Goal: Task Accomplishment & Management: Manage account settings

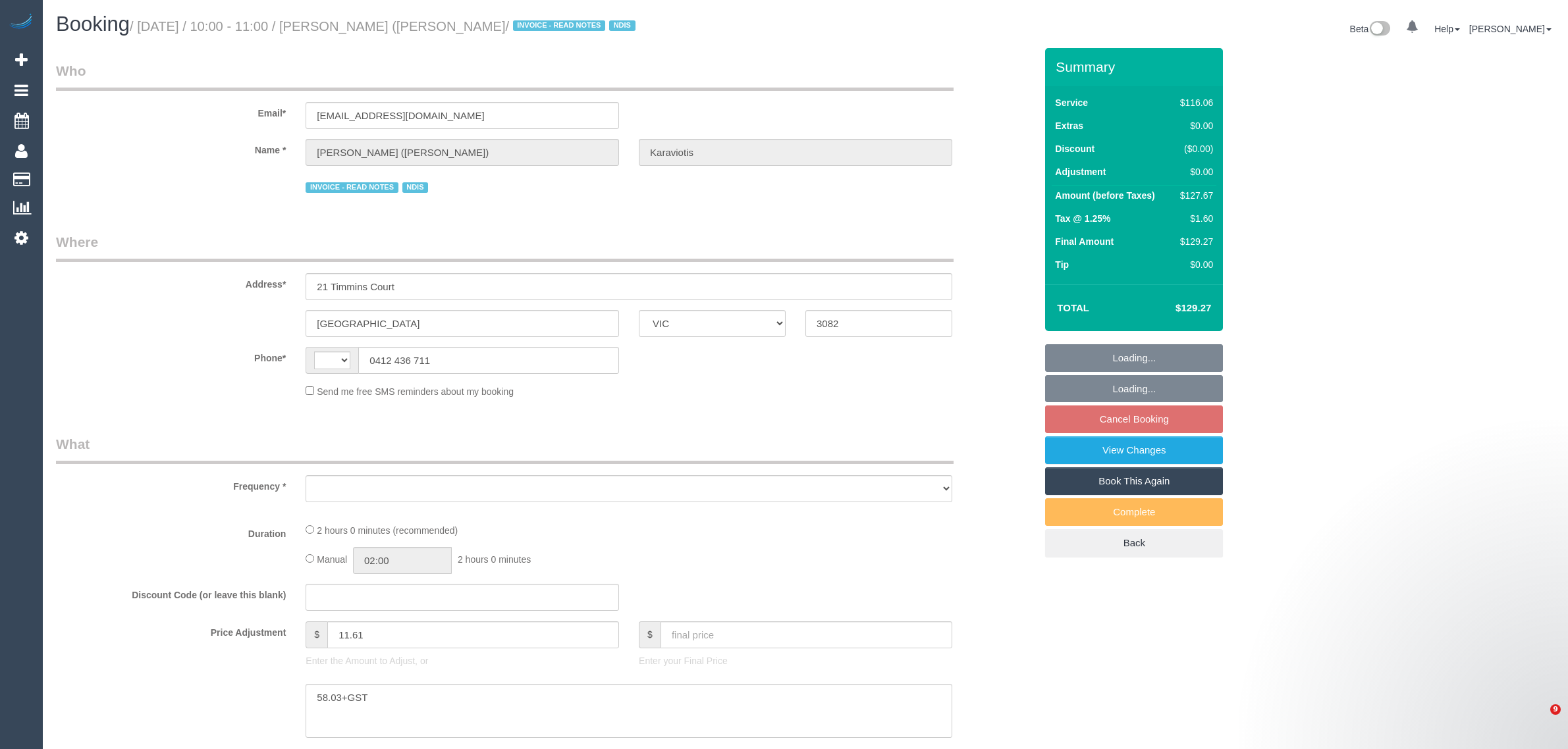
select select "VIC"
select select "string:AU"
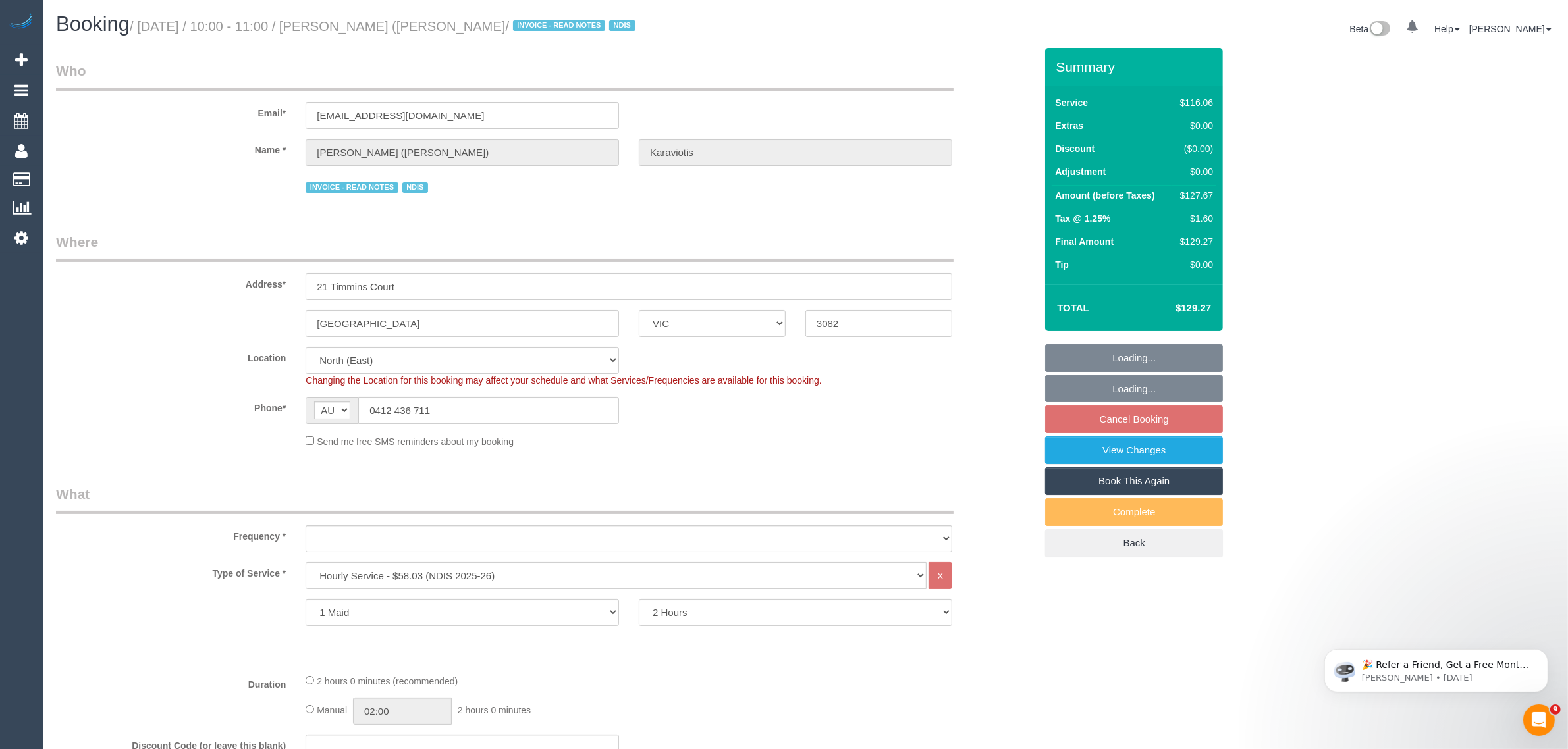
select select "object:586"
select select "number:29"
select select "number:14"
select select "number:19"
select select "number:36"
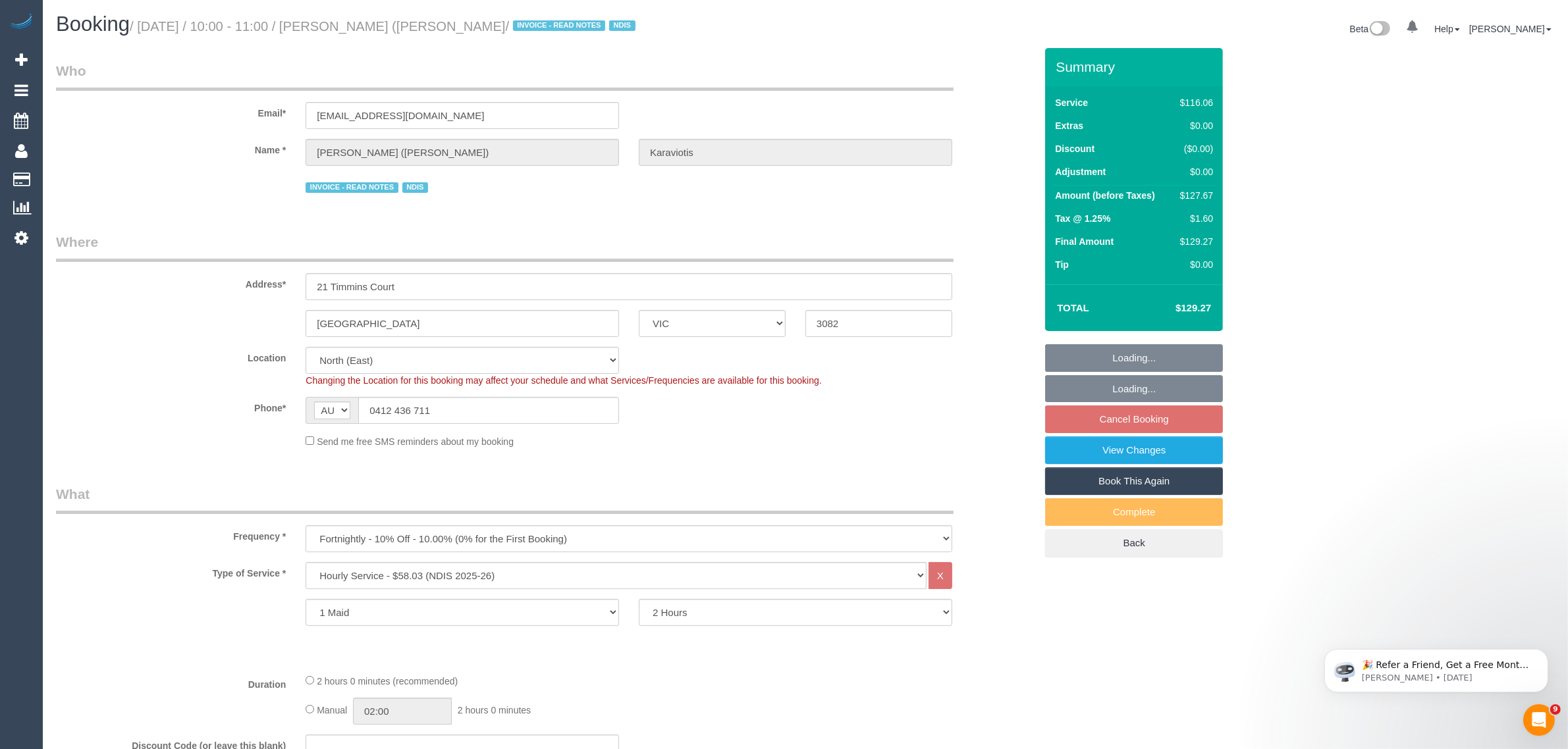
select select "number:34"
select select "object:737"
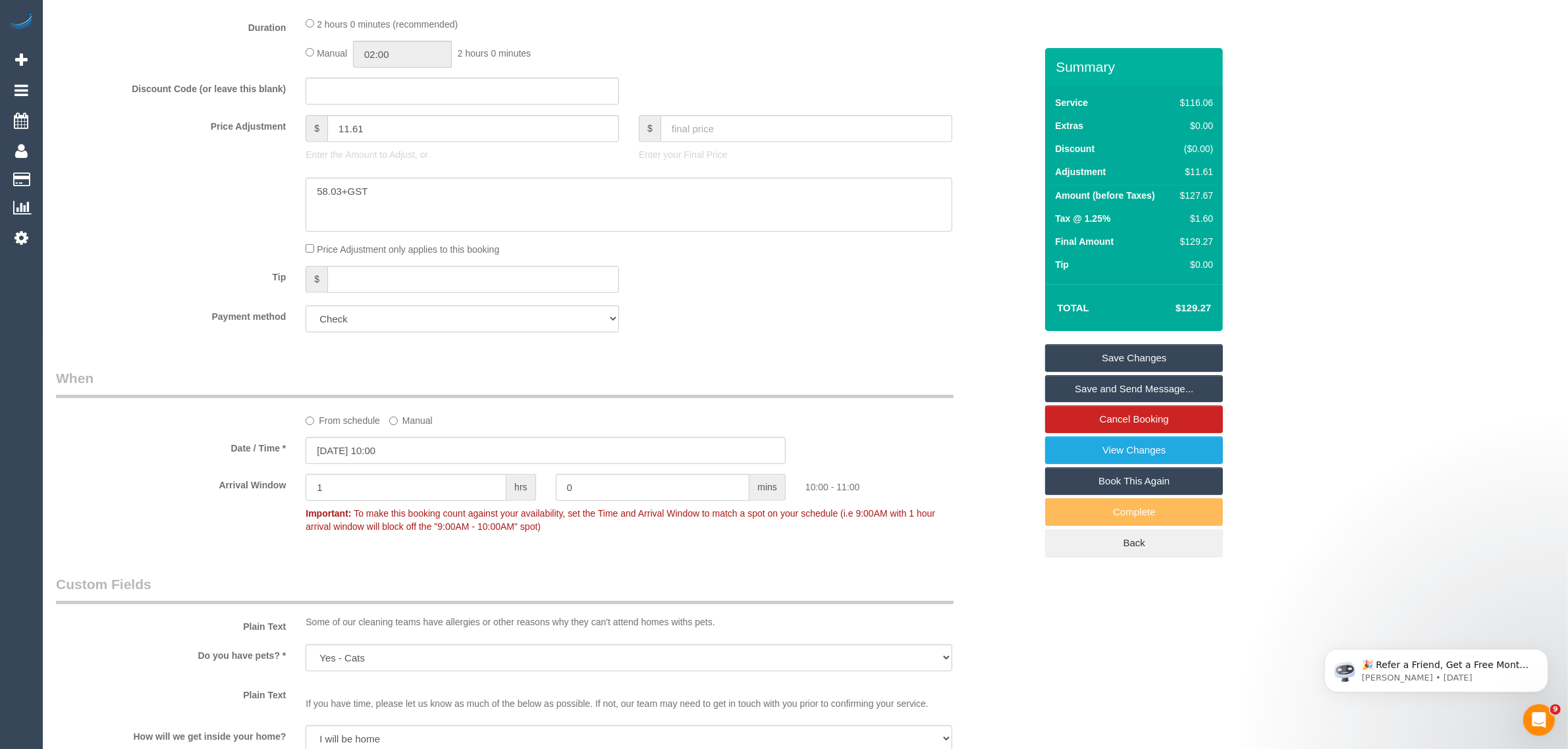
scroll to position [658, 0]
drag, startPoint x: 458, startPoint y: 120, endPoint x: 327, endPoint y: 99, distance: 132.7
click at [327, 99] on fieldset "What Frequency * One Time Cleaning Weekly - 10% Off - 10.00% (0% for the First …" at bounding box center [545, 83] width 979 height 515
click at [827, 77] on div "Discount Code (or leave this blank)" at bounding box center [546, 90] width 999 height 28
click at [1078, 472] on link "Book This Again" at bounding box center [1134, 481] width 178 height 28
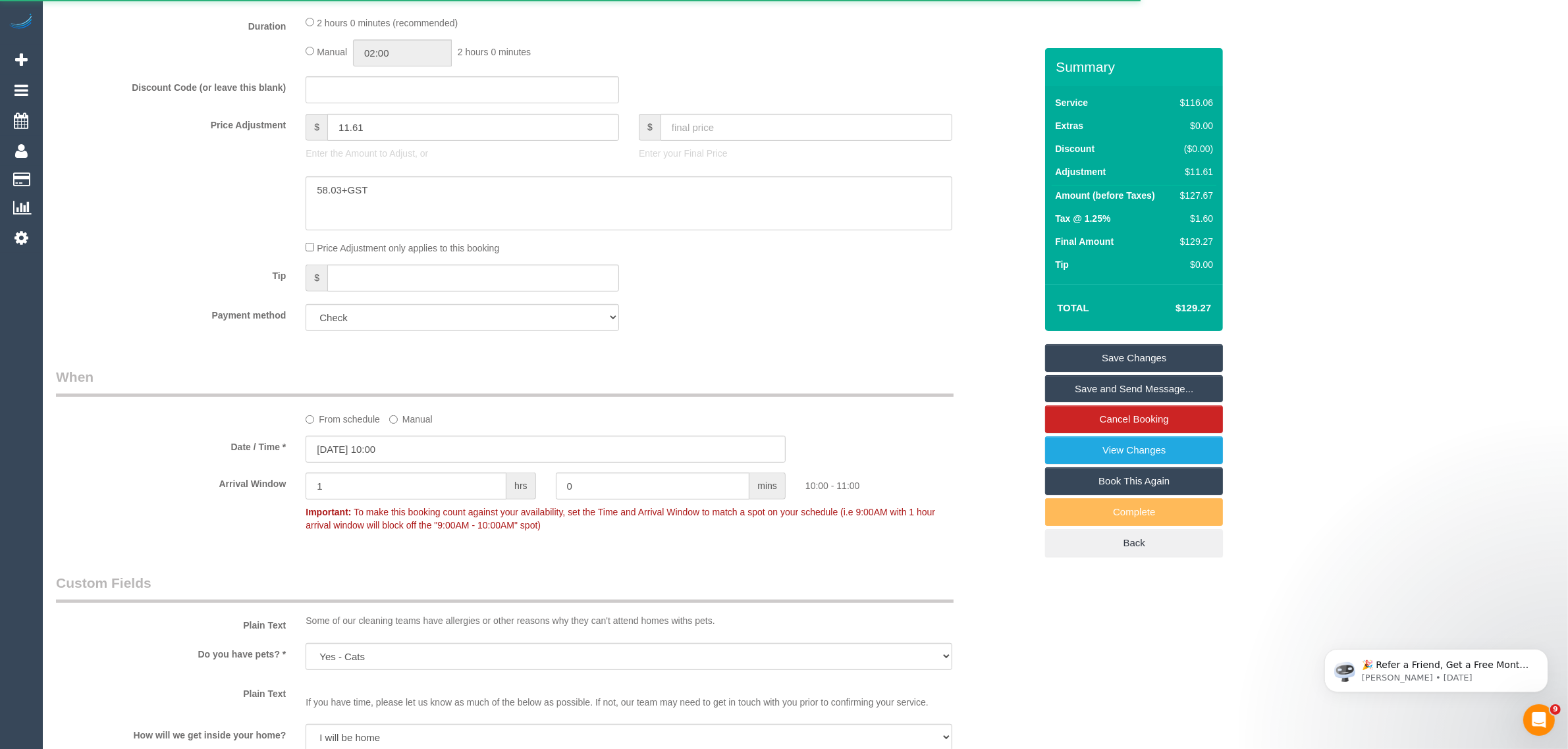
select select "VIC"
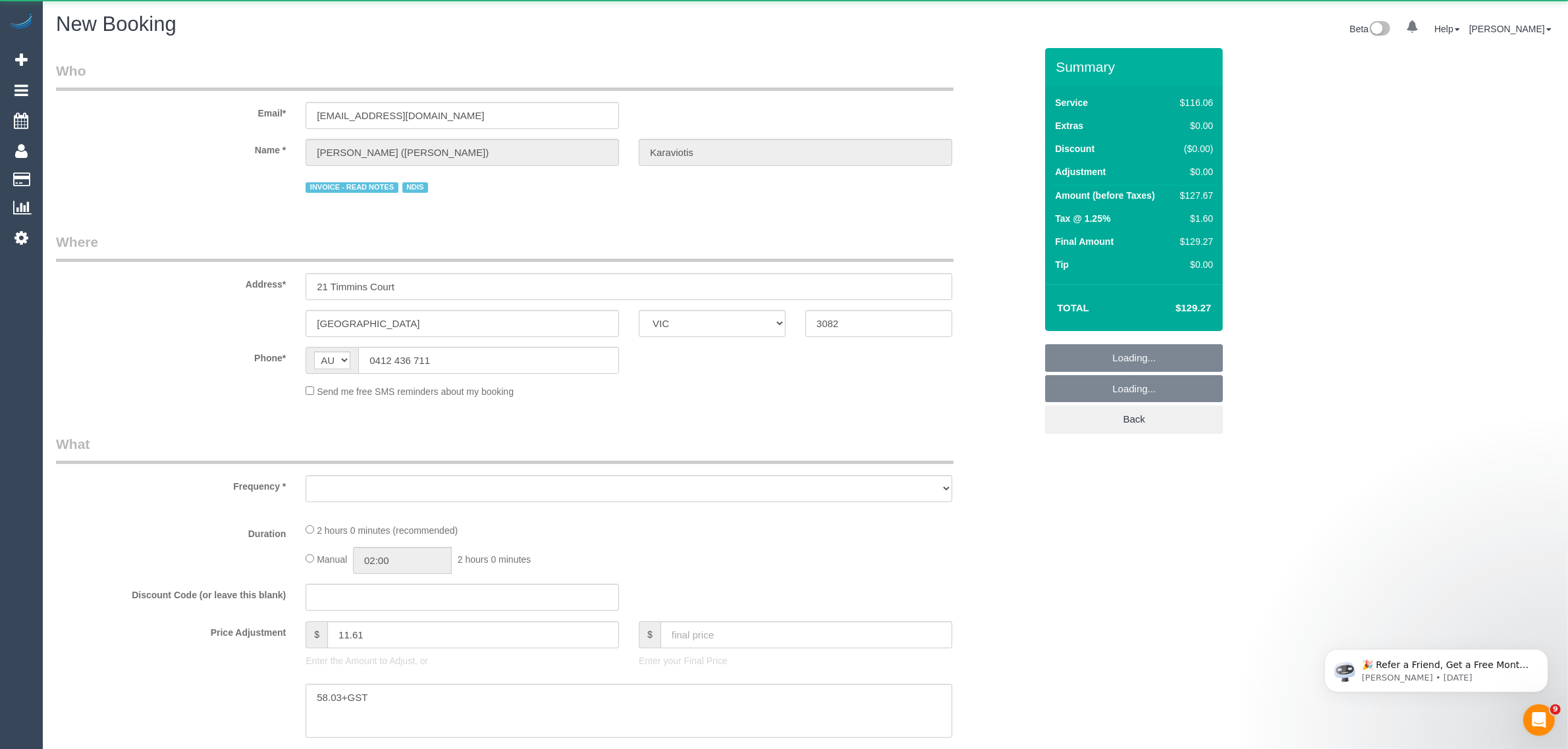
select select "string:stripe"
select select "number:29"
select select "number:14"
select select "number:19"
select select "number:36"
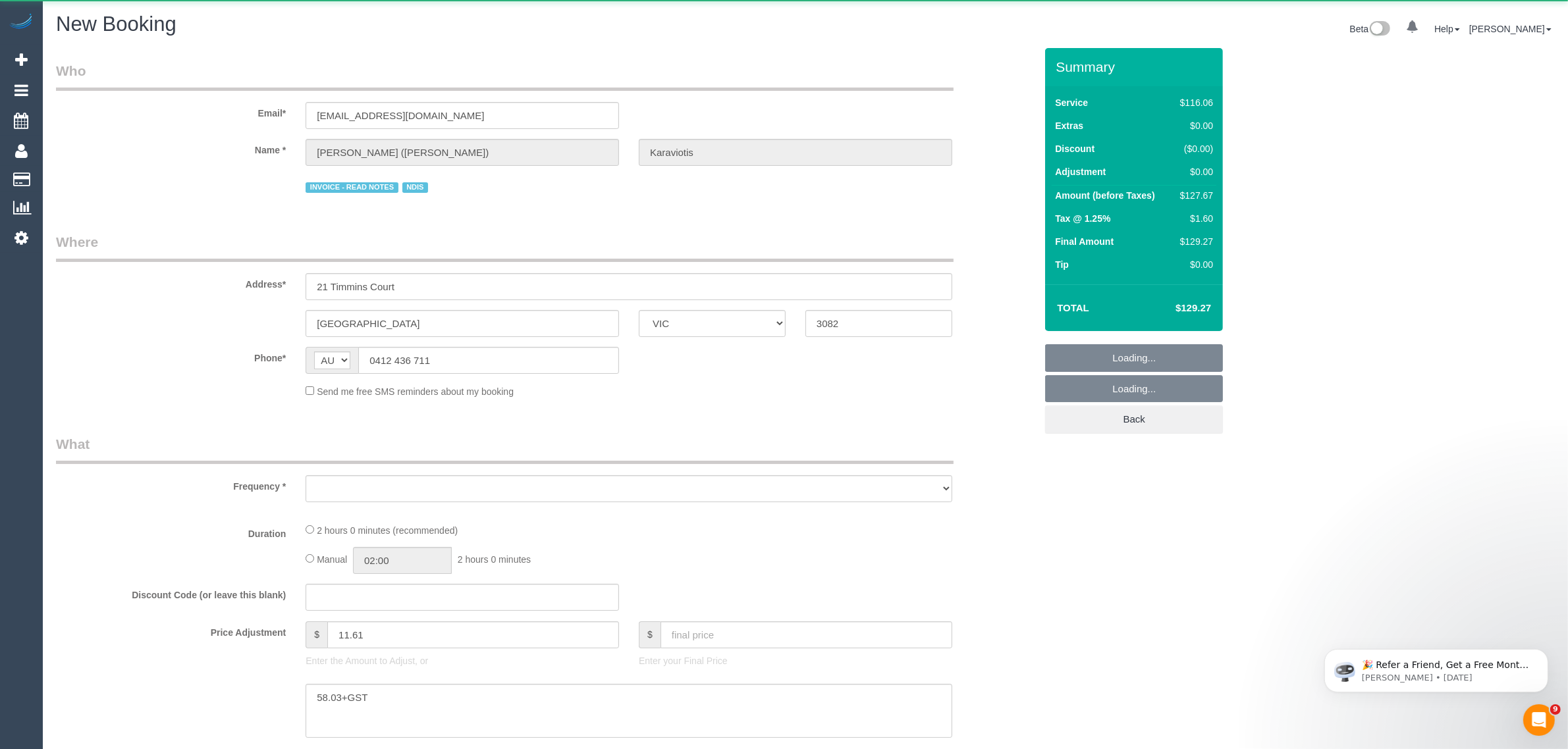
select select "number:34"
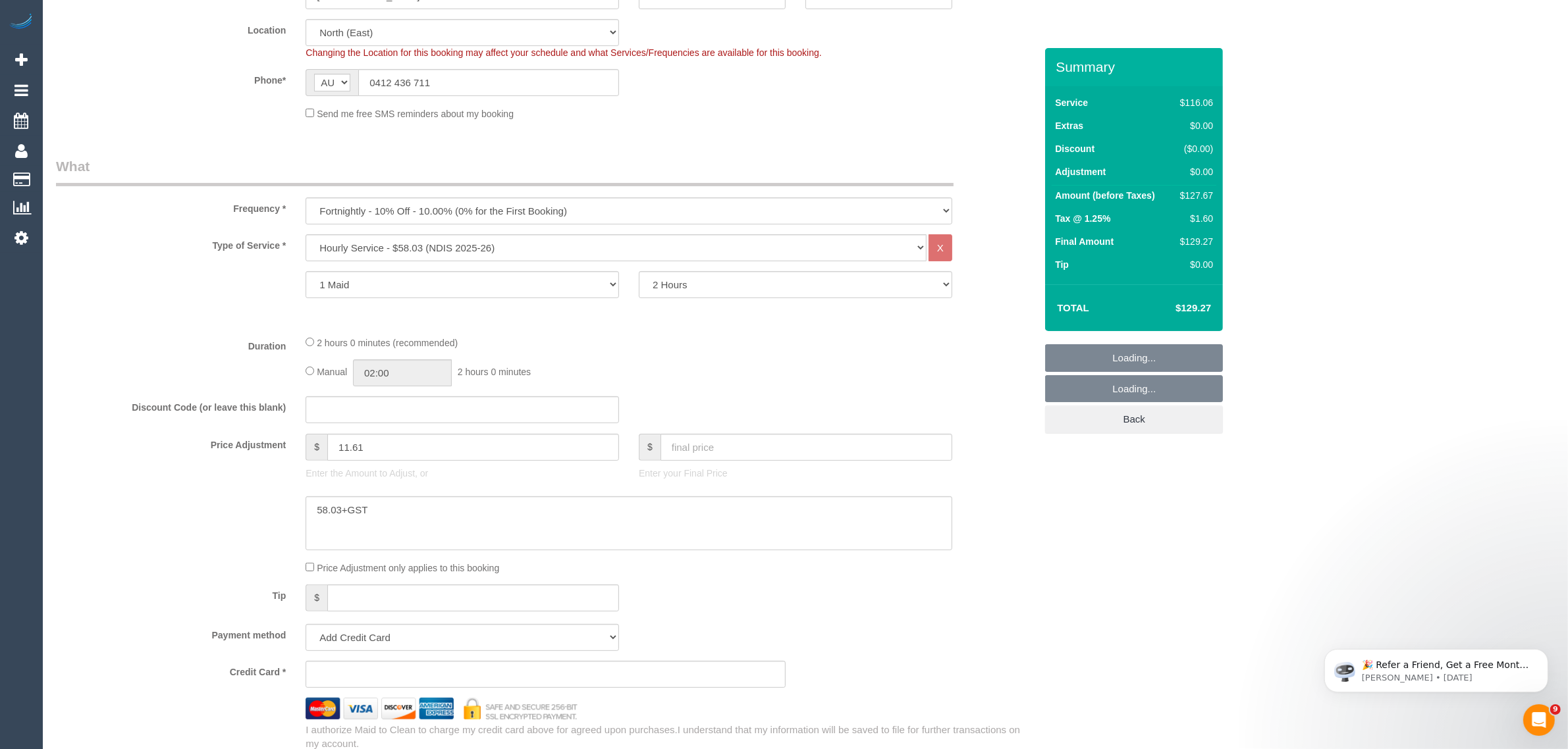
scroll to position [329, 0]
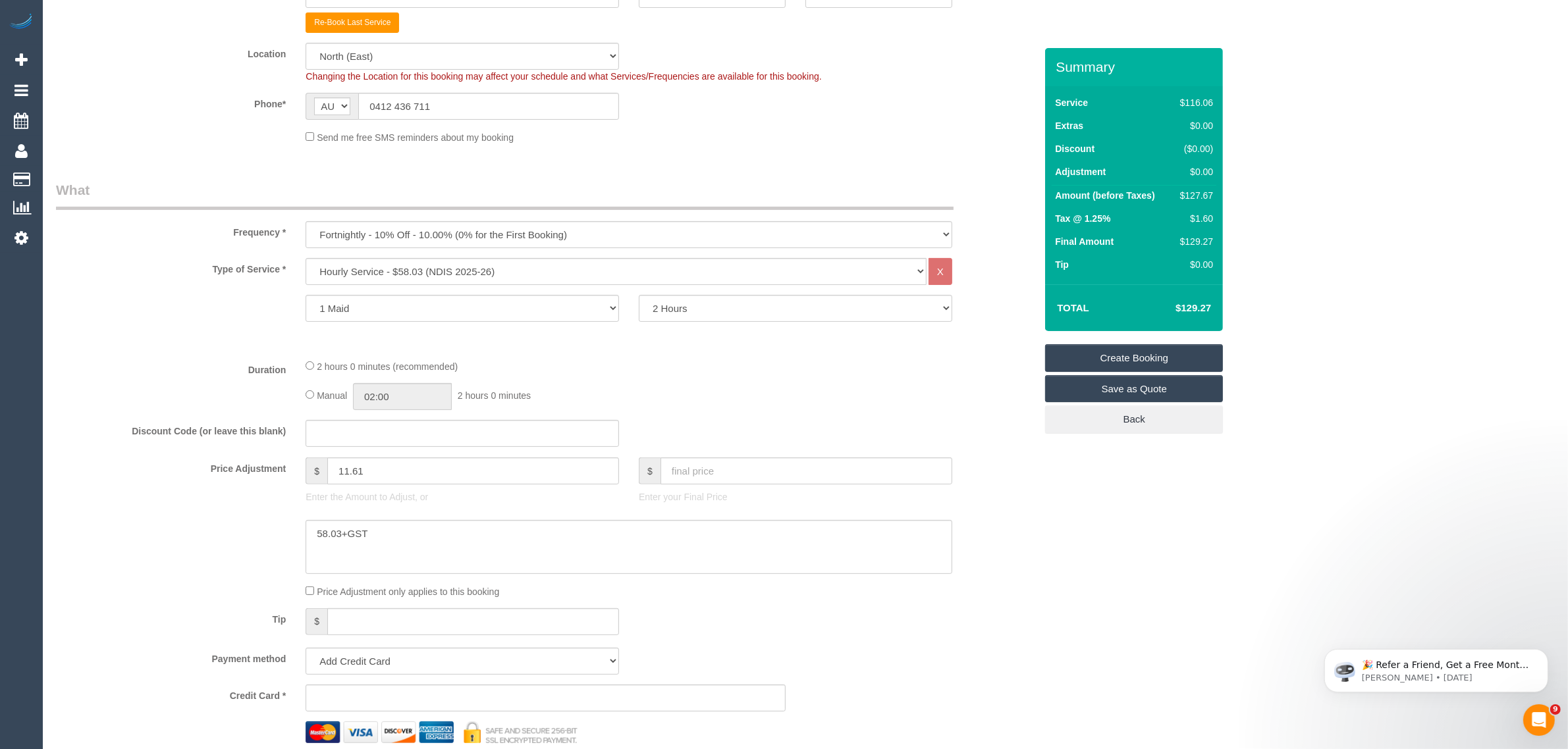
click at [601, 212] on div "Frequency * One Time Cleaning Weekly - 10% Off - 10.00% (0% for the First Booki…" at bounding box center [546, 214] width 999 height 68
click at [598, 228] on select "One Time Cleaning Weekly - 10% Off - 10.00% (0% for the First Booking) Fortnigh…" at bounding box center [629, 235] width 647 height 27
select select "object:3047"
click at [306, 221] on select "One Time Cleaning Weekly - 10% Off - 10.00% (0% for the First Booking) Fortnigh…" at bounding box center [629, 235] width 647 height 27
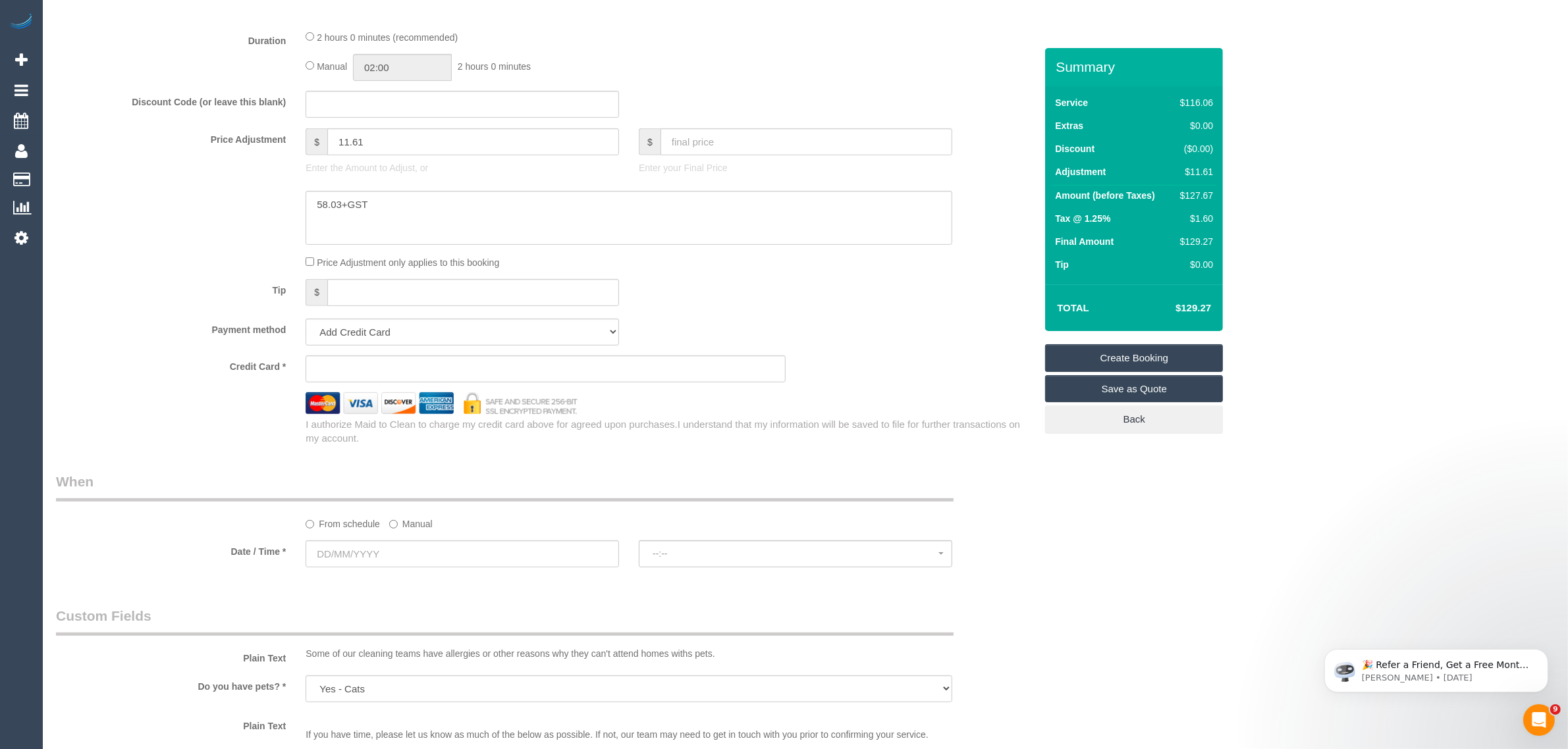
scroll to position [987, 0]
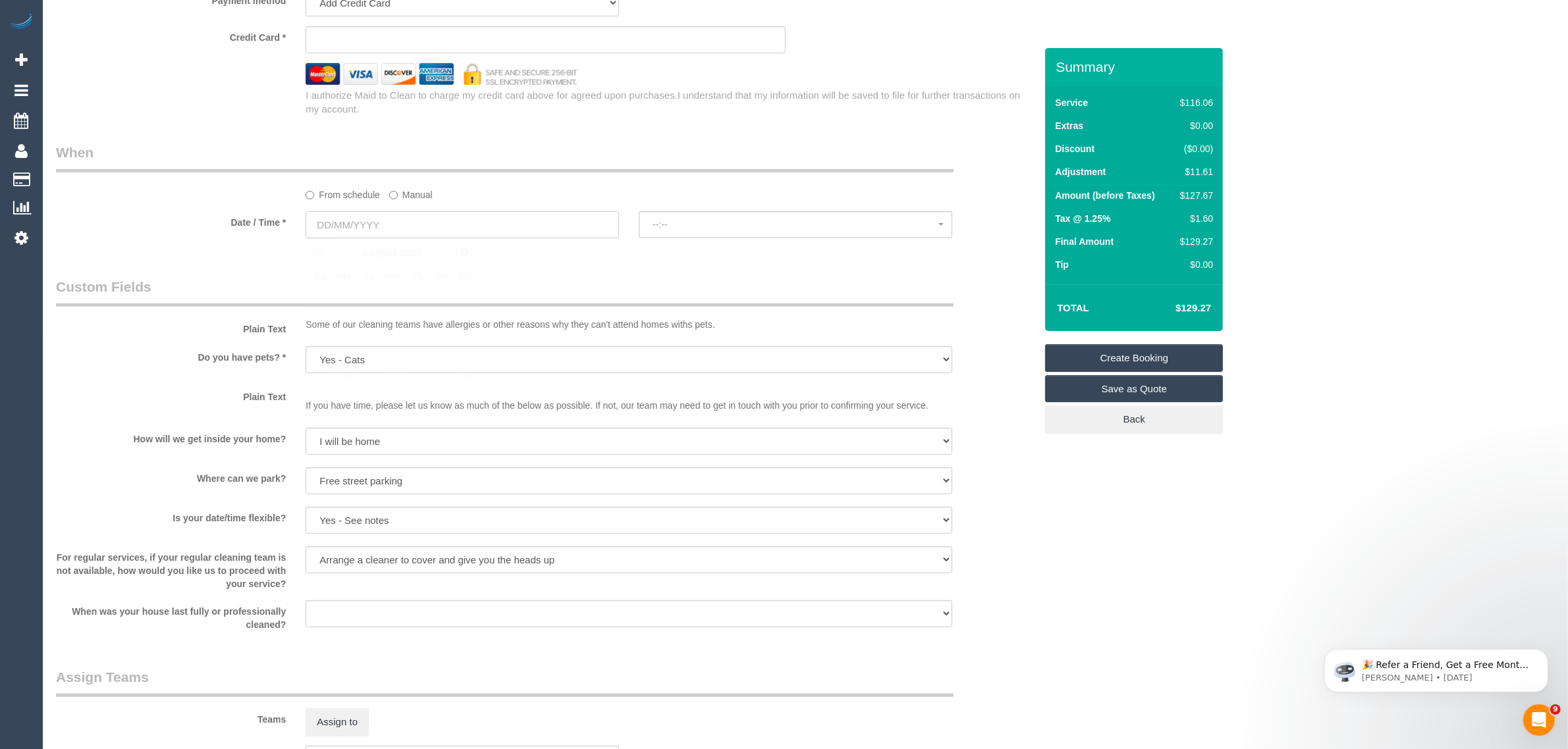
click at [474, 223] on input "text" at bounding box center [462, 225] width 314 height 27
click at [347, 377] on link "25" at bounding box center [344, 377] width 24 height 17
type input "[DATE]"
click at [742, 227] on span "--:--" at bounding box center [796, 225] width 286 height 11
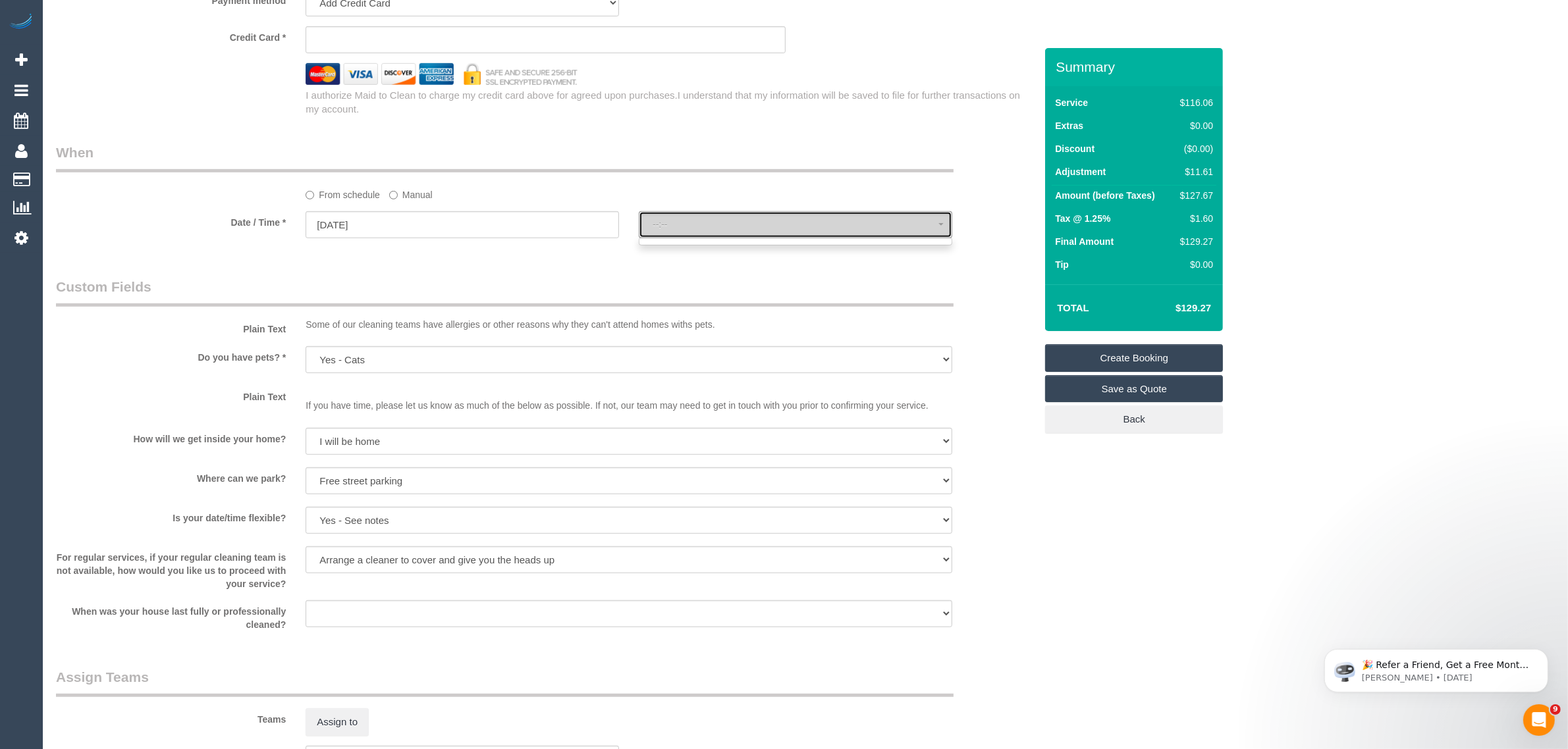
select select "spot22"
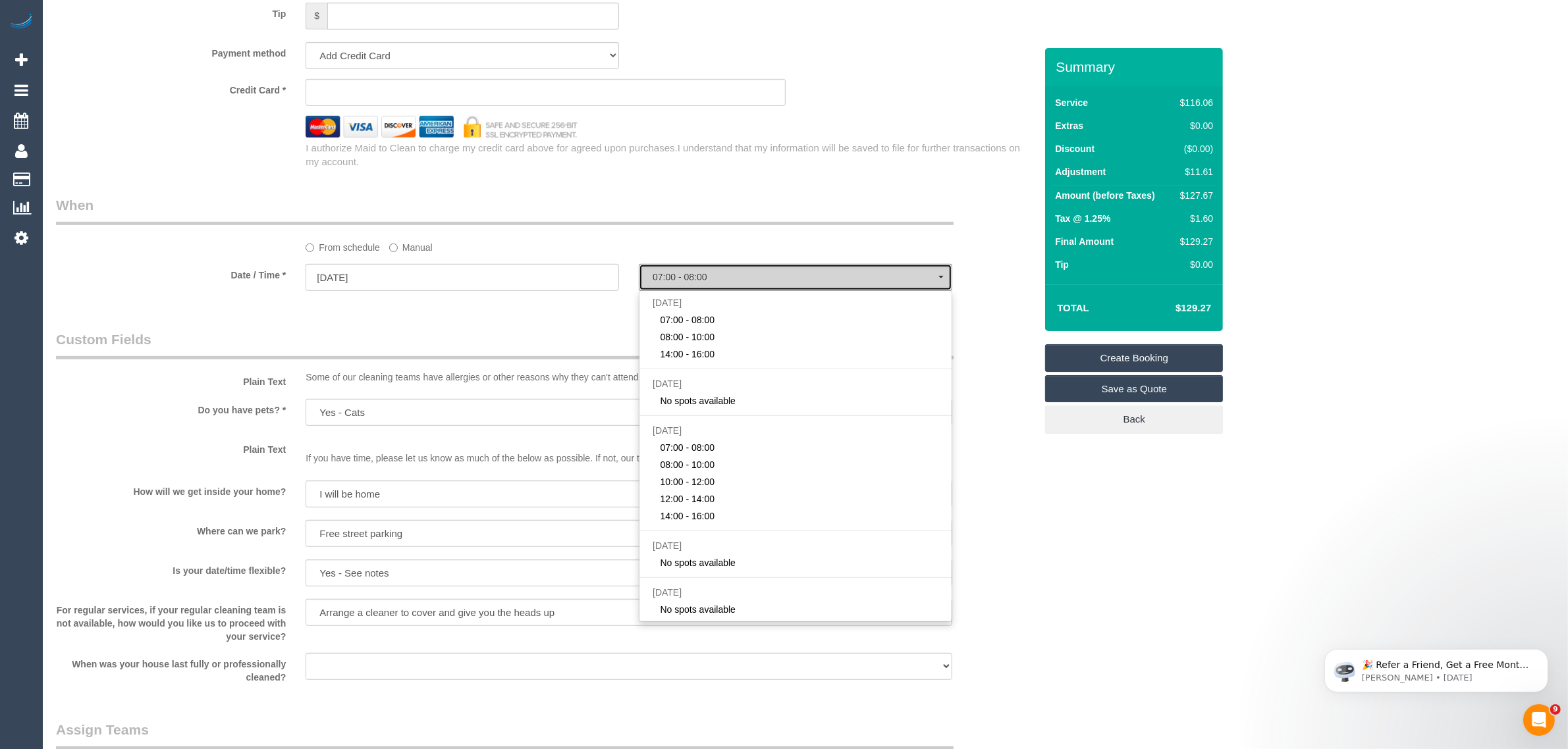
scroll to position [658, 0]
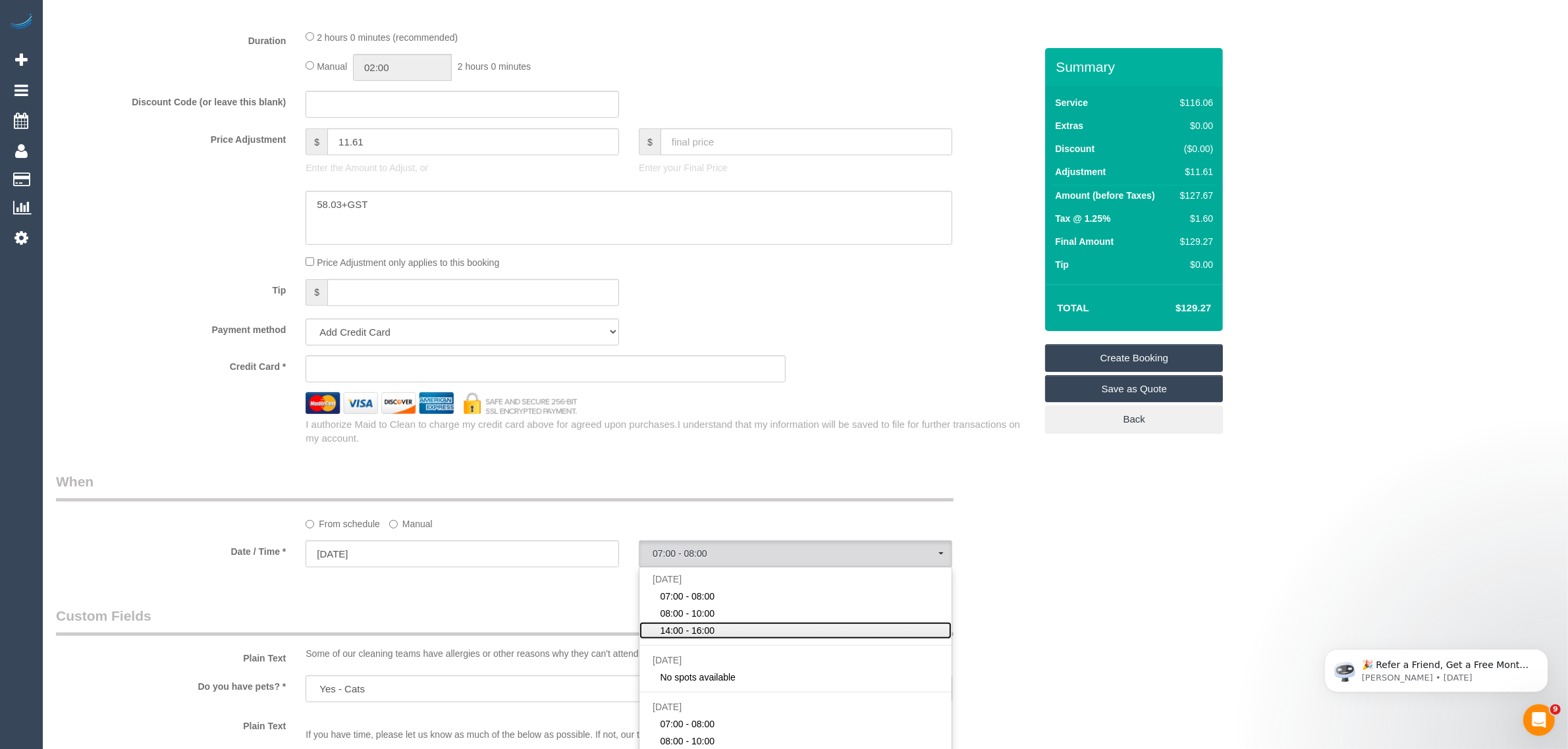
click at [741, 627] on link "14:00 - 16:00" at bounding box center [795, 631] width 312 height 17
select select "spot24"
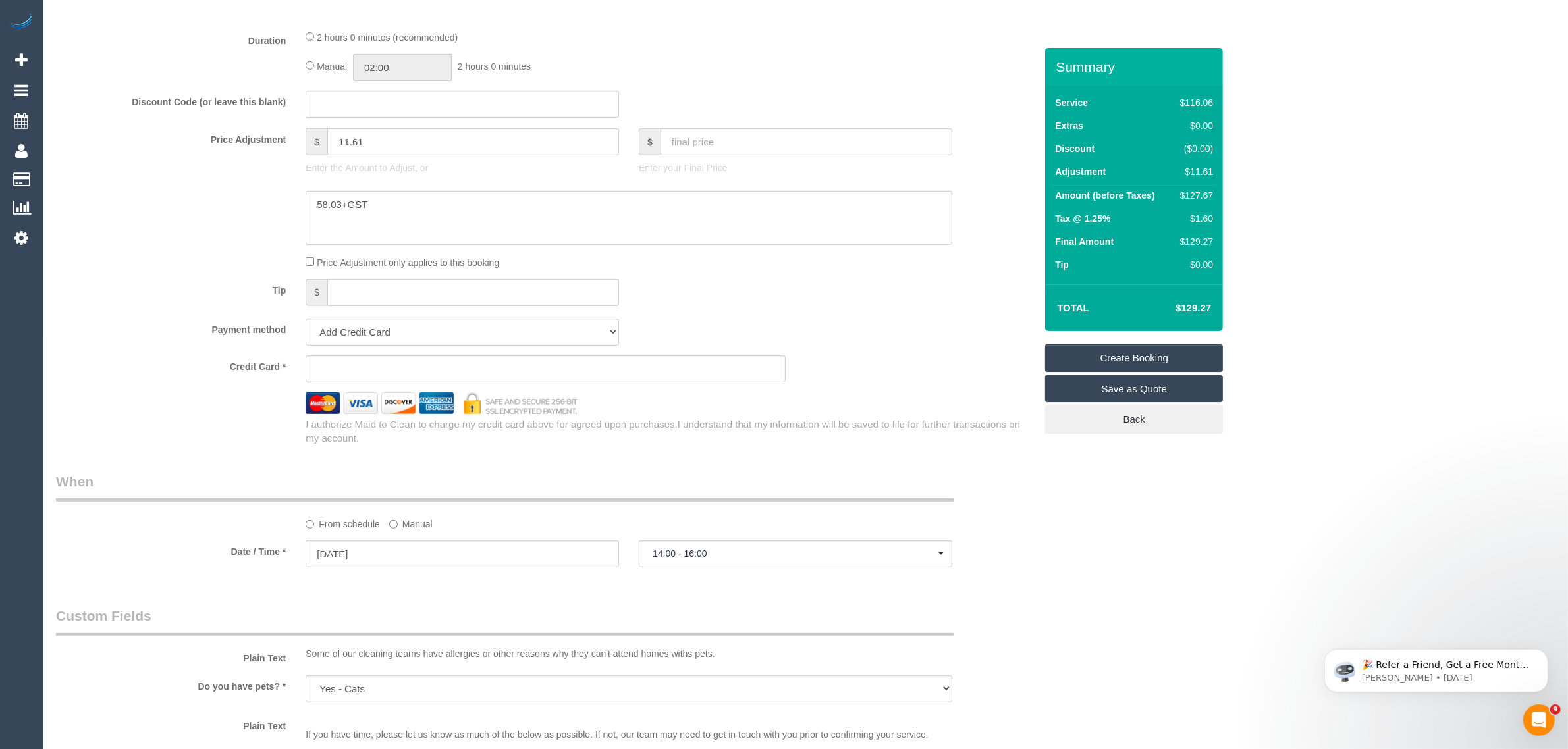
click at [792, 455] on div "Who Email* photini@optusnet.com.au Name * Athanasios (Arthur) Karaviotis INVOIC…" at bounding box center [546, 483] width 999 height 2186
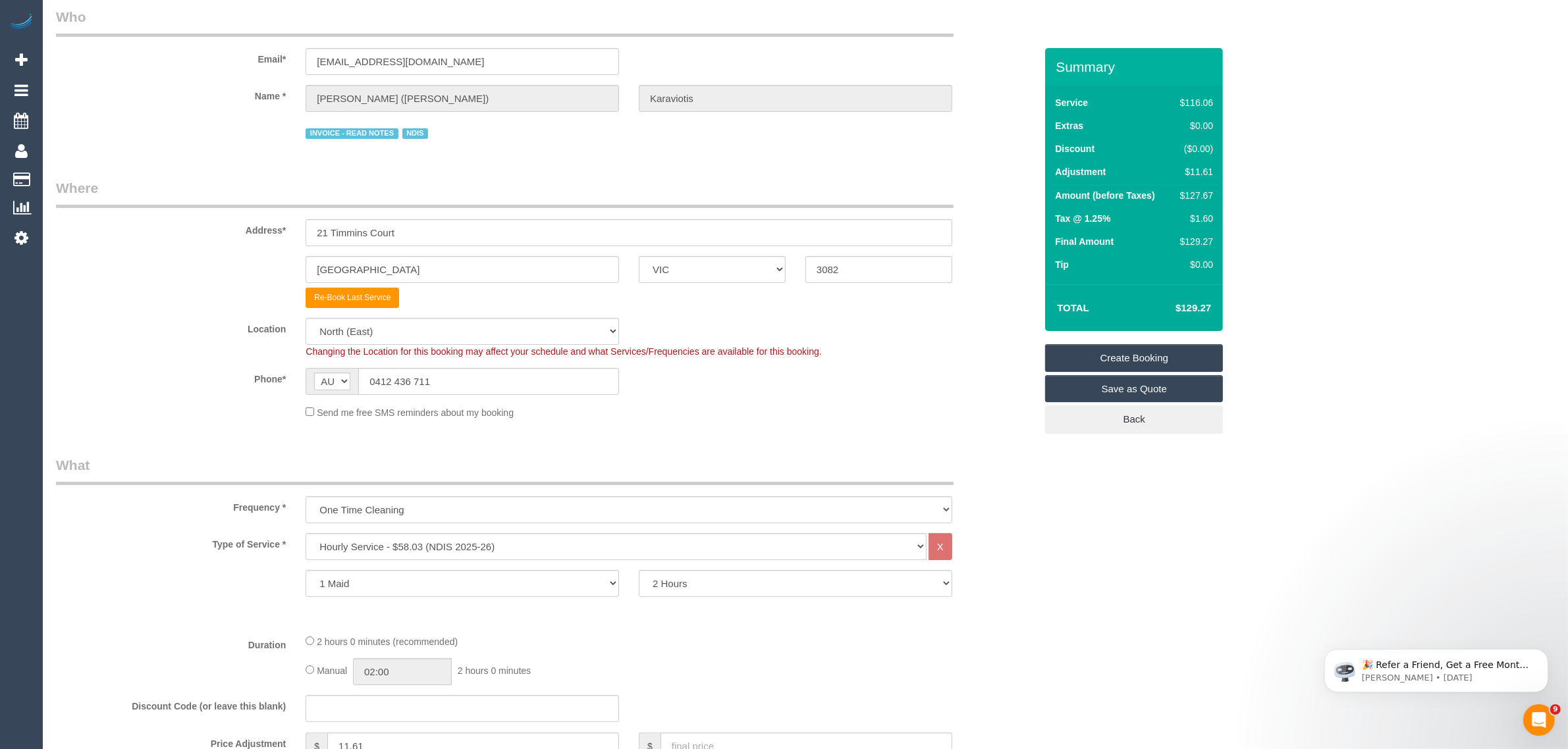
scroll to position [0, 0]
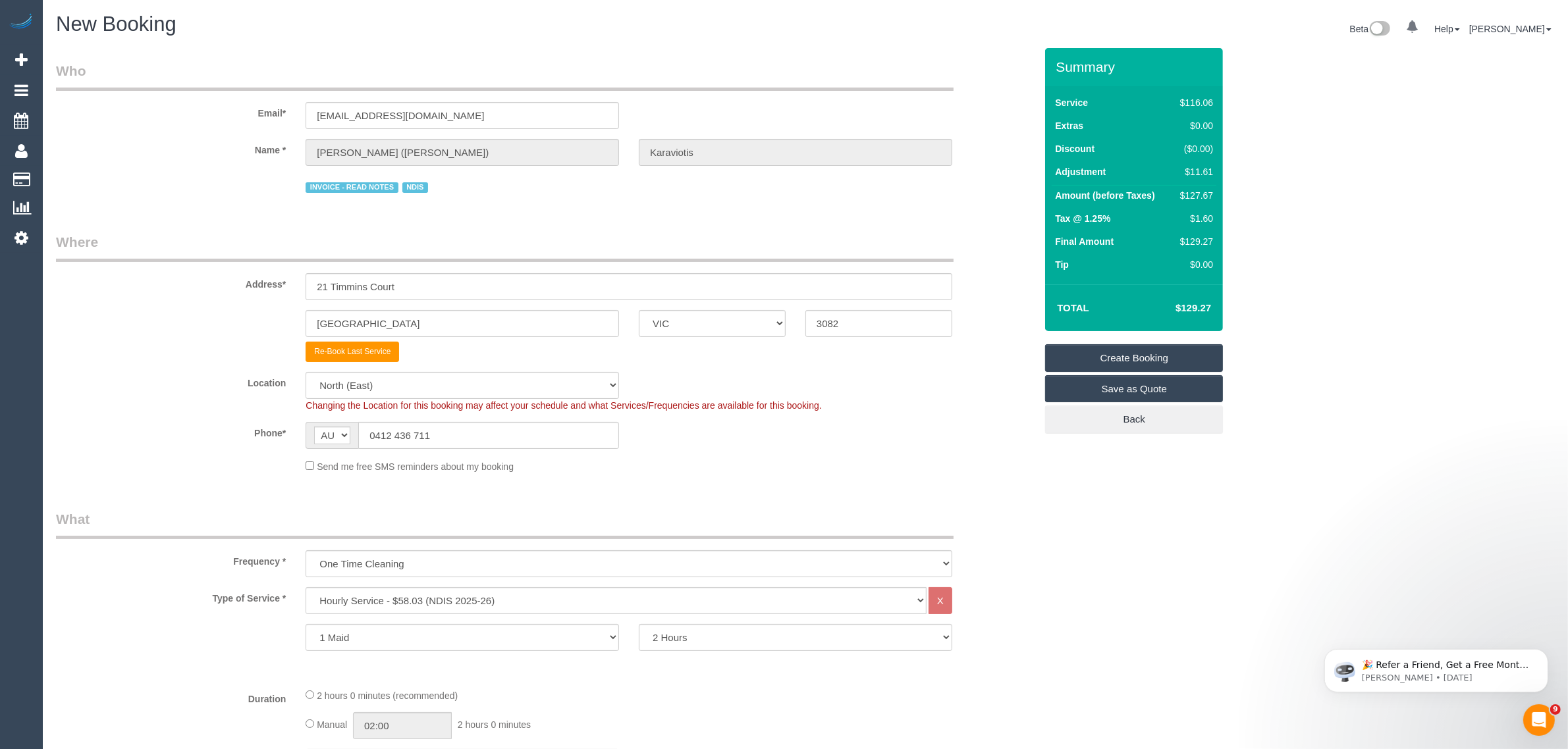
click at [1089, 356] on link "Create Booking" at bounding box center [1134, 358] width 178 height 28
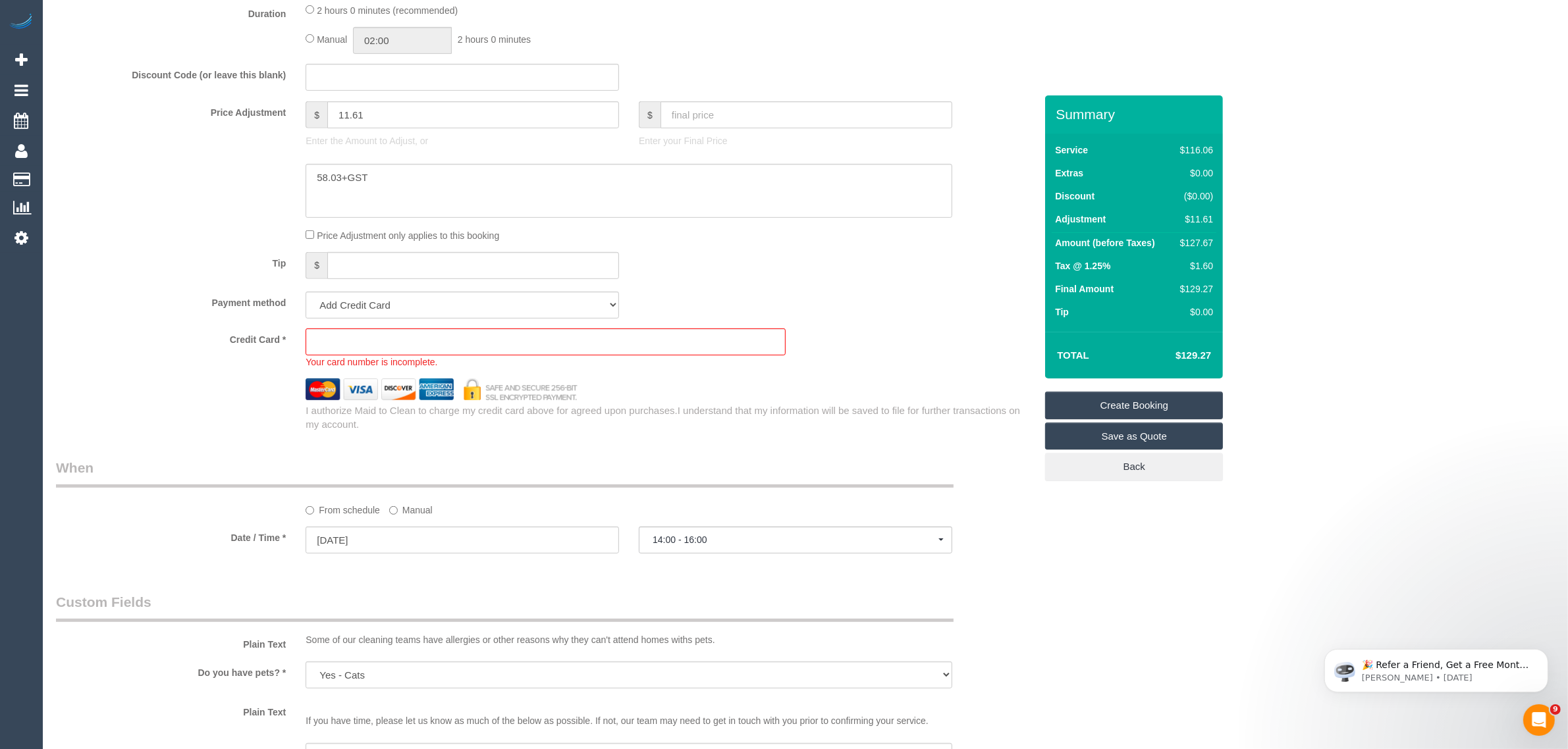
scroll to position [732, 0]
click at [528, 299] on select "Add Credit Card Cash Check Paypal" at bounding box center [462, 305] width 314 height 27
click at [306, 292] on select "Add Credit Card Cash Check Paypal" at bounding box center [462, 305] width 314 height 27
click at [717, 287] on fieldset "What Frequency * One Time Cleaning Weekly - 10% Off - 10.00% (0% for the First …" at bounding box center [545, 128] width 979 height 607
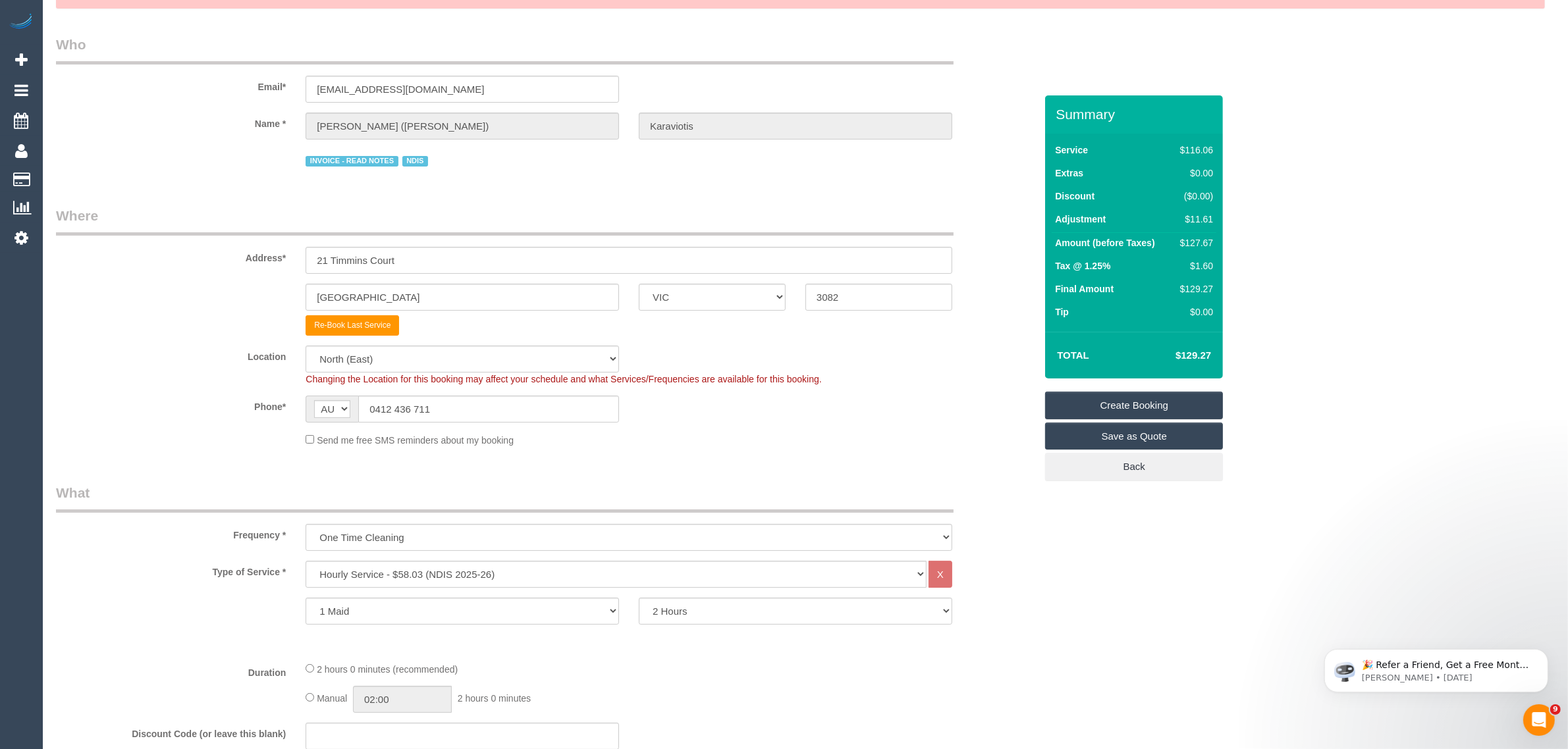
scroll to position [403, 0]
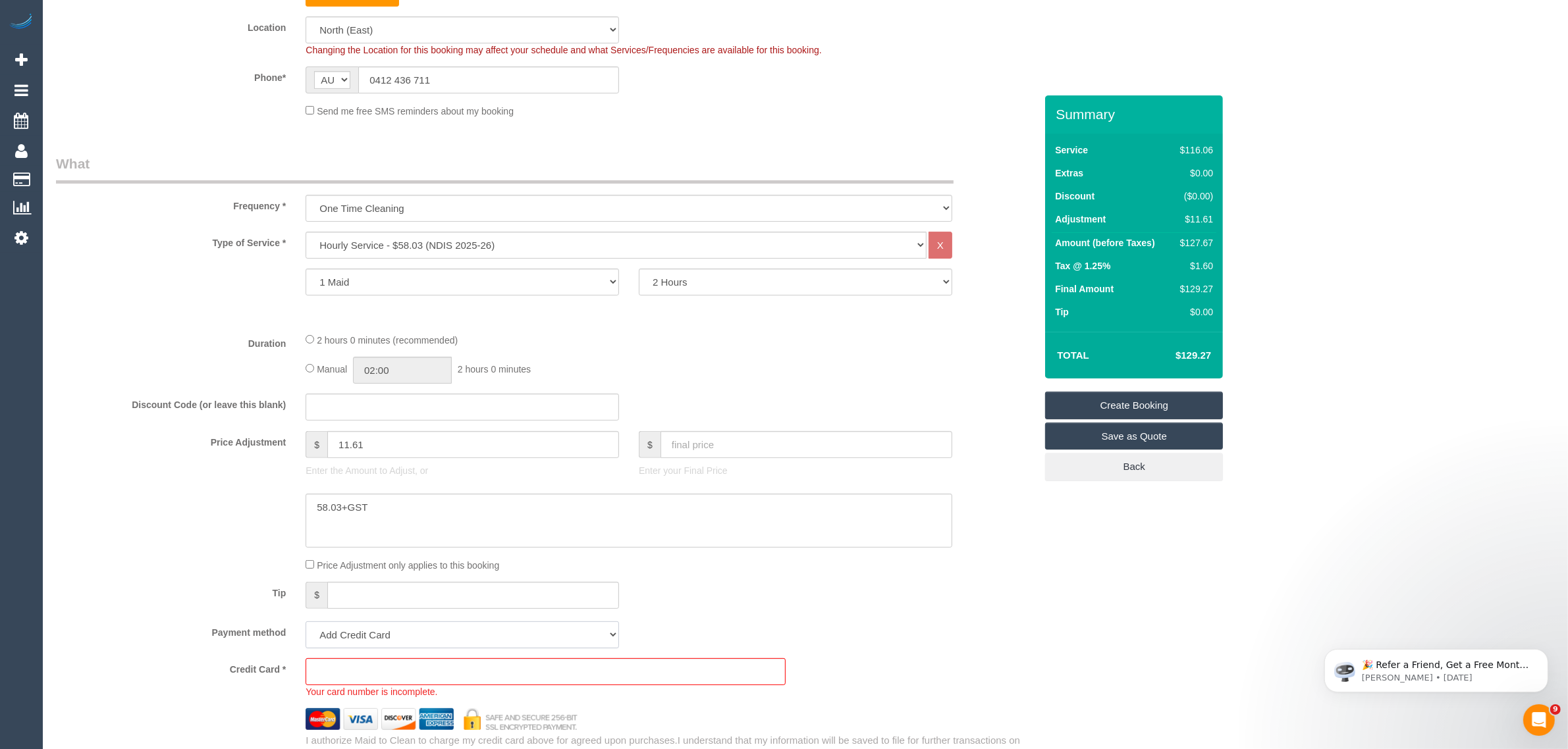
click at [571, 637] on select "Add Credit Card Cash Check Paypal" at bounding box center [462, 635] width 314 height 27
select select "string:check"
click at [306, 621] on select "Add Credit Card Cash Check Paypal" at bounding box center [462, 635] width 314 height 27
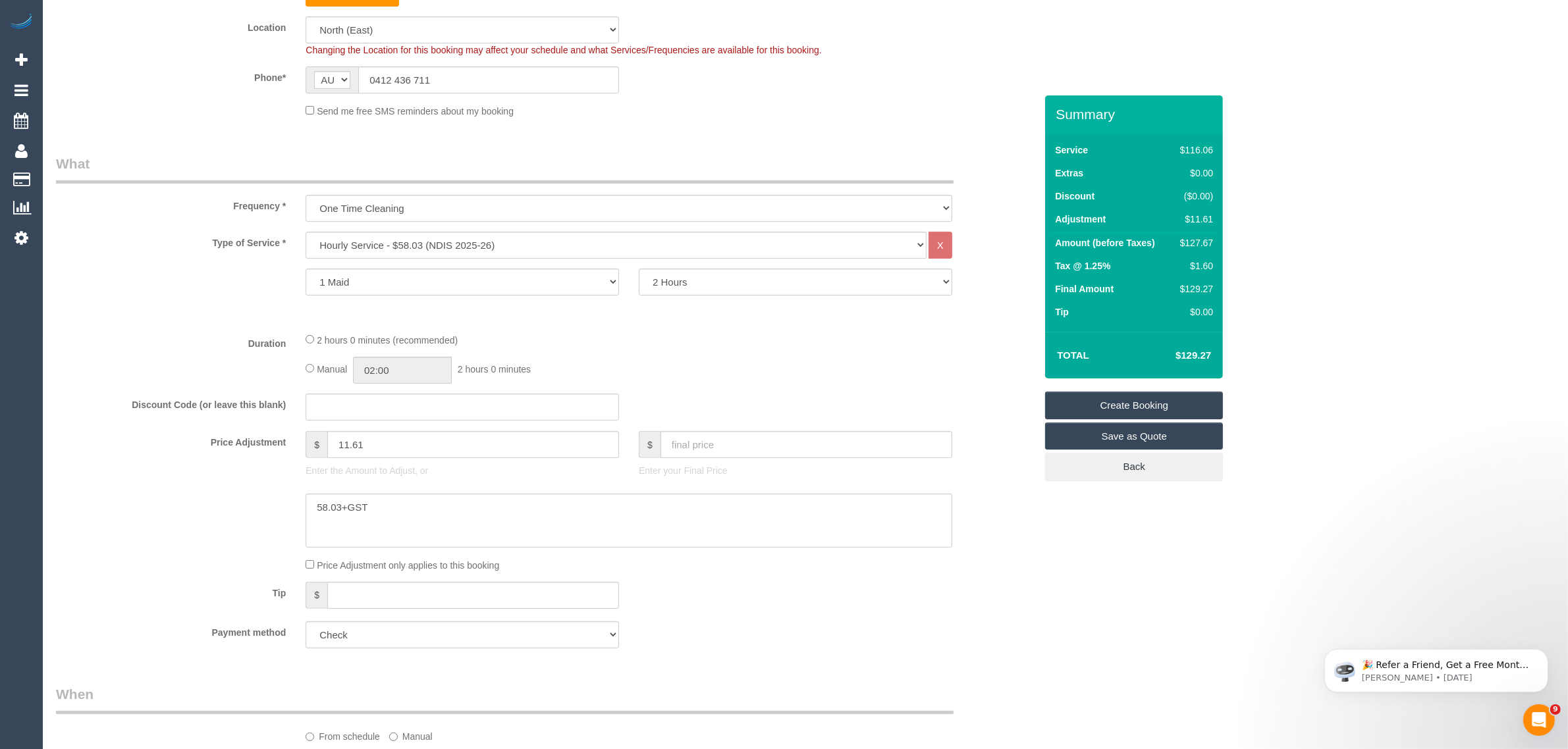
click at [695, 615] on fieldset "What Frequency * One Time Cleaning Weekly - 10% Off - 10.00% (0% for the First …" at bounding box center [545, 406] width 979 height 504
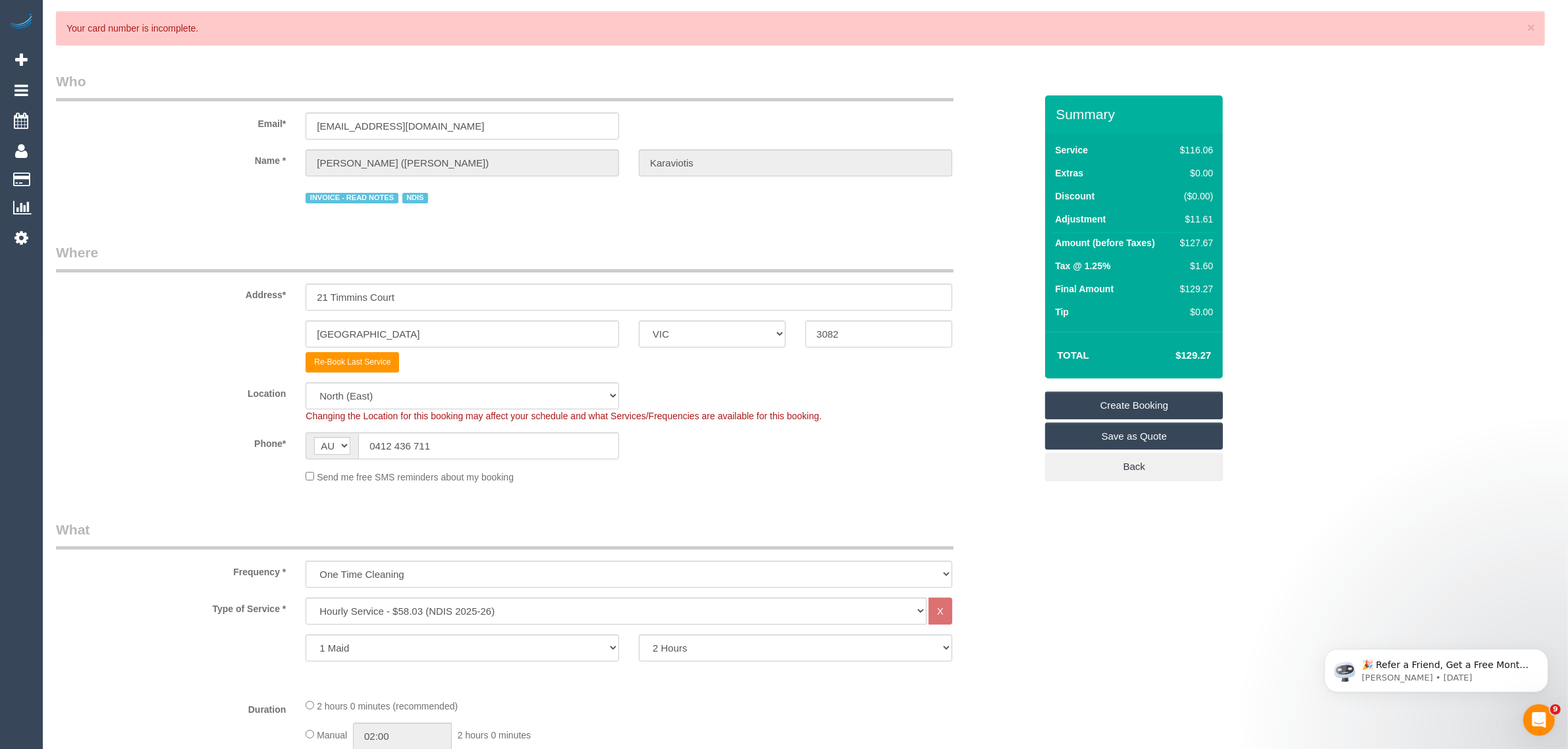
scroll to position [0, 0]
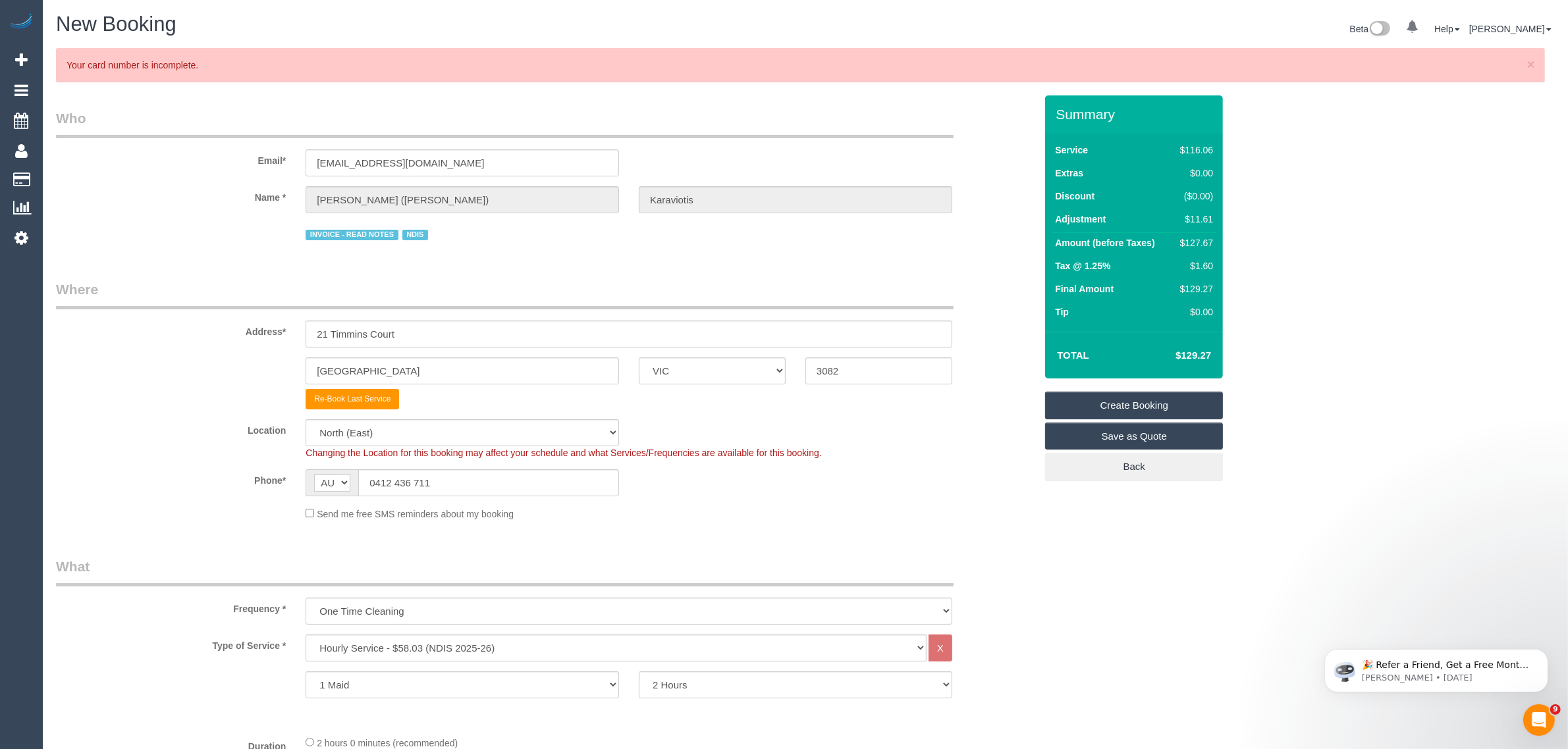
click at [1062, 395] on link "Create Booking" at bounding box center [1134, 405] width 178 height 28
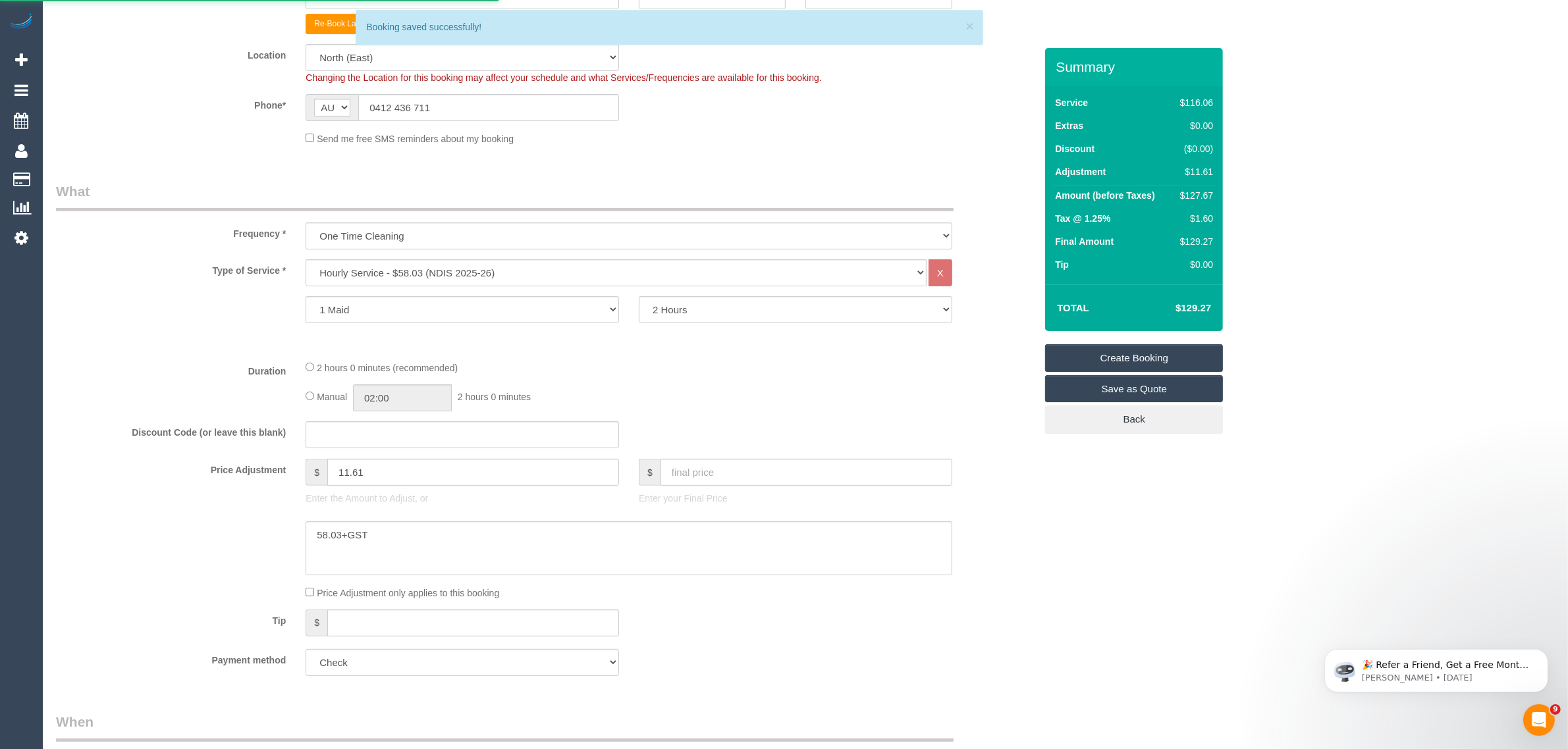
scroll to position [329, 0]
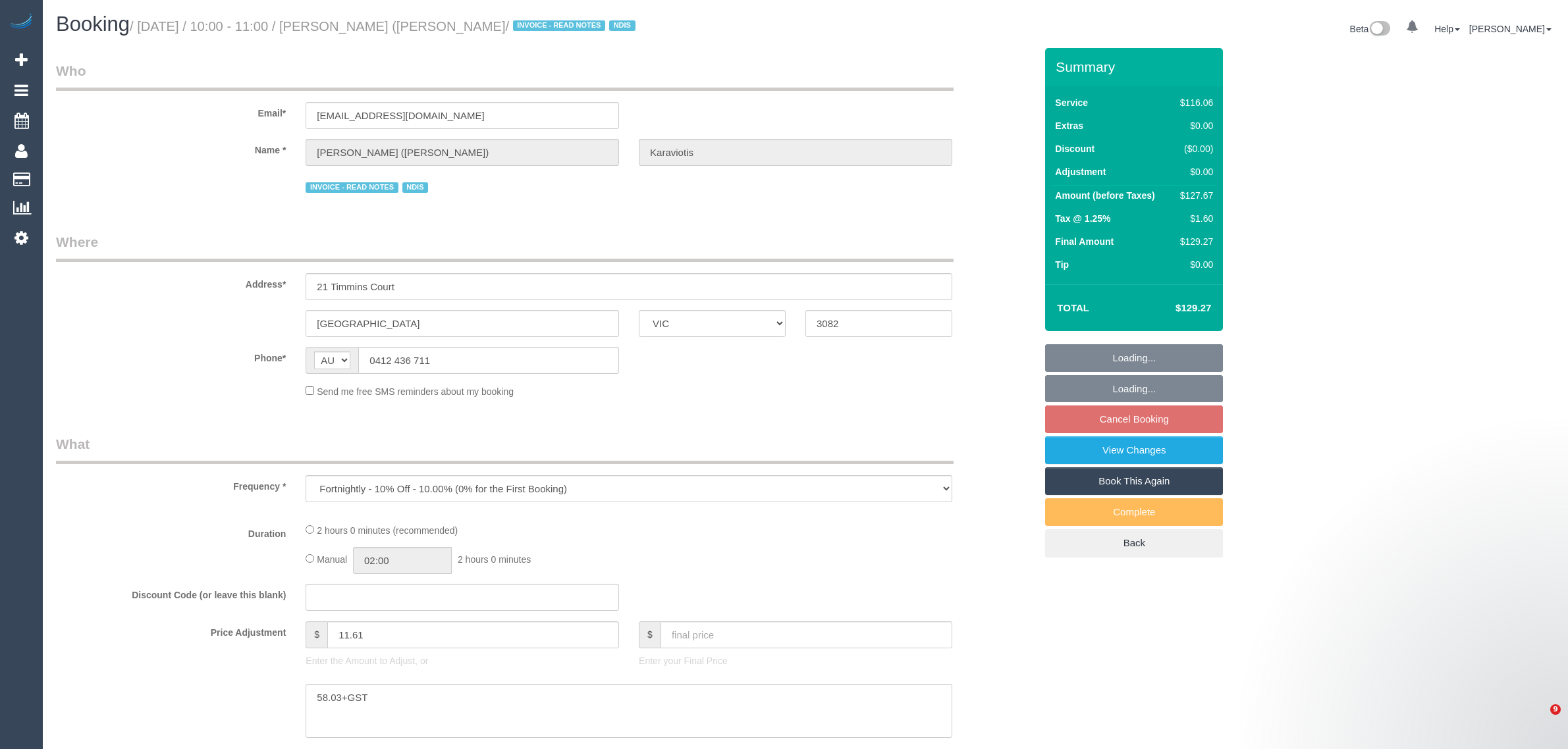
select select "VIC"
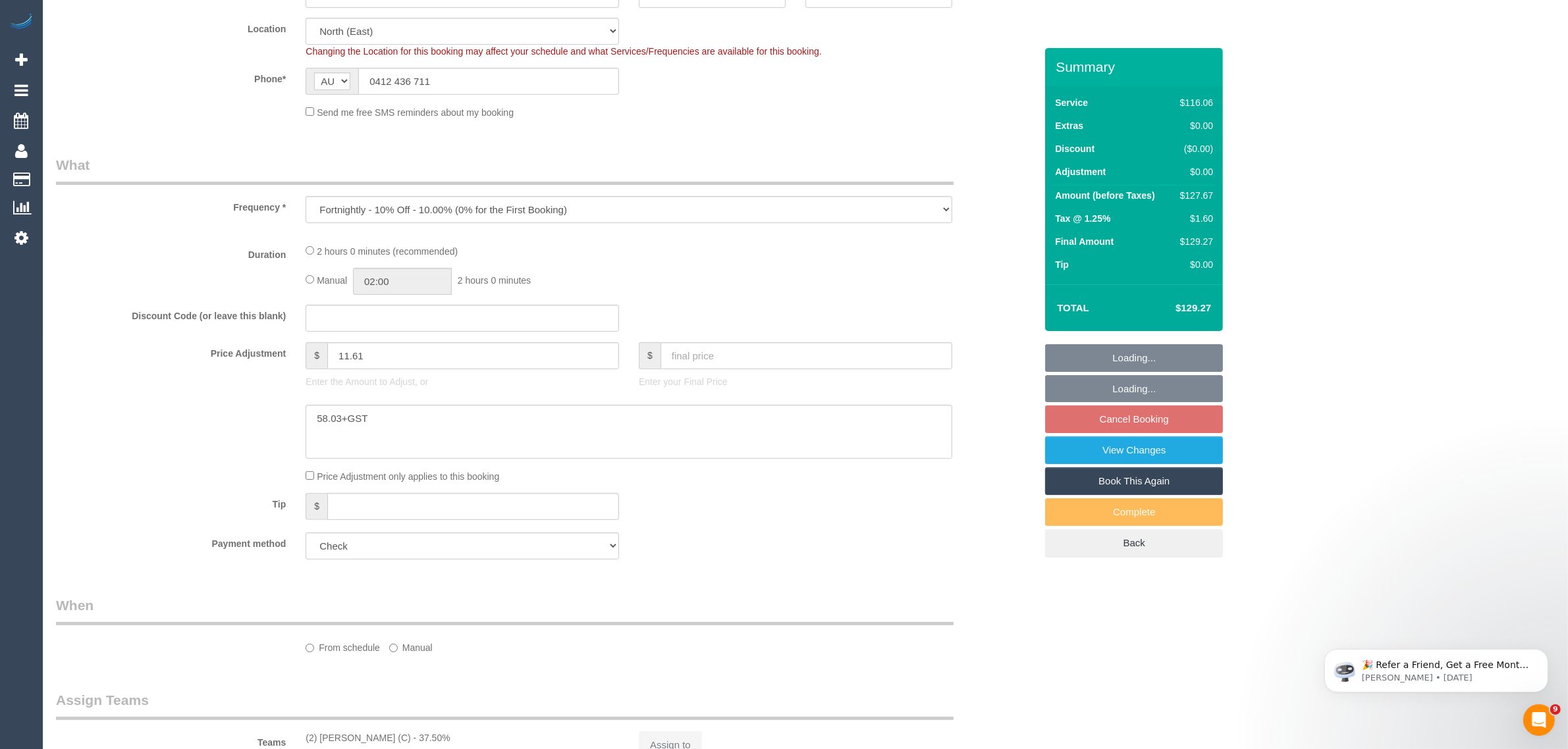
select select "number:29"
select select "number:14"
select select "number:19"
select select "number:36"
select select "number:34"
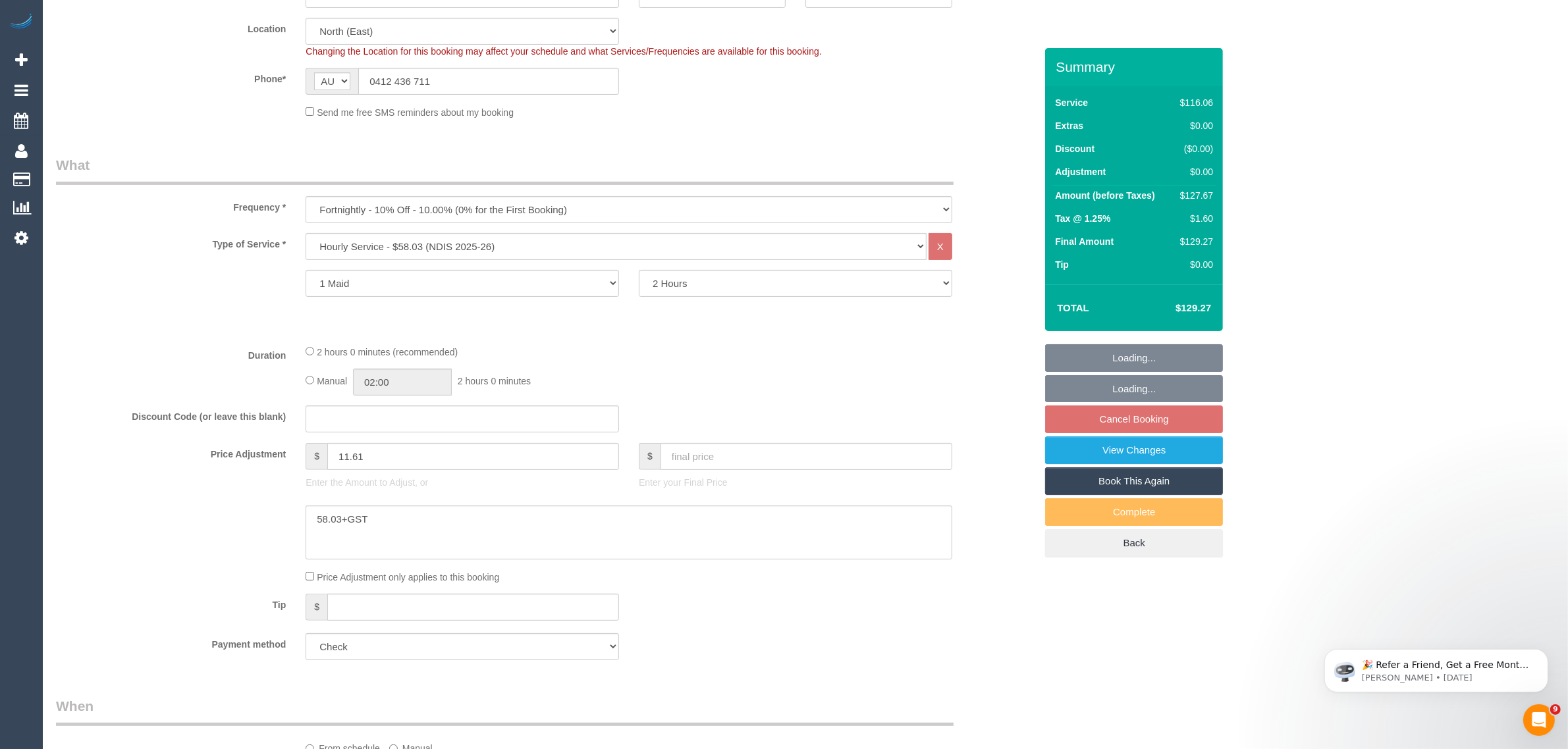
select select "object:1370"
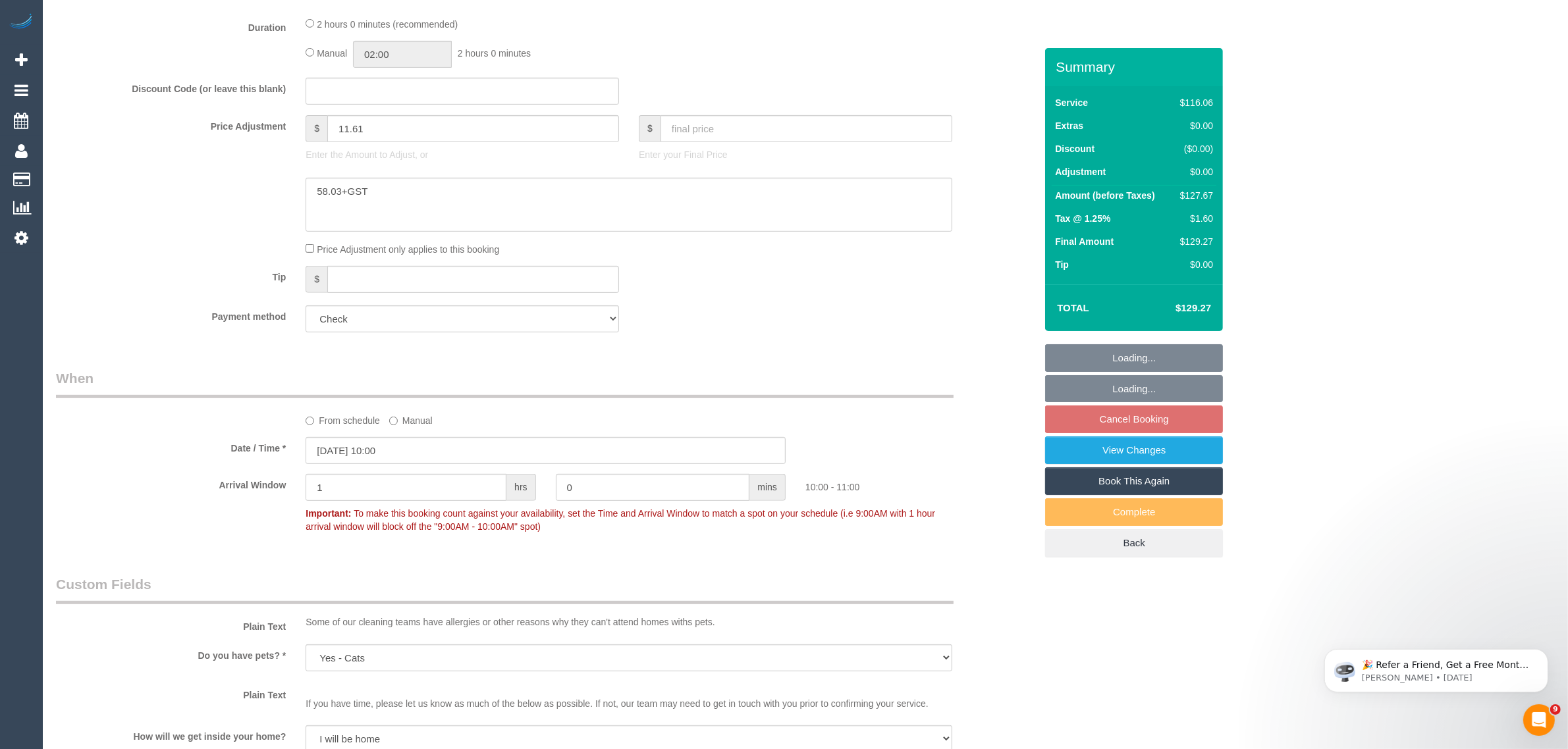
scroll to position [658, 0]
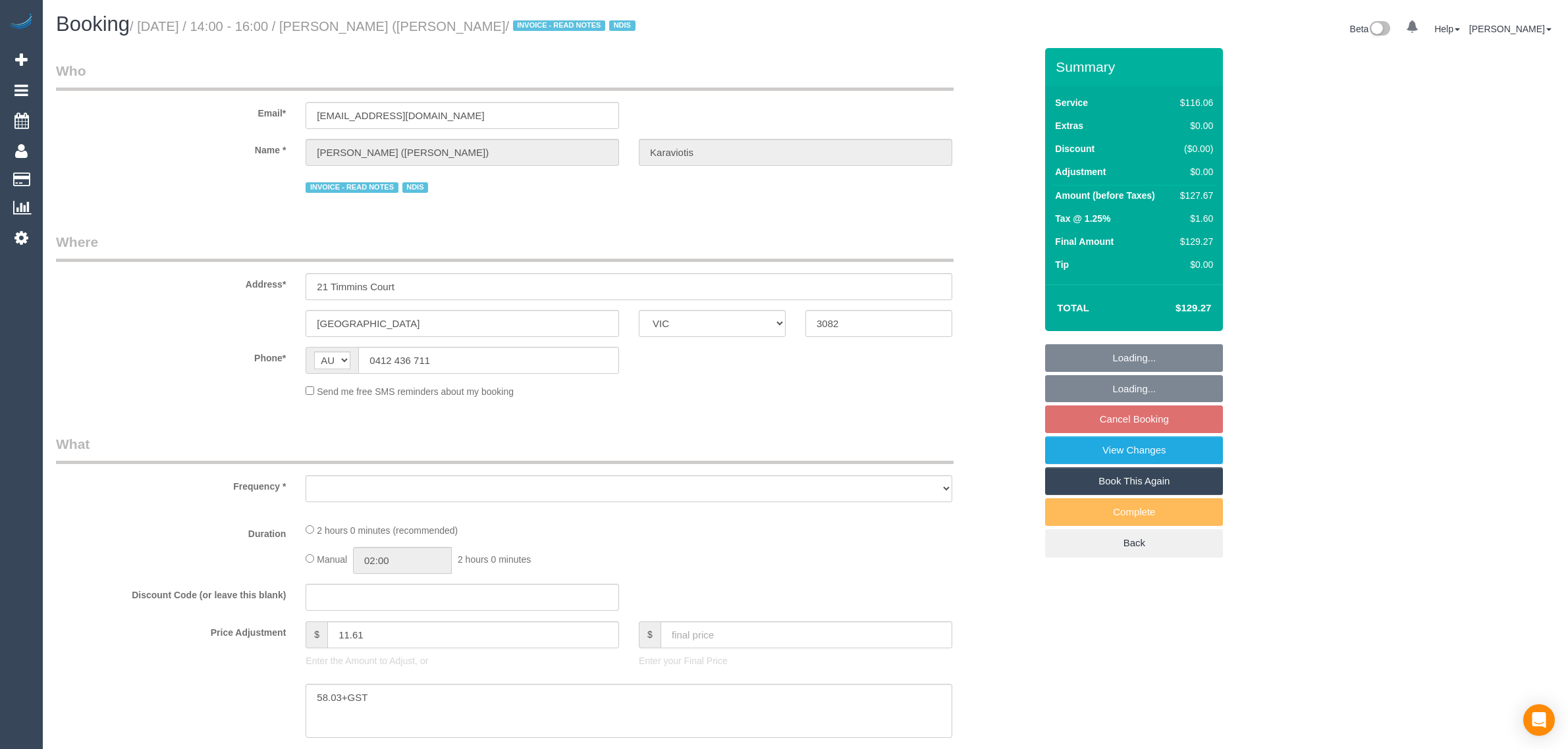
select select "VIC"
select select "object:521"
select select "number:29"
select select "number:14"
select select "number:19"
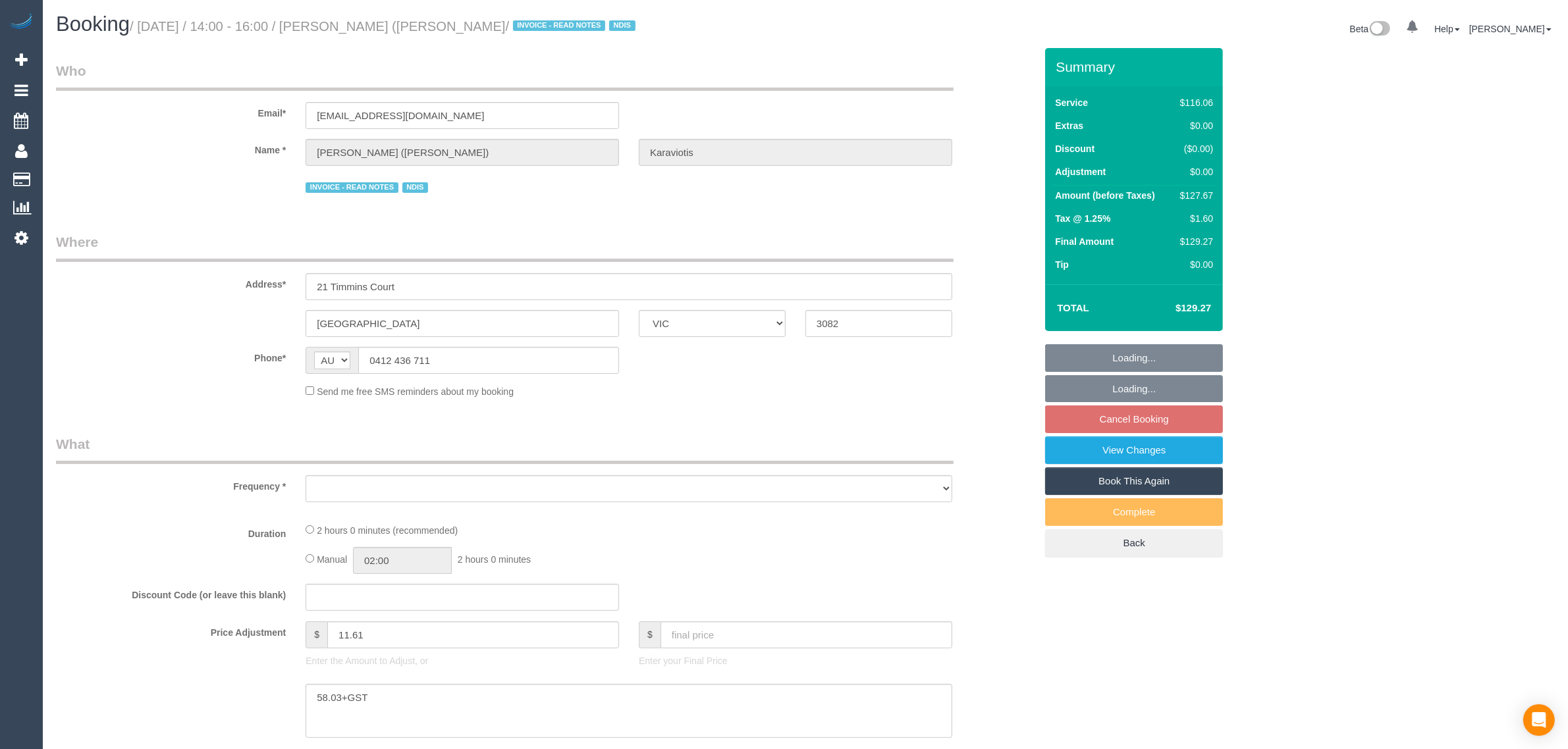
select select "number:36"
select select "number:34"
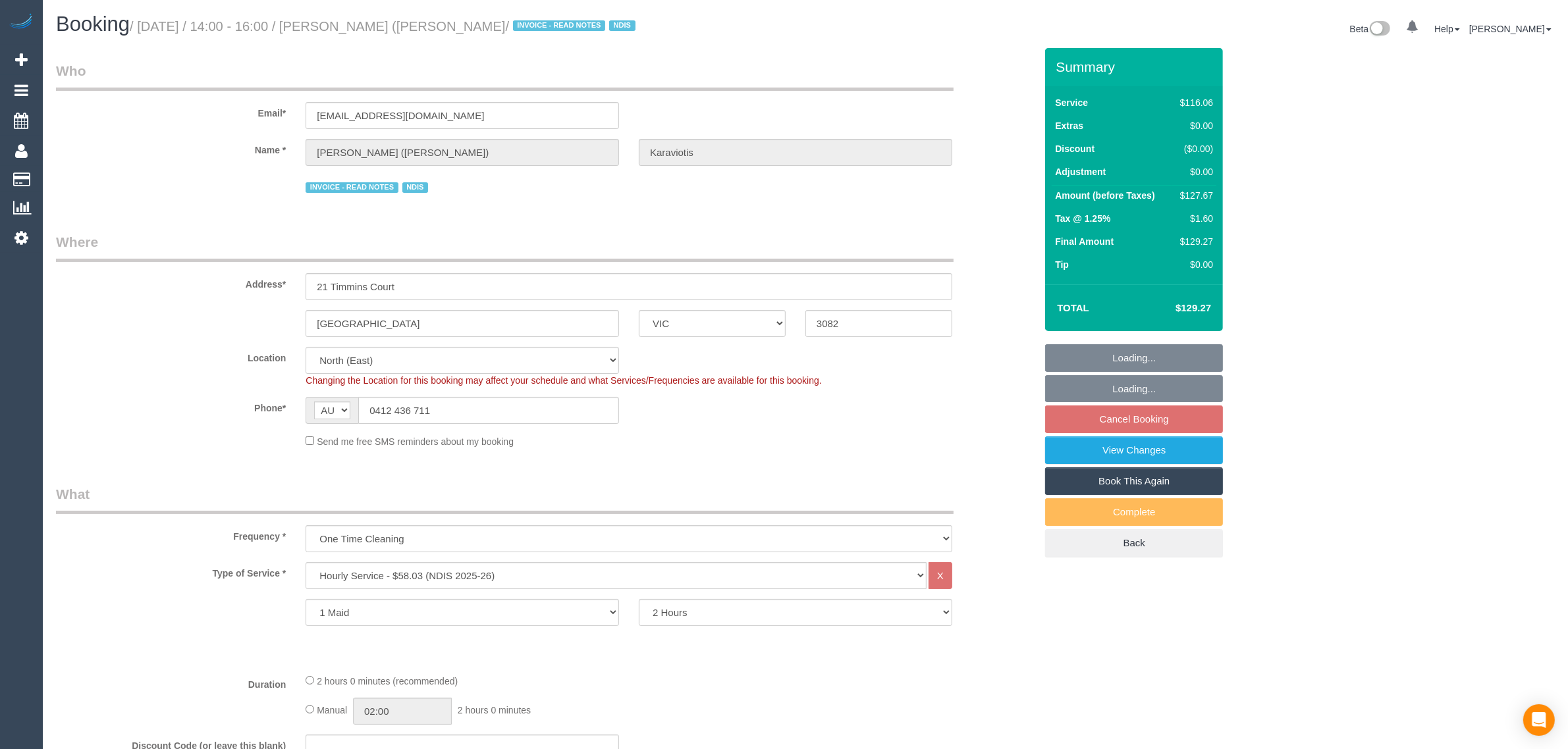
select select "object:731"
select select "spot1"
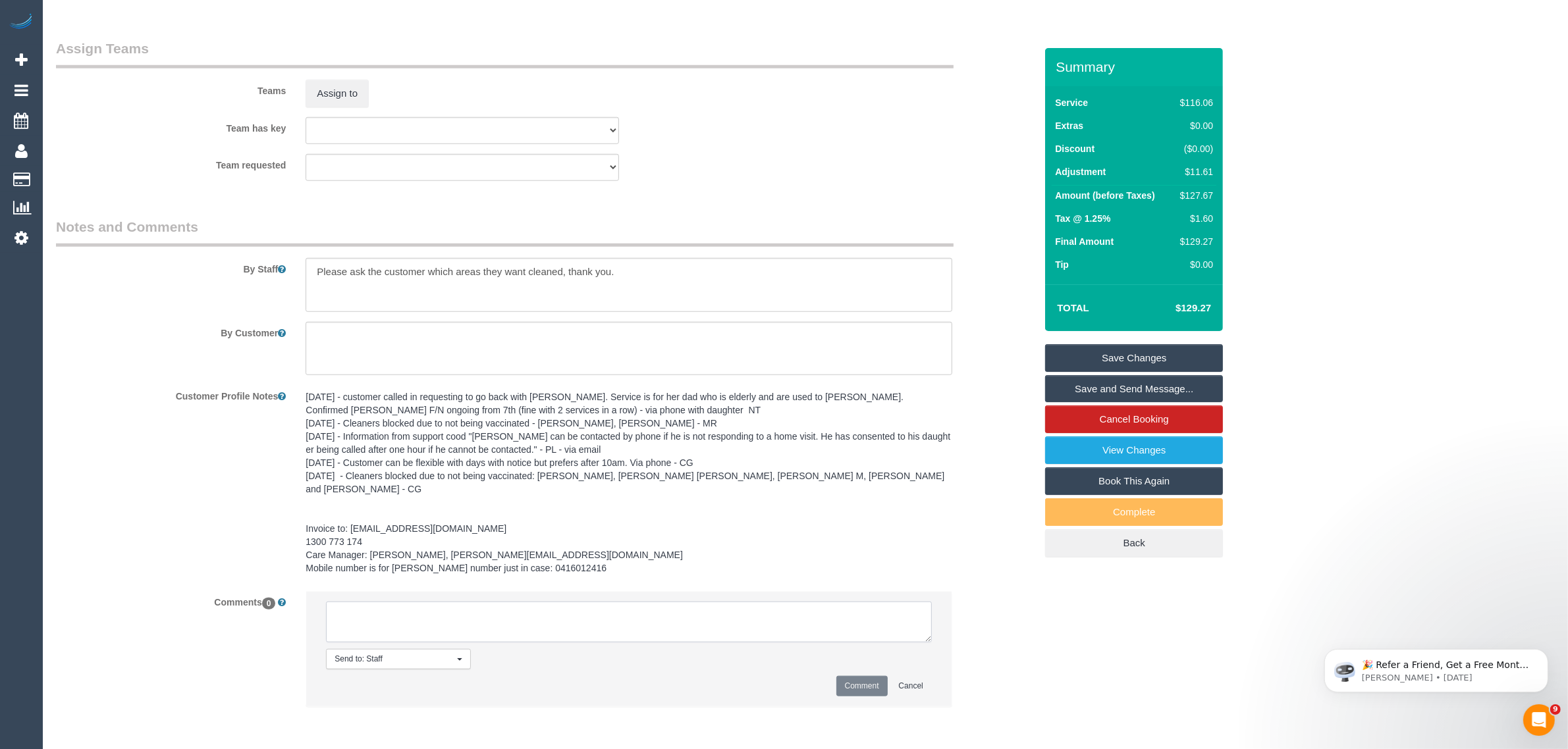
click at [567, 630] on textarea at bounding box center [629, 621] width 606 height 41
paste textarea "Anyday will do but it would be great if it was in the first 3 days of the week.…"
click at [369, 613] on textarea at bounding box center [629, 621] width 606 height 41
click at [323, 629] on li "Send to: Staff Nothing selected Send to: Staff Send to: Customer Send to: Team …" at bounding box center [629, 649] width 645 height 115
click at [346, 623] on textarea at bounding box center [629, 621] width 606 height 41
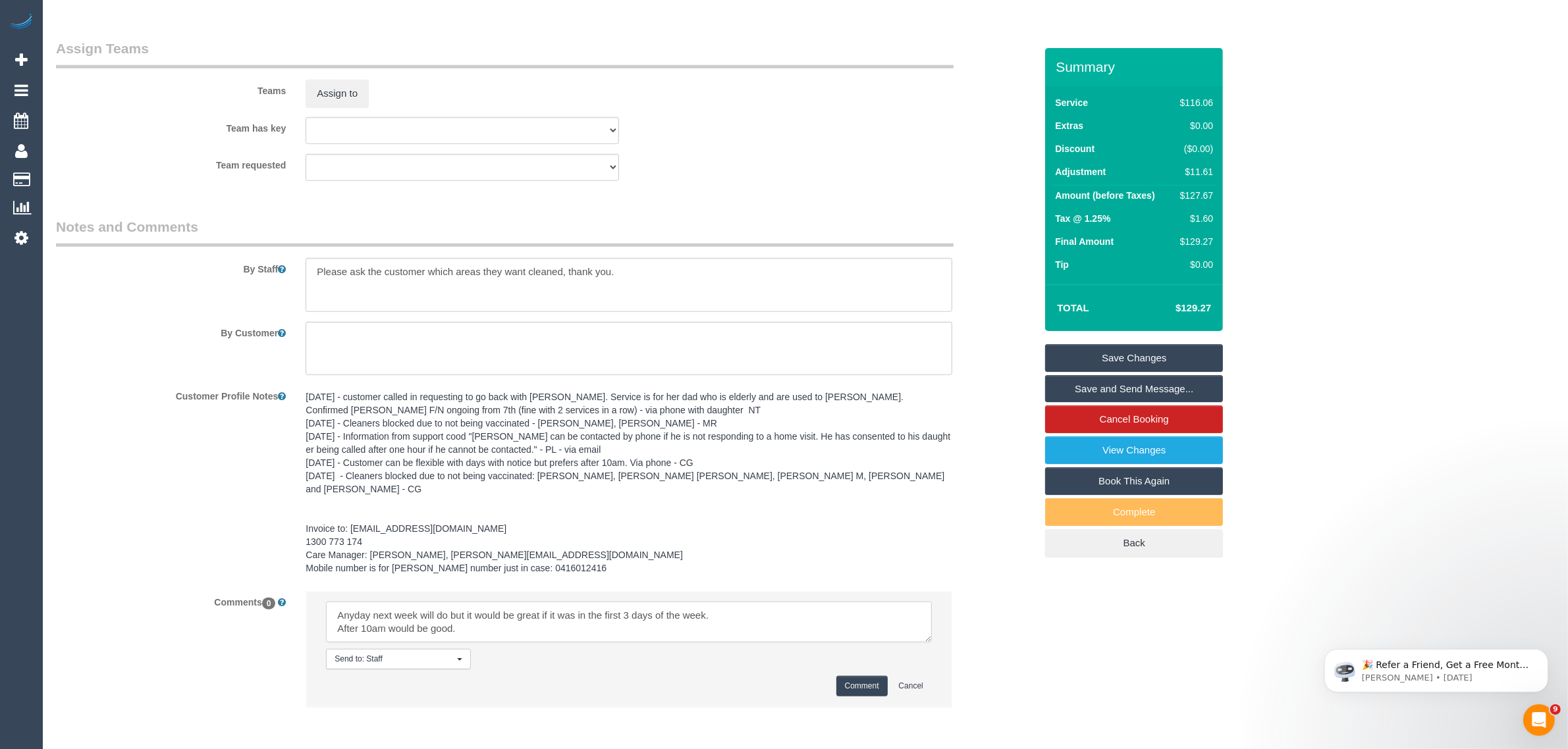
click at [339, 630] on textarea at bounding box center [629, 621] width 606 height 41
type textarea "Customer's flex: Anyday next week will do but it would be great if it was in th…"
click at [854, 683] on button "Comment" at bounding box center [862, 686] width 52 height 20
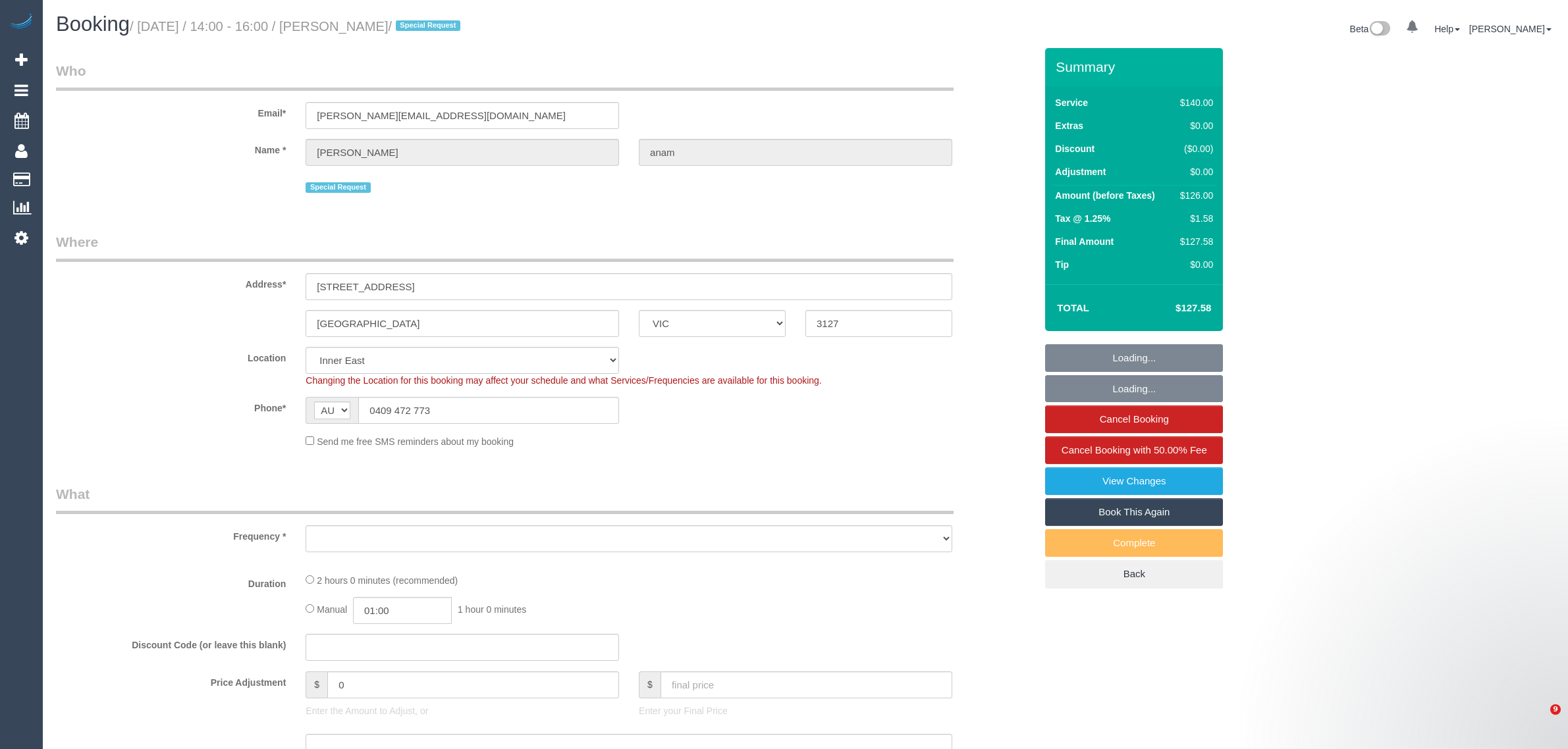
select select "VIC"
select select "number:28"
select select "number:14"
select select "number:18"
select select "number:25"
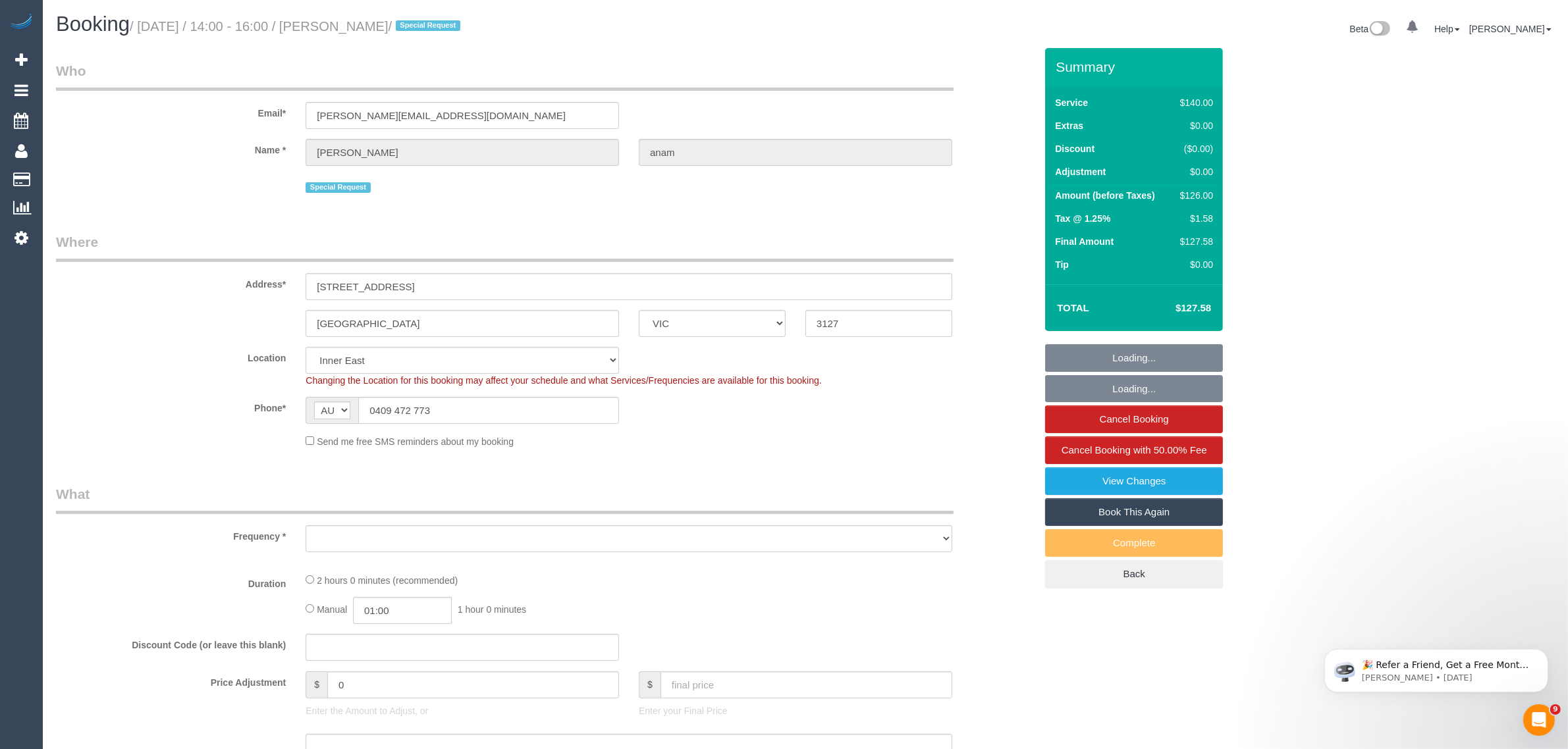
select select "number:35"
select select "number:12"
select select "object:753"
select select "string:stripe-pm_1RPExR2GScqysDRVHdGaHHCK"
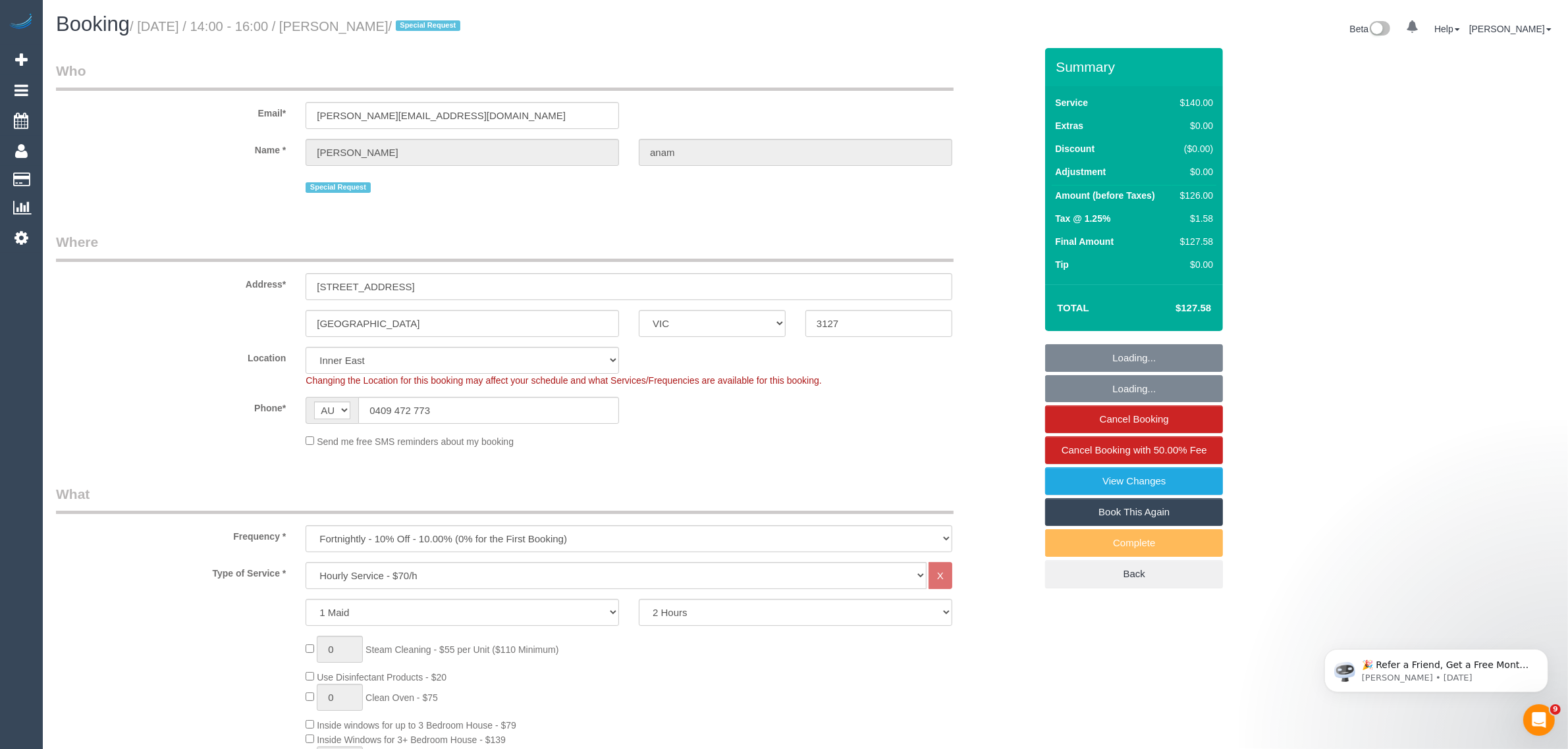
select select "object:1546"
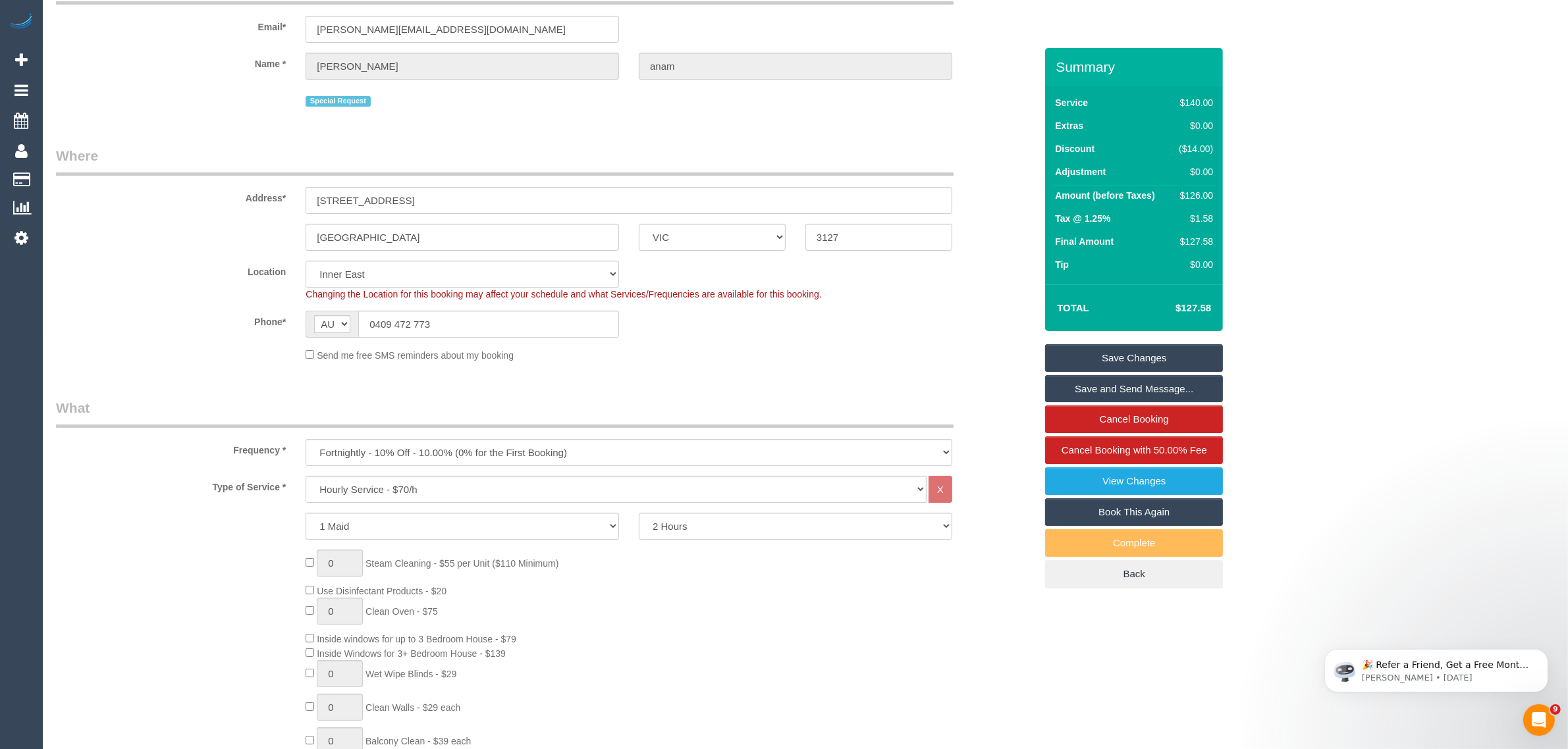
scroll to position [86, 0]
click at [494, 323] on input "0409 472 773" at bounding box center [489, 325] width 261 height 27
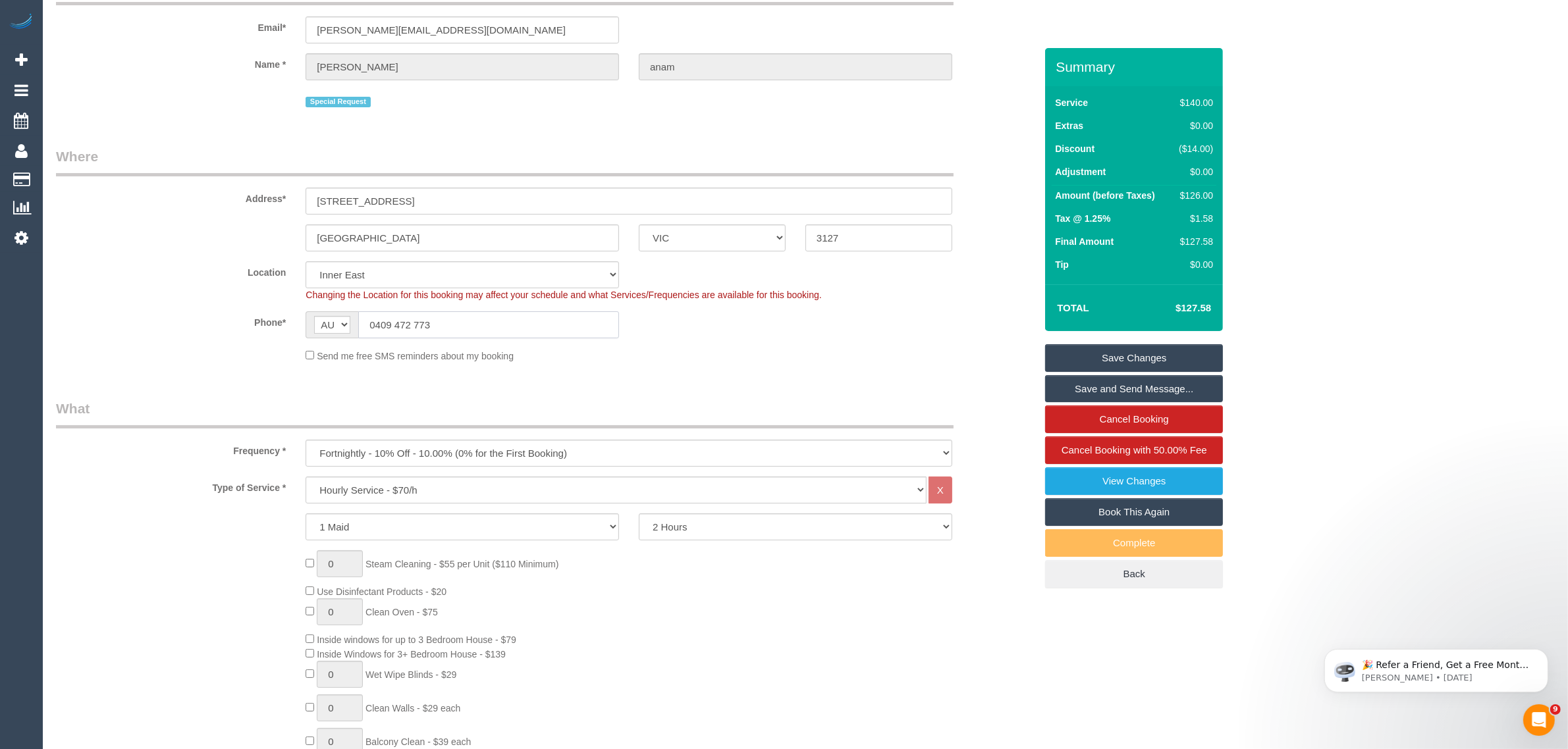
click at [494, 323] on input "0409 472 773" at bounding box center [489, 325] width 261 height 27
click at [756, 353] on div "Send me free SMS reminders about my booking" at bounding box center [629, 356] width 667 height 15
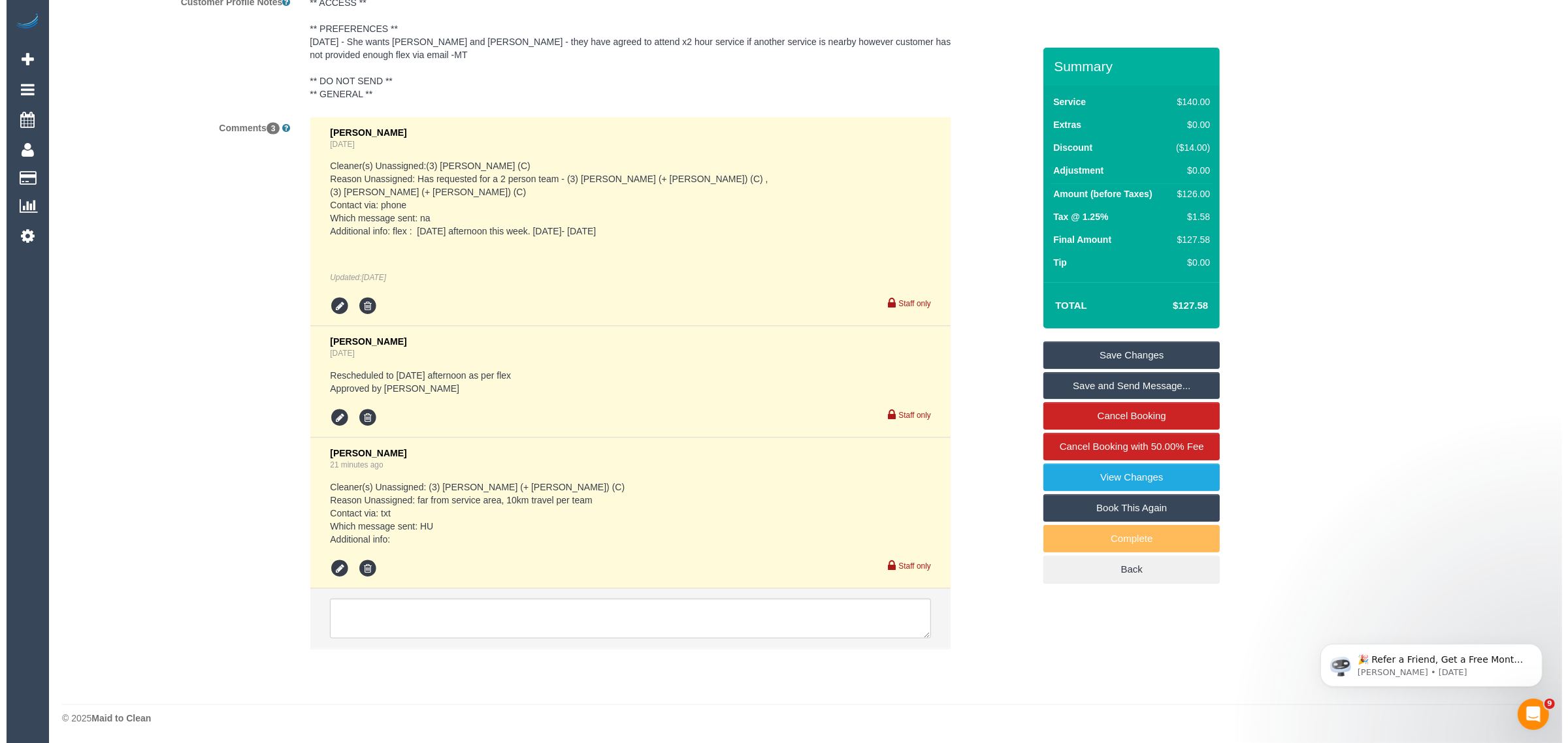
scroll to position [1717, 0]
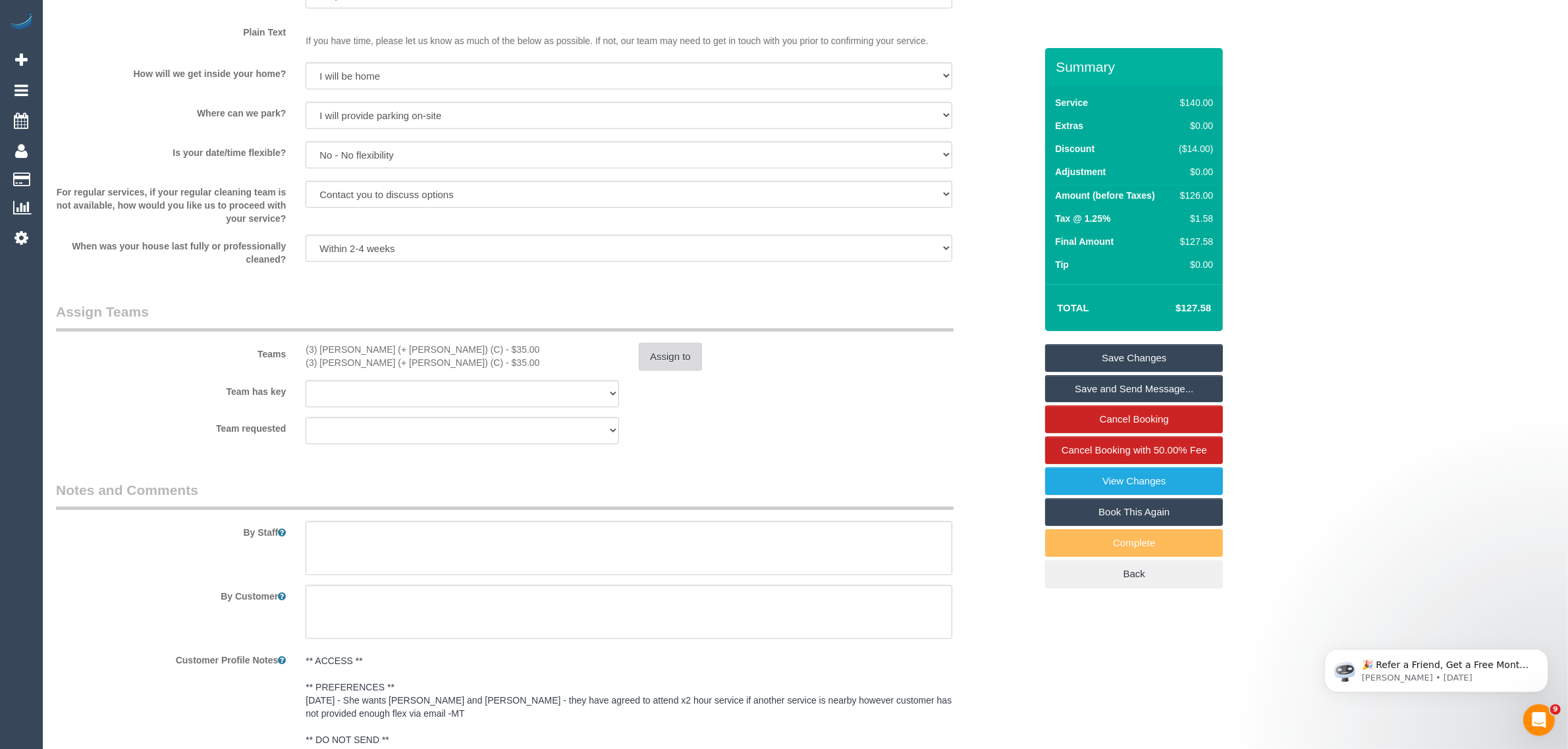
click at [667, 352] on button "Assign to" at bounding box center [670, 356] width 63 height 28
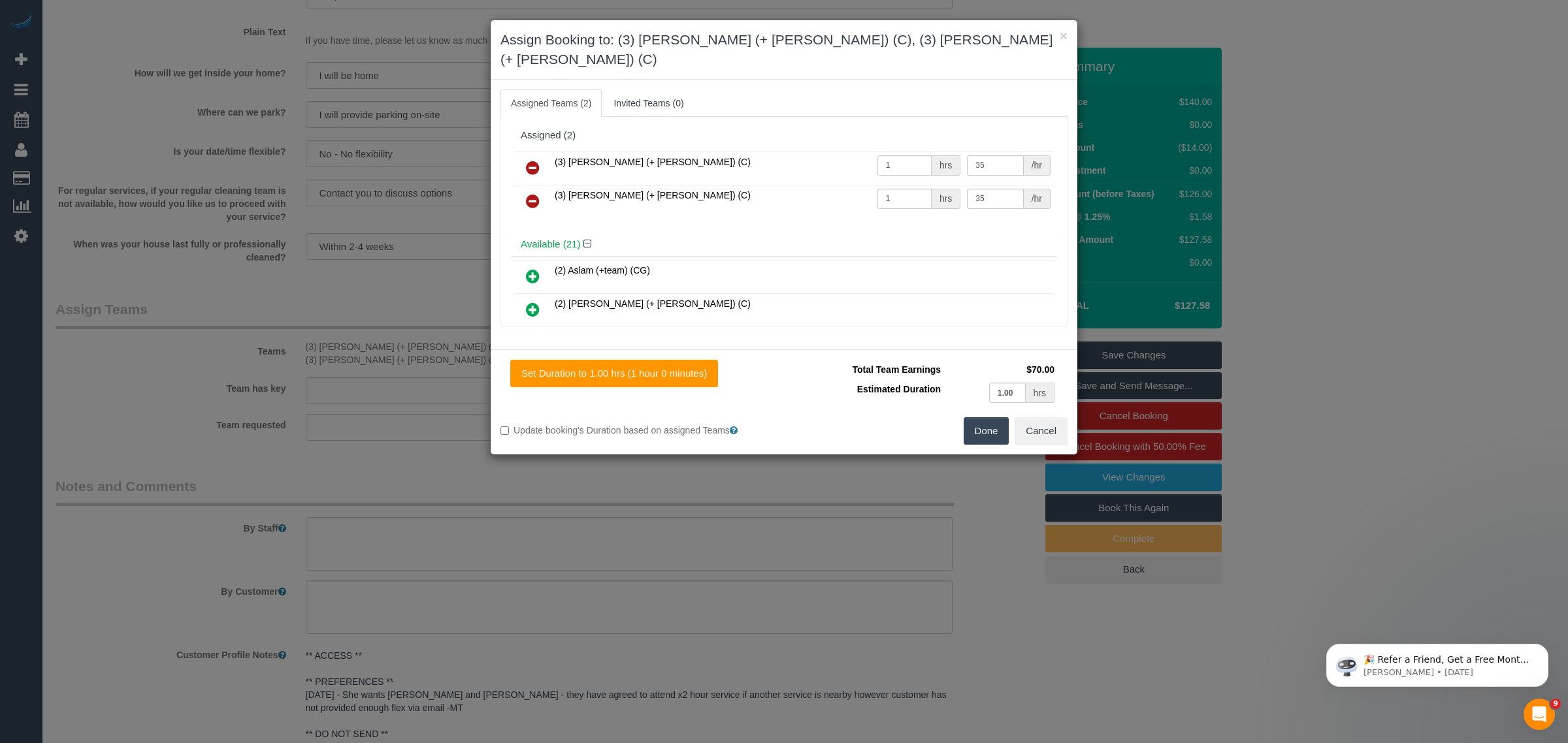
click at [529, 160] on icon at bounding box center [533, 168] width 14 height 16
click at [529, 193] on icon at bounding box center [533, 201] width 14 height 16
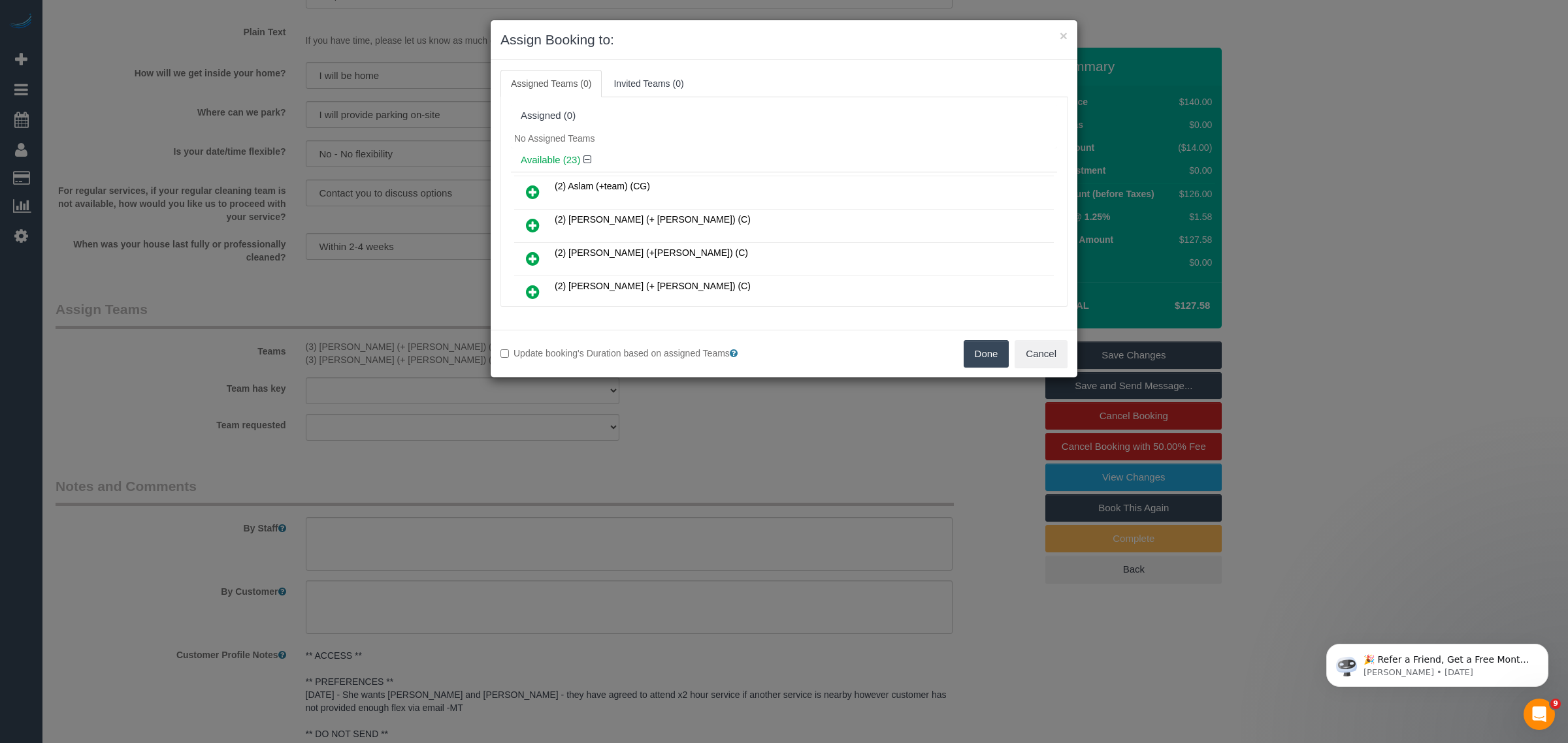
click at [974, 354] on button "Done" at bounding box center [986, 354] width 46 height 27
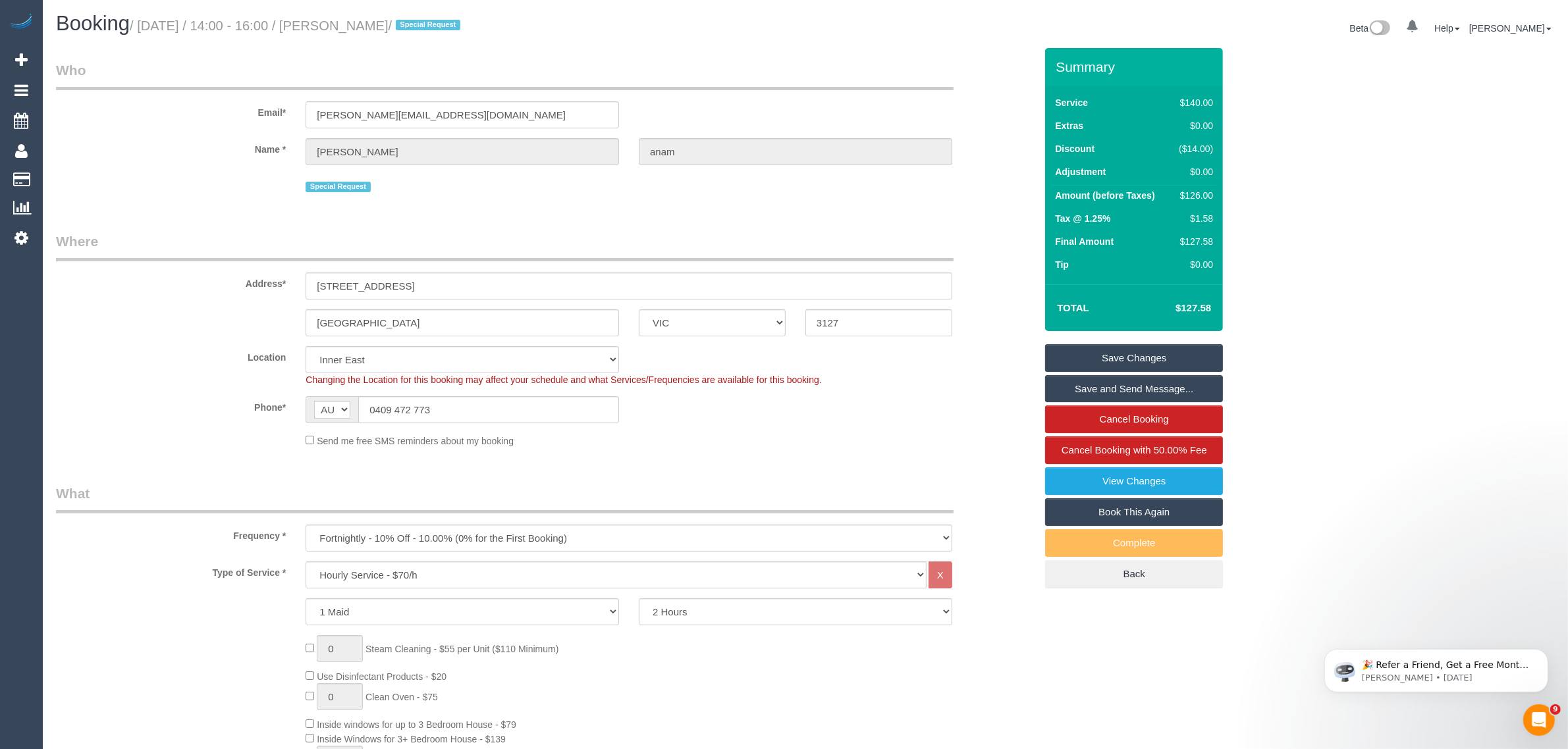
scroll to position [0, 0]
drag, startPoint x: 336, startPoint y: 28, endPoint x: 418, endPoint y: 28, distance: 82.0
click at [418, 28] on small "/ August 22, 2025 / 14:00 - 16:00 / sabrina anam / Special Request" at bounding box center [297, 26] width 334 height 15
copy small "[PERSON_NAME]"
drag, startPoint x: 537, startPoint y: 223, endPoint x: 570, endPoint y: 197, distance: 42.0
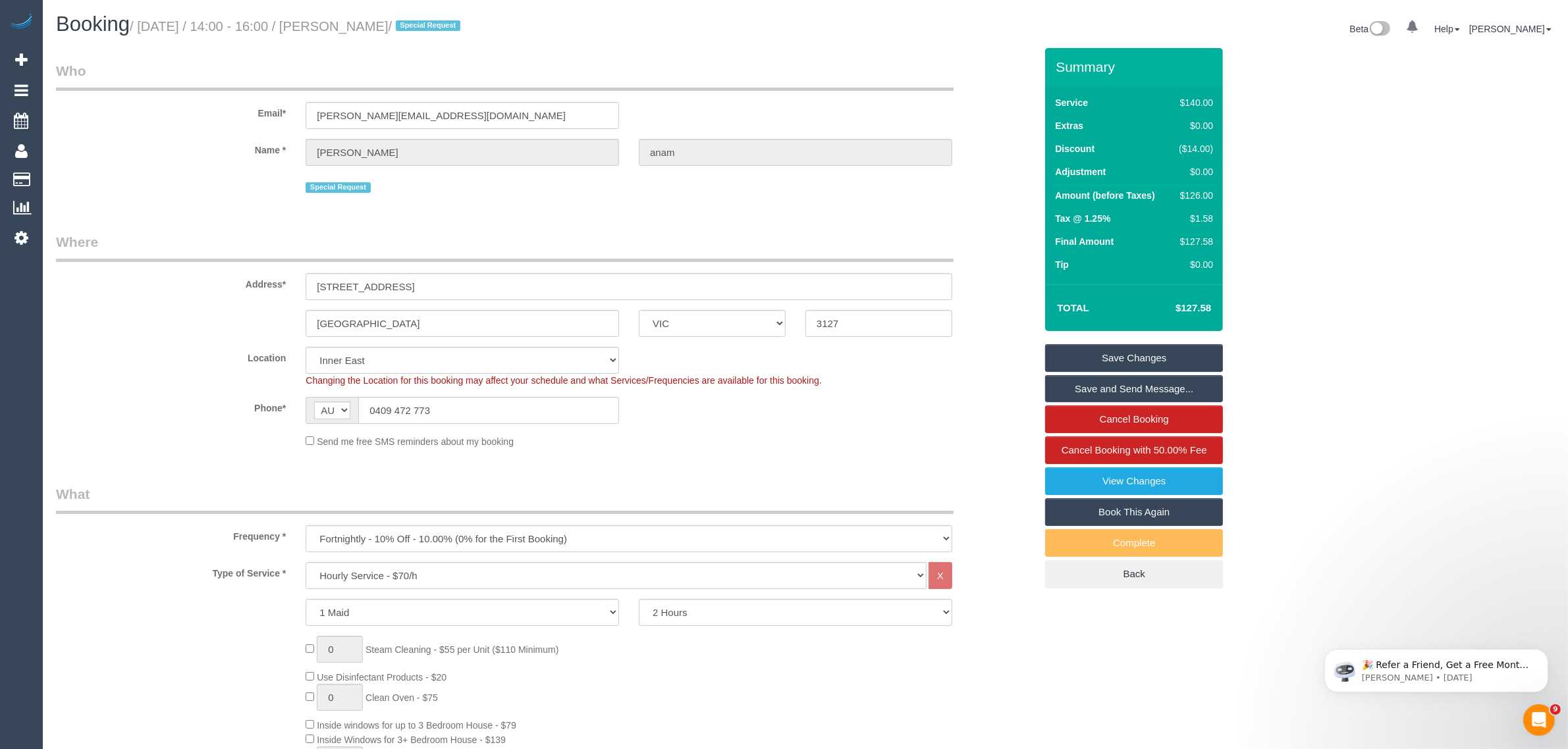
click at [532, 407] on input "0409 472 773" at bounding box center [489, 410] width 261 height 27
click at [993, 270] on div "Address* 472a Whitehorse Road" at bounding box center [546, 266] width 999 height 68
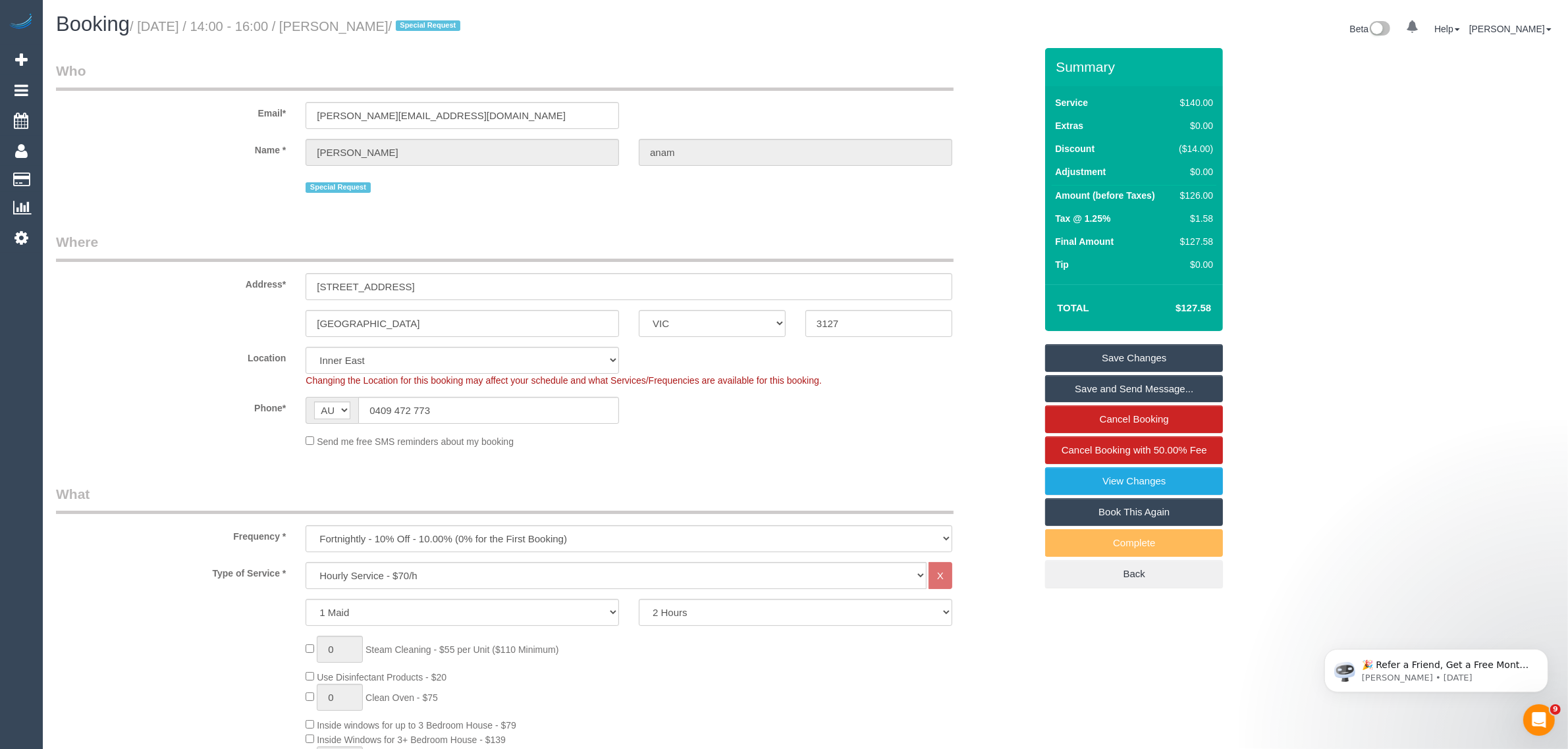
drag, startPoint x: 1085, startPoint y: 364, endPoint x: 1078, endPoint y: 362, distance: 7.3
click at [1085, 364] on link "Save Changes" at bounding box center [1134, 358] width 178 height 28
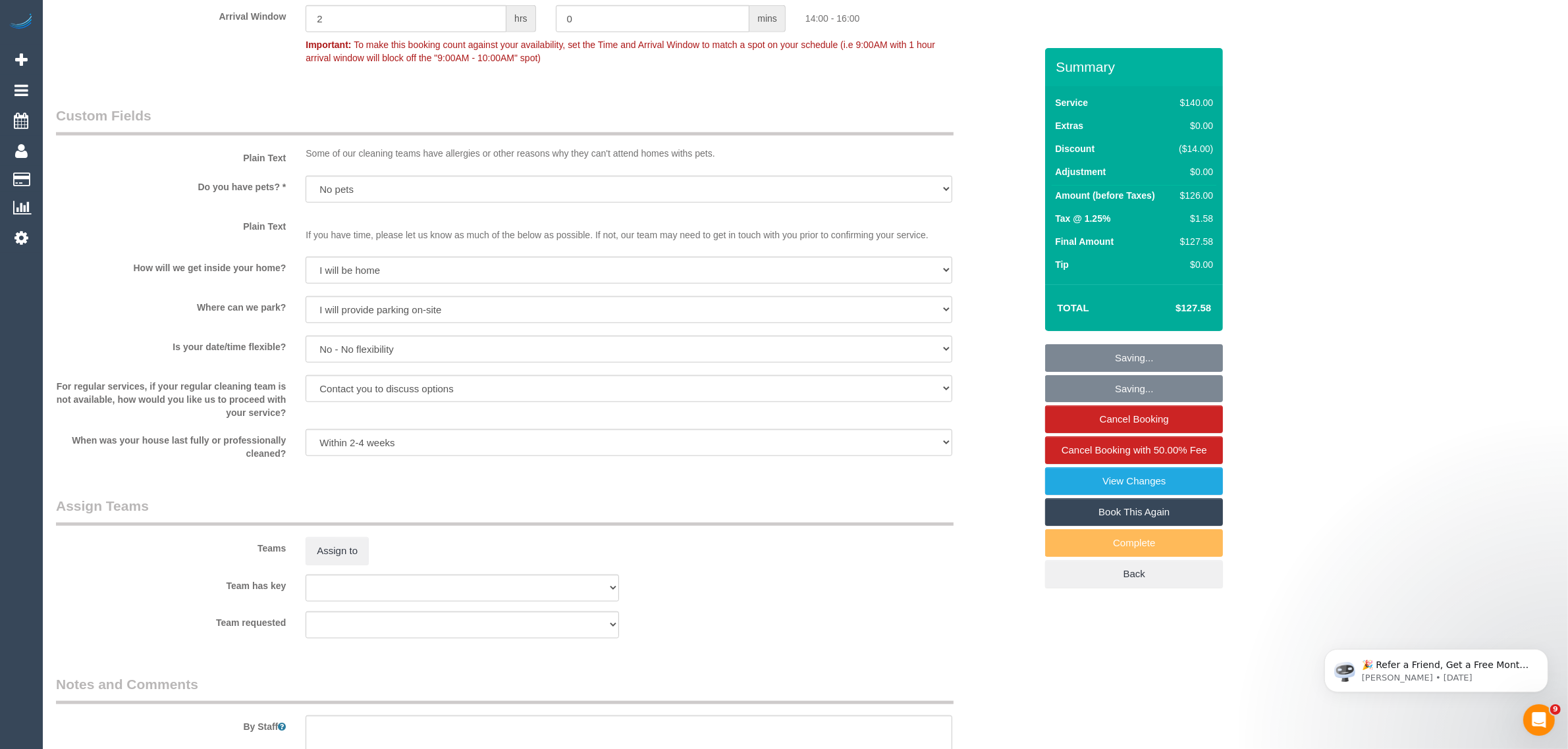
scroll to position [1975, 0]
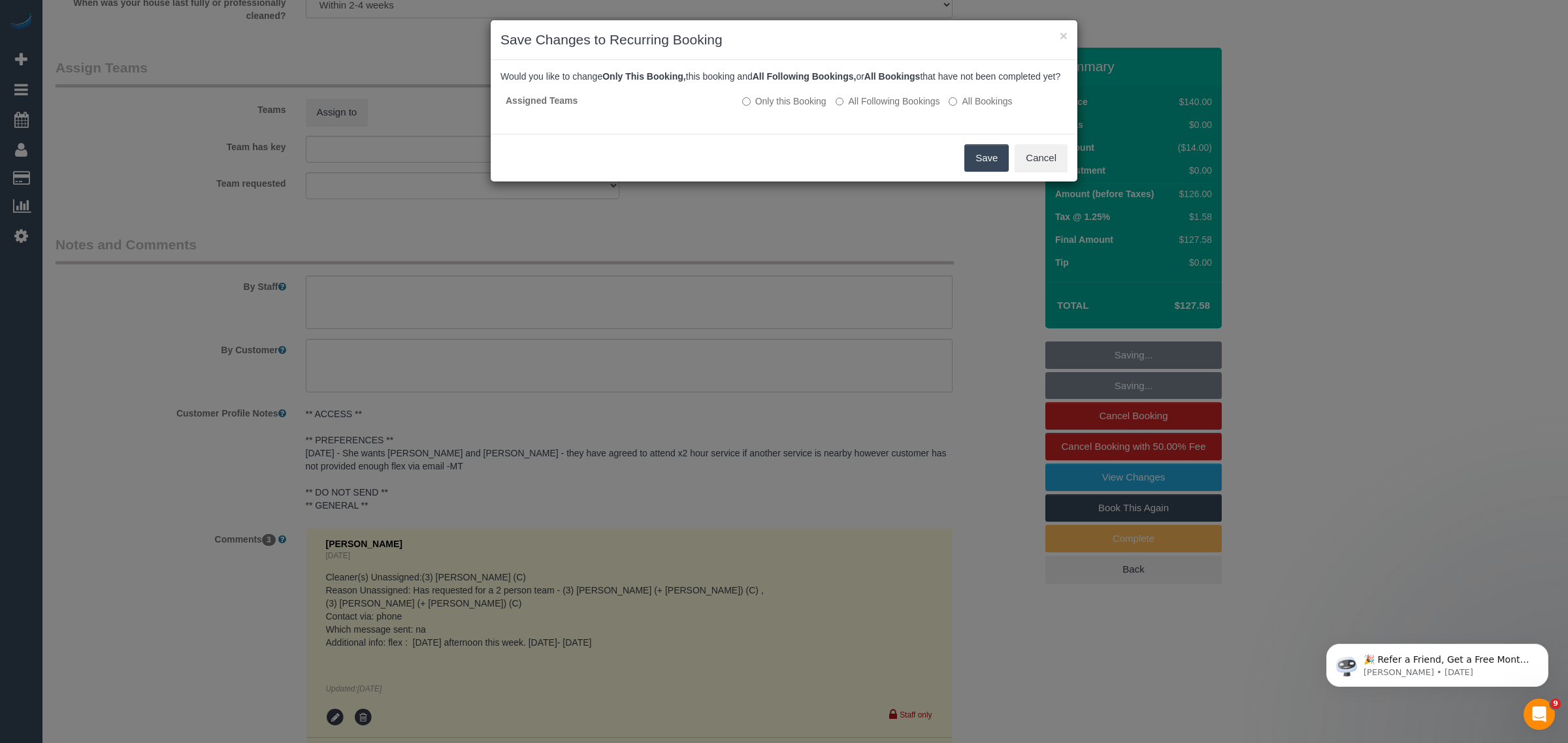
click at [990, 172] on button "Save" at bounding box center [986, 158] width 45 height 27
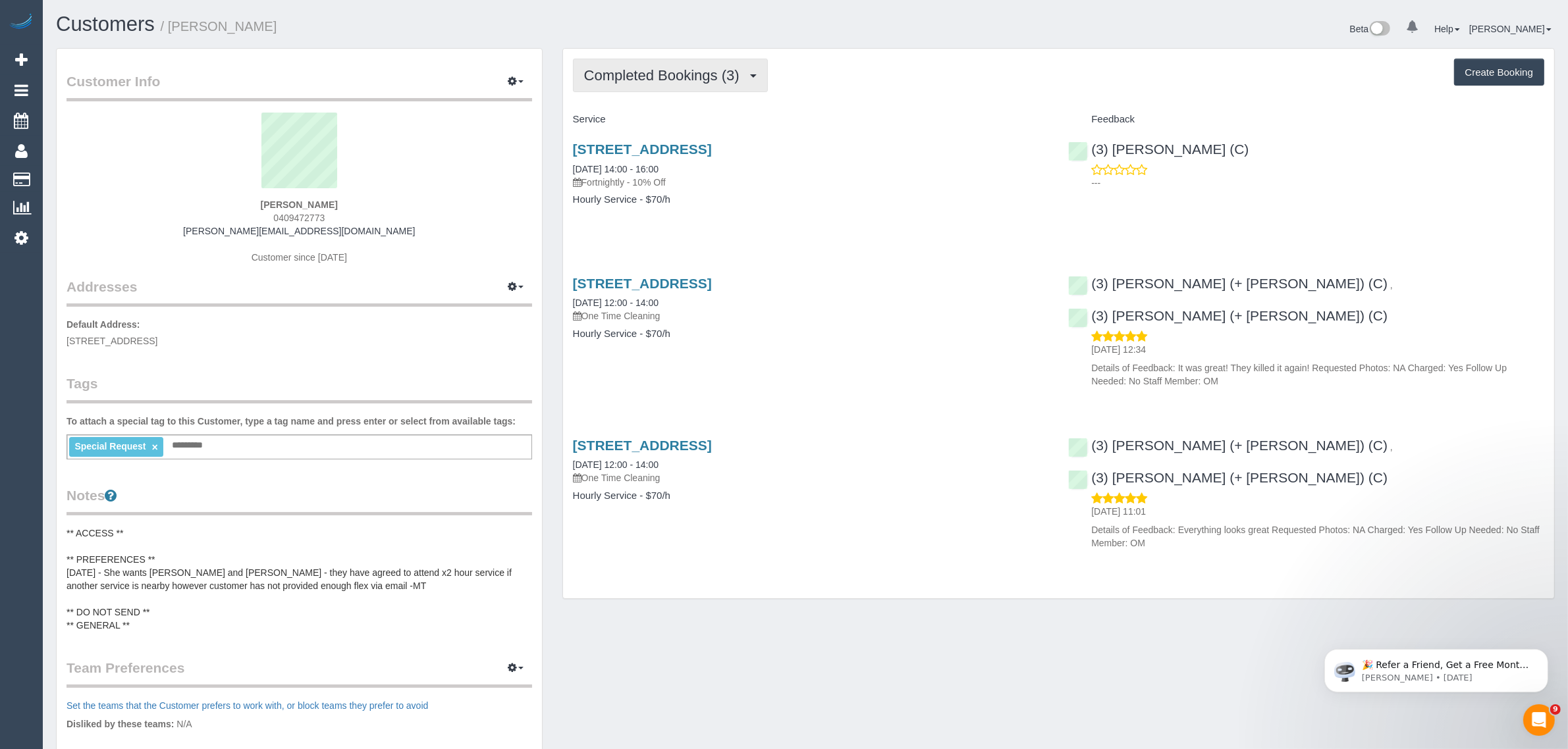
click at [623, 81] on span "Completed Bookings (3)" at bounding box center [665, 75] width 162 height 17
click at [636, 121] on link "Upcoming Bookings (12)" at bounding box center [643, 123] width 139 height 17
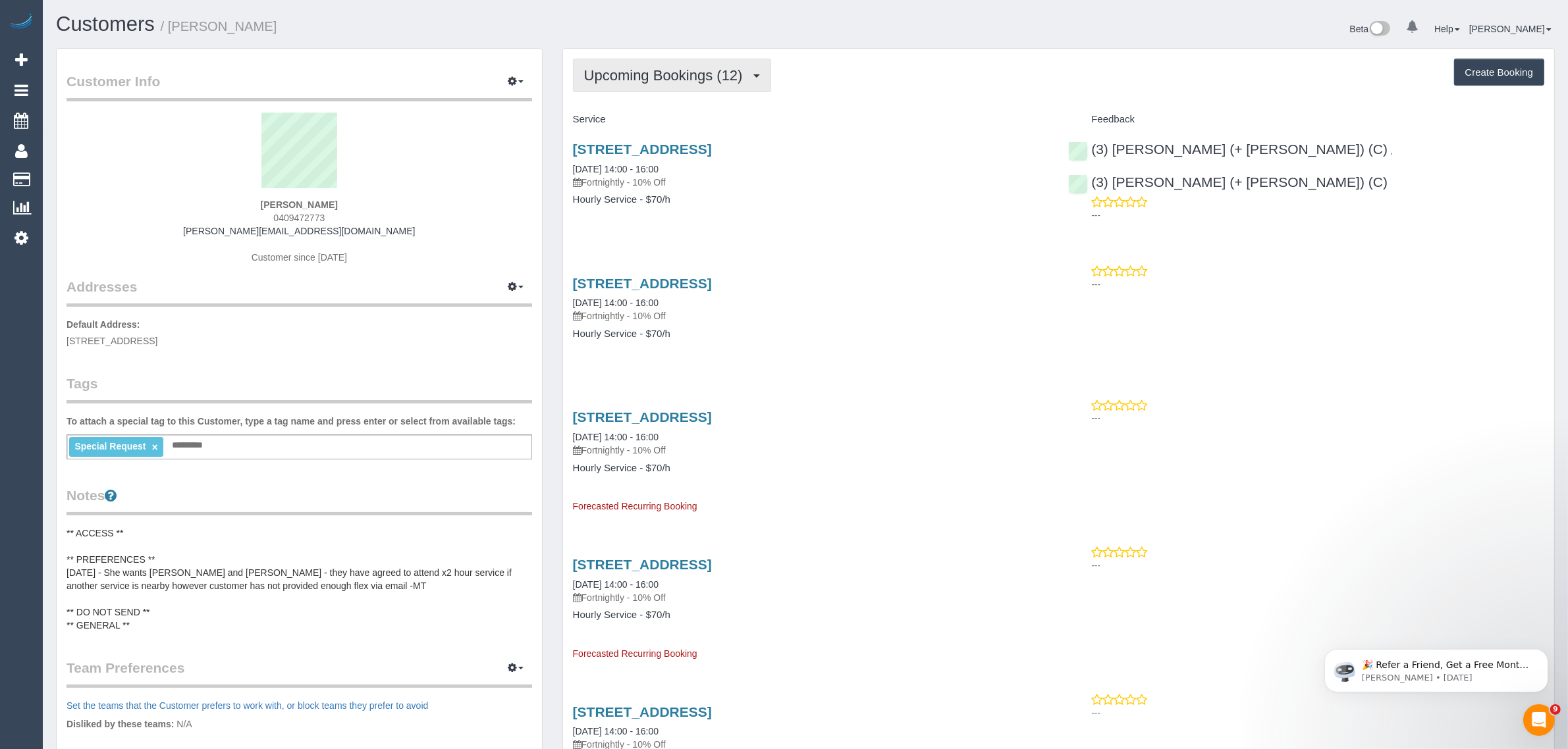
click at [667, 67] on span "Upcoming Bookings (12)" at bounding box center [667, 75] width 165 height 17
click at [915, 126] on div "Service" at bounding box center [811, 119] width 496 height 22
click at [712, 147] on link "[STREET_ADDRESS]" at bounding box center [642, 149] width 139 height 15
click at [600, 72] on span "Upcoming Bookings (12)" at bounding box center [667, 75] width 165 height 17
click at [604, 123] on link "Upcoming Bookings (12)" at bounding box center [643, 123] width 139 height 17
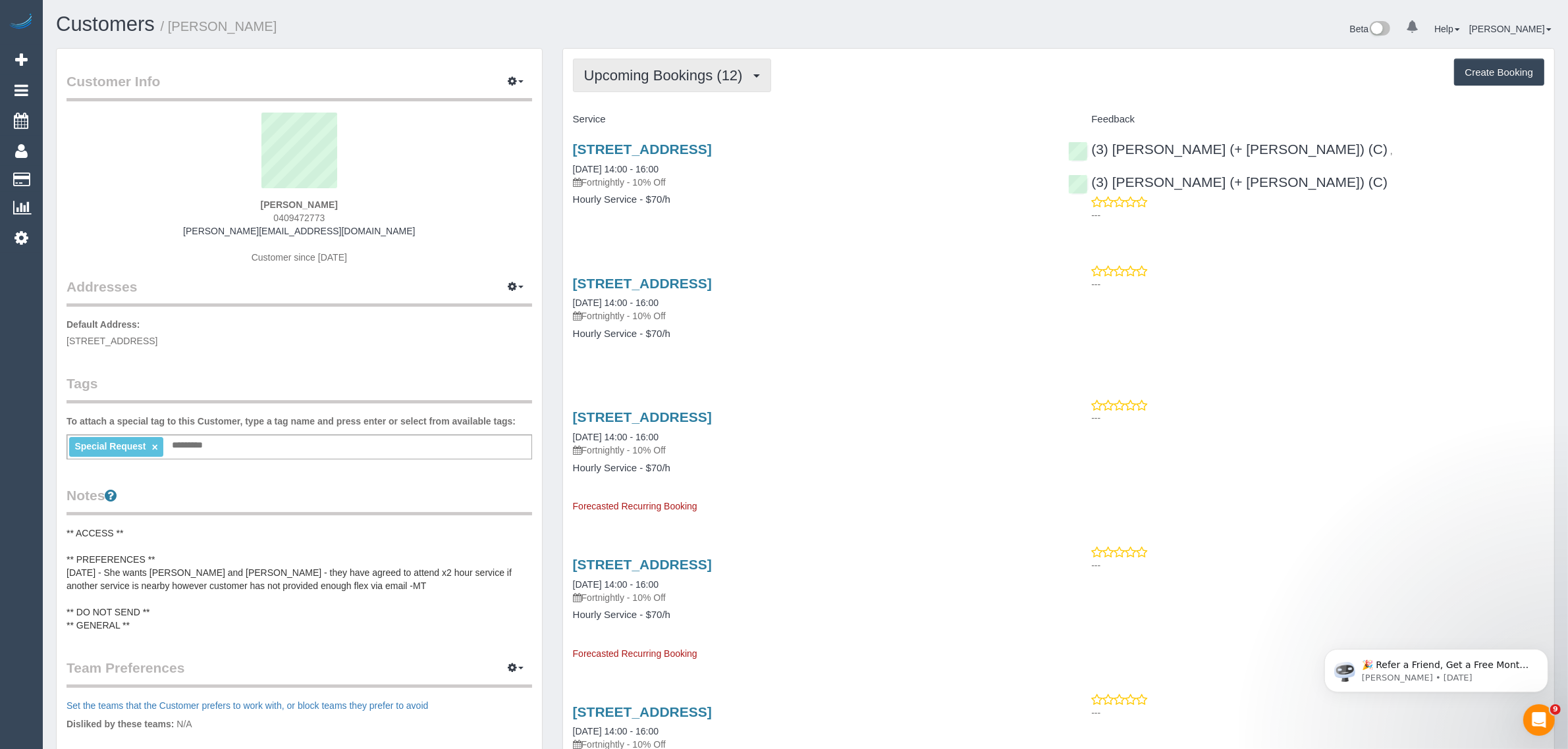
click at [645, 76] on span "Upcoming Bookings (12)" at bounding box center [667, 75] width 165 height 17
drag, startPoint x: 960, startPoint y: 146, endPoint x: 860, endPoint y: 156, distance: 100.5
click at [962, 146] on h3 "[STREET_ADDRESS]" at bounding box center [811, 149] width 476 height 15
click at [696, 78] on span "Upcoming Bookings (12)" at bounding box center [667, 75] width 165 height 17
click at [680, 110] on link "Completed Bookings (3)" at bounding box center [643, 106] width 139 height 17
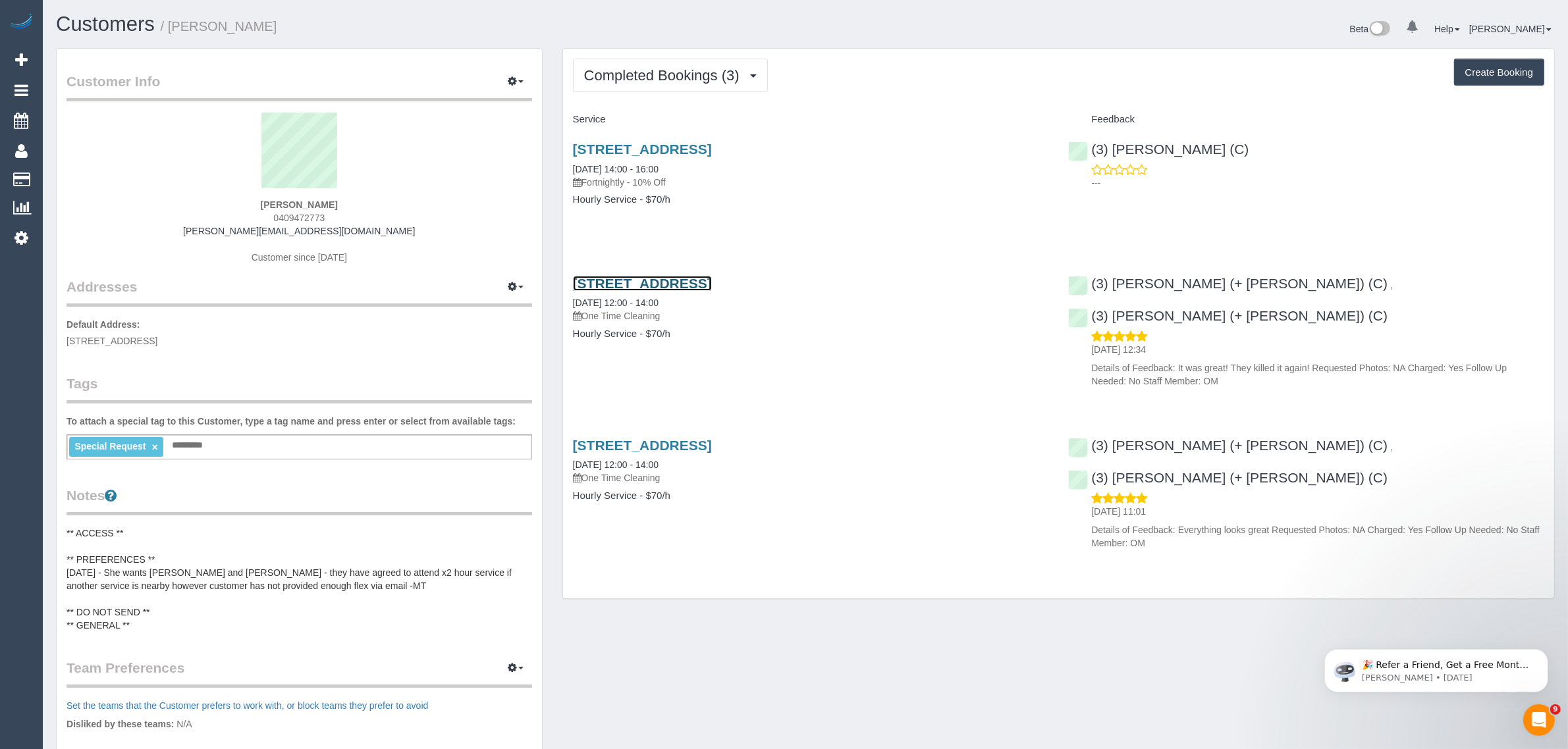
click at [712, 284] on link "[STREET_ADDRESS]" at bounding box center [642, 283] width 139 height 15
click at [627, 70] on span "Completed Bookings (3)" at bounding box center [665, 75] width 162 height 17
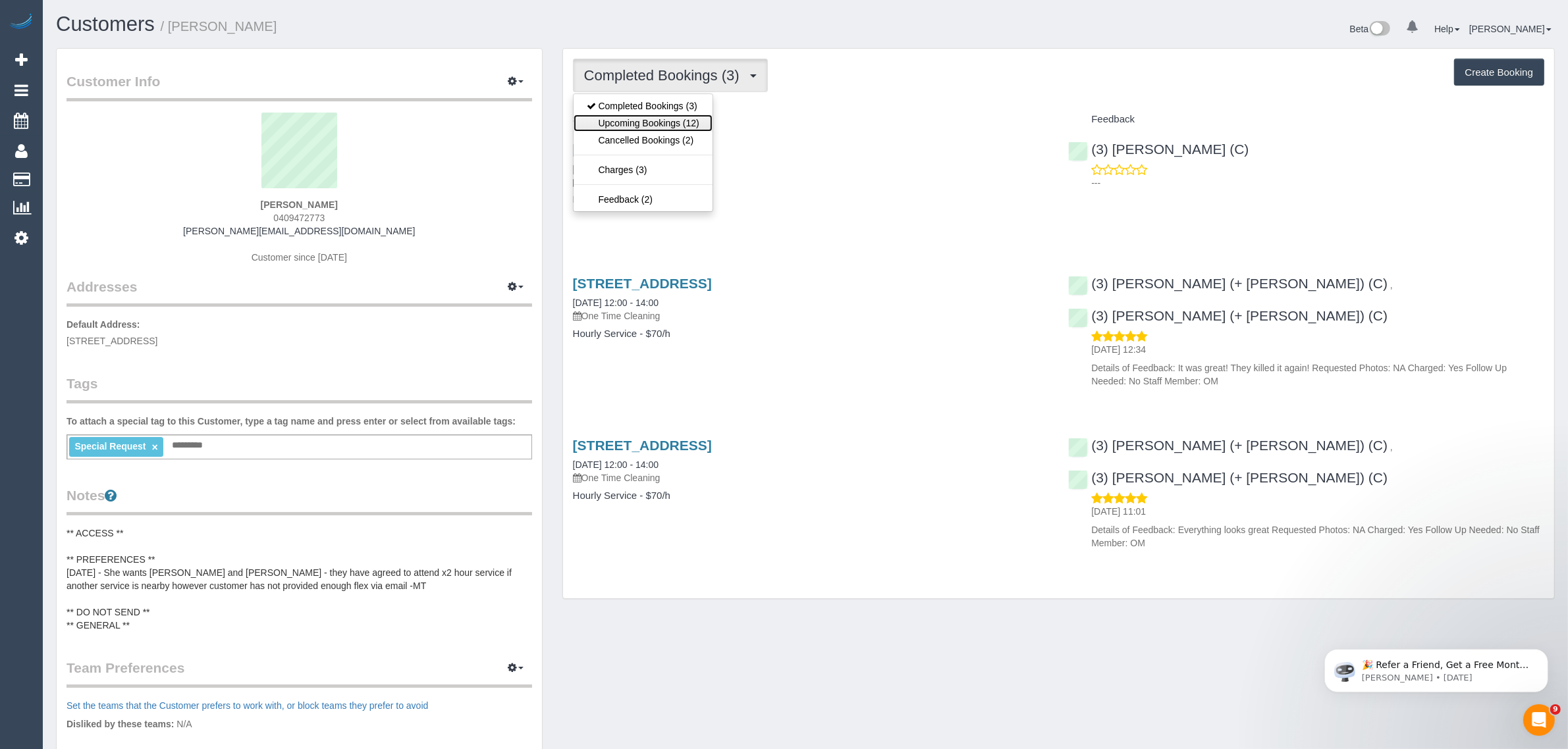
click at [627, 119] on link "Upcoming Bookings (12)" at bounding box center [643, 123] width 139 height 17
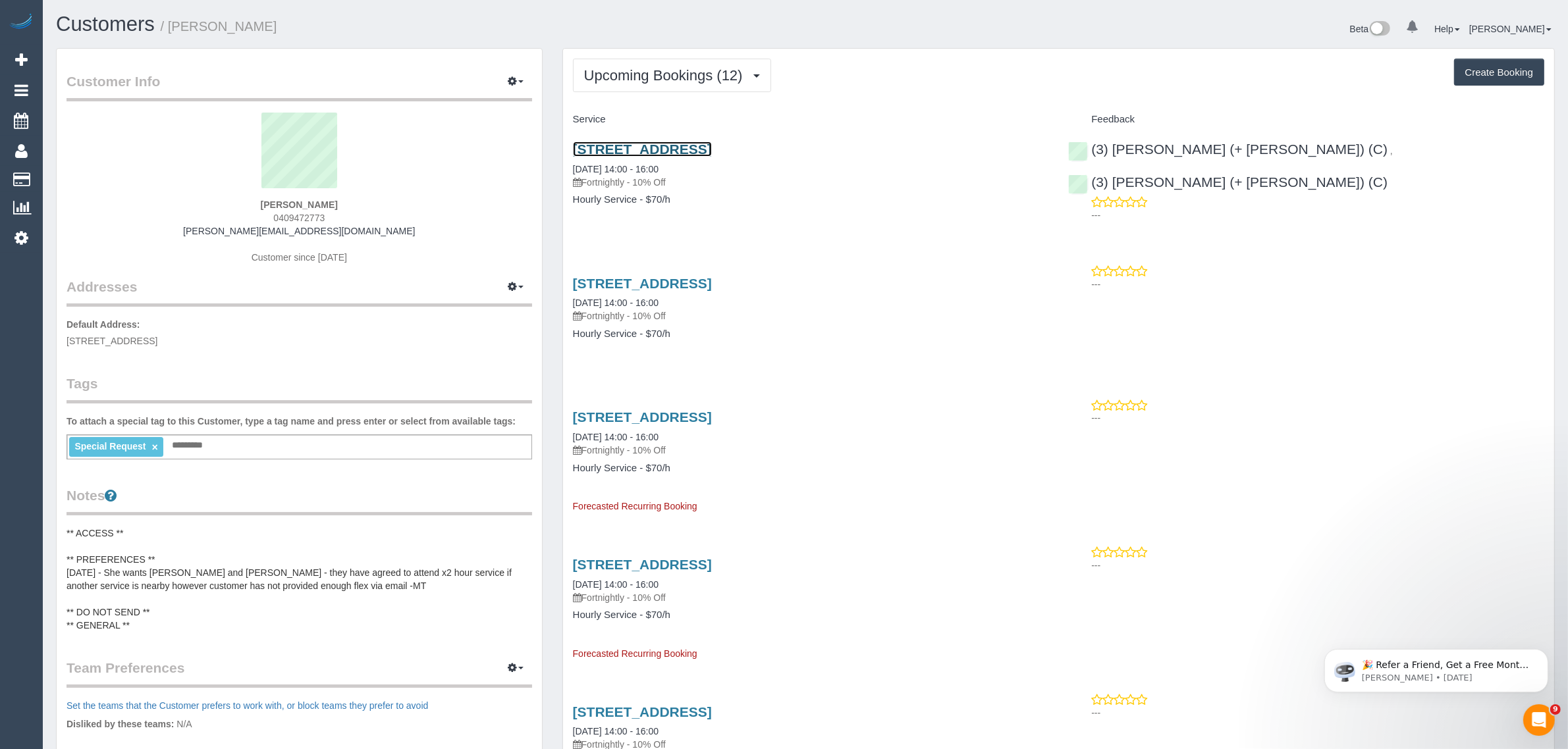
click at [669, 147] on link "[STREET_ADDRESS]" at bounding box center [642, 149] width 139 height 15
click at [699, 142] on link "[STREET_ADDRESS]" at bounding box center [642, 149] width 139 height 15
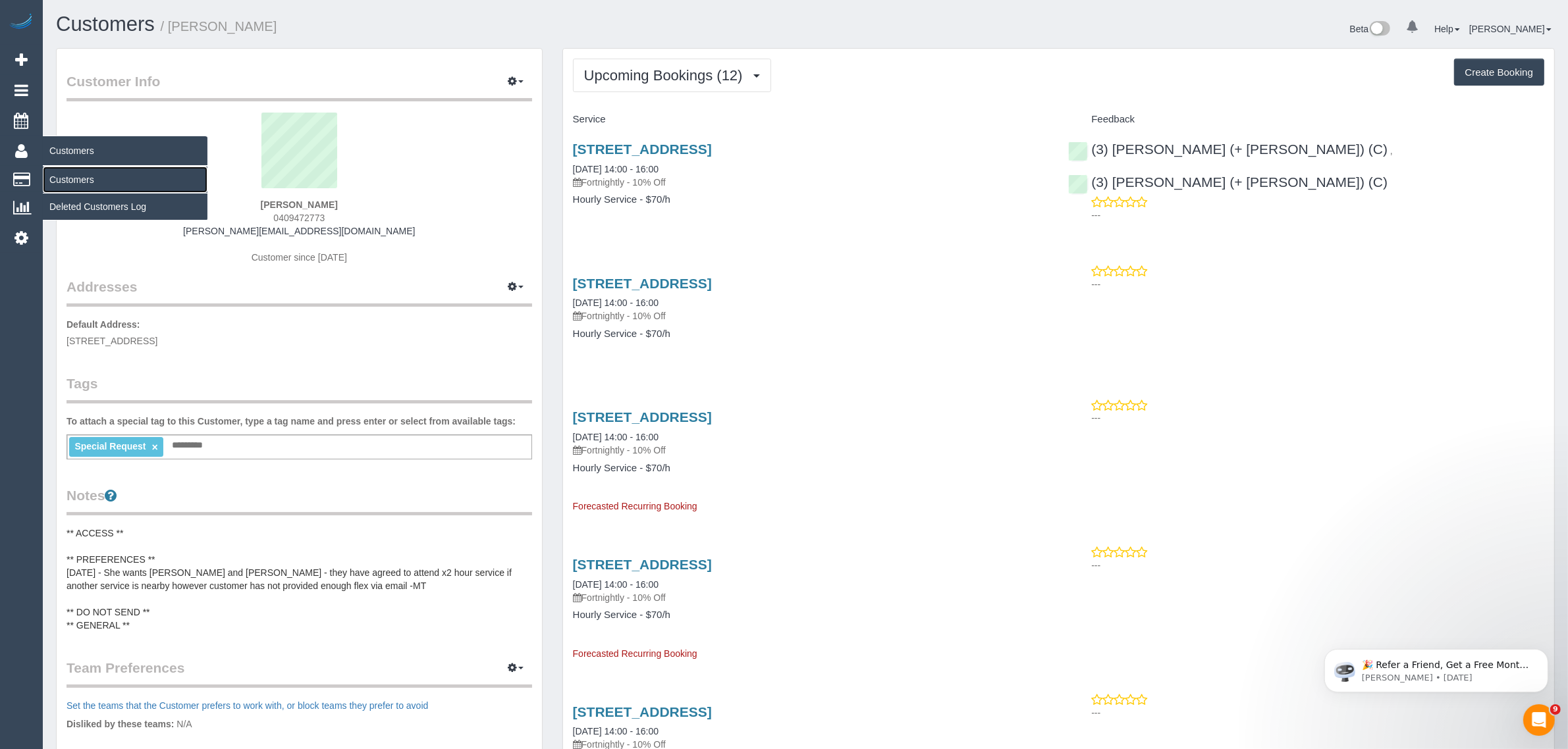
click at [66, 166] on link "Customers" at bounding box center [125, 179] width 165 height 26
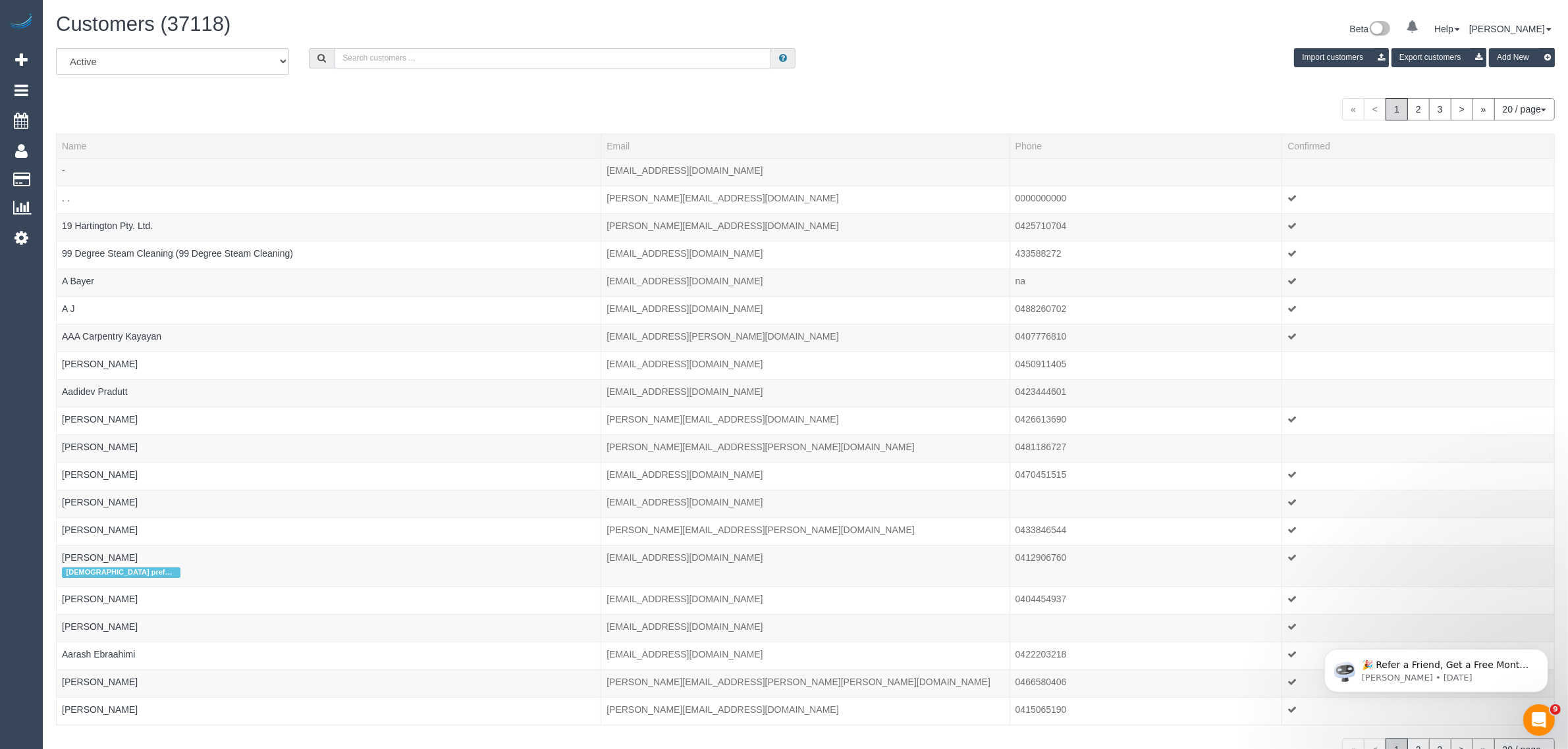
click at [496, 53] on input "text" at bounding box center [552, 58] width 437 height 20
paste input "Louise Puli"
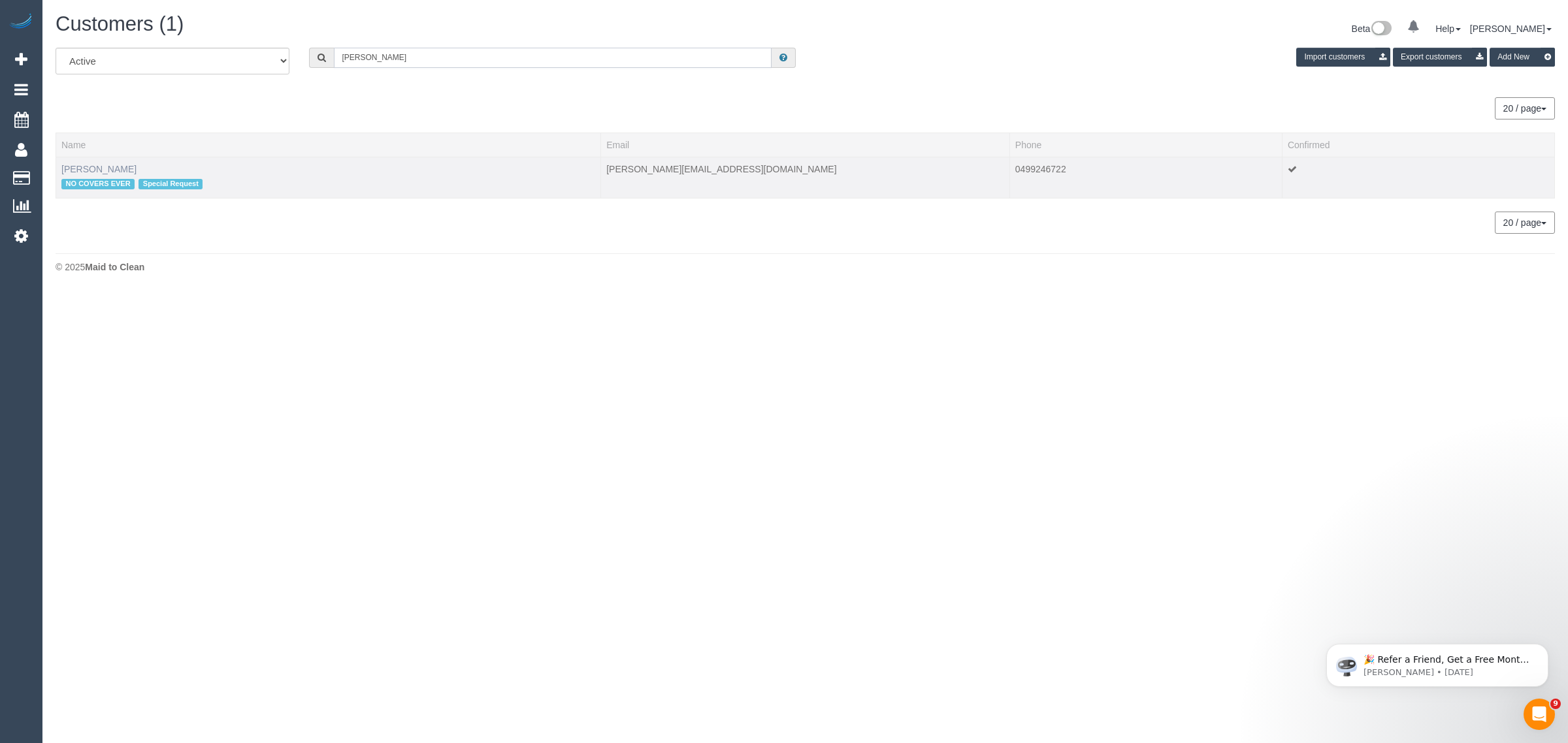
type input "Louise Puli"
click at [95, 164] on link "Louise Puli" at bounding box center [99, 169] width 75 height 11
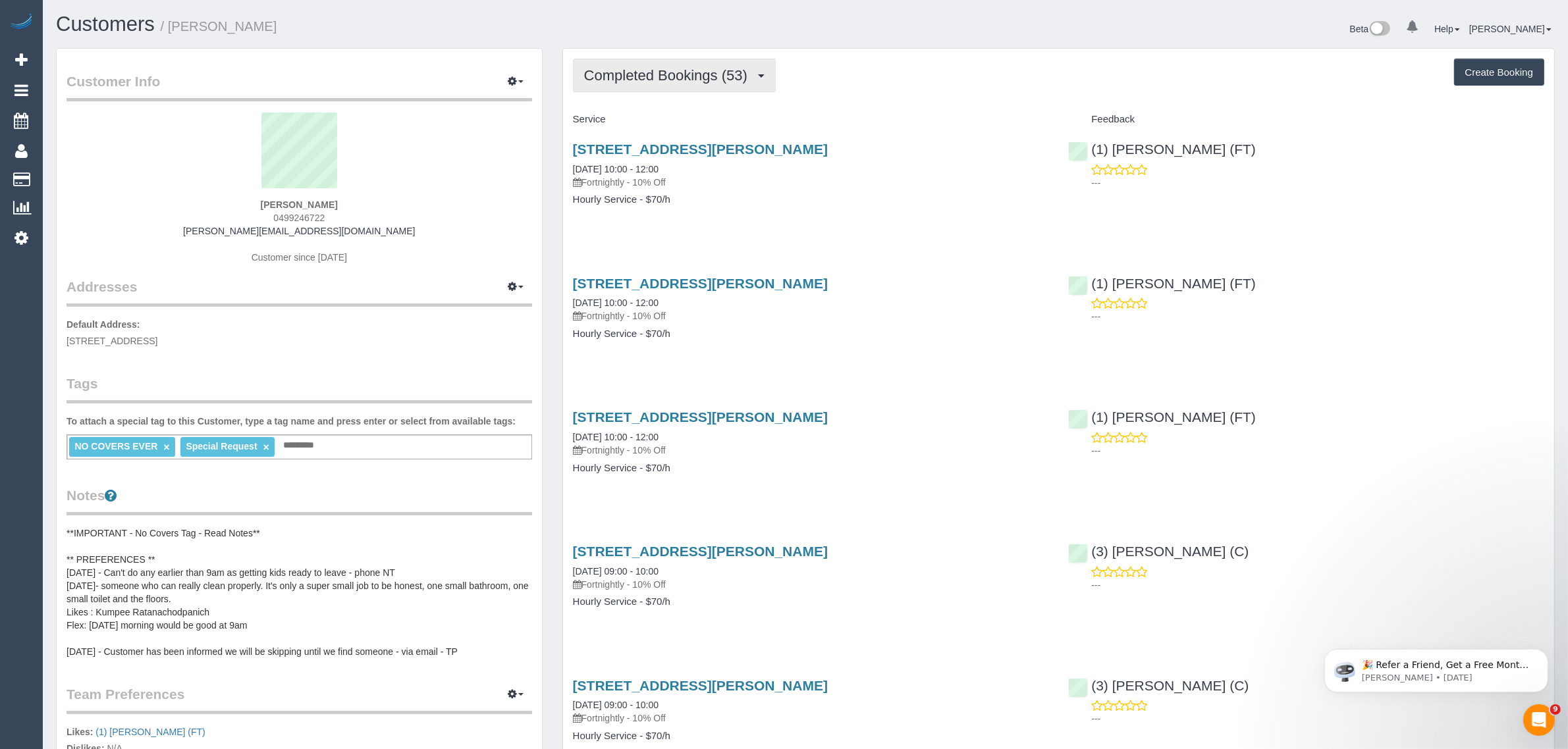
drag, startPoint x: 660, startPoint y: 81, endPoint x: 644, endPoint y: 120, distance: 42.2
click at [660, 81] on span "Completed Bookings (53)" at bounding box center [669, 75] width 170 height 17
click at [643, 122] on link "Upcoming Bookings (13)" at bounding box center [645, 123] width 142 height 17
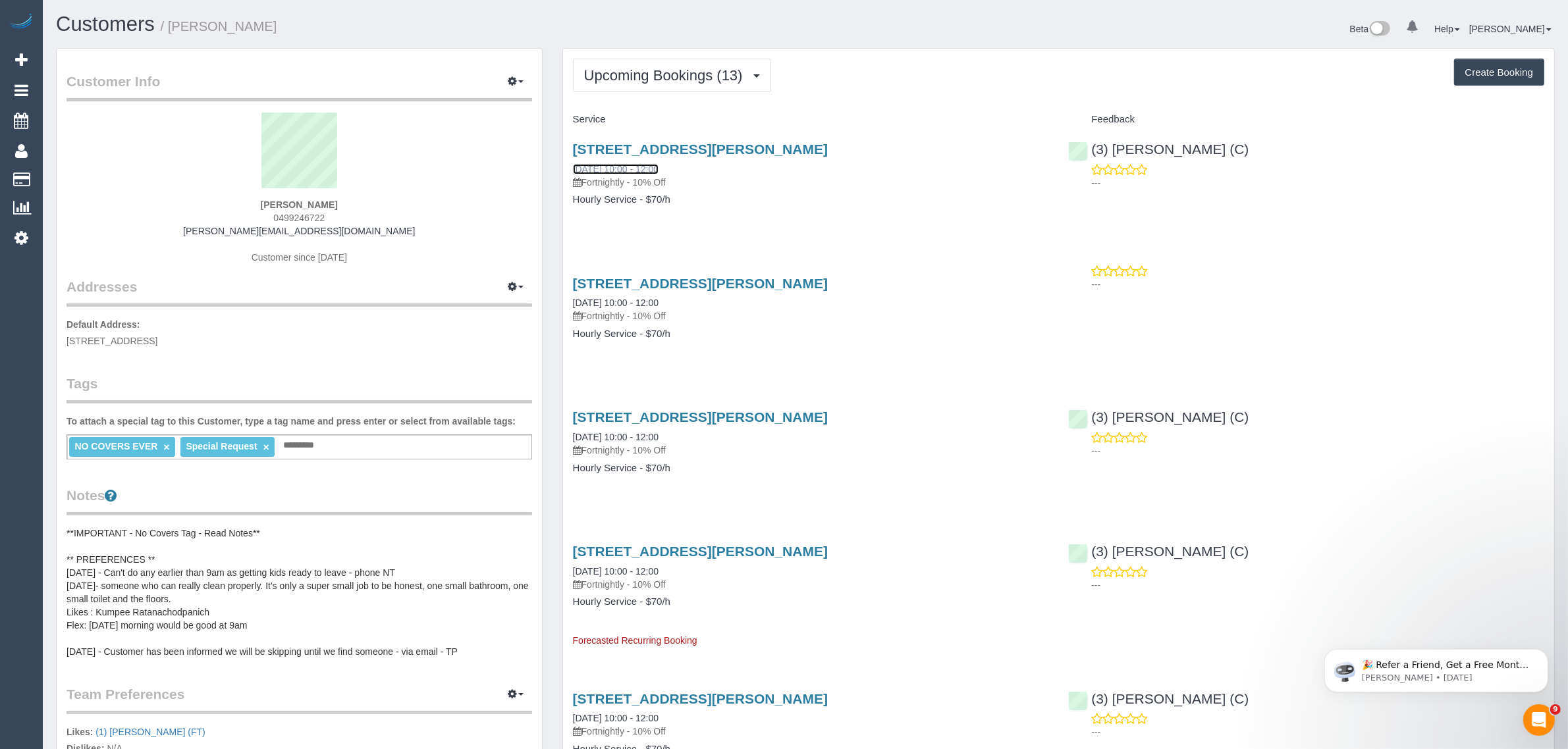
click at [637, 171] on link "25/08/2025 10:00 - 12:00" at bounding box center [616, 169] width 86 height 11
click at [678, 80] on span "Upcoming Bookings (13)" at bounding box center [667, 75] width 165 height 17
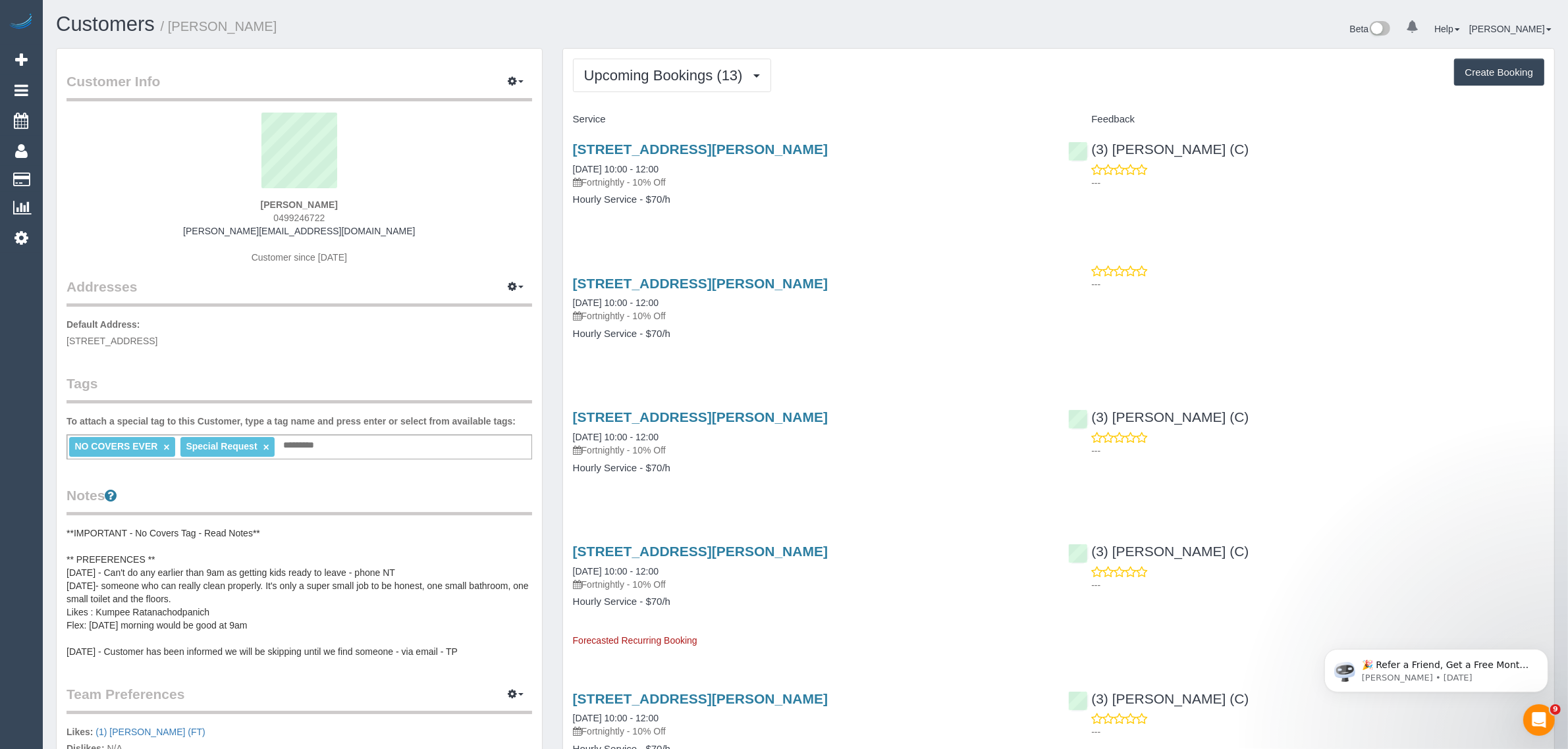
drag, startPoint x: 567, startPoint y: 158, endPoint x: 618, endPoint y: 160, distance: 51.0
click at [618, 160] on div "32 St Johns Avenue, Camberwell, VIC 3124 25/08/2025 10:00 - 12:00 Fortnightly -…" at bounding box center [811, 181] width 496 height 101
copy link "25/08/2025"
drag, startPoint x: 564, startPoint y: 304, endPoint x: 620, endPoint y: 301, distance: 56.1
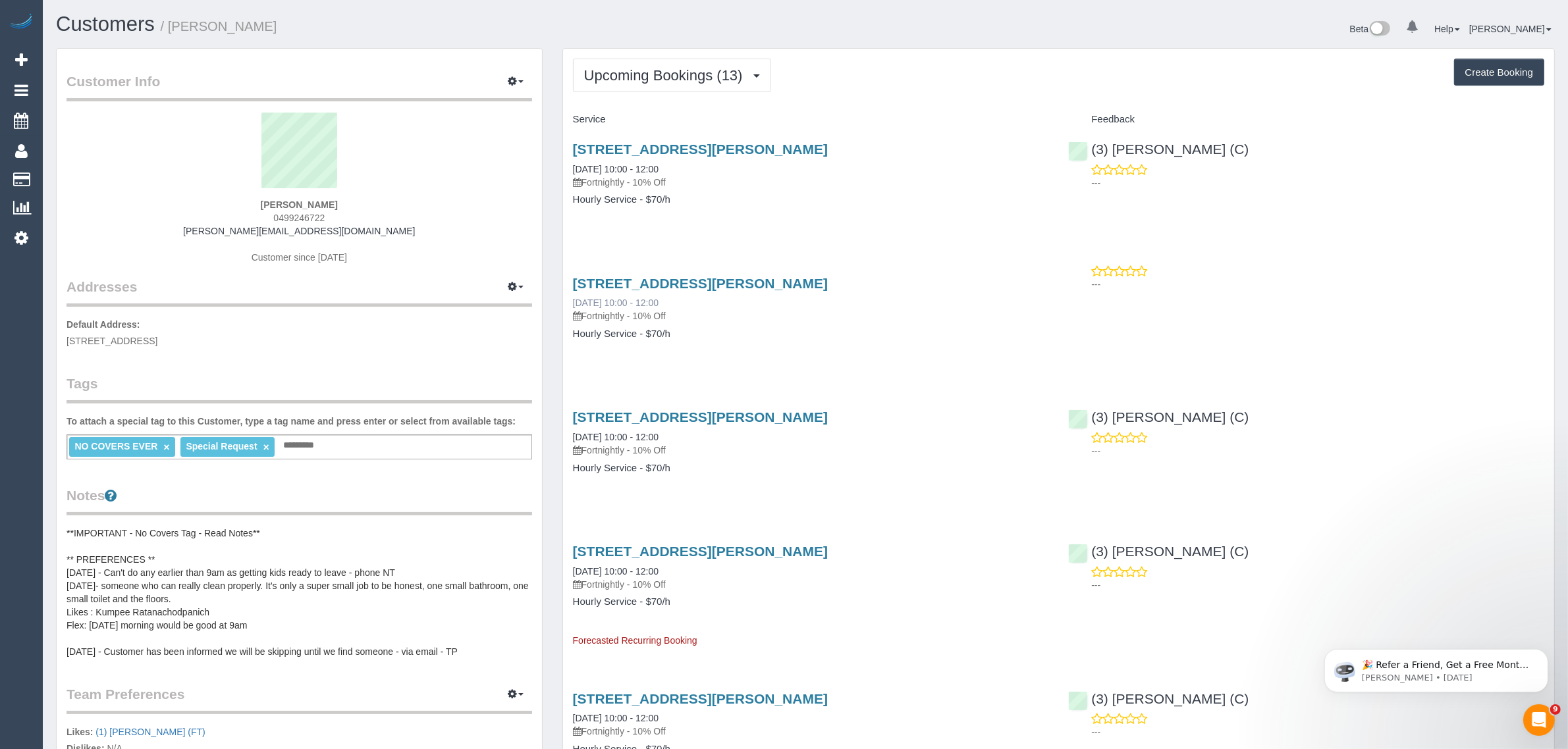
click at [620, 301] on div "32 St Johns Avenue, Camberwell, VIC 3124 08/09/2025 10:00 - 12:00 Fortnightly -…" at bounding box center [811, 315] width 496 height 101
copy link "08/09/2025"
click at [802, 209] on div "32 St Johns Avenue, Camberwell, VIC 3124 25/08/2025 10:00 - 12:00 Fortnightly -…" at bounding box center [811, 181] width 496 height 101
click at [647, 78] on span "Upcoming Bookings (13)" at bounding box center [667, 75] width 165 height 17
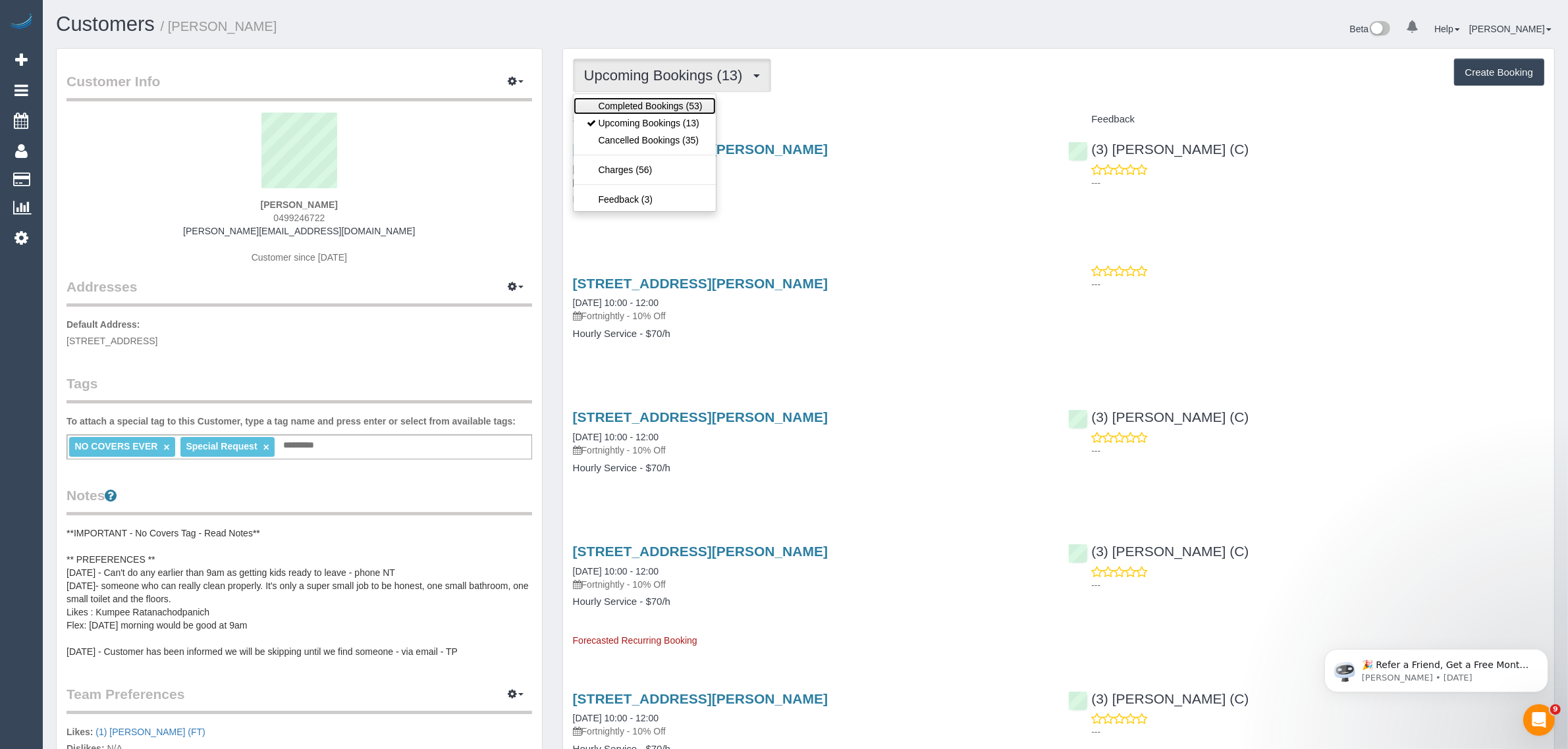
click at [627, 113] on link "Completed Bookings (53)" at bounding box center [645, 106] width 142 height 17
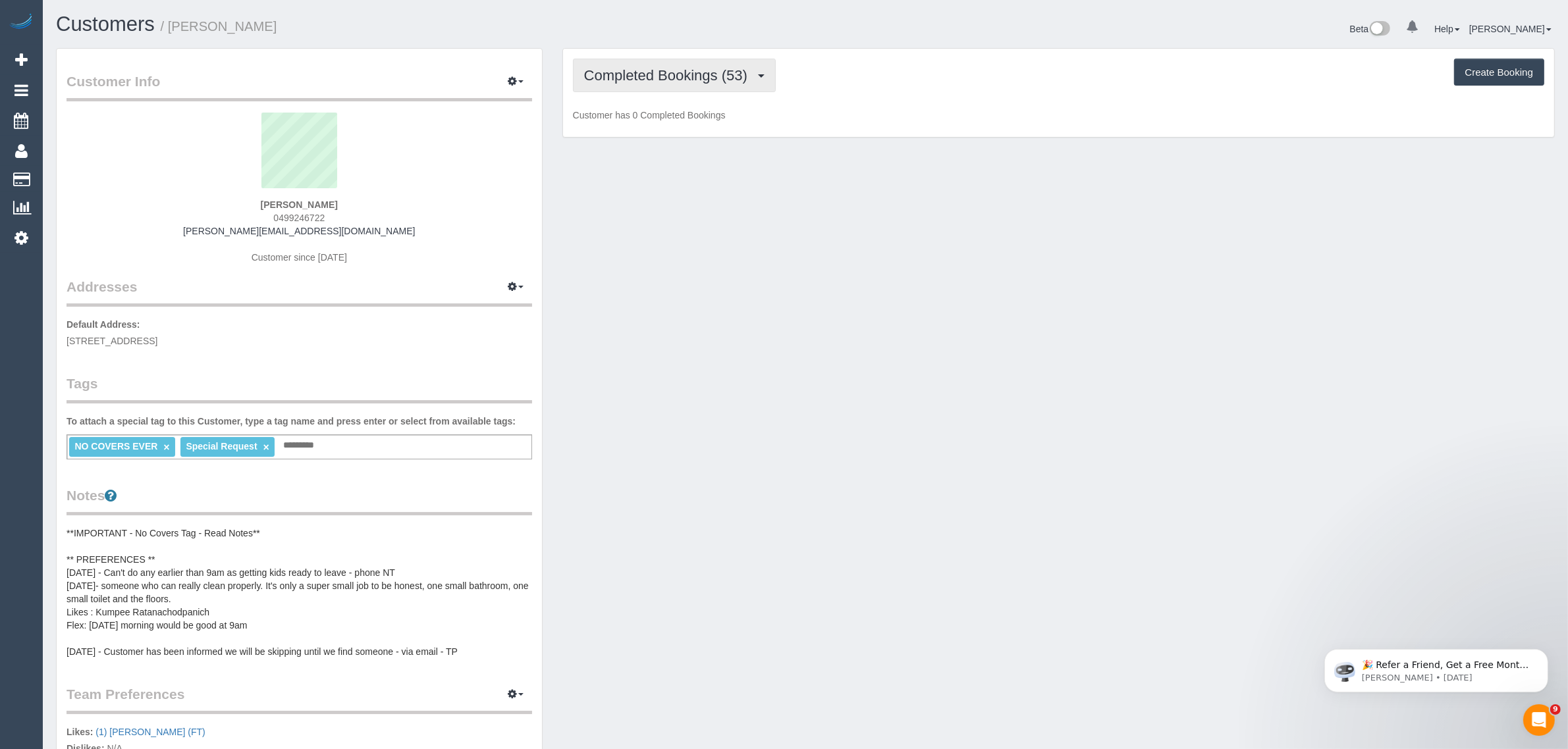
click at [640, 72] on span "Completed Bookings (53)" at bounding box center [669, 75] width 170 height 17
click at [621, 120] on link "Upcoming Bookings (13)" at bounding box center [645, 123] width 142 height 17
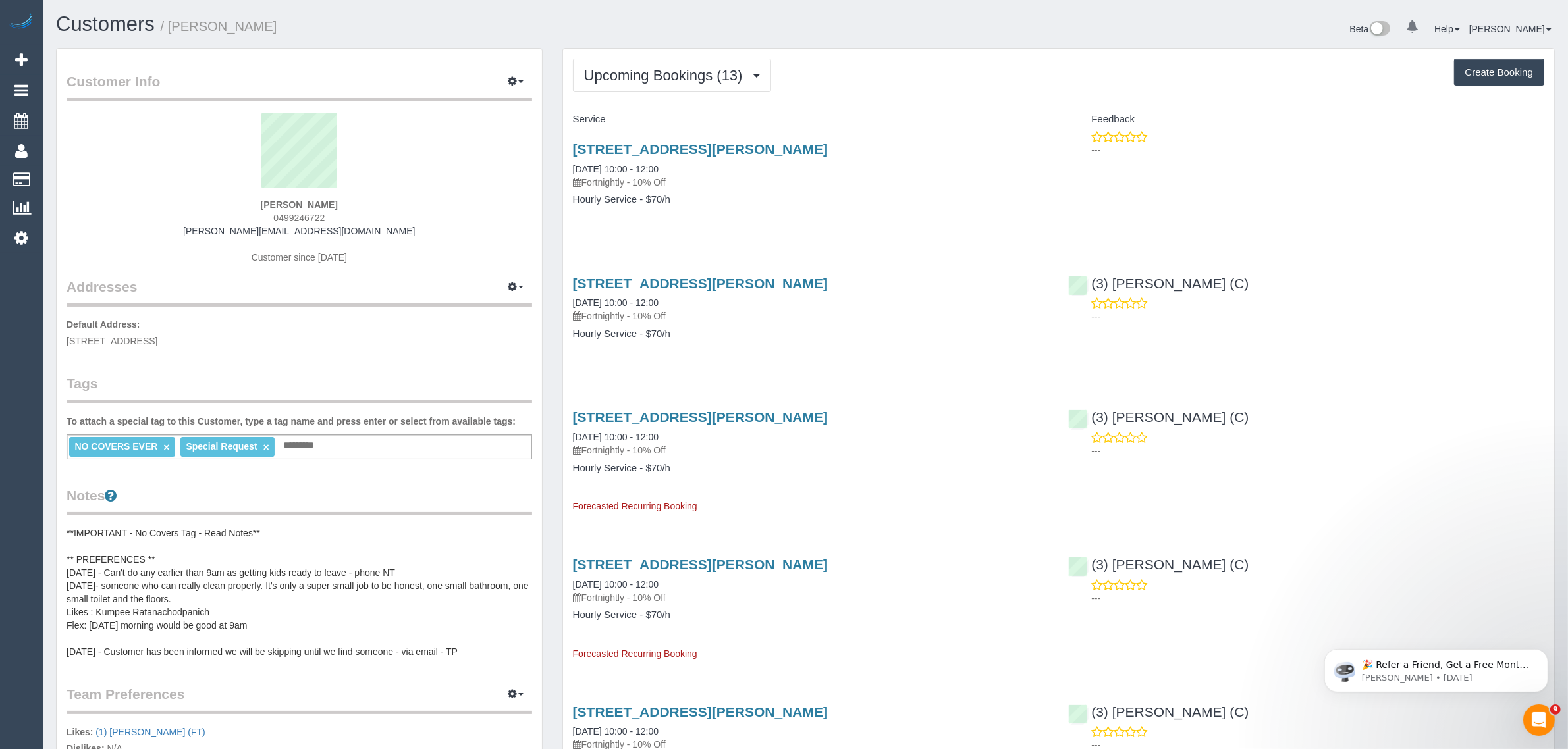
click at [653, 77] on span "Upcoming Bookings (13)" at bounding box center [667, 75] width 165 height 17
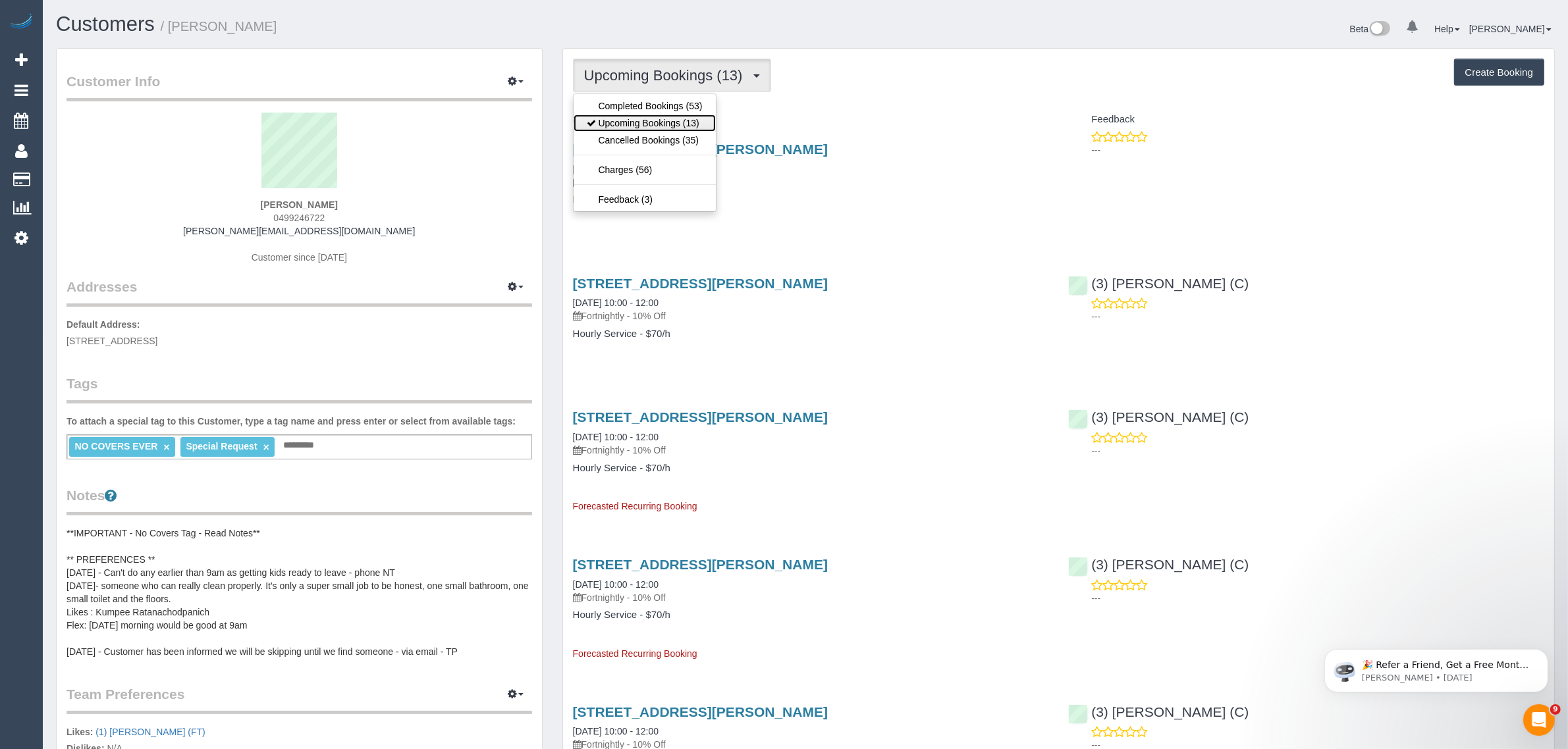
click at [623, 125] on link "Upcoming Bookings (13)" at bounding box center [645, 123] width 142 height 17
click at [692, 78] on span "Upcoming Bookings (13)" at bounding box center [667, 75] width 165 height 17
drag, startPoint x: 659, startPoint y: 121, endPoint x: 613, endPoint y: 41, distance: 92.3
click at [659, 121] on link "Upcoming Bookings (13)" at bounding box center [645, 123] width 142 height 17
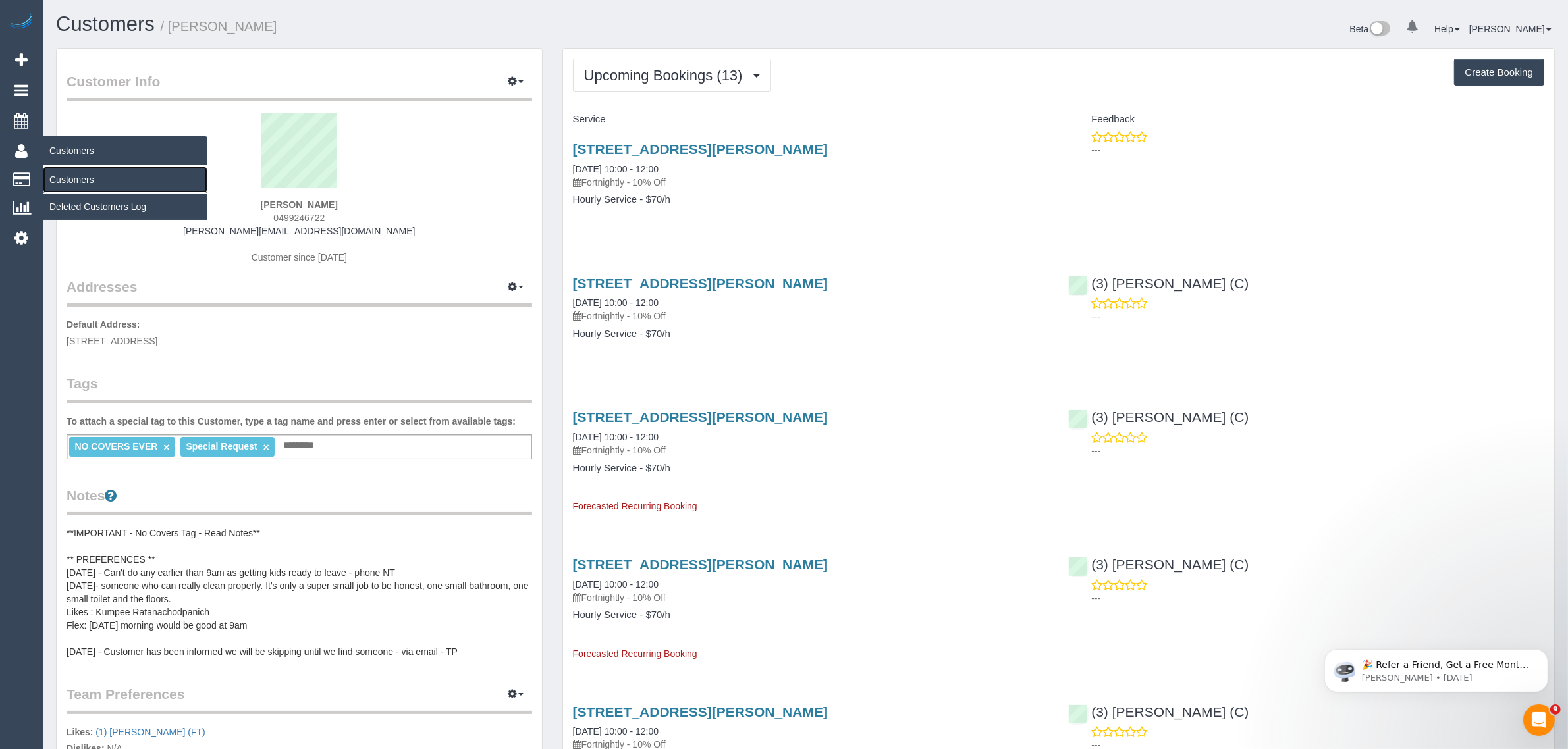
click at [91, 172] on link "Customers" at bounding box center [125, 179] width 165 height 26
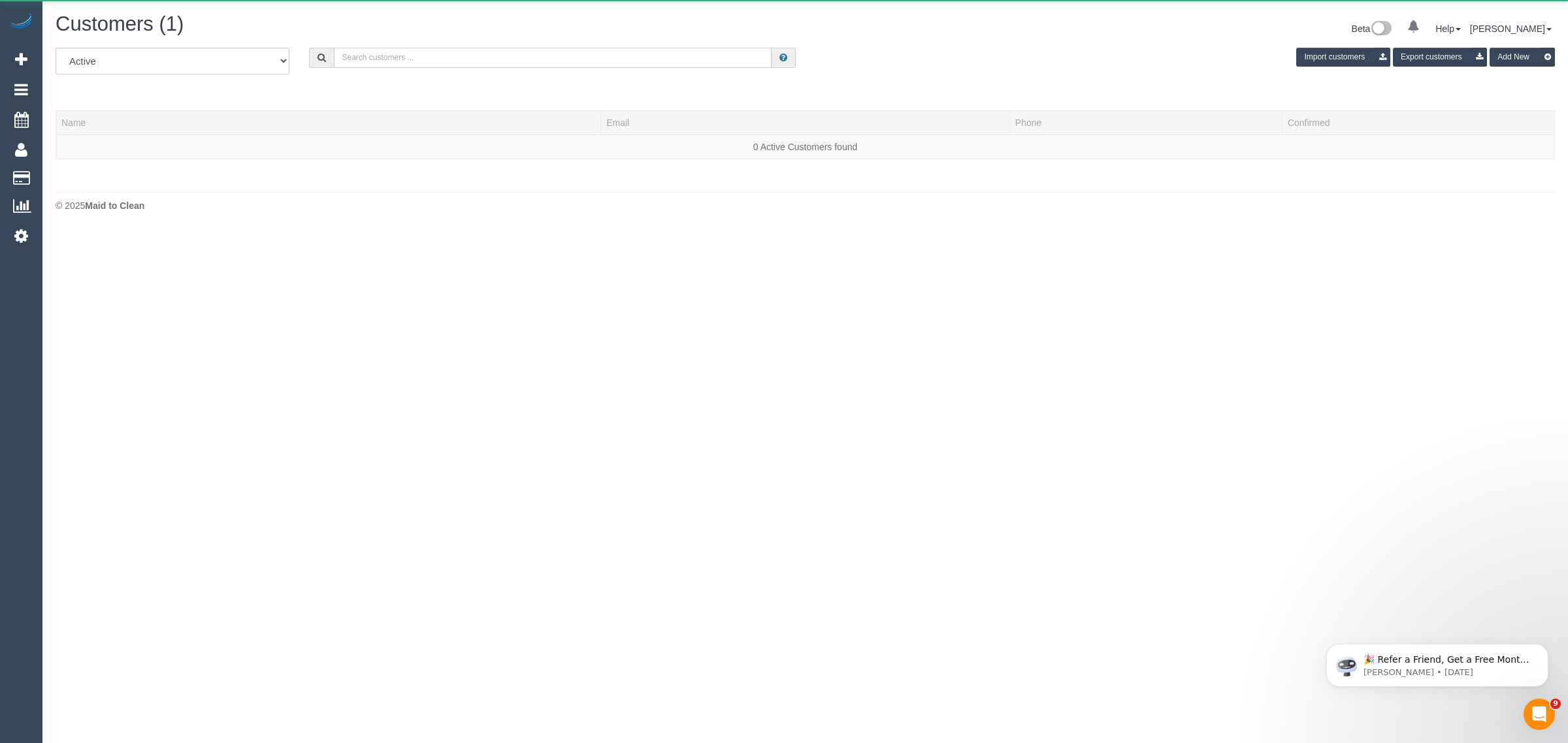
click at [623, 56] on input "text" at bounding box center [552, 58] width 438 height 20
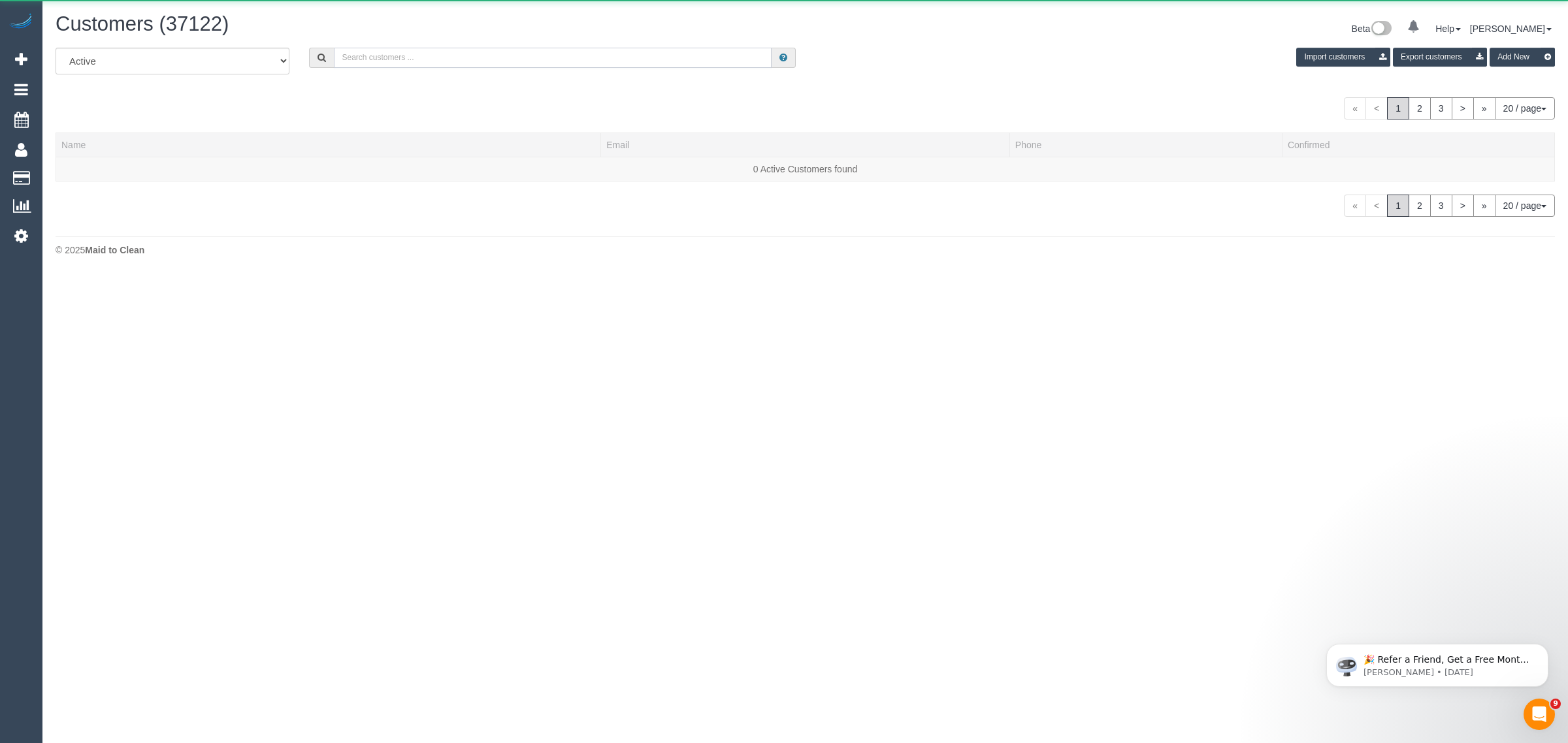
paste input "Dhania Parakk"
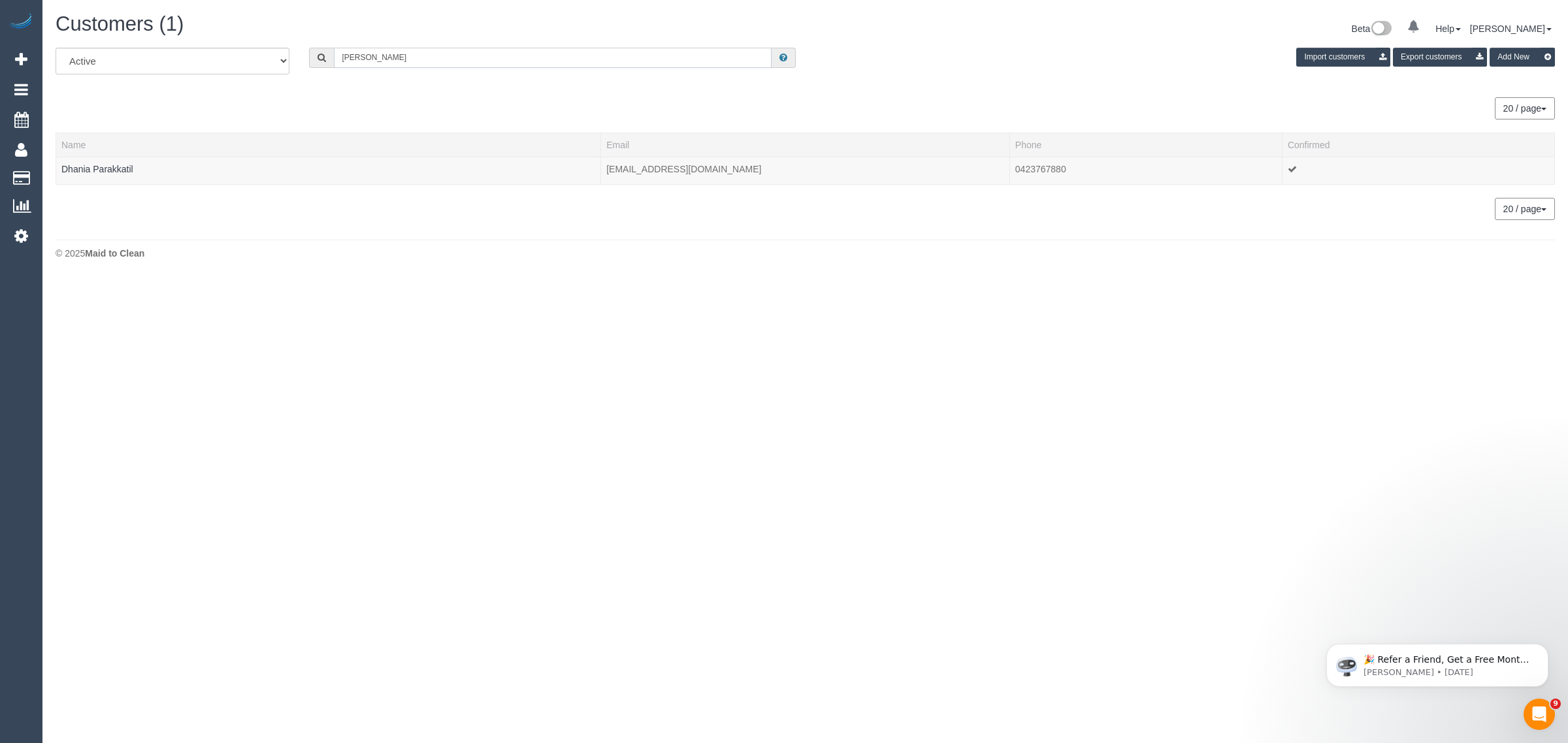
type input "Dhania Parak"
drag, startPoint x: 399, startPoint y: 318, endPoint x: 404, endPoint y: 306, distance: 13.0
click at [404, 319] on body "0 Beta Your Notifications You have 0 alerts Add Booking Bookings Active Booking…" at bounding box center [784, 372] width 1568 height 743
click at [112, 165] on link "Dhania Parakkatil" at bounding box center [97, 169] width 72 height 11
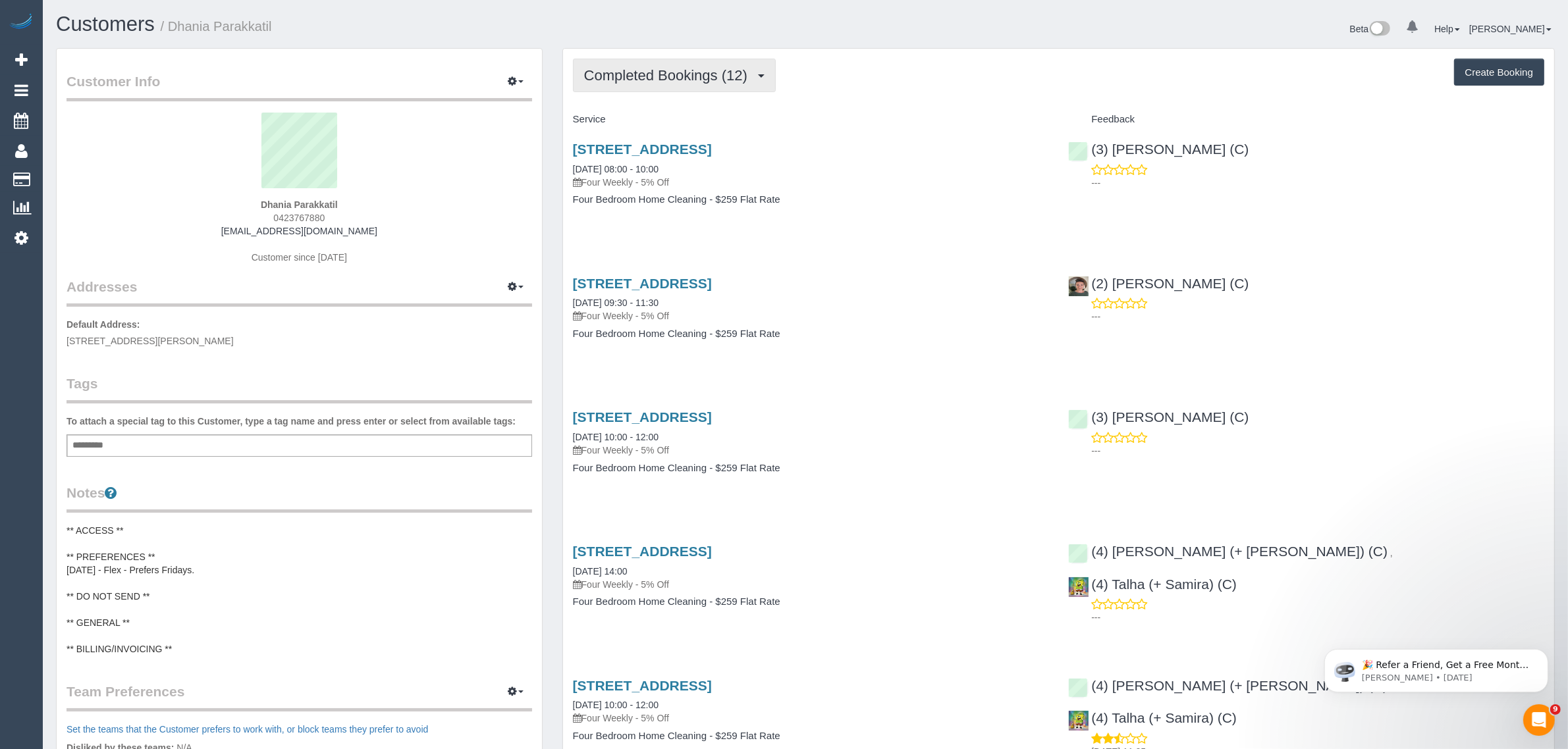
click at [683, 83] on button "Completed Bookings (12)" at bounding box center [674, 75] width 203 height 34
drag, startPoint x: 659, startPoint y: 120, endPoint x: 669, endPoint y: 123, distance: 10.4
click at [659, 120] on link "Upcoming Bookings (12)" at bounding box center [645, 123] width 142 height 17
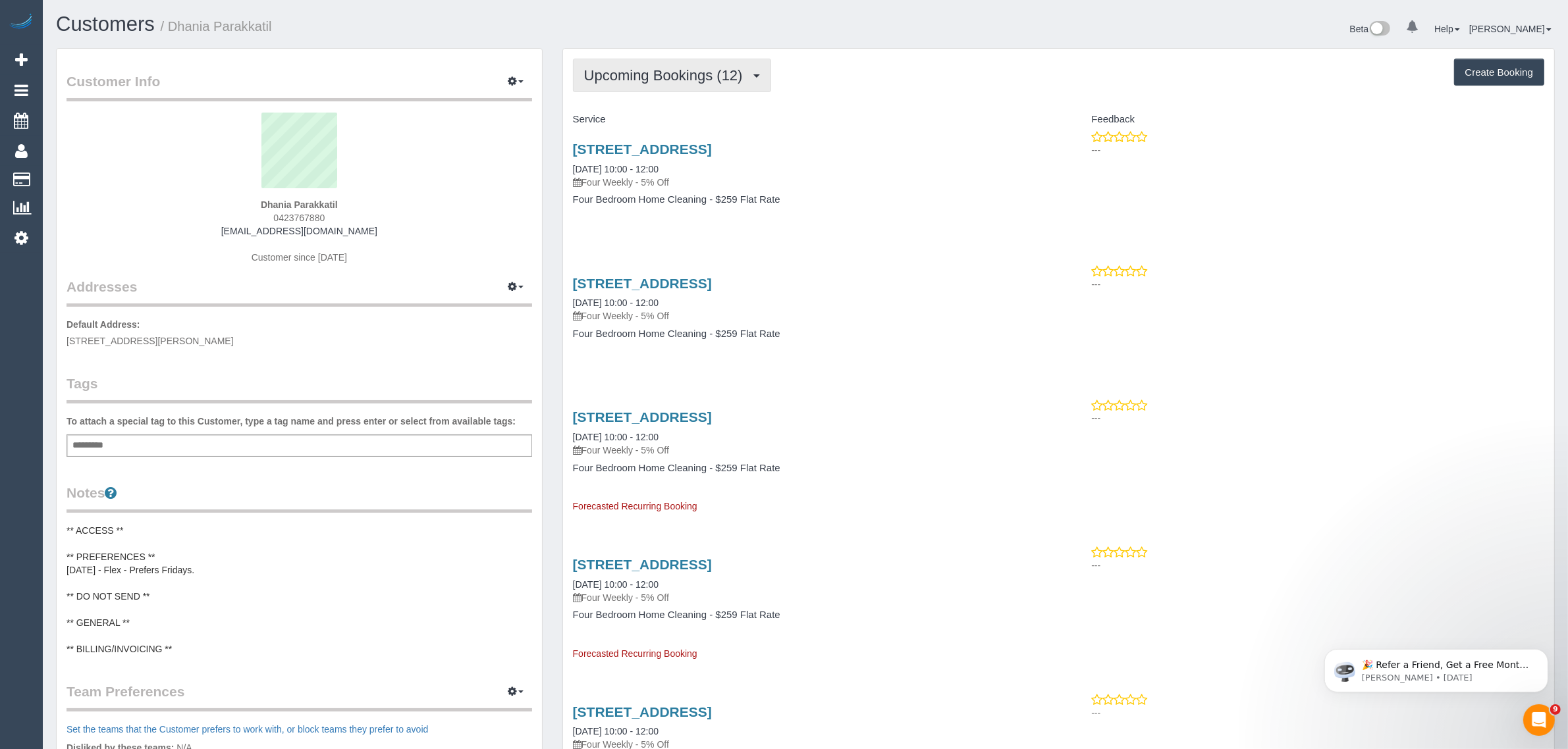
click at [680, 67] on span "Upcoming Bookings (12)" at bounding box center [667, 75] width 165 height 17
click at [646, 97] on link "Completed Bookings (12)" at bounding box center [645, 106] width 142 height 17
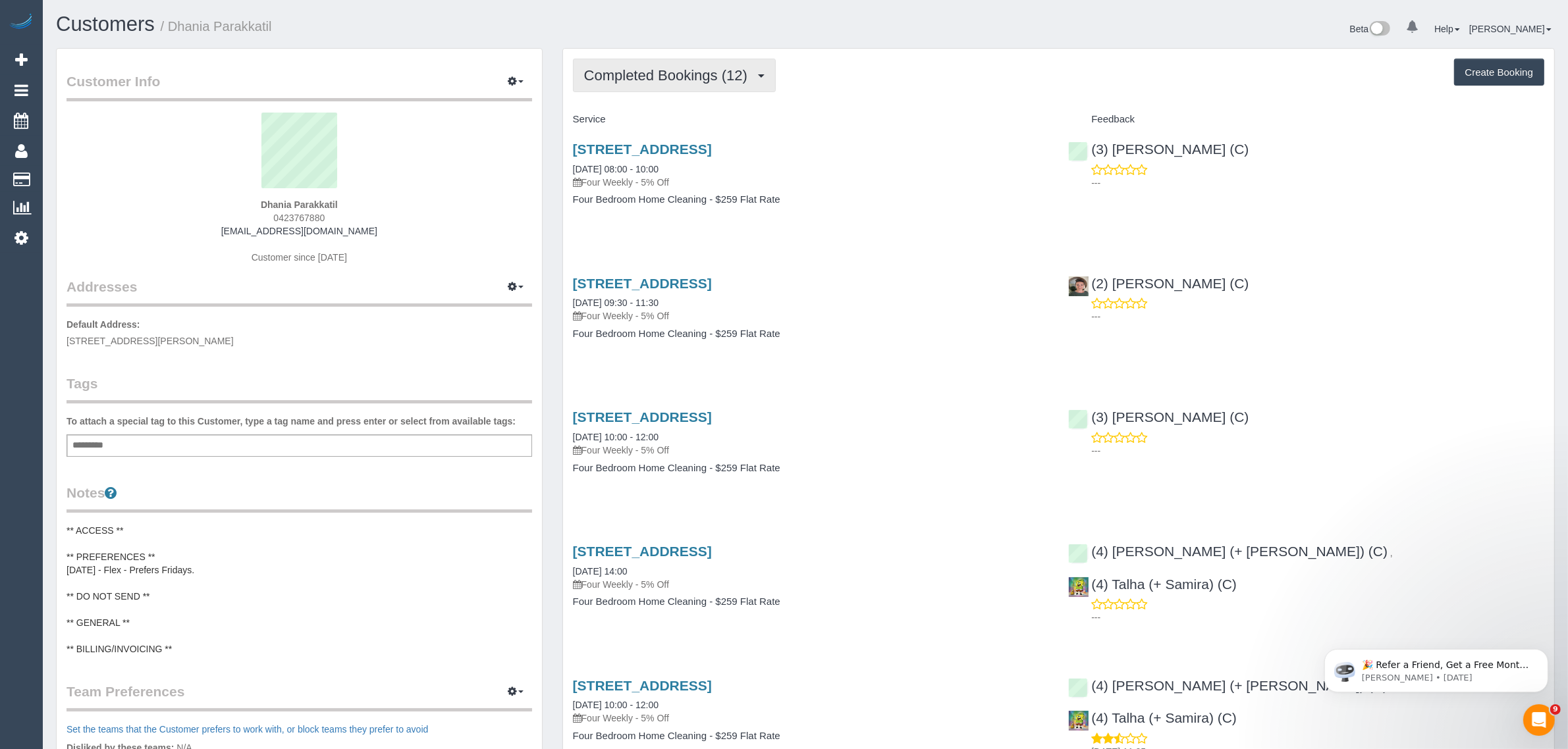
click at [676, 67] on span "Completed Bookings (12)" at bounding box center [669, 75] width 170 height 17
click at [647, 120] on link "Upcoming Bookings (12)" at bounding box center [645, 123] width 142 height 17
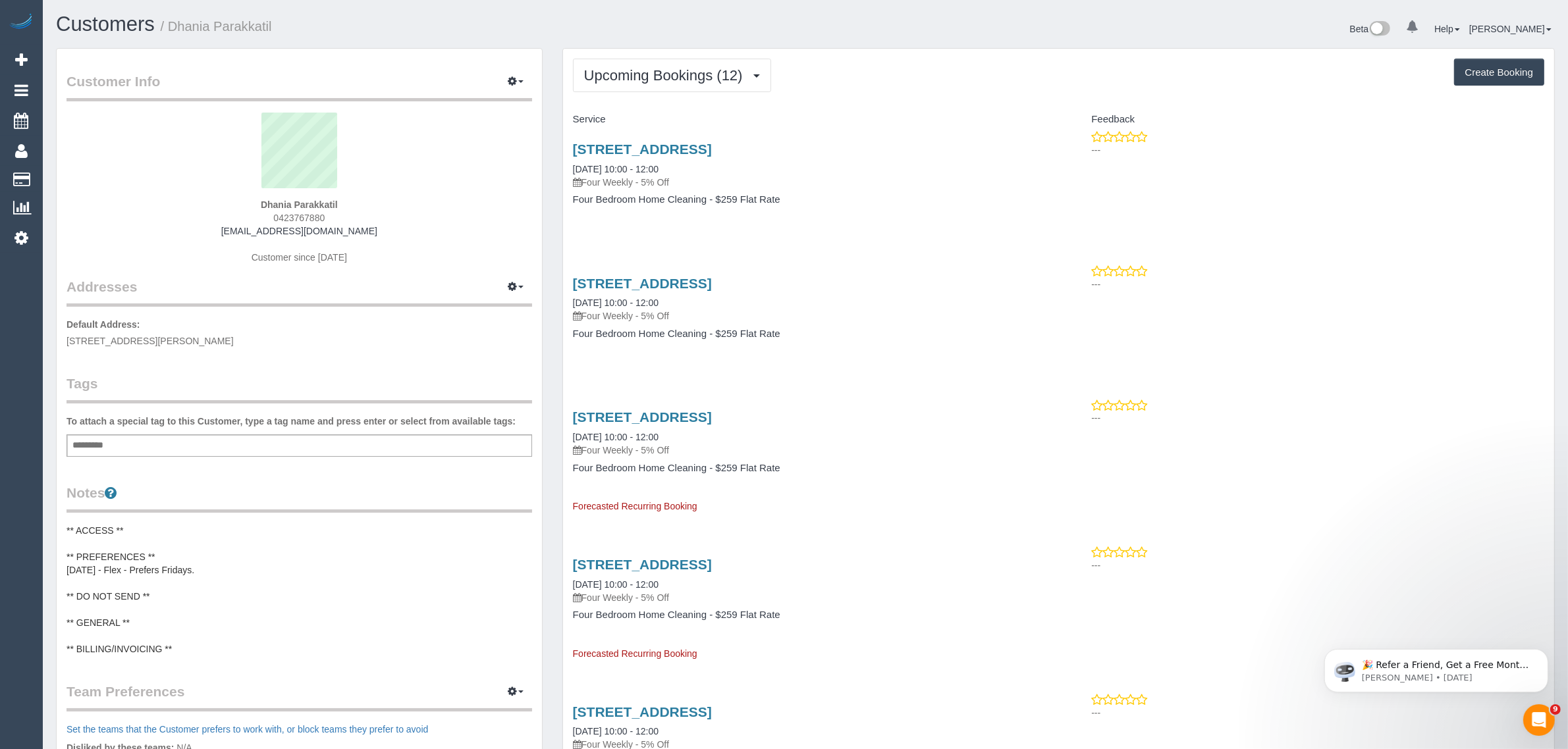
drag, startPoint x: 682, startPoint y: 161, endPoint x: 570, endPoint y: 170, distance: 112.4
click at [570, 170] on div "27 Sovereign Away, Hillside, VIC 3037 29/08/2025 10:00 - 12:00 Four Weekly - 5%…" at bounding box center [811, 181] width 496 height 101
copy link "29/08/2025 10:00 - 12:00"
click at [440, 222] on div "Dhania Parakkatil 0423767880 dhania2012@mail.com Customer since 2024" at bounding box center [299, 195] width 465 height 164
drag, startPoint x: 350, startPoint y: 199, endPoint x: 254, endPoint y: 198, distance: 96.0
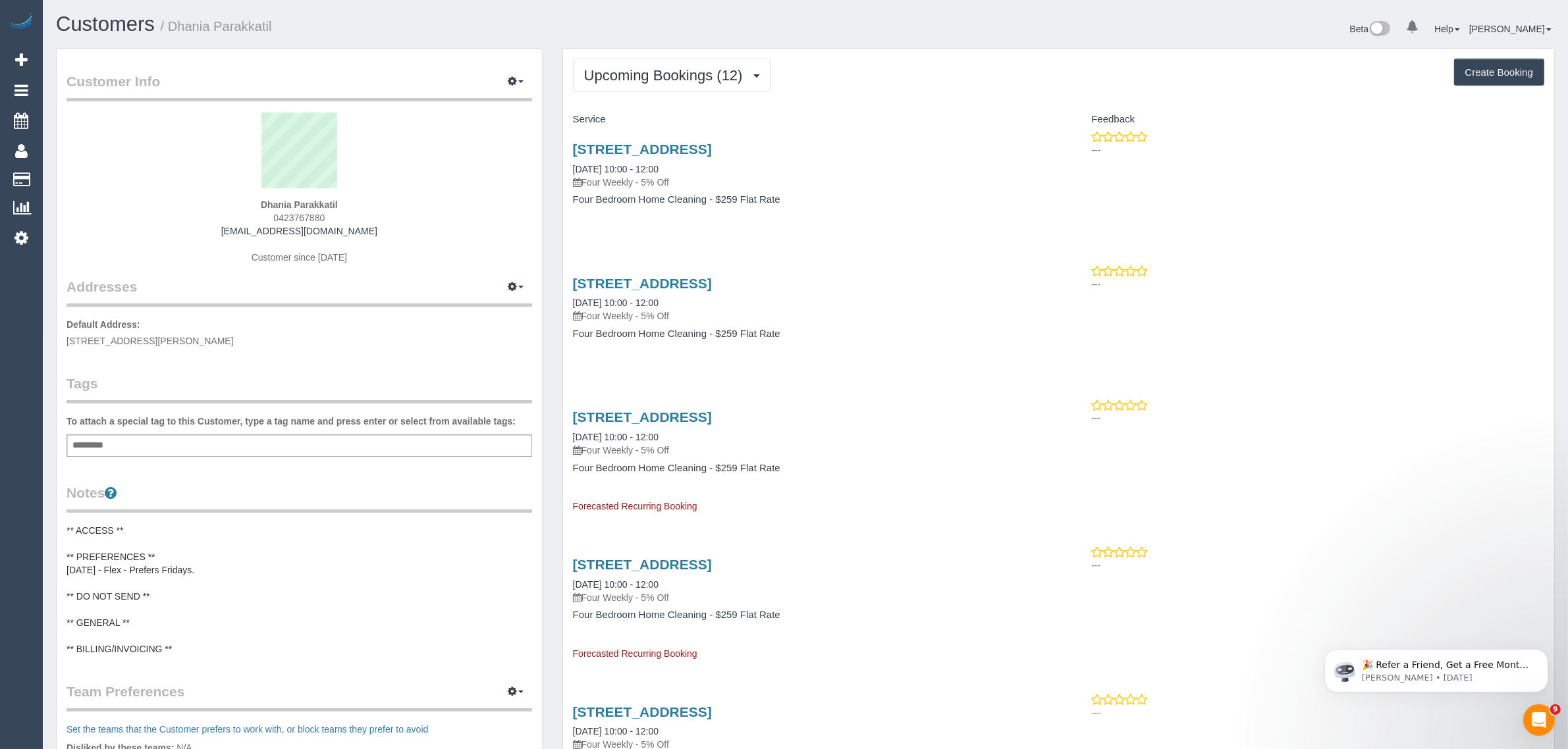
click at [254, 198] on div "Dhania Parakkatil 0423767880 dhania2012@mail.com Customer since 2024" at bounding box center [299, 195] width 465 height 164
copy strong "Dhania Parakkatil"
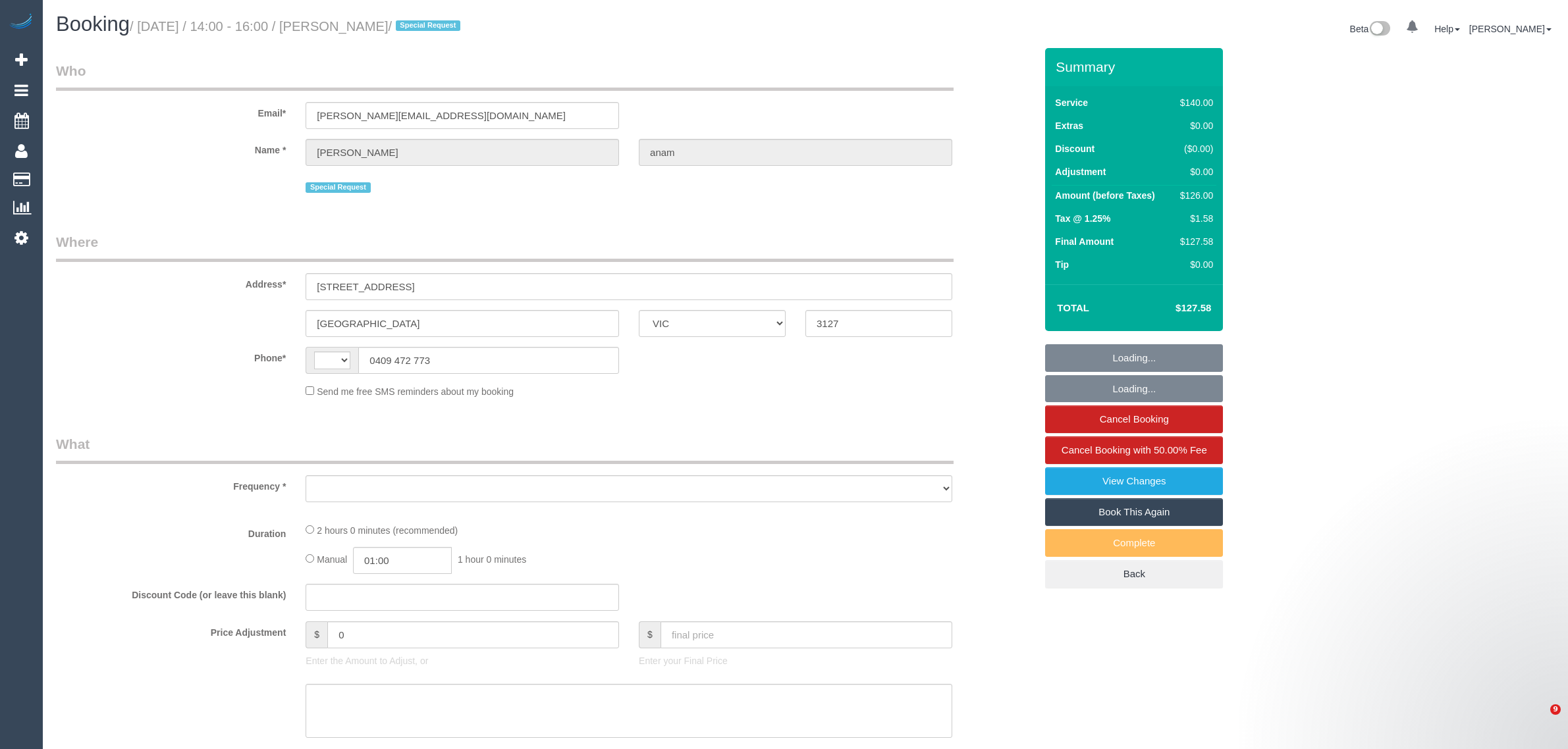
select select "VIC"
select select "string:stripe-pm_1RPExR2GScqysDRVHdGaHHCK"
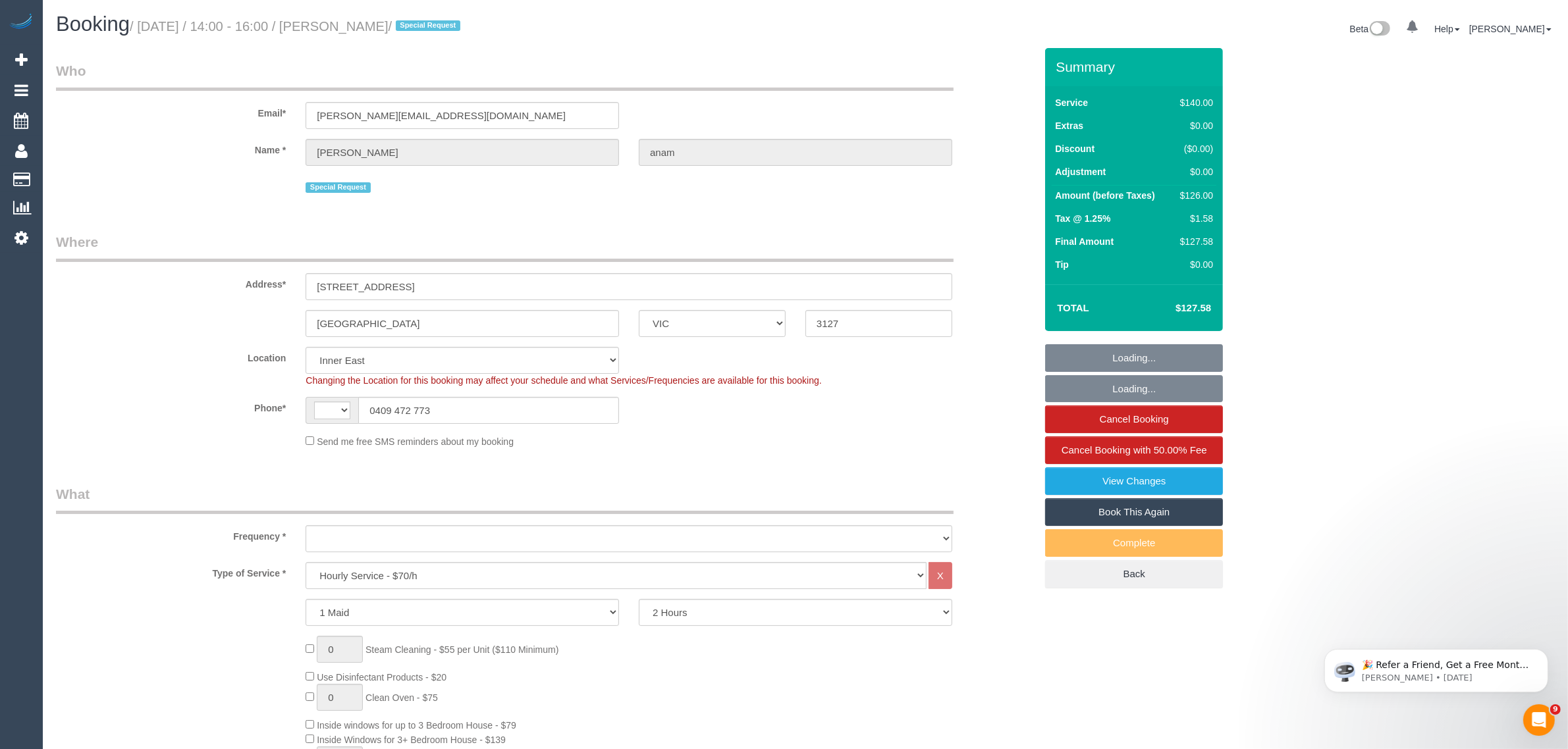
select select "string:AU"
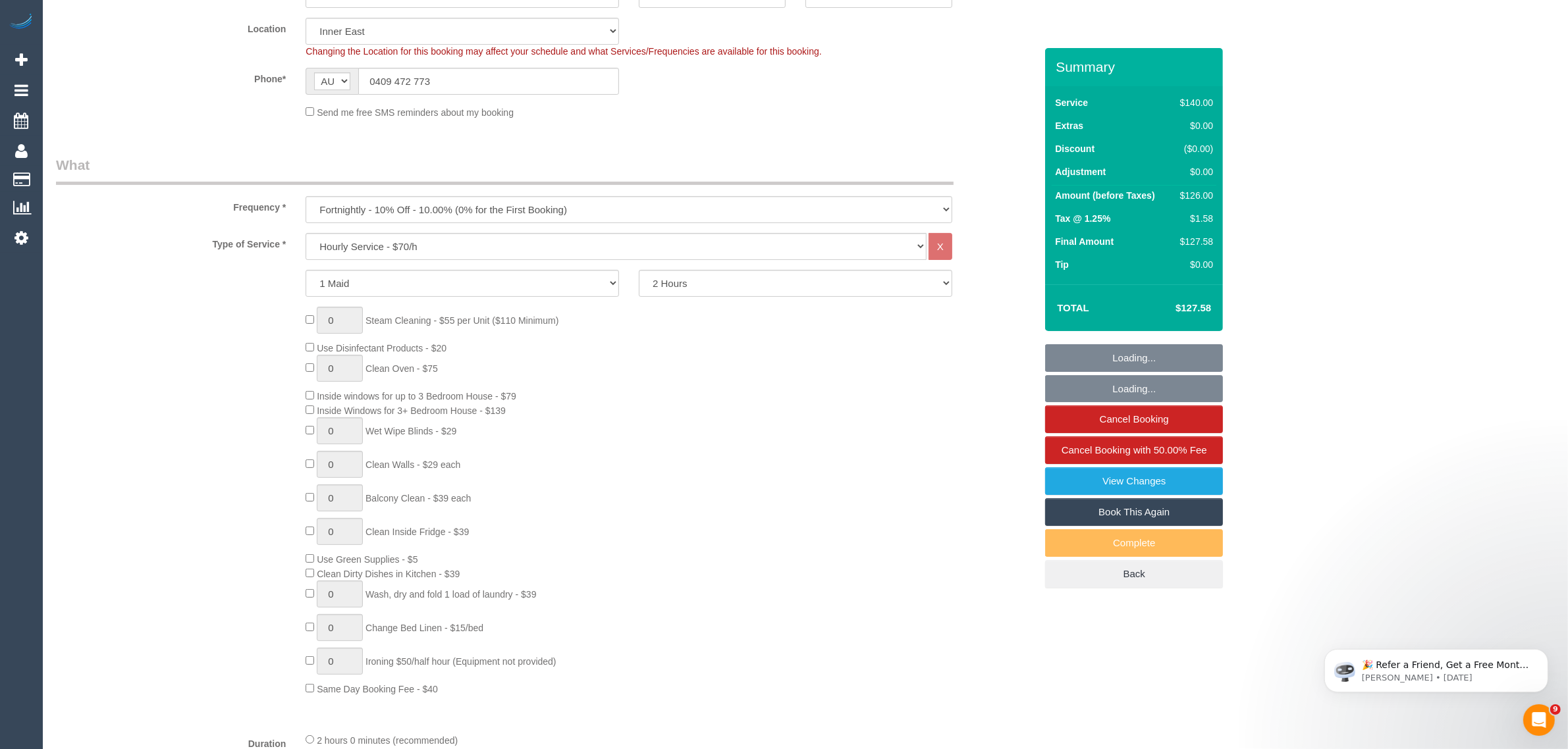
select select "object:1540"
select select "number:28"
select select "number:14"
select select "number:18"
select select "number:25"
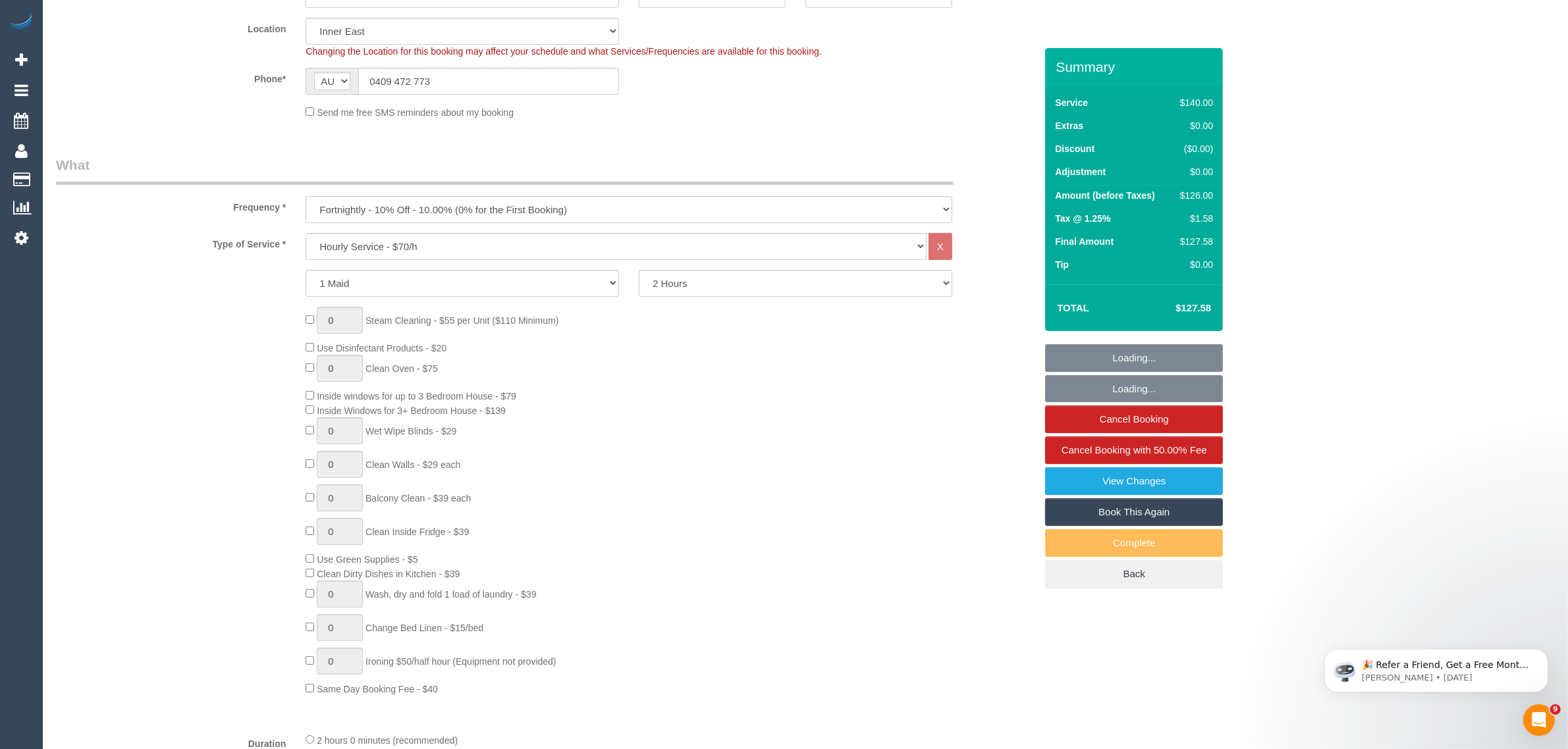
select select "number:35"
select select "number:12"
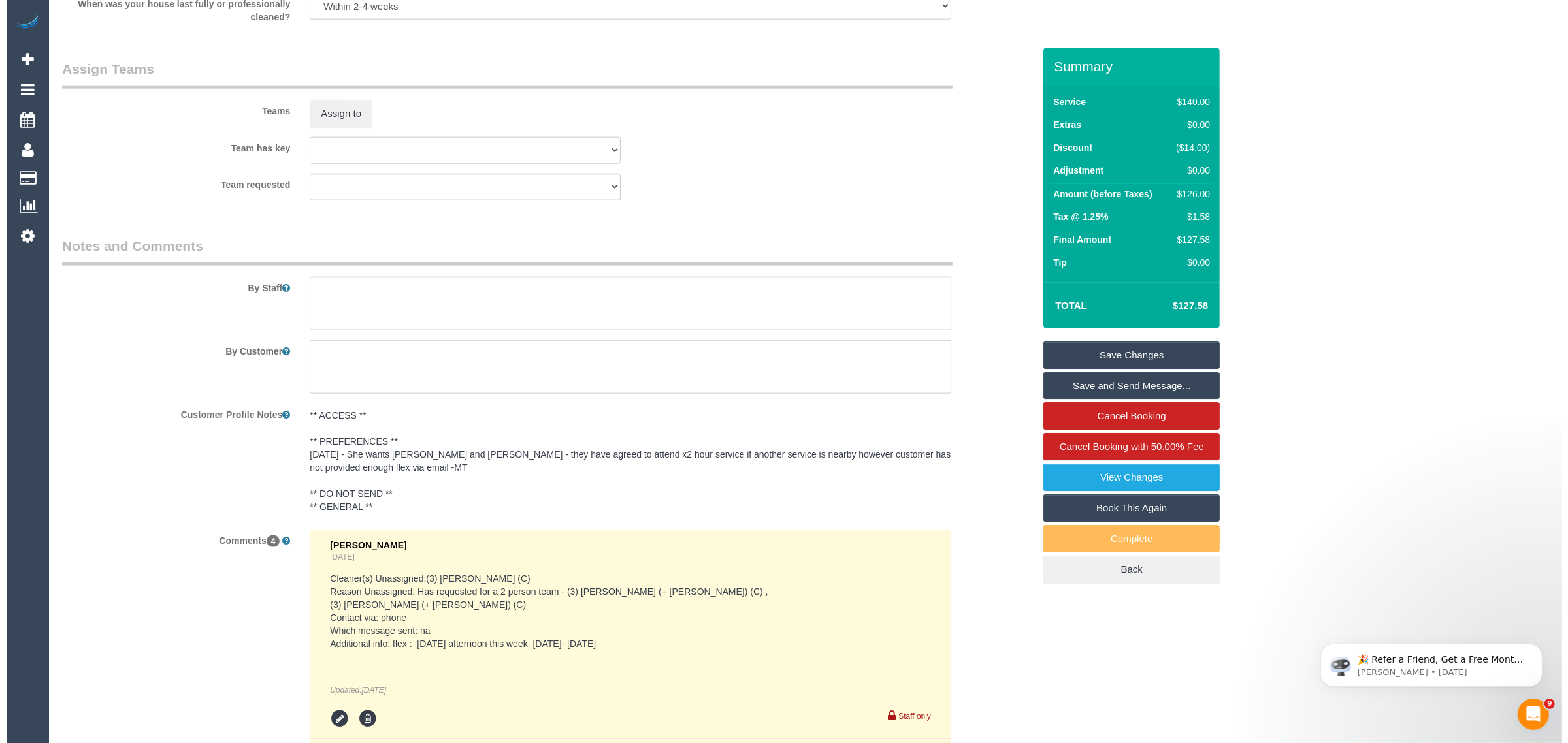
scroll to position [1959, 0]
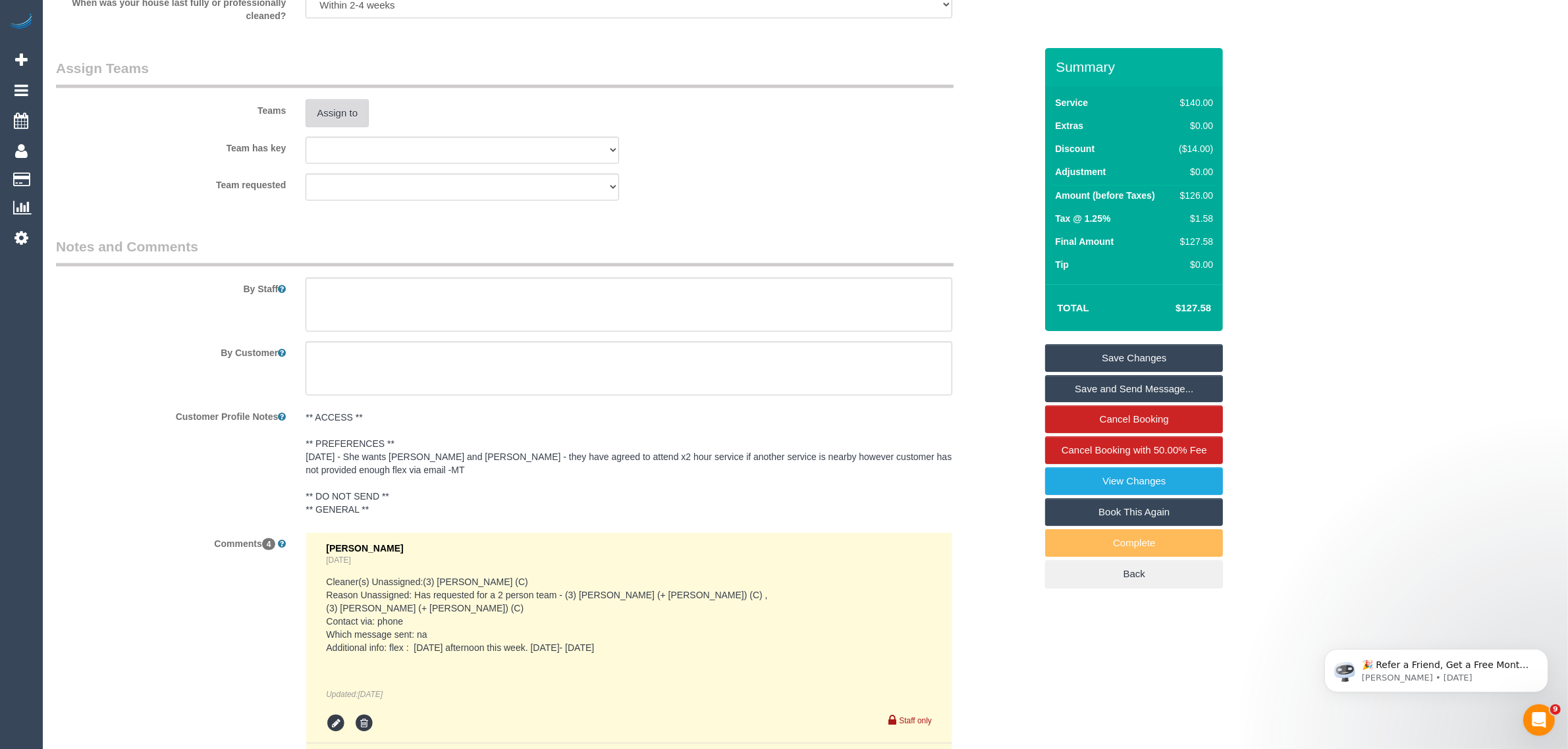
click at [332, 115] on button "Assign to" at bounding box center [337, 113] width 63 height 28
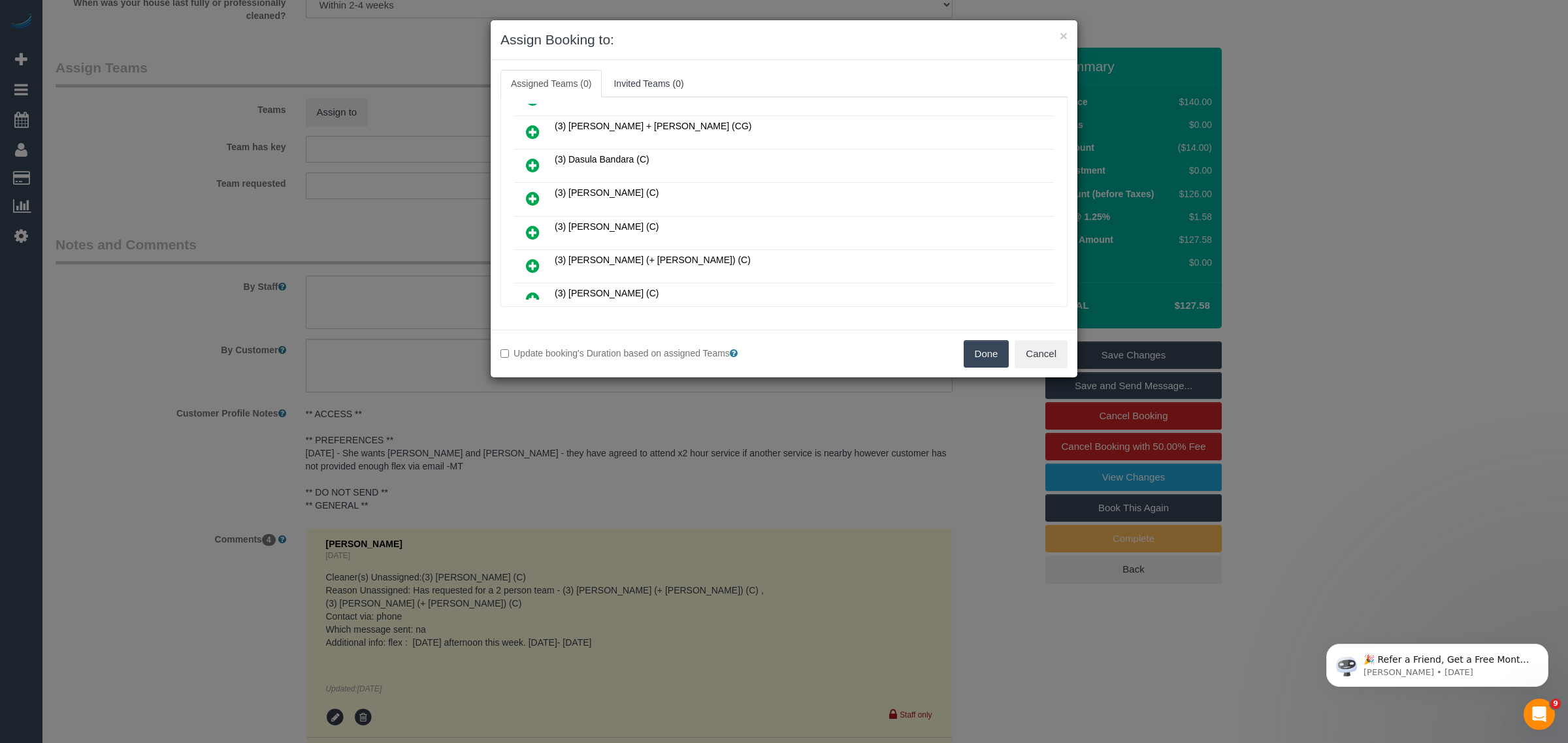
scroll to position [326, 0]
click at [534, 259] on icon at bounding box center [533, 266] width 14 height 16
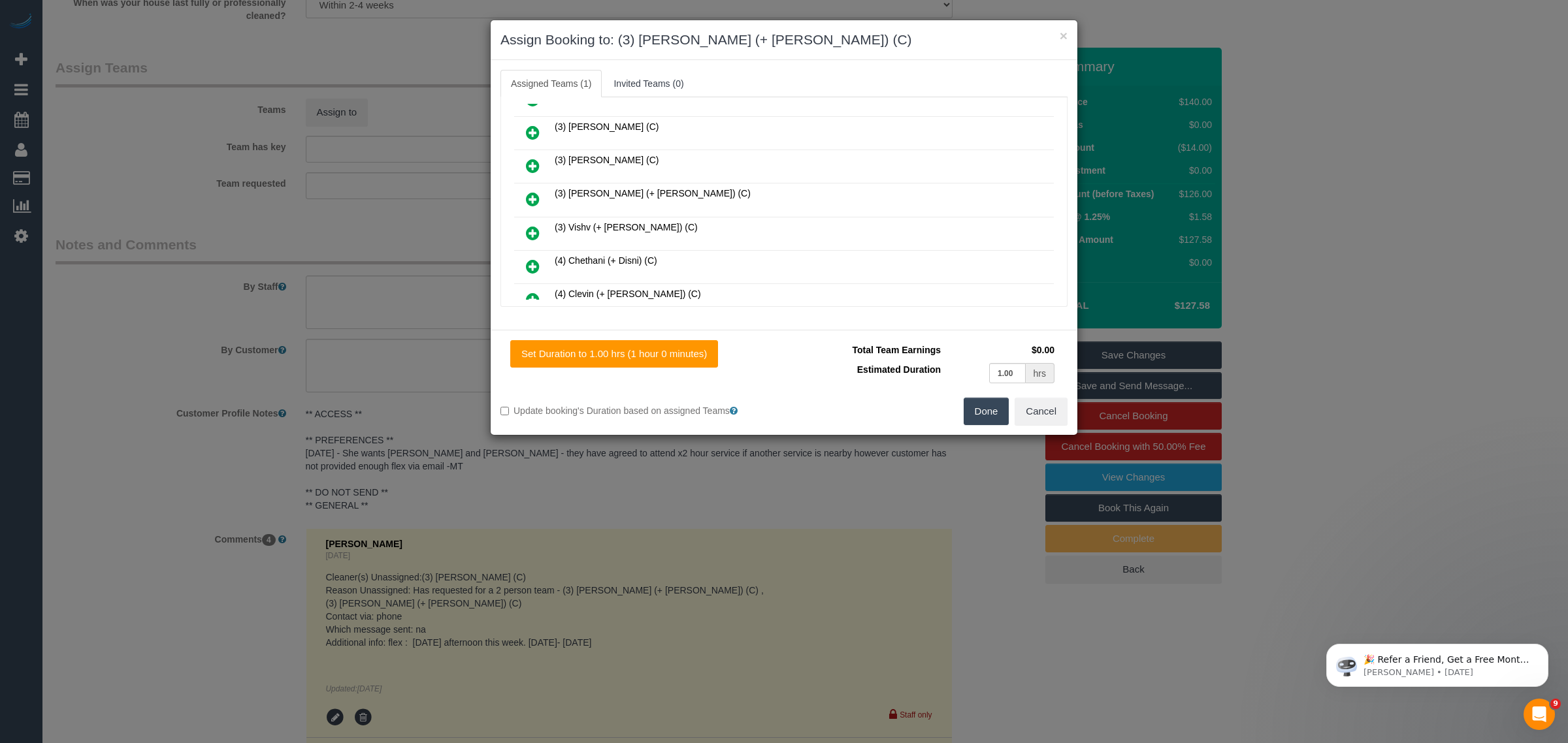
scroll to position [550, 0]
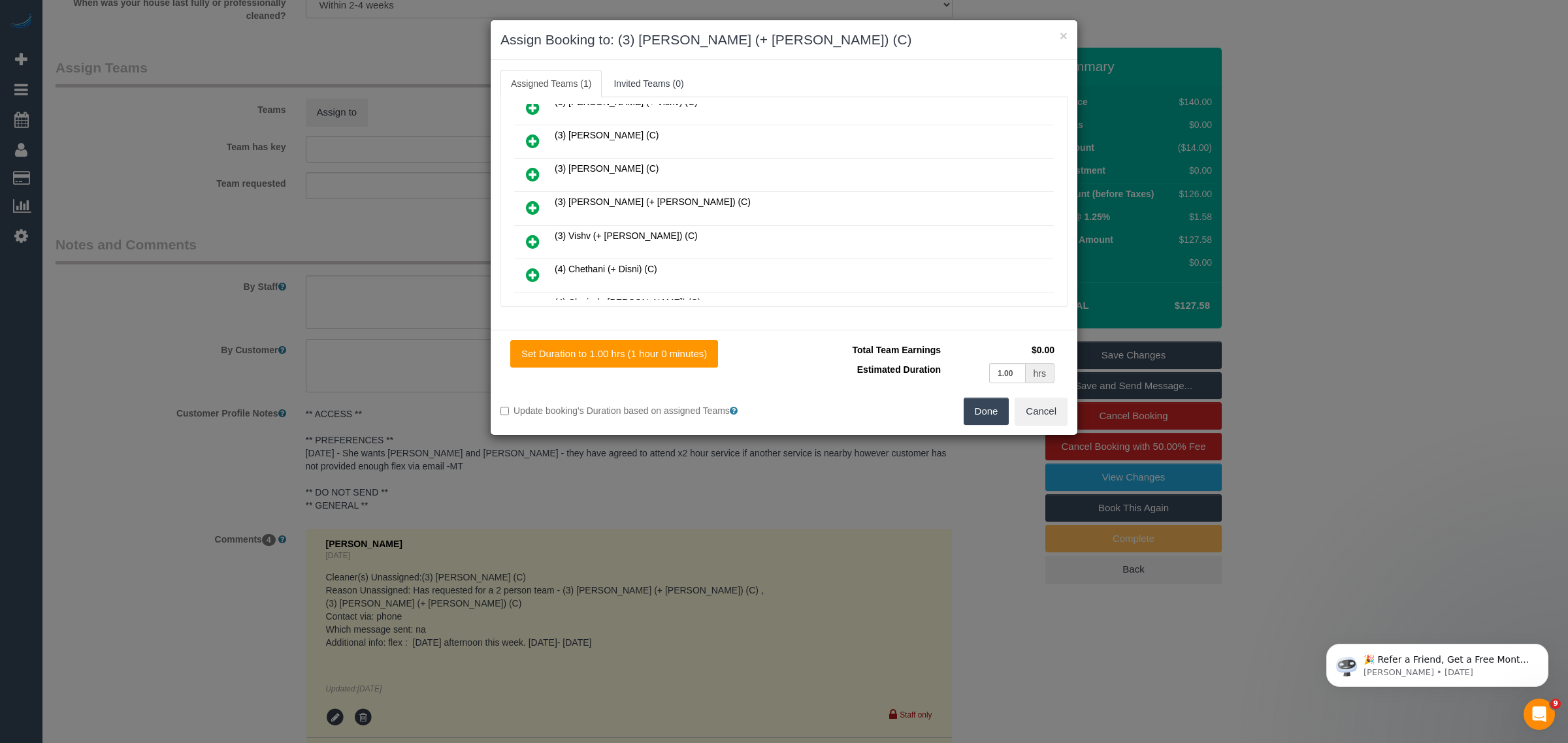
click at [536, 200] on icon at bounding box center [533, 208] width 14 height 16
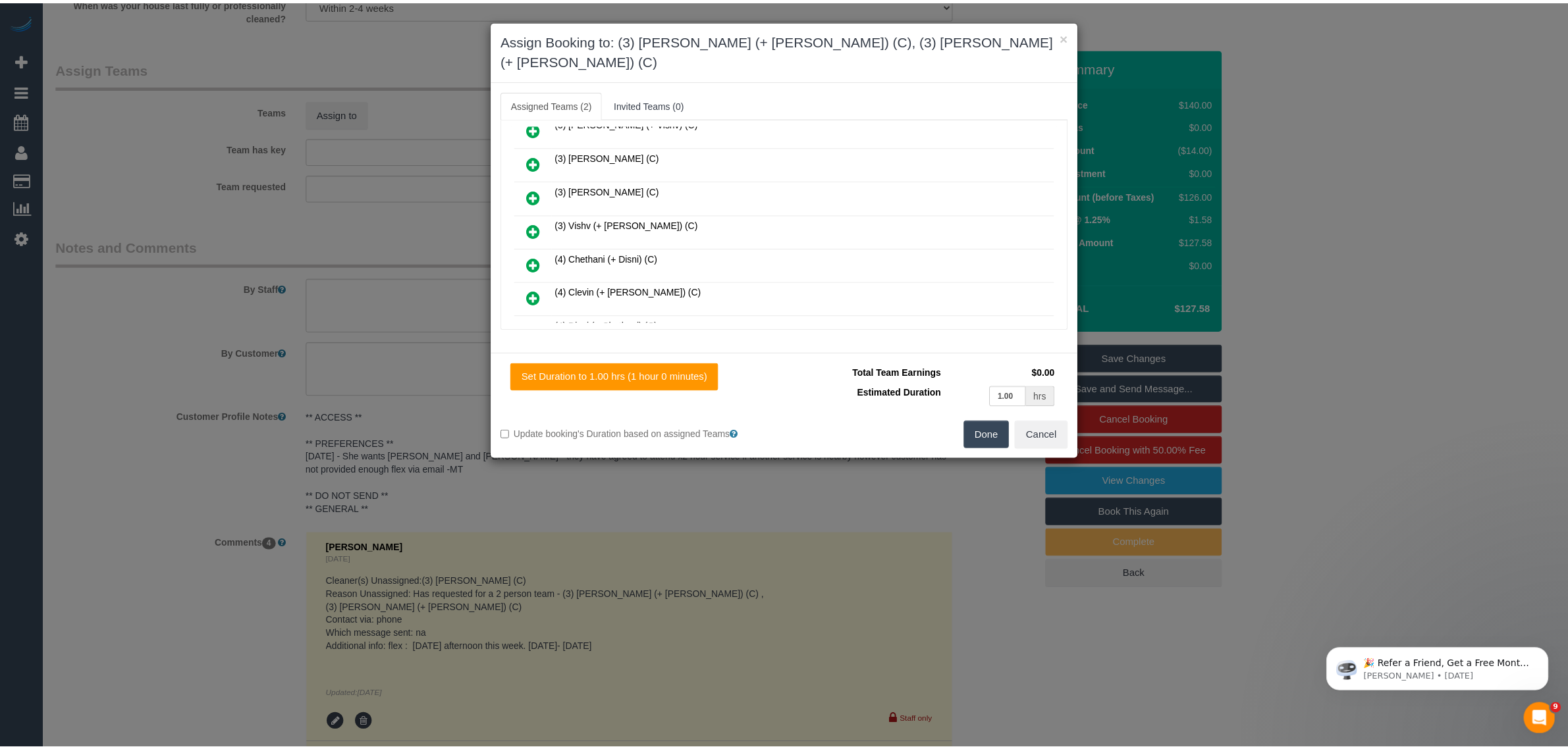
scroll to position [0, 0]
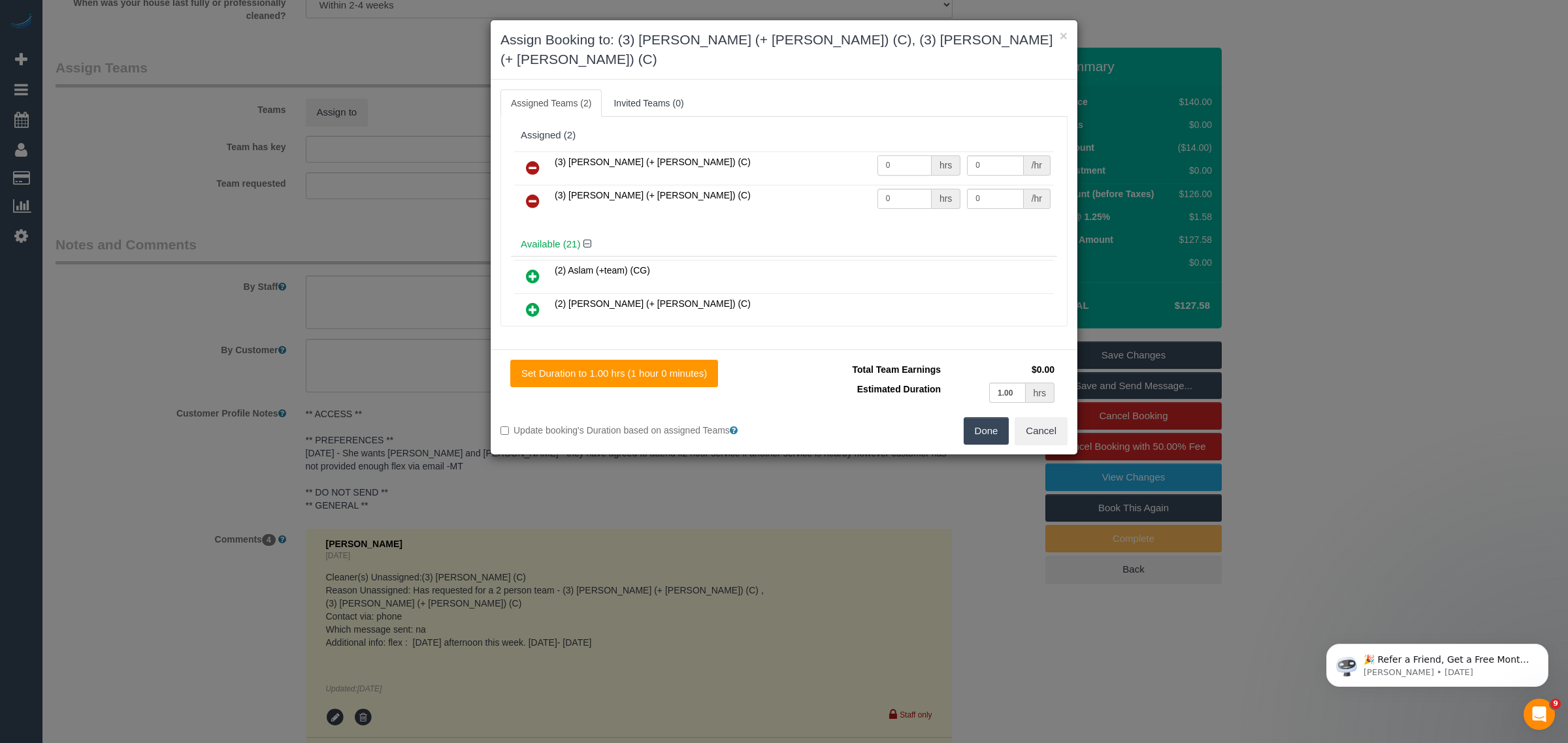
click at [899, 155] on input "0" at bounding box center [904, 165] width 54 height 20
type input "1"
click at [906, 188] on input "0" at bounding box center [904, 198] width 54 height 20
type input "1"
click at [994, 155] on input "0" at bounding box center [995, 165] width 56 height 20
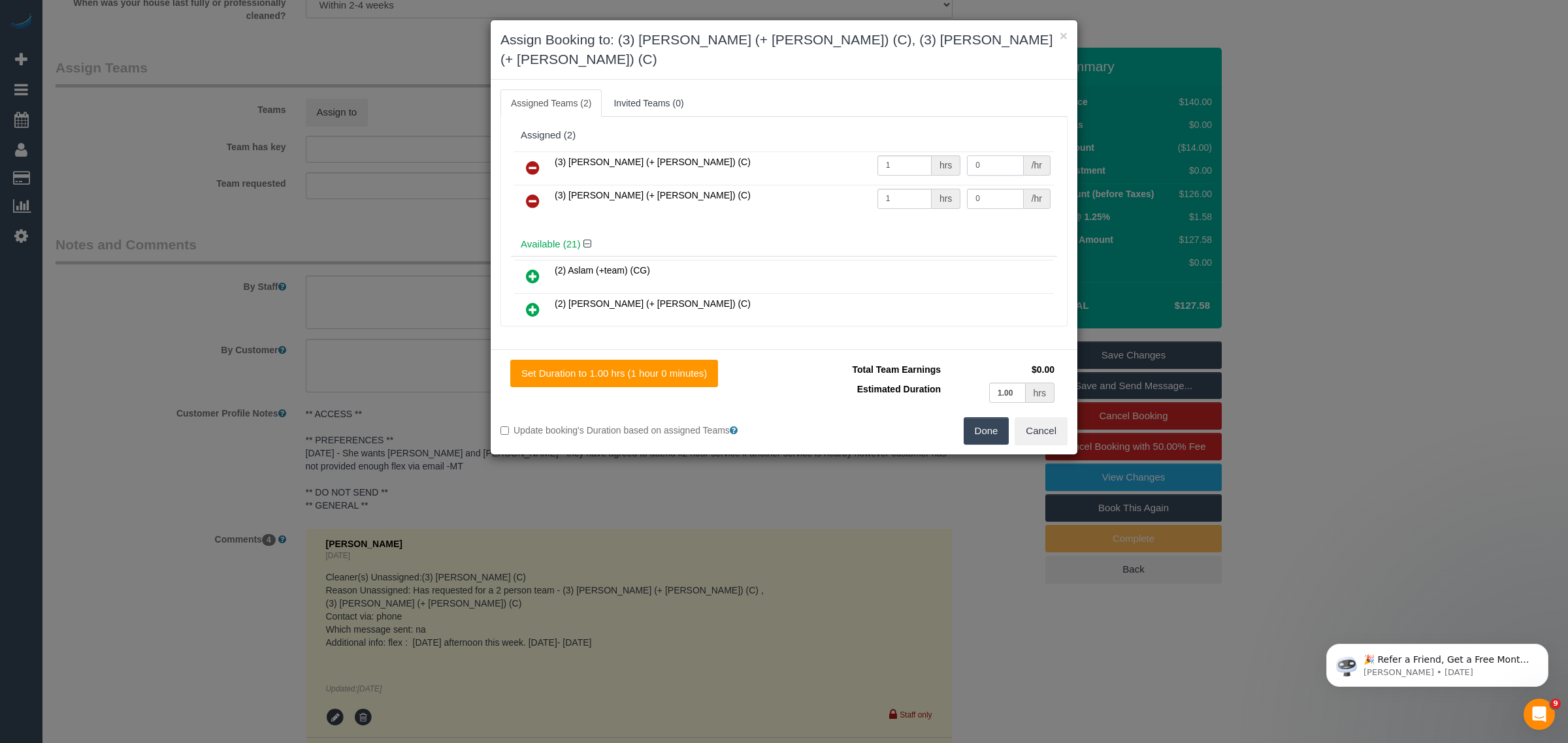
click at [994, 155] on input "0" at bounding box center [995, 165] width 56 height 20
type input "35"
click at [977, 188] on input "0" at bounding box center [995, 198] width 56 height 20
type input "35"
click at [980, 419] on button "Done" at bounding box center [986, 431] width 46 height 27
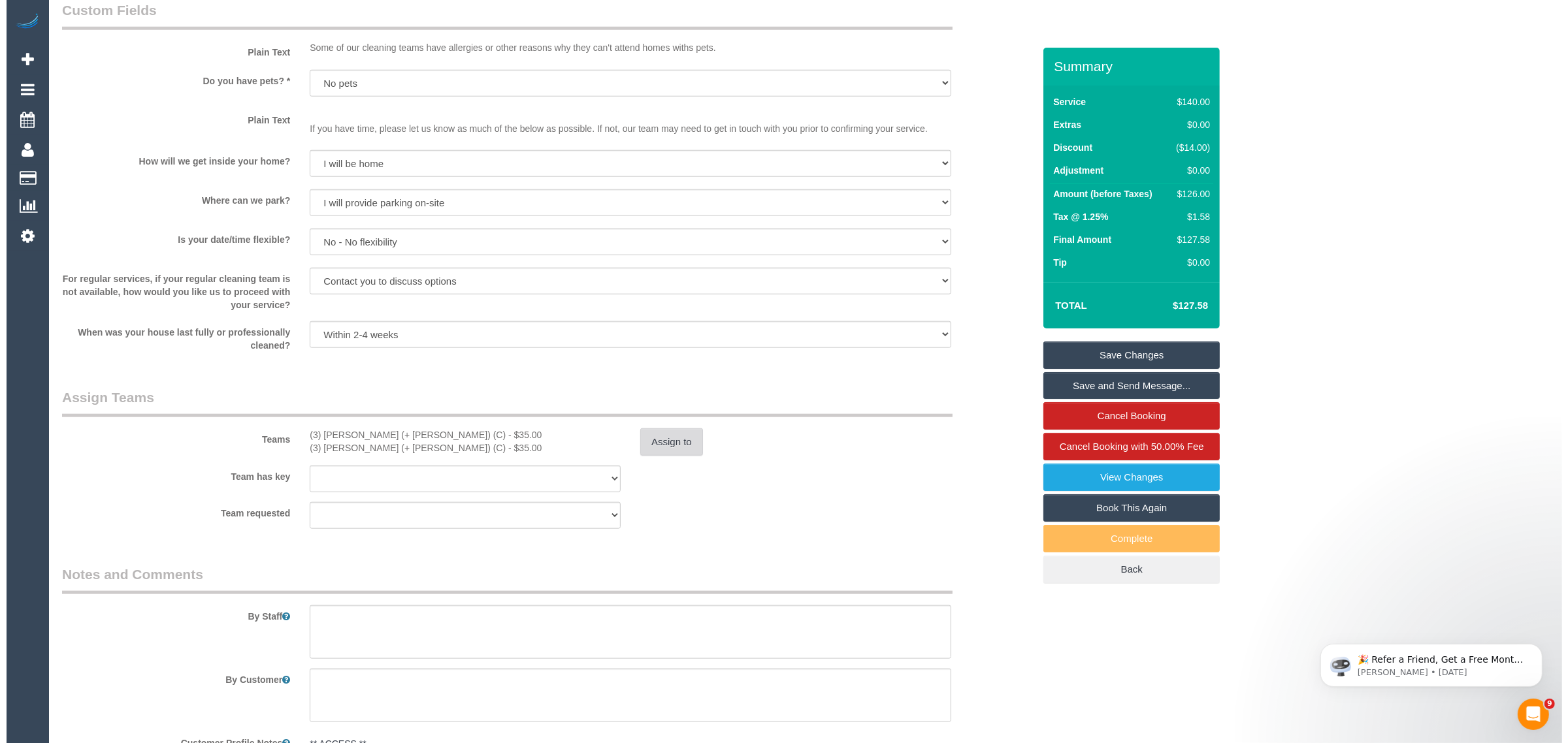
scroll to position [1489, 0]
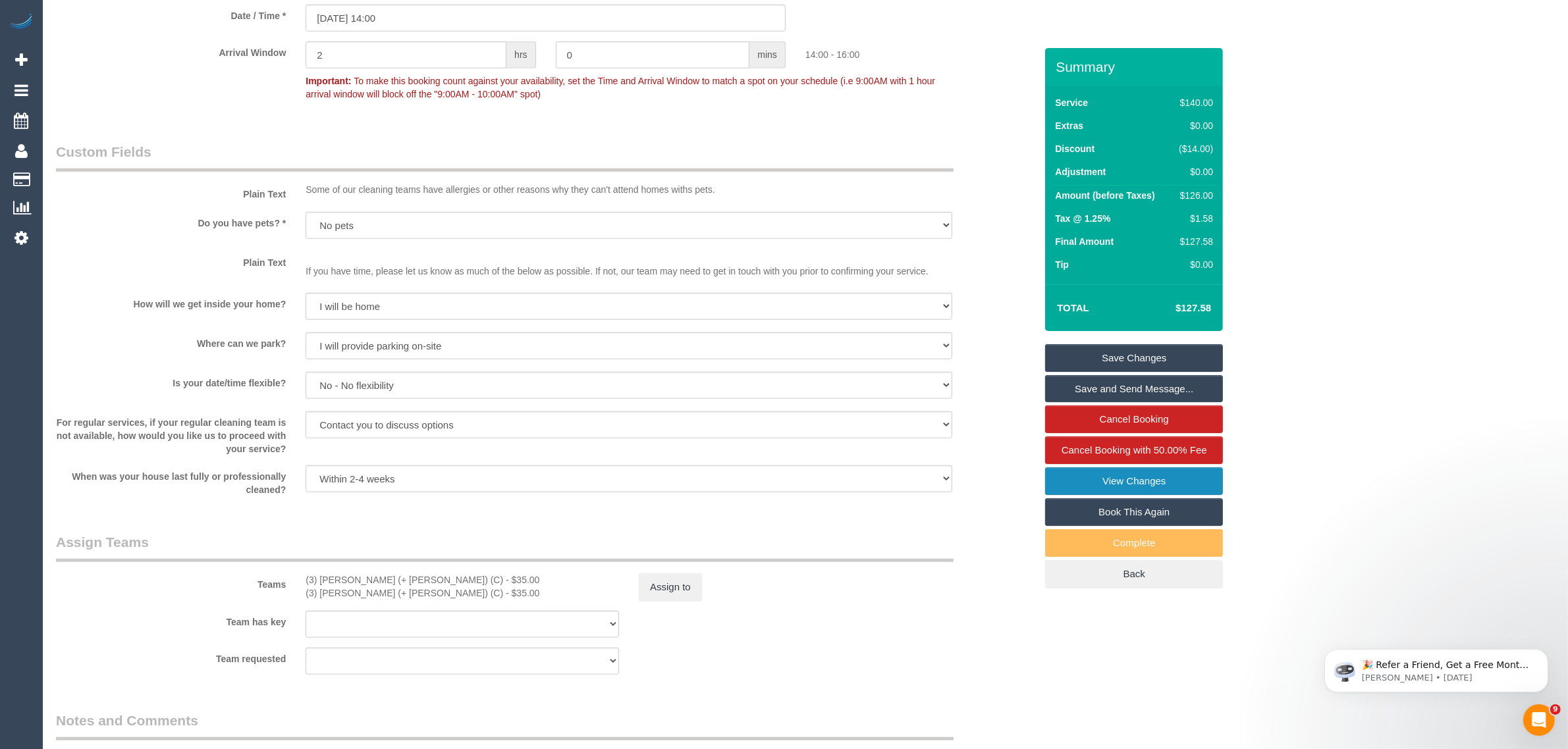
click at [1115, 478] on link "View Changes" at bounding box center [1134, 481] width 178 height 28
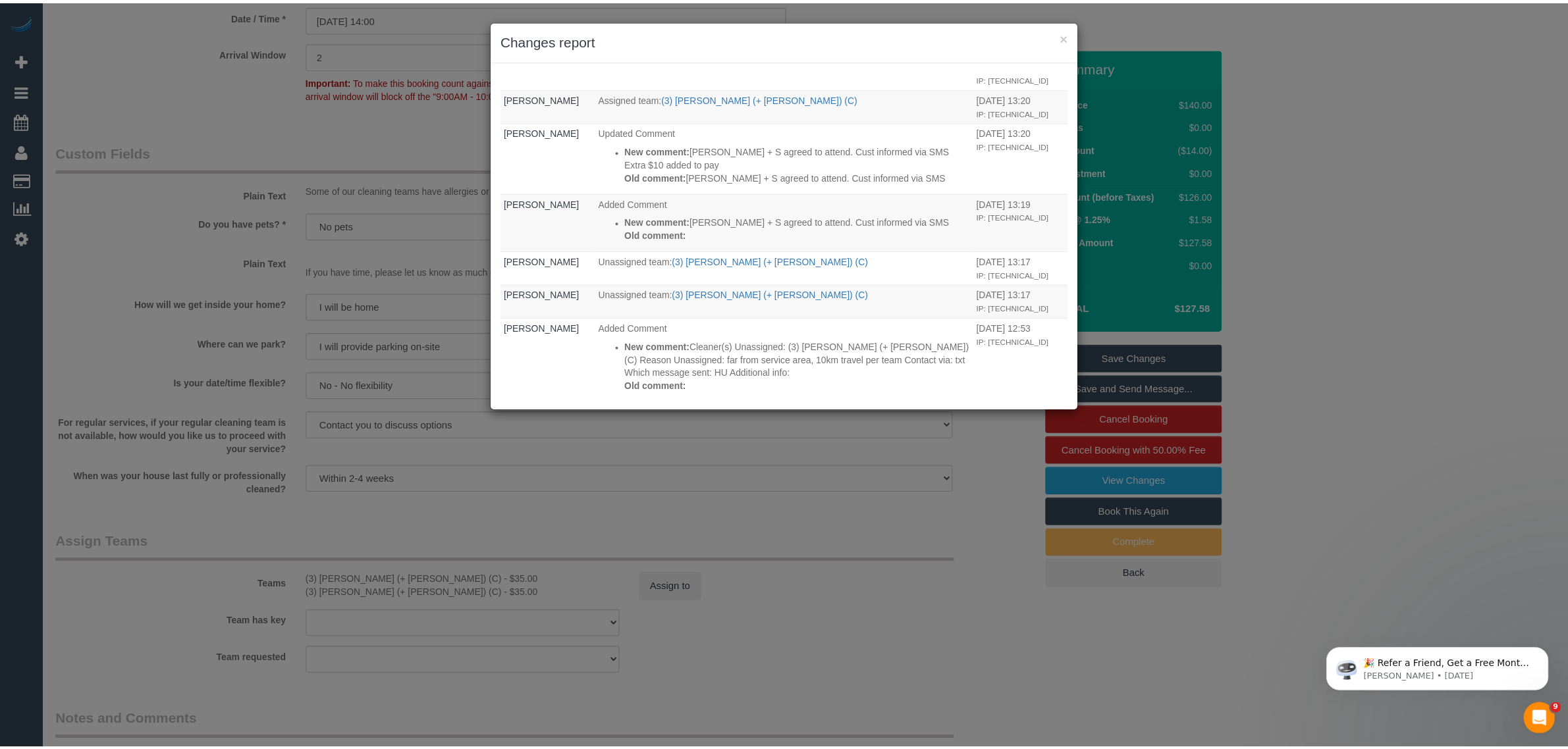
scroll to position [0, 0]
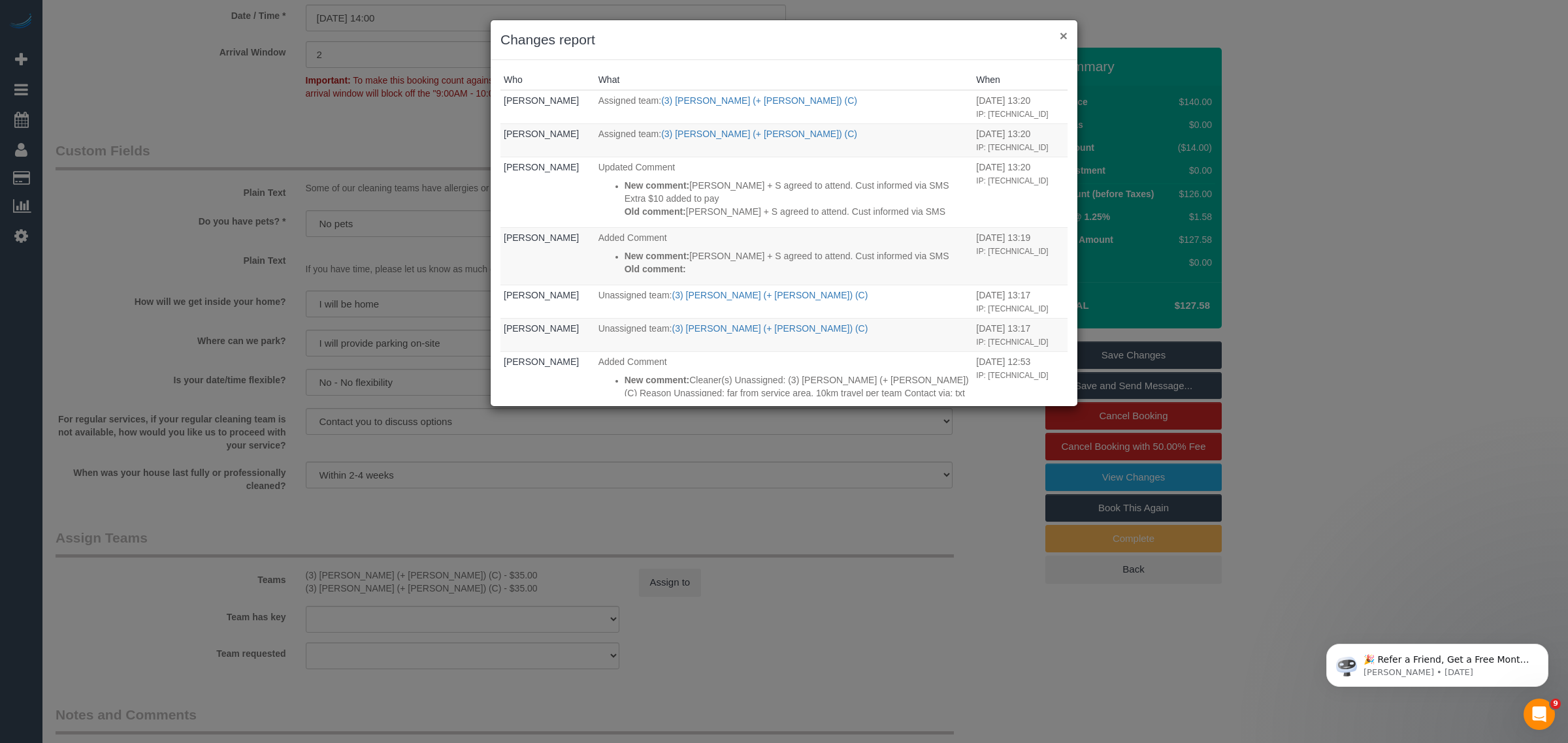
click at [1066, 33] on button "×" at bounding box center [1064, 35] width 8 height 14
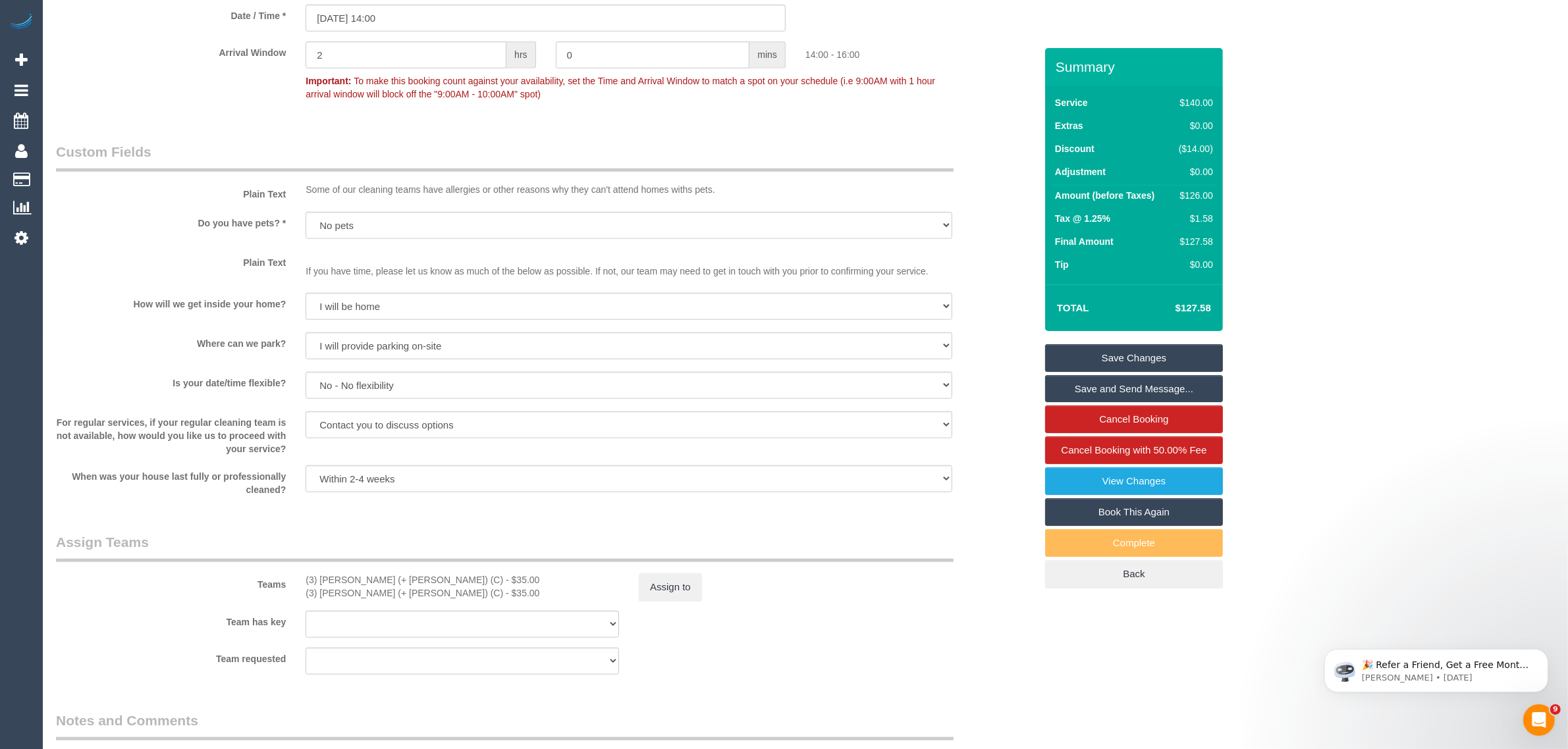
click at [1136, 356] on link "Save Changes" at bounding box center [1134, 358] width 178 height 28
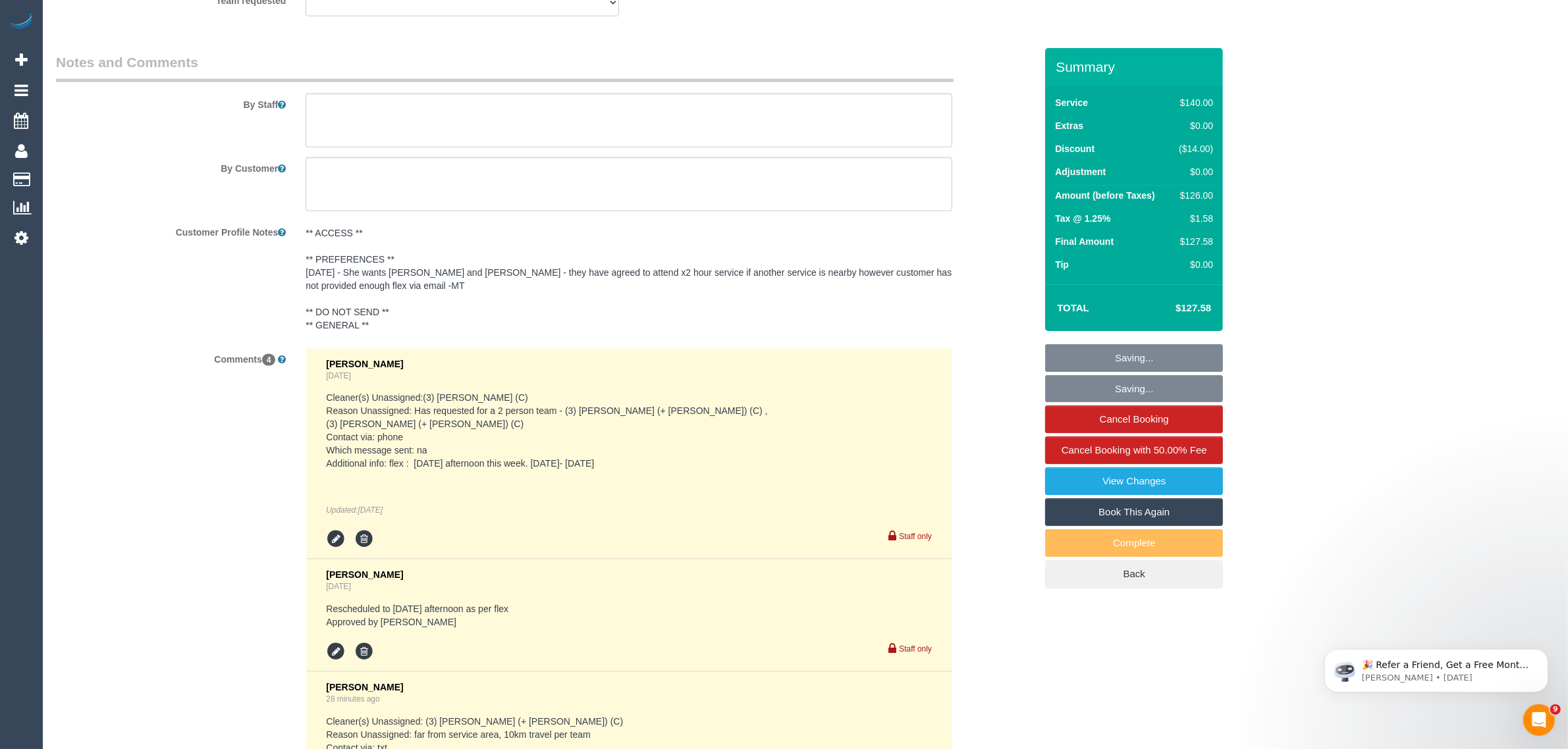
scroll to position [1830, 0]
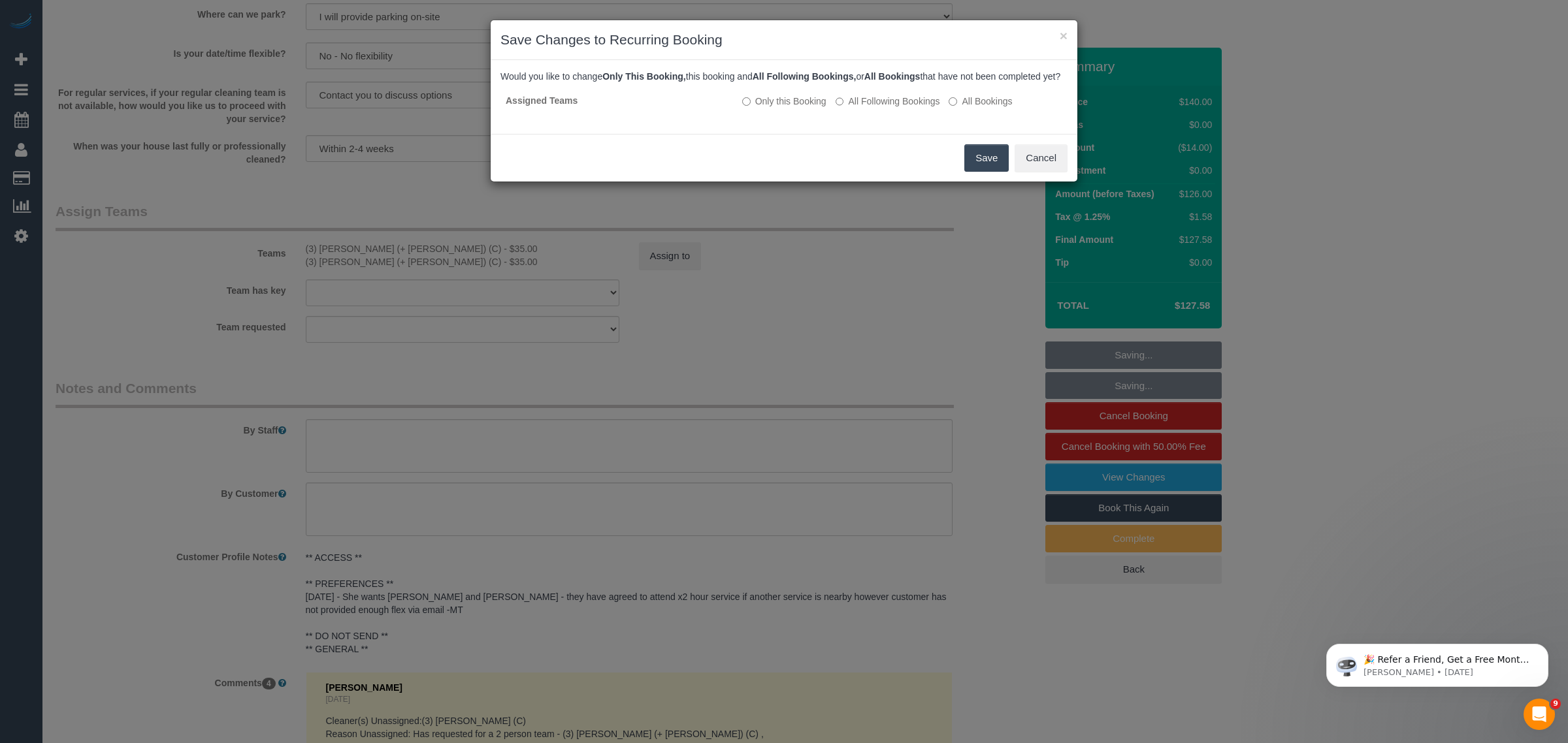
click at [978, 171] on button "Save" at bounding box center [986, 158] width 45 height 27
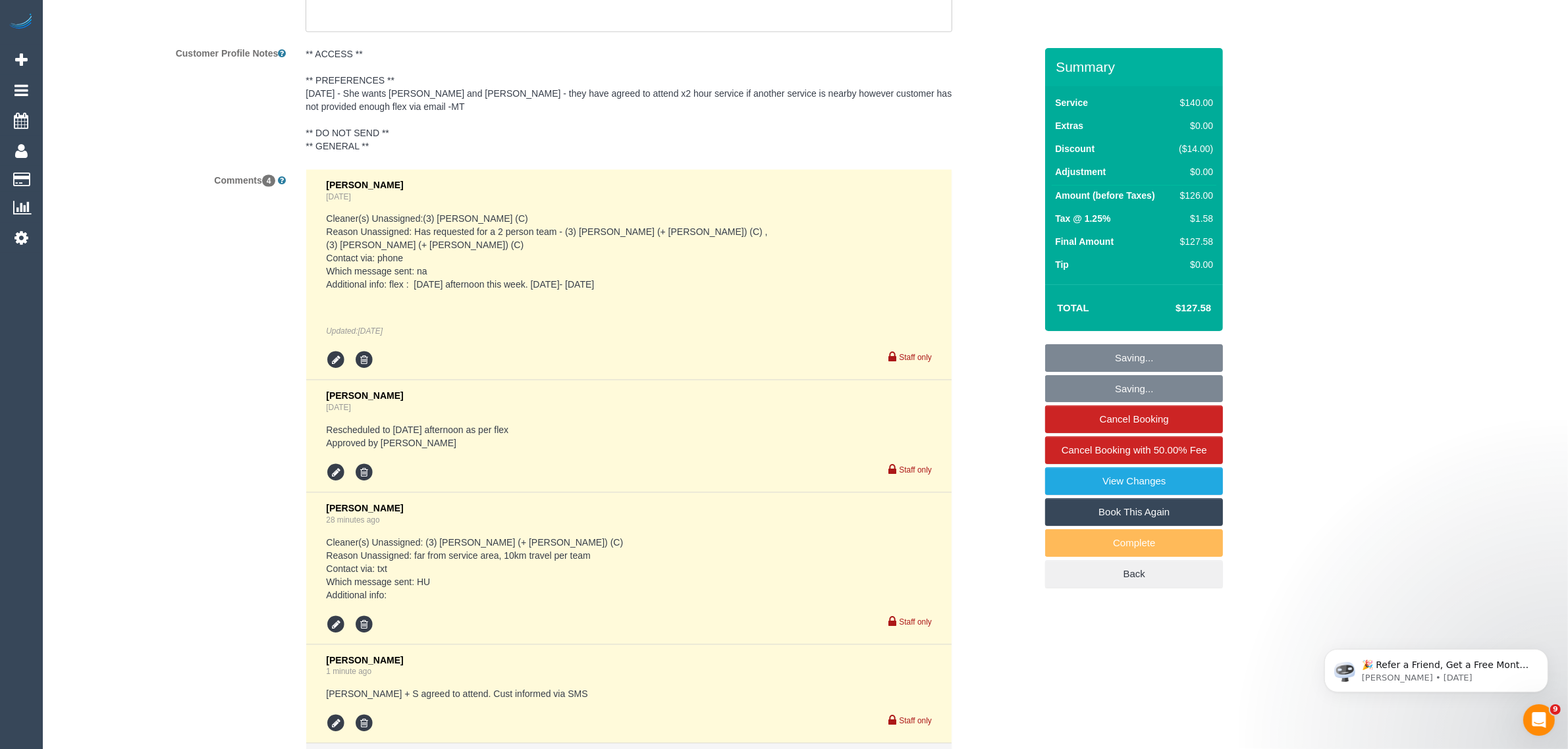
scroll to position [2488, 0]
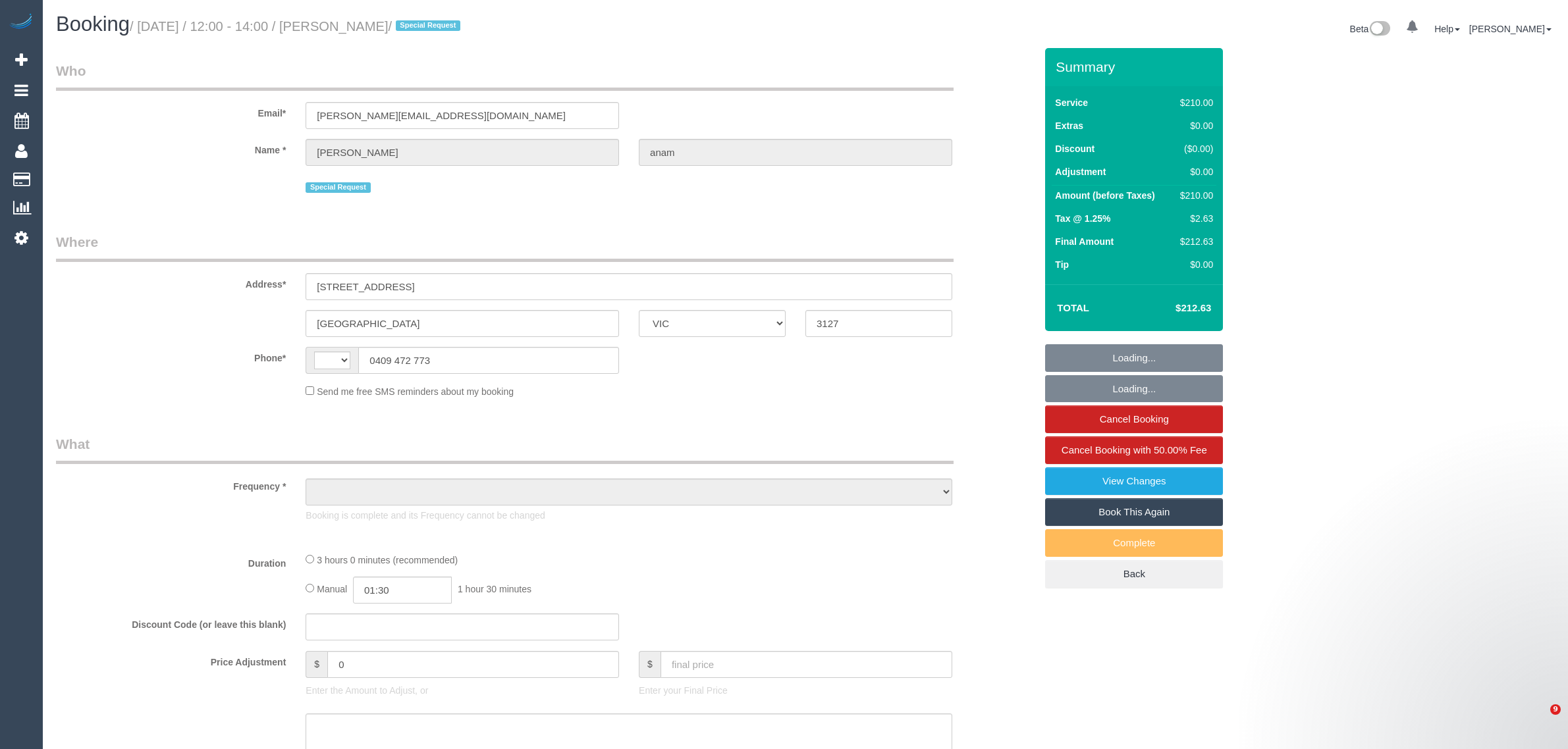
select select "VIC"
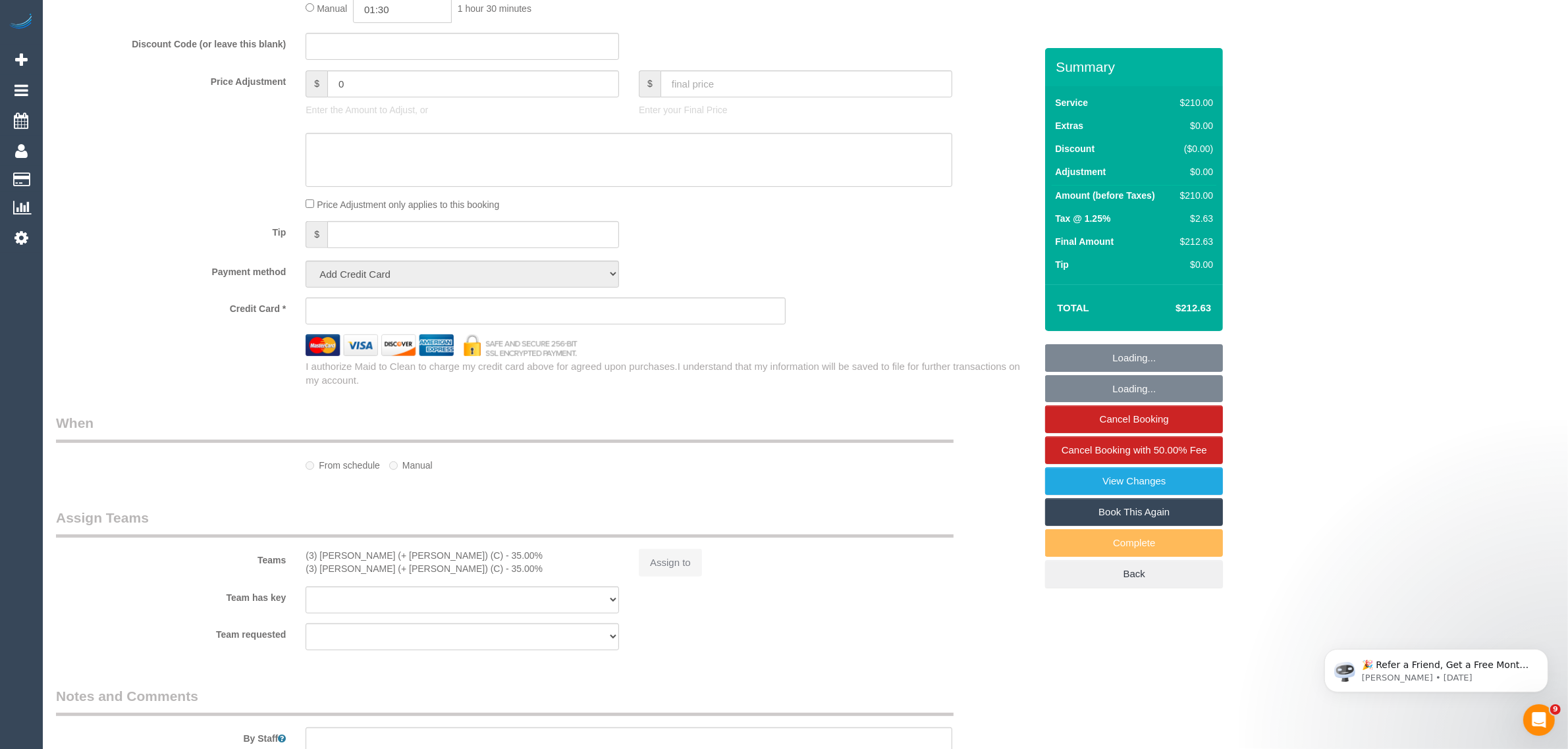
select select "object:363"
select select "string:stripe-pm_1RPExR2GScqysDRVHdGaHHCK"
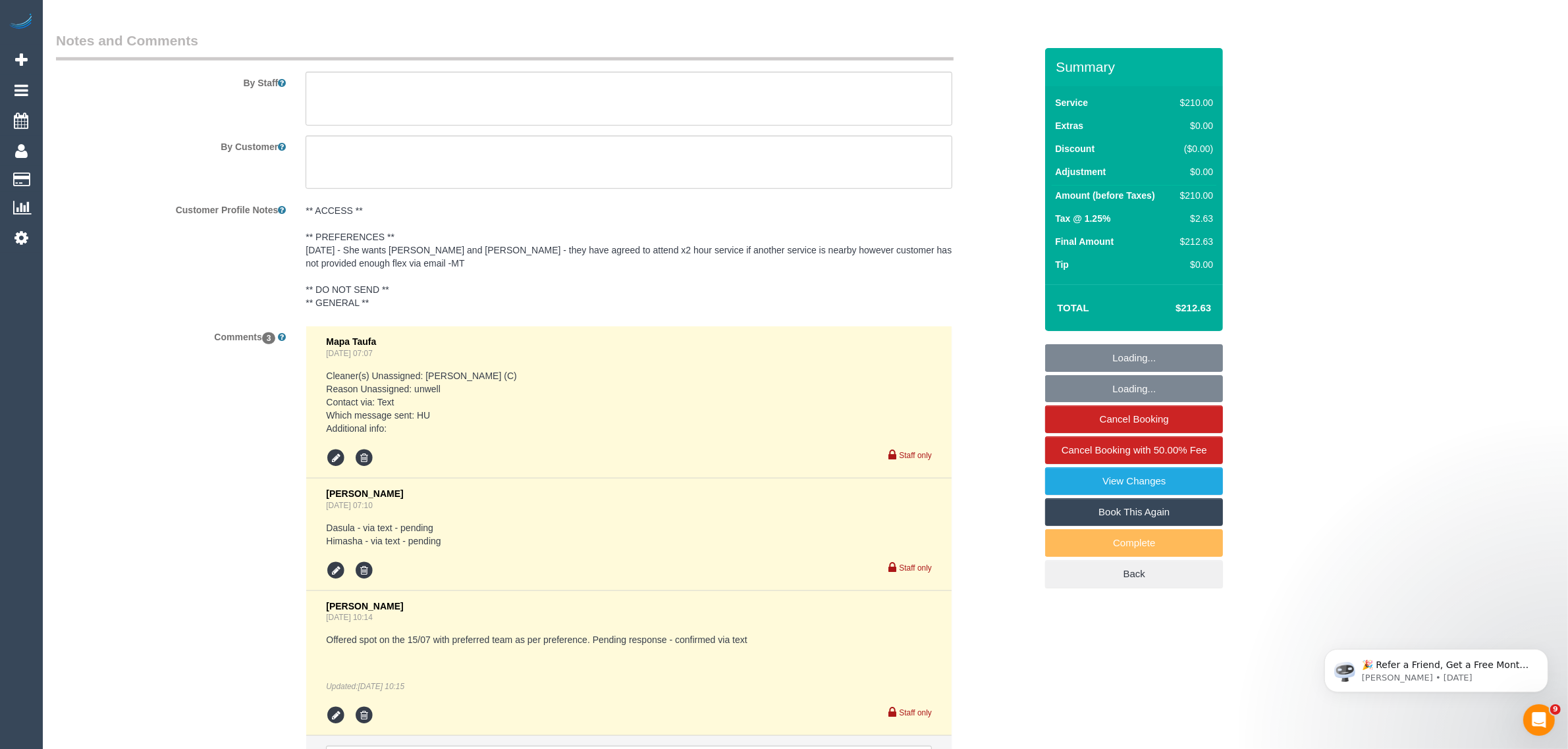
select select "180"
select select "number:28"
select select "number:14"
select select "number:18"
select select "number:25"
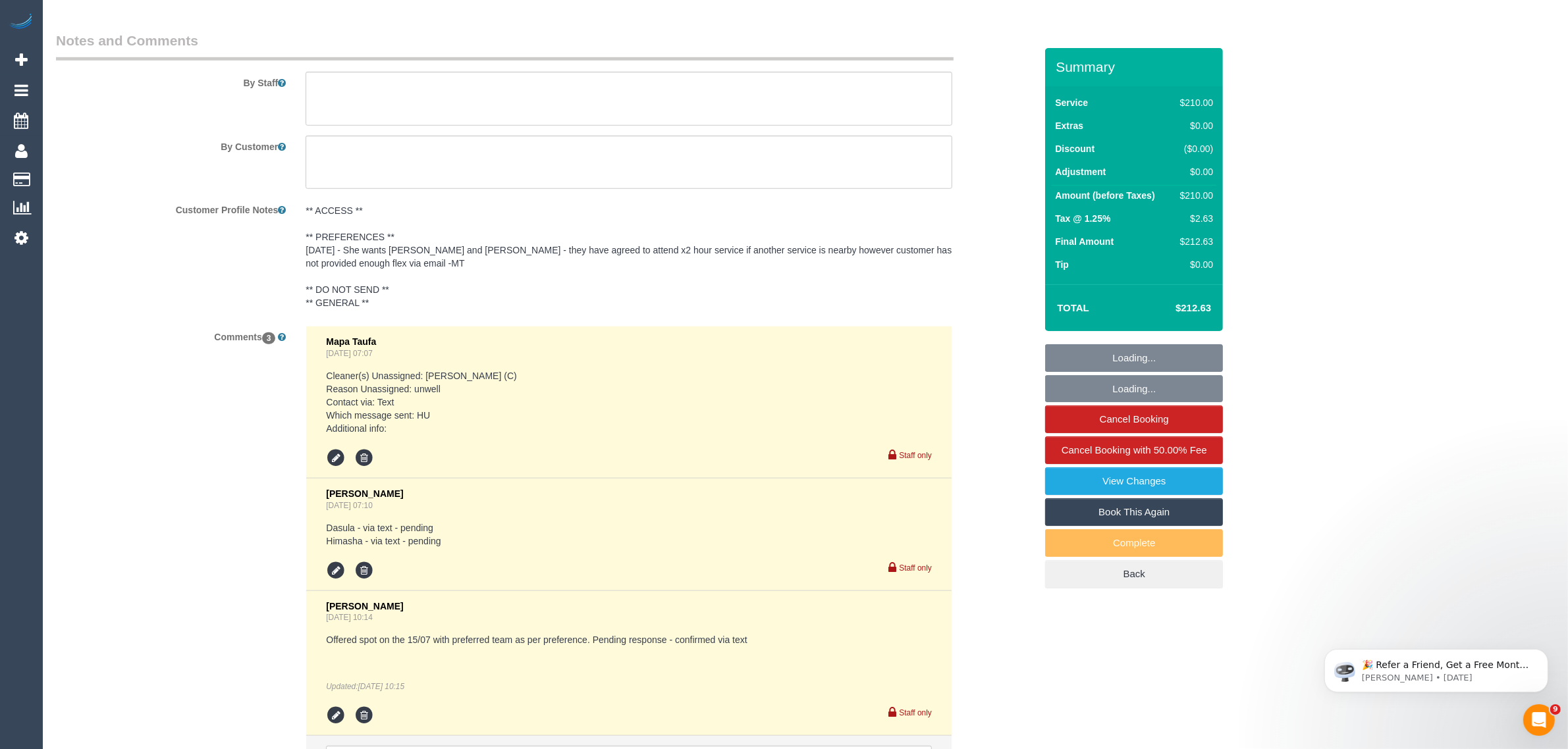
select select "number:35"
select select "number:13"
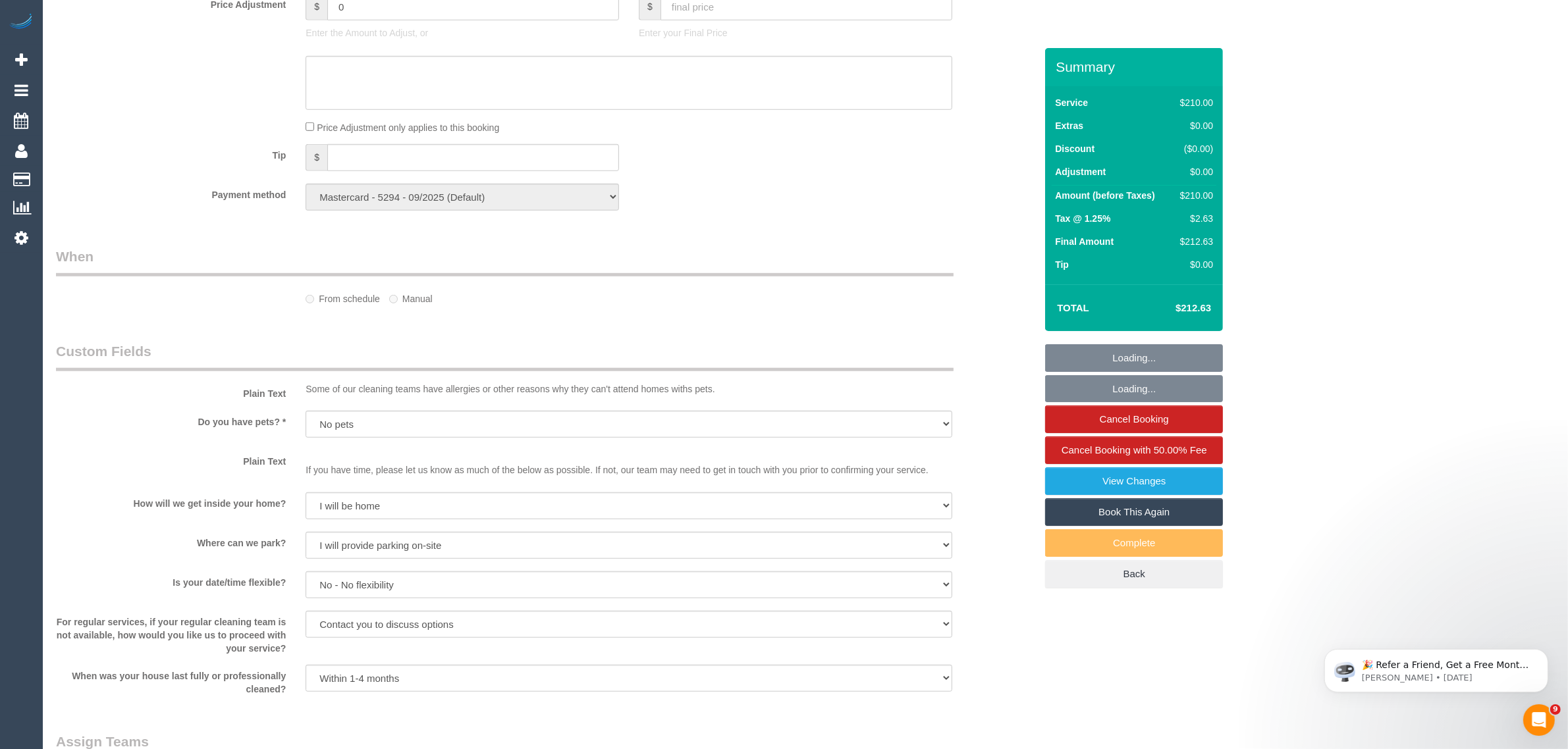
select select "object:680"
select select "string:AU"
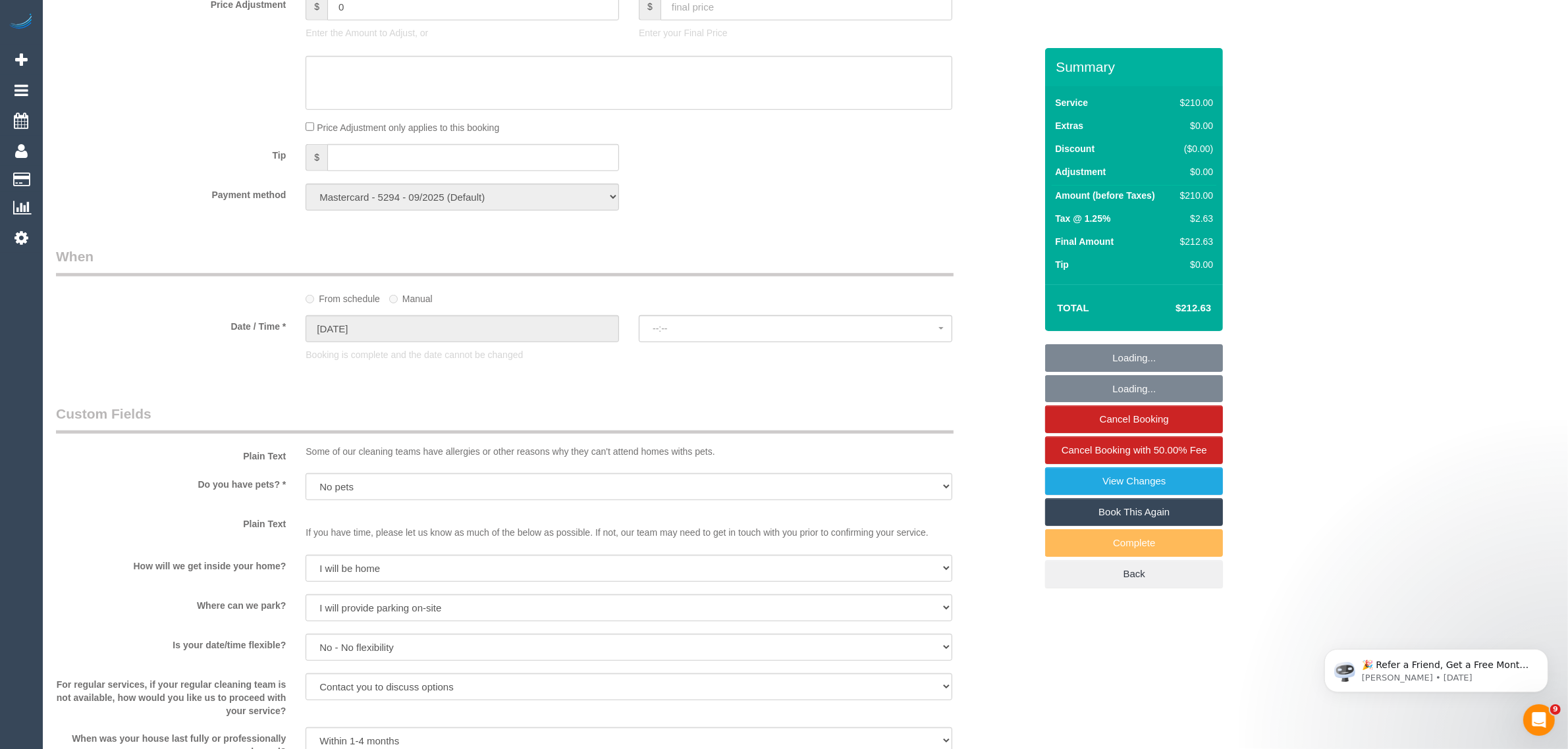
select select "spot1"
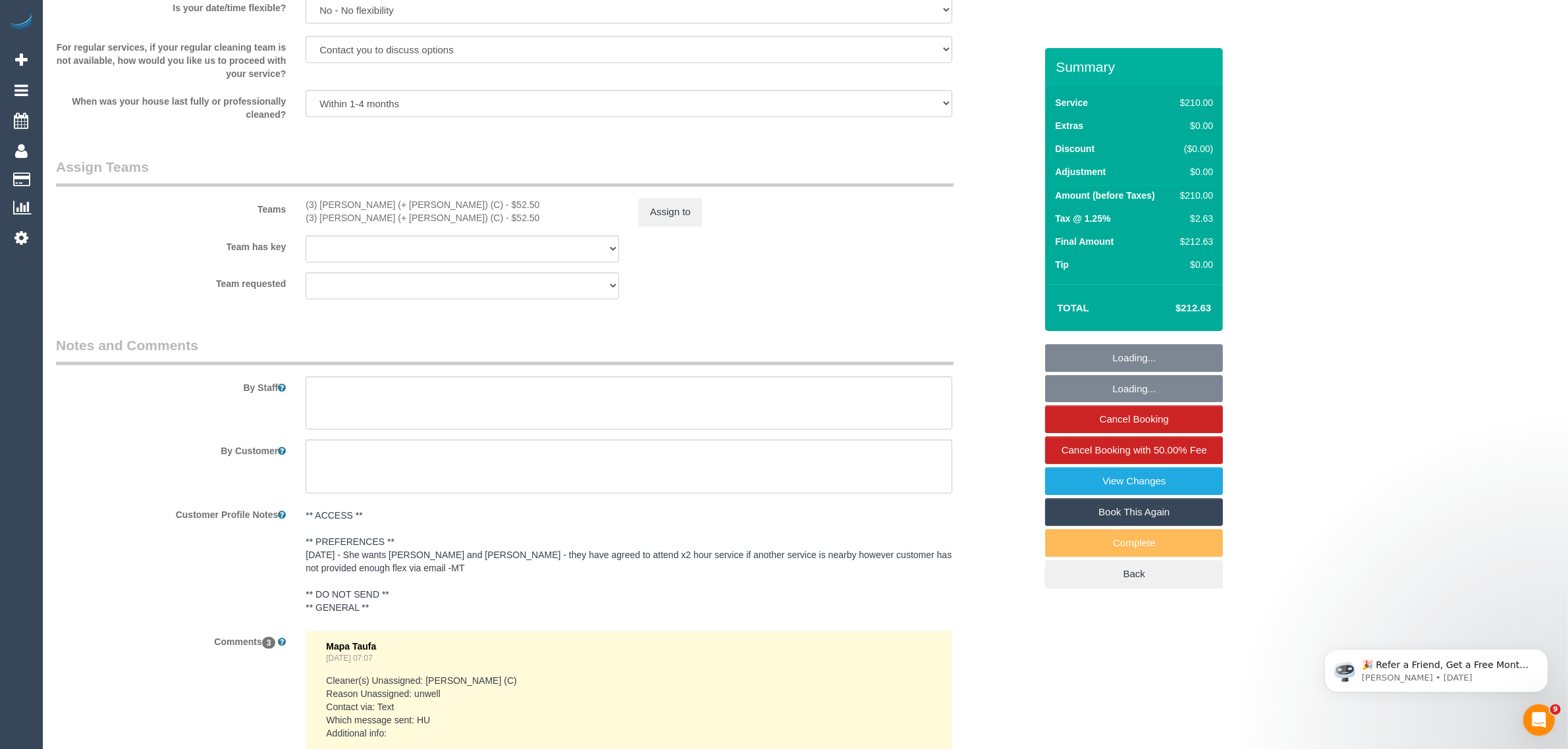
scroll to position [1855, 0]
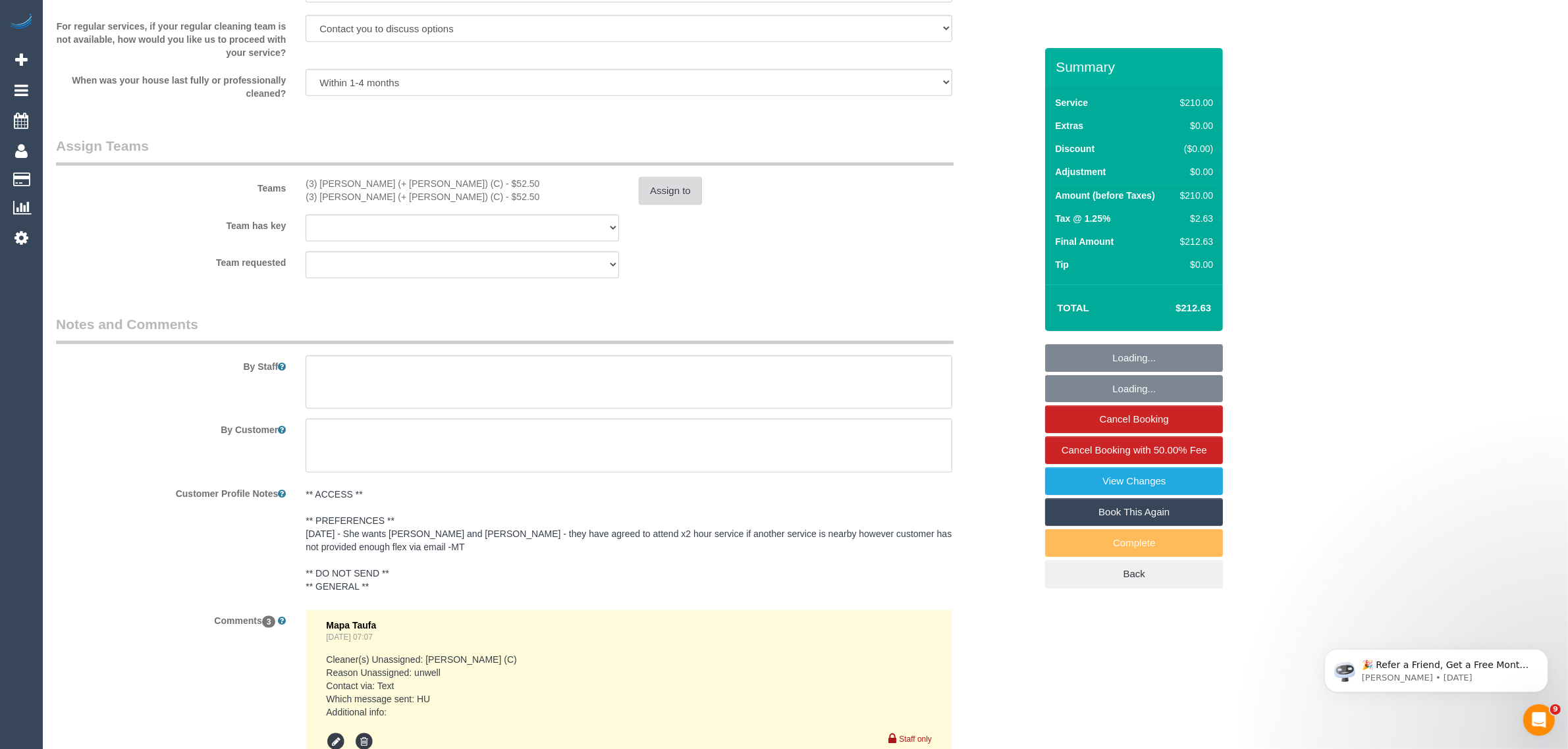
click at [676, 189] on button "Assign to" at bounding box center [670, 191] width 63 height 28
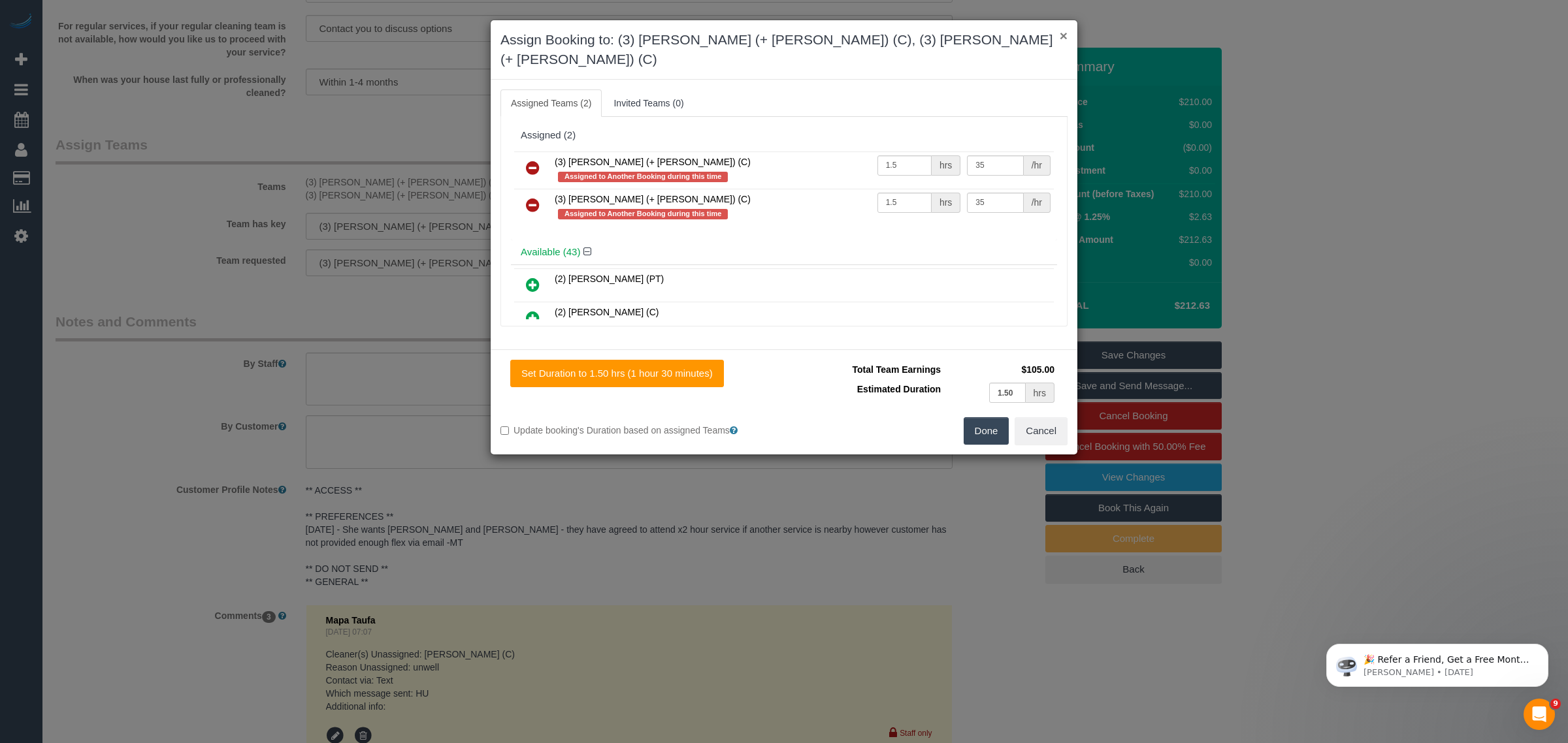
click at [1060, 37] on button "×" at bounding box center [1064, 35] width 8 height 14
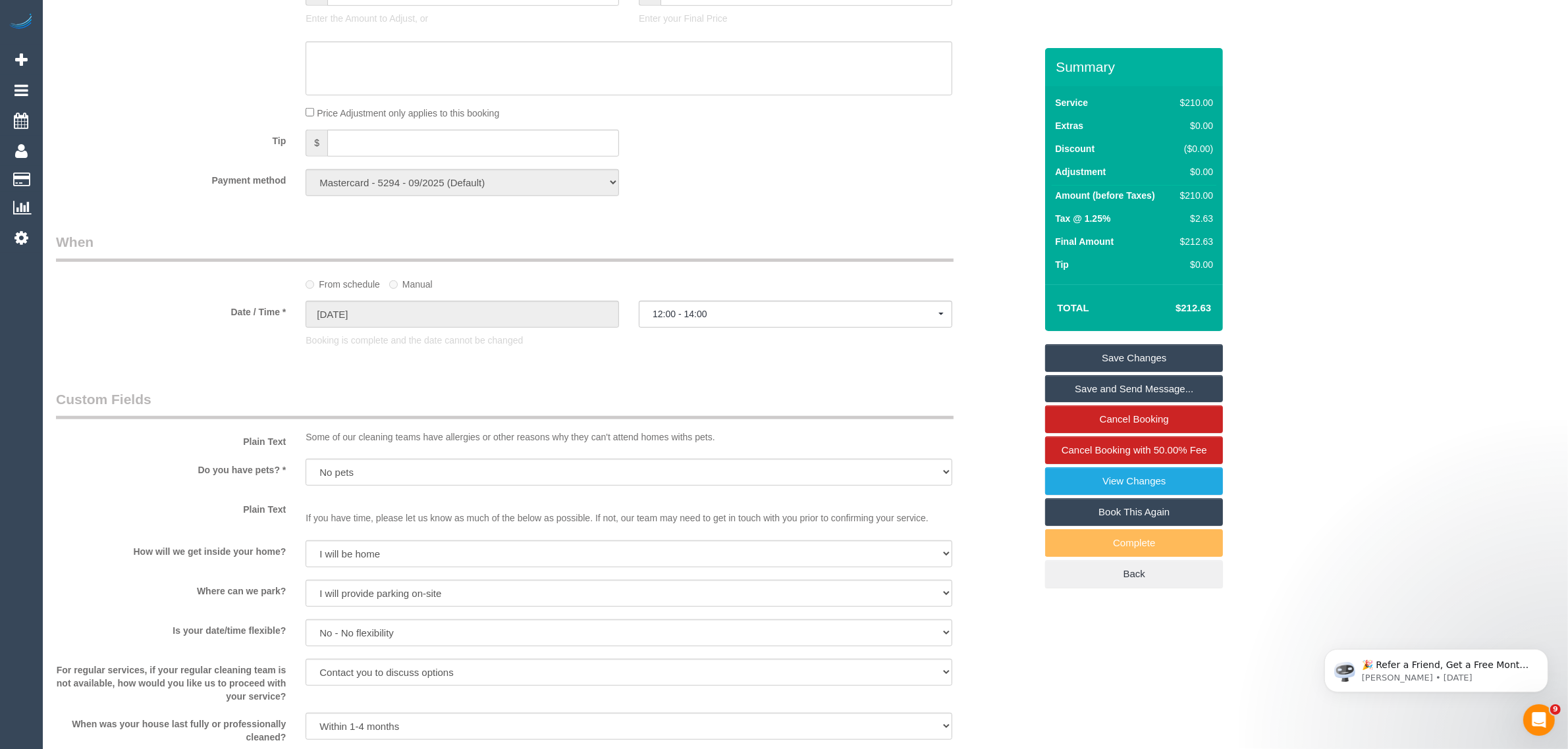
scroll to position [868, 0]
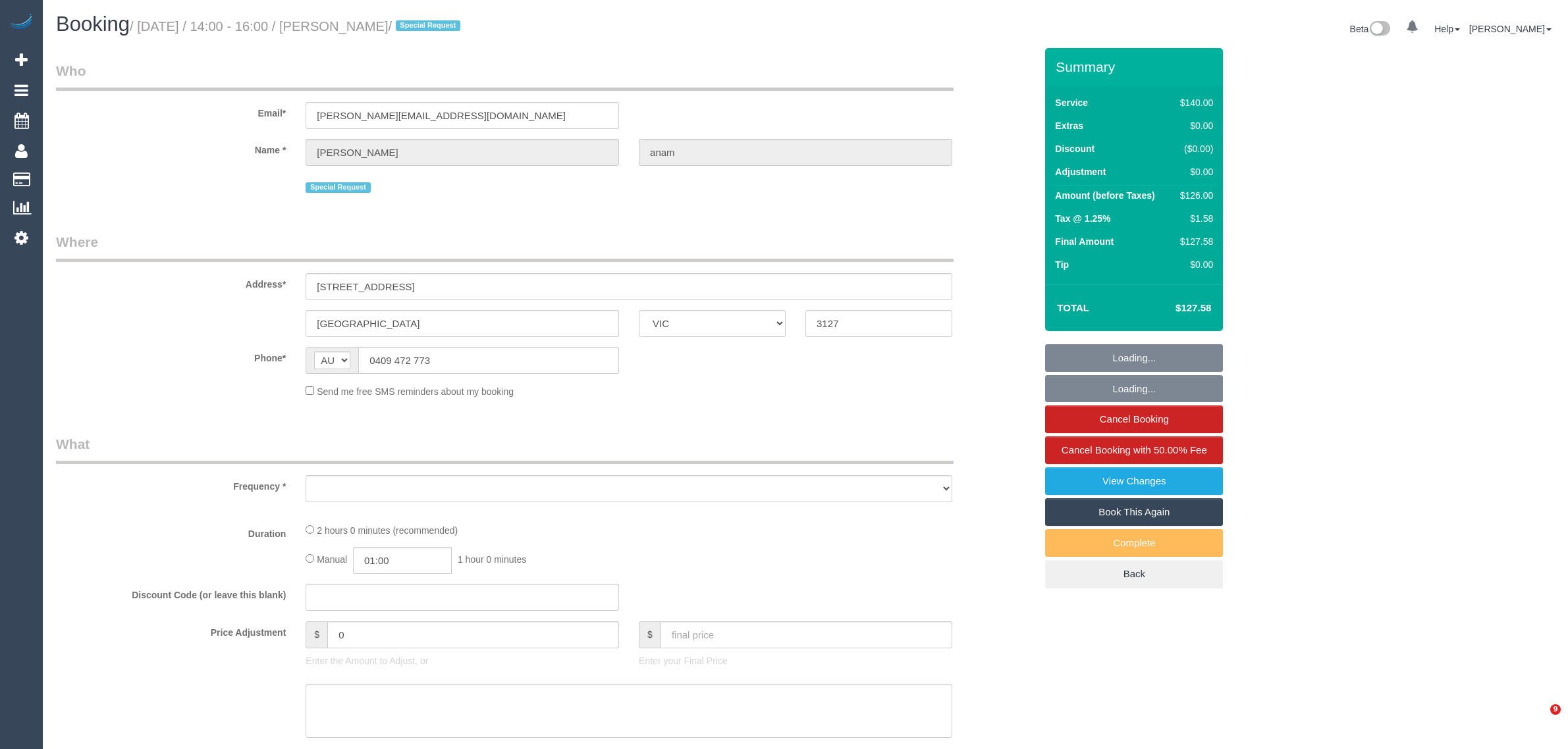
select select "VIC"
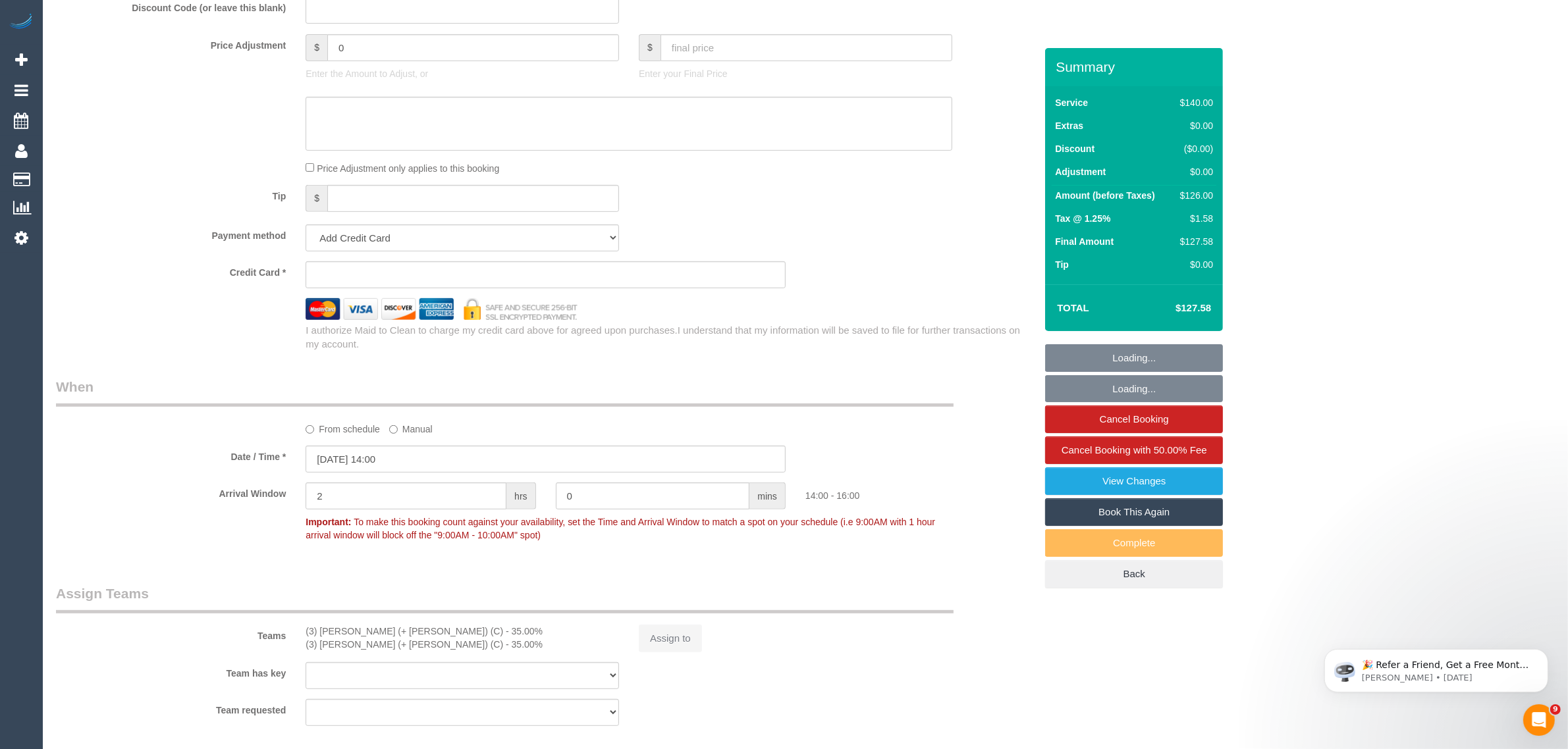
select select "object:645"
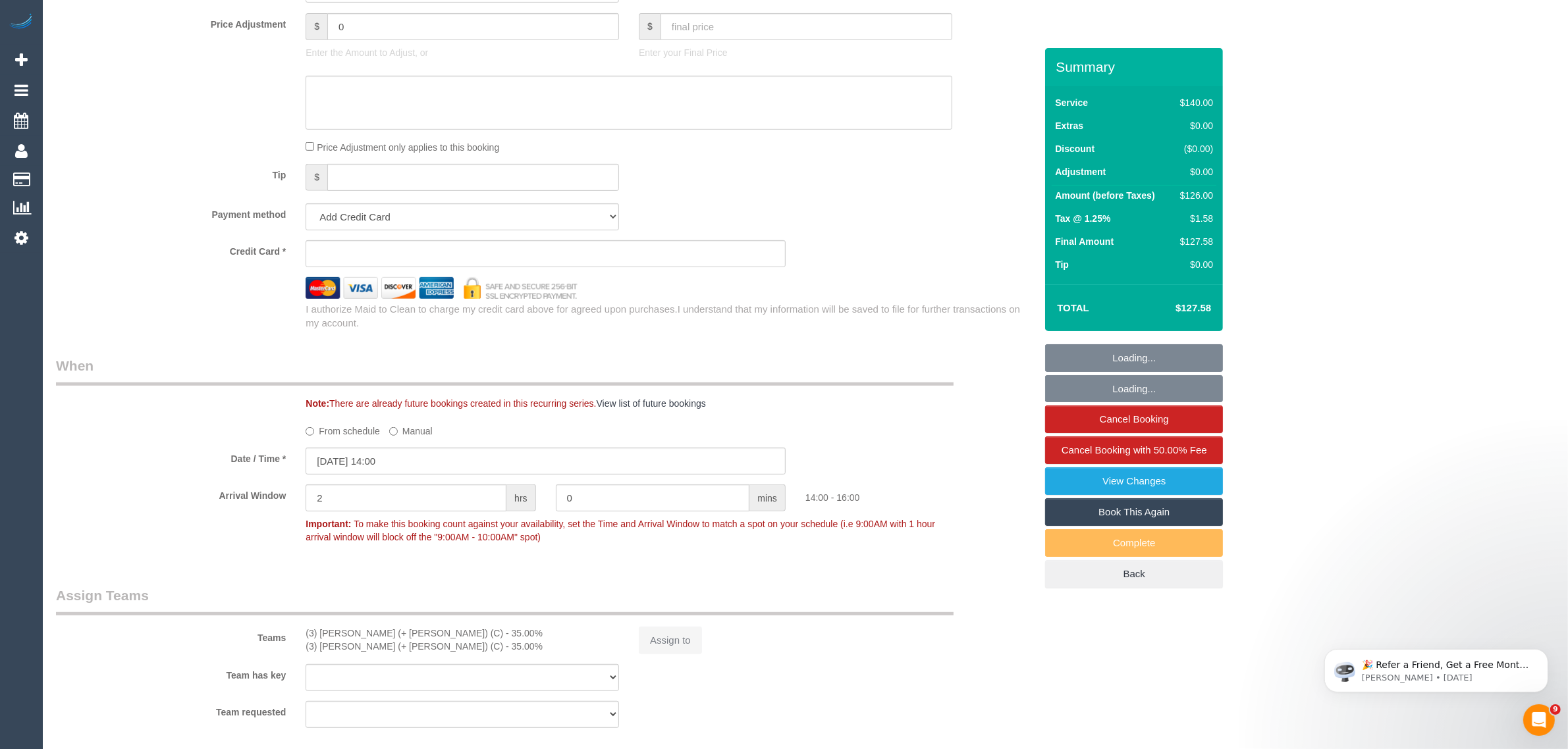
select select "string:stripe-pm_1RPExR2GScqysDRVHdGaHHCK"
select select "number:28"
select select "number:14"
select select "number:18"
select select "number:25"
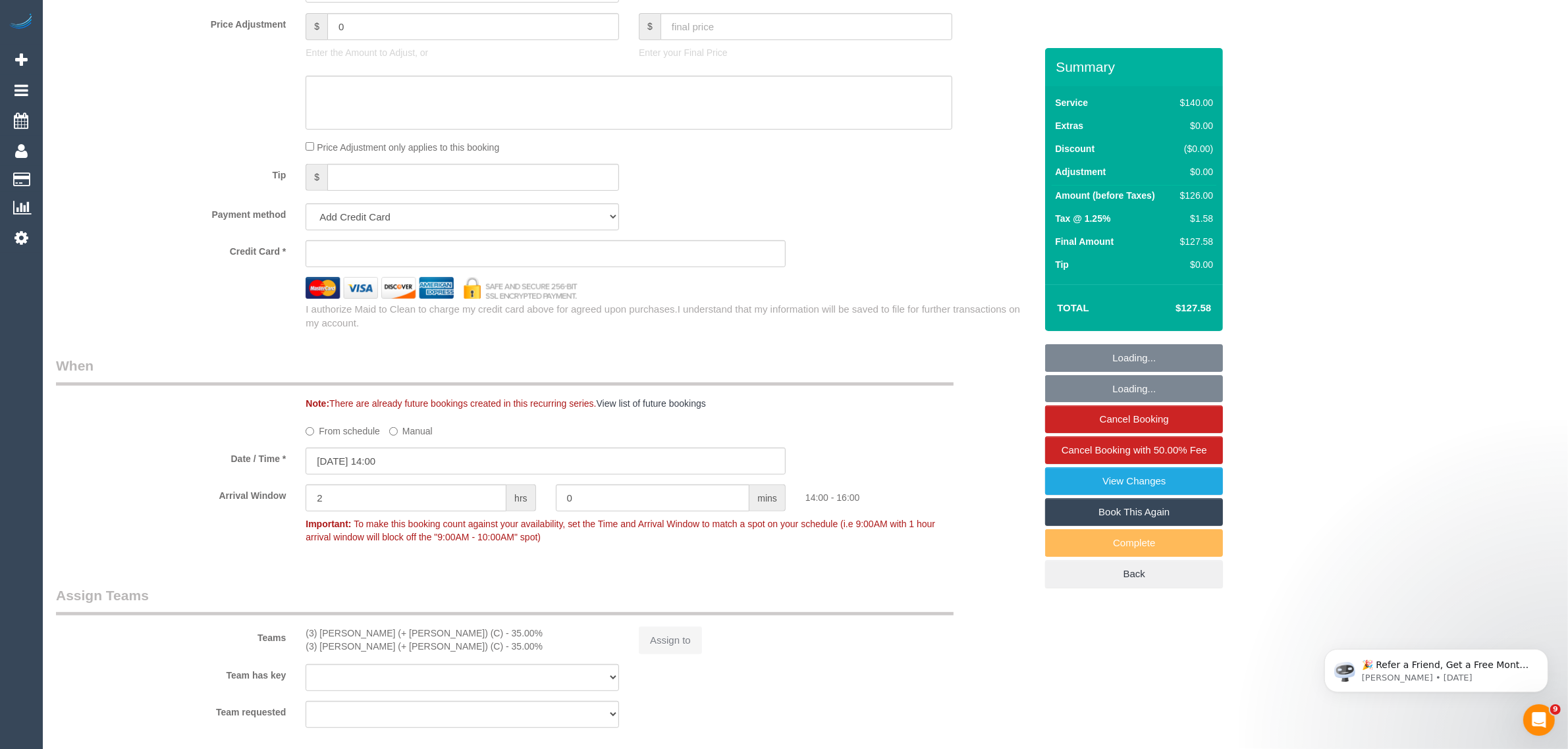
select select "number:35"
select select "number:12"
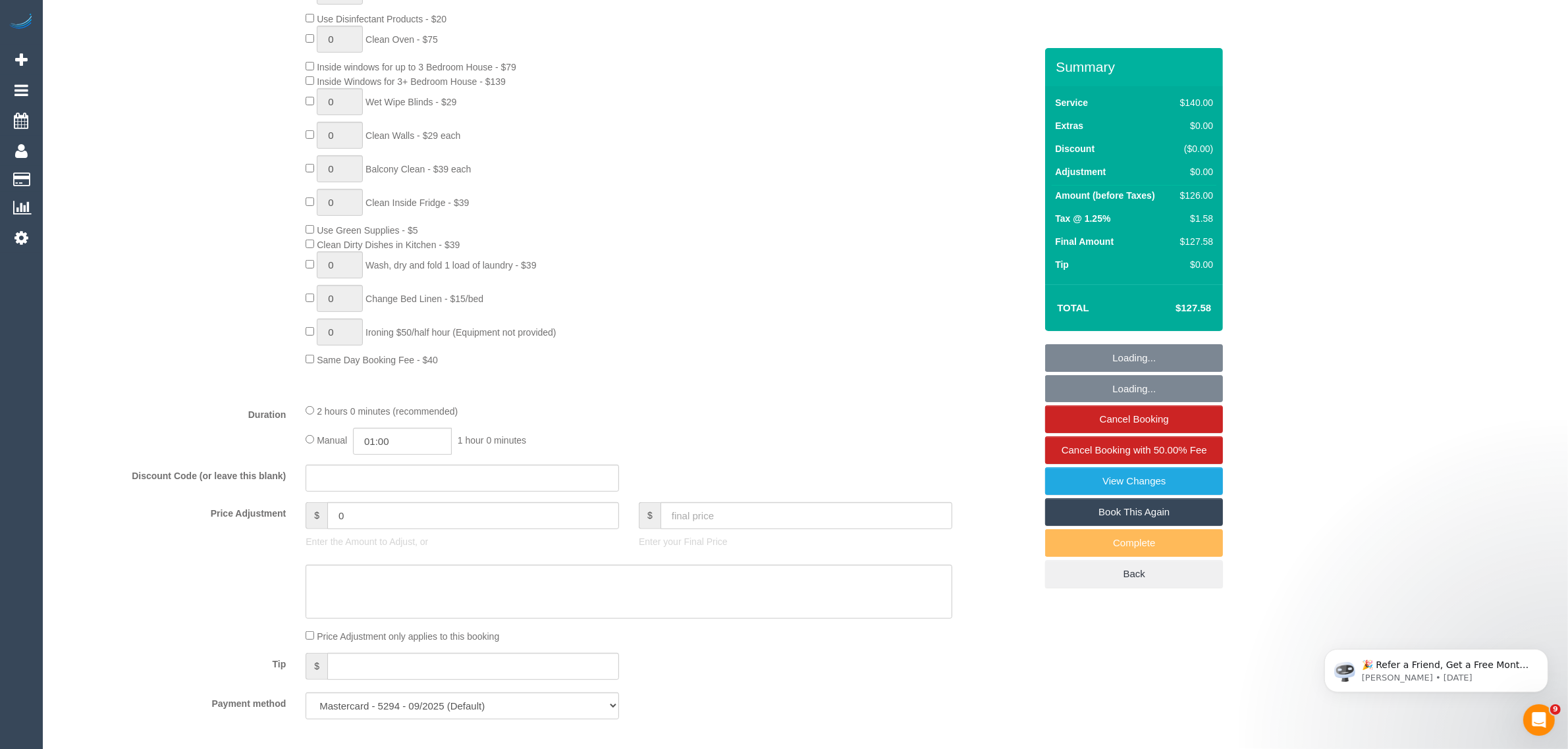
select select "object:1406"
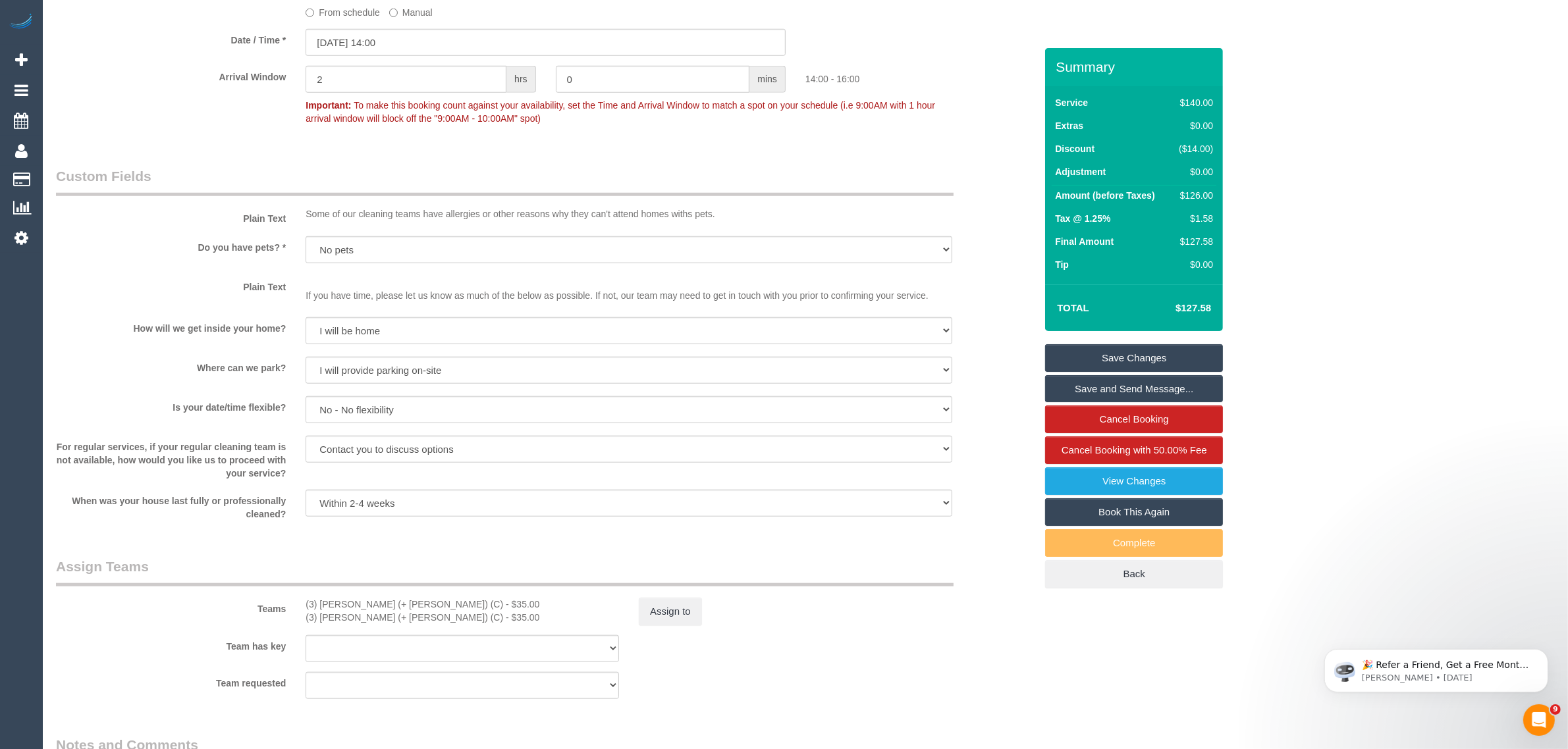
scroll to position [1805, 0]
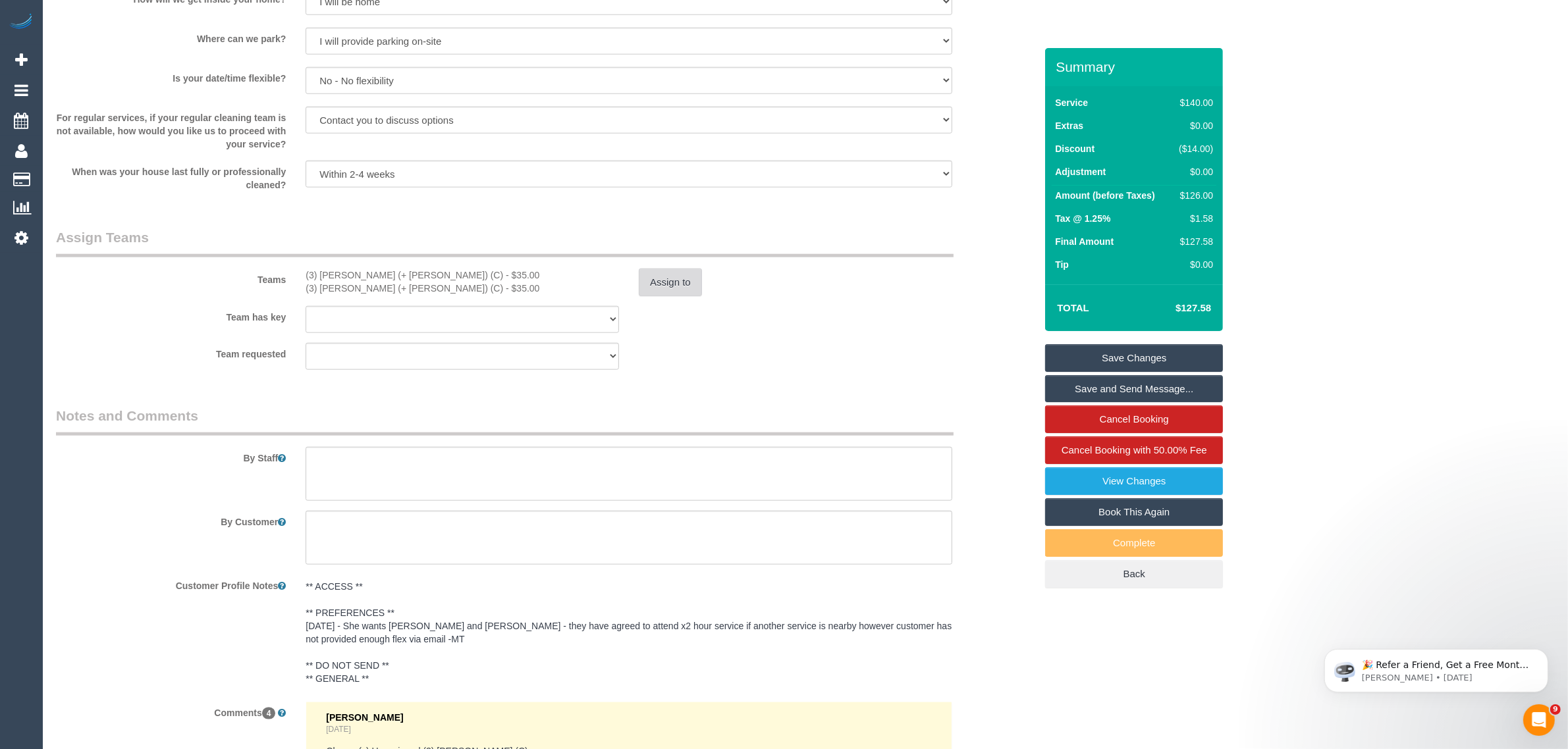
click at [669, 287] on button "Assign to" at bounding box center [670, 282] width 63 height 28
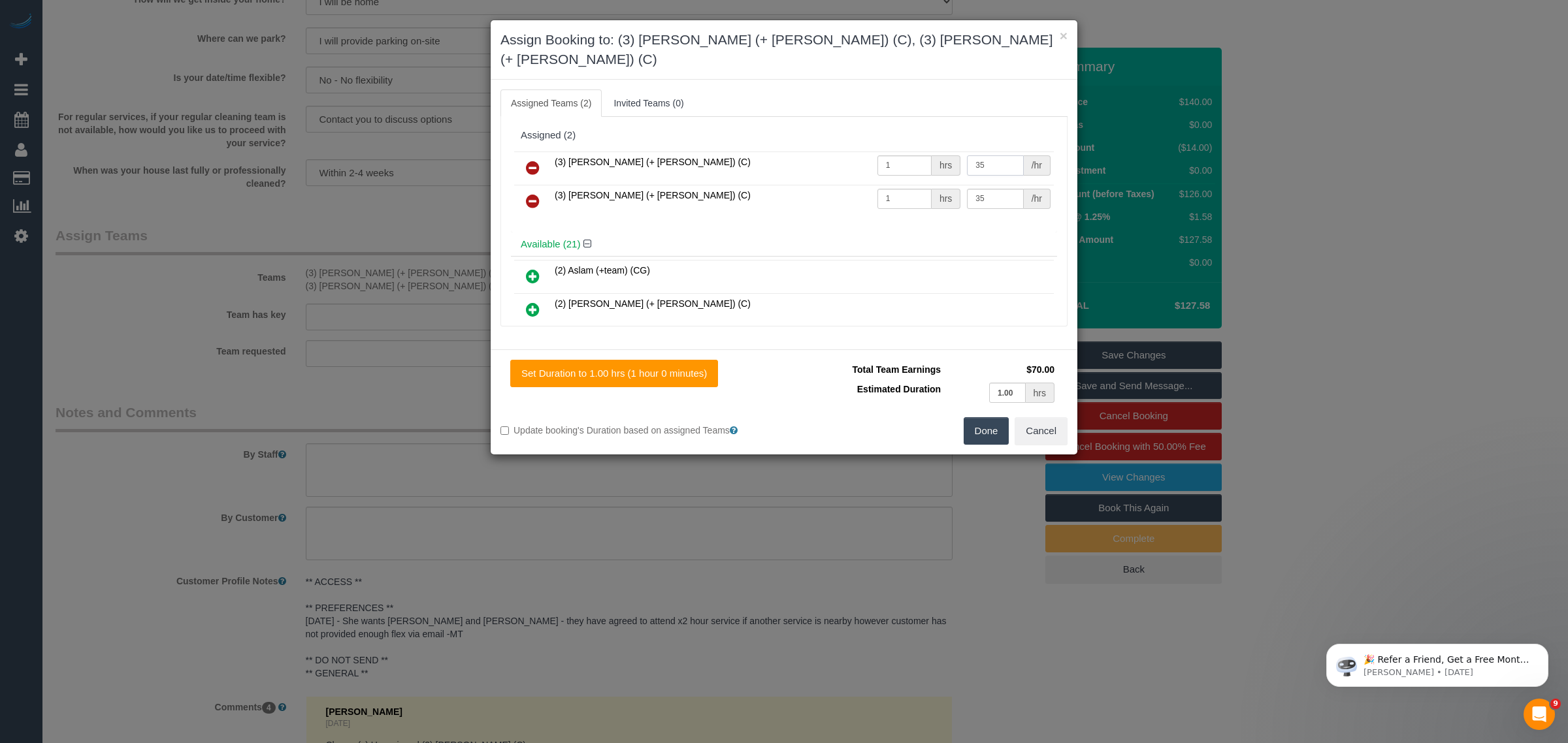
click at [994, 155] on input "35" at bounding box center [995, 165] width 56 height 20
type input "3"
type input "40"
click at [970, 188] on input "35" at bounding box center [995, 198] width 56 height 20
click at [975, 188] on input "35" at bounding box center [995, 198] width 56 height 20
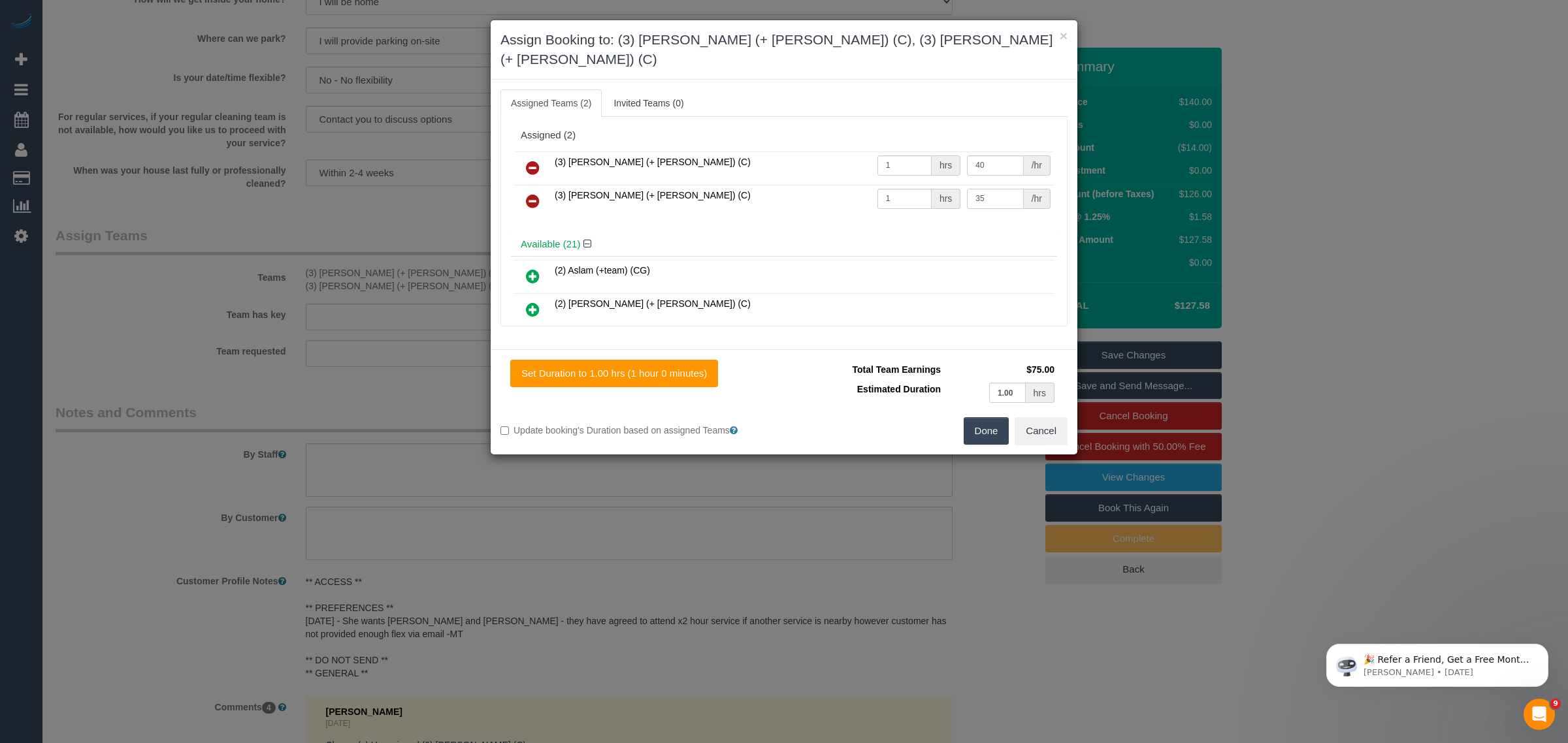
type input "3"
type input "40"
click at [990, 417] on button "Done" at bounding box center [986, 431] width 46 height 27
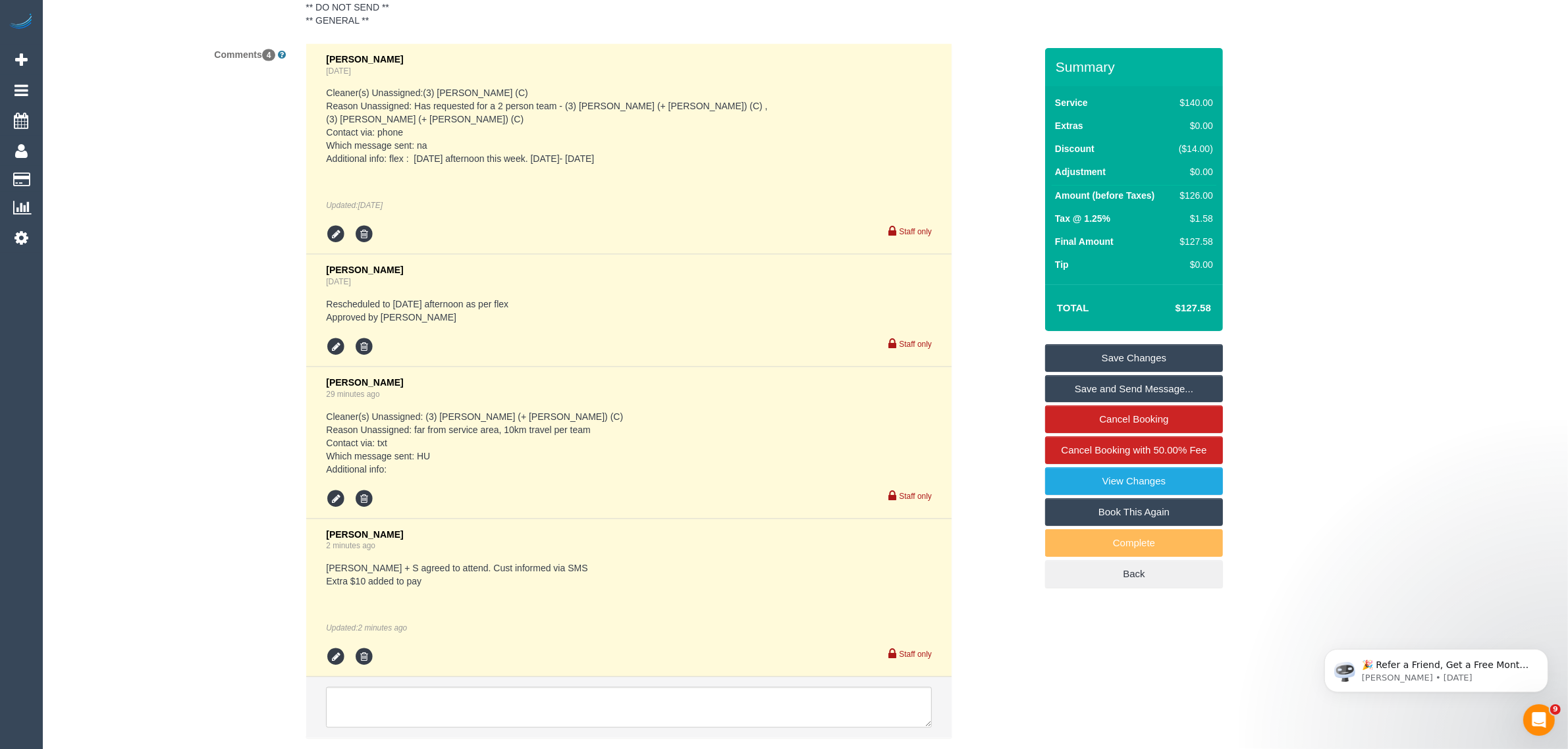
scroll to position [2548, 0]
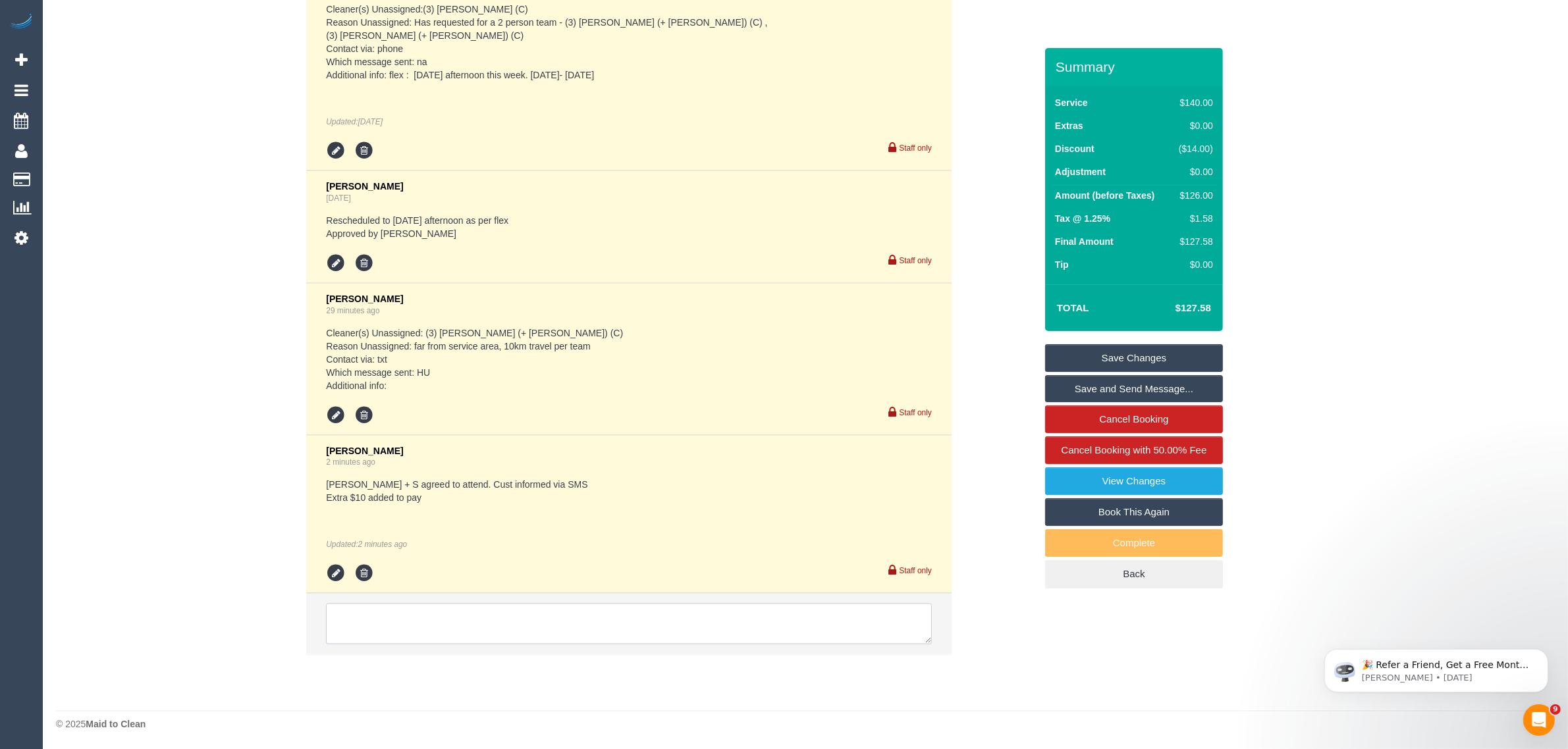
click at [670, 603] on textarea at bounding box center [629, 623] width 606 height 41
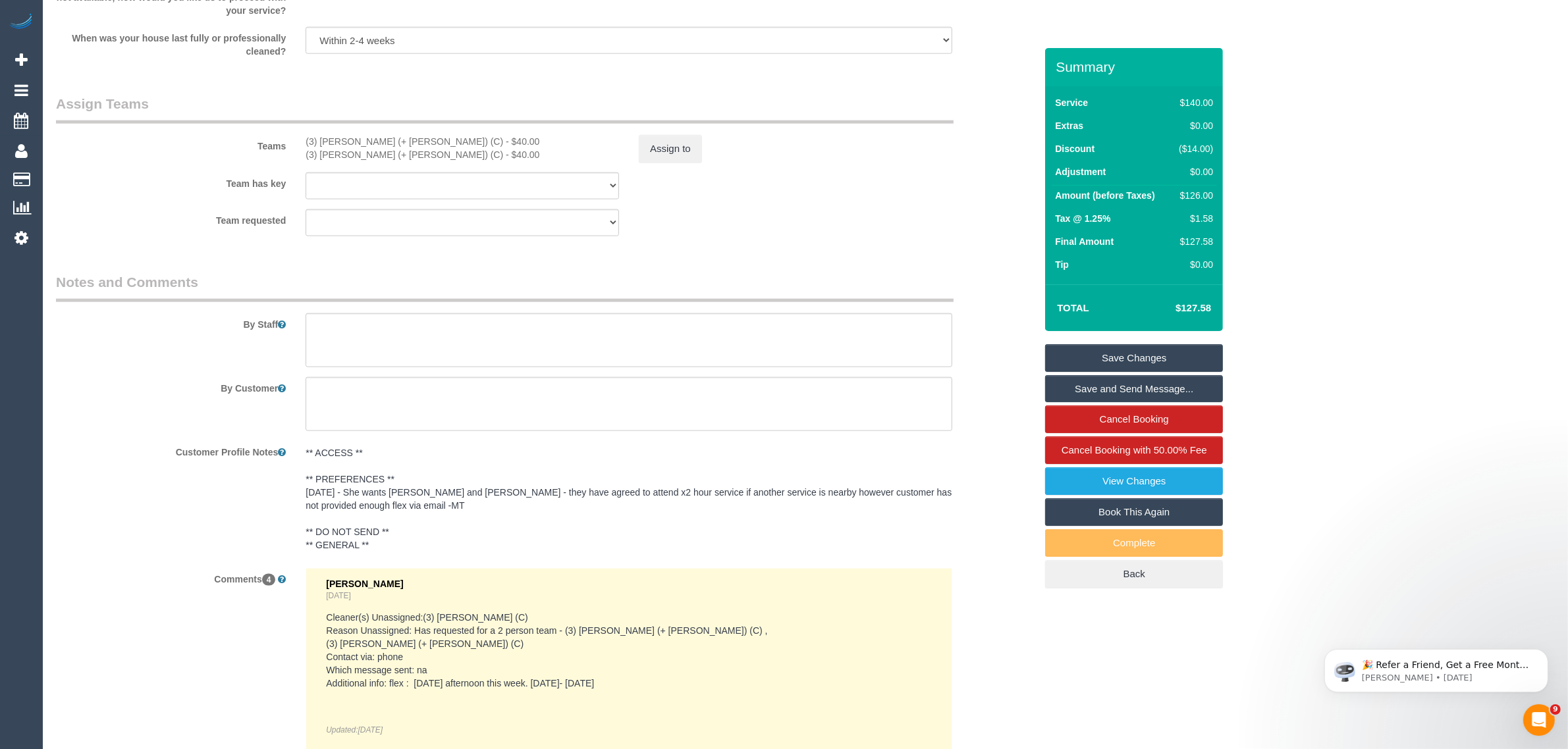
scroll to position [1889, 0]
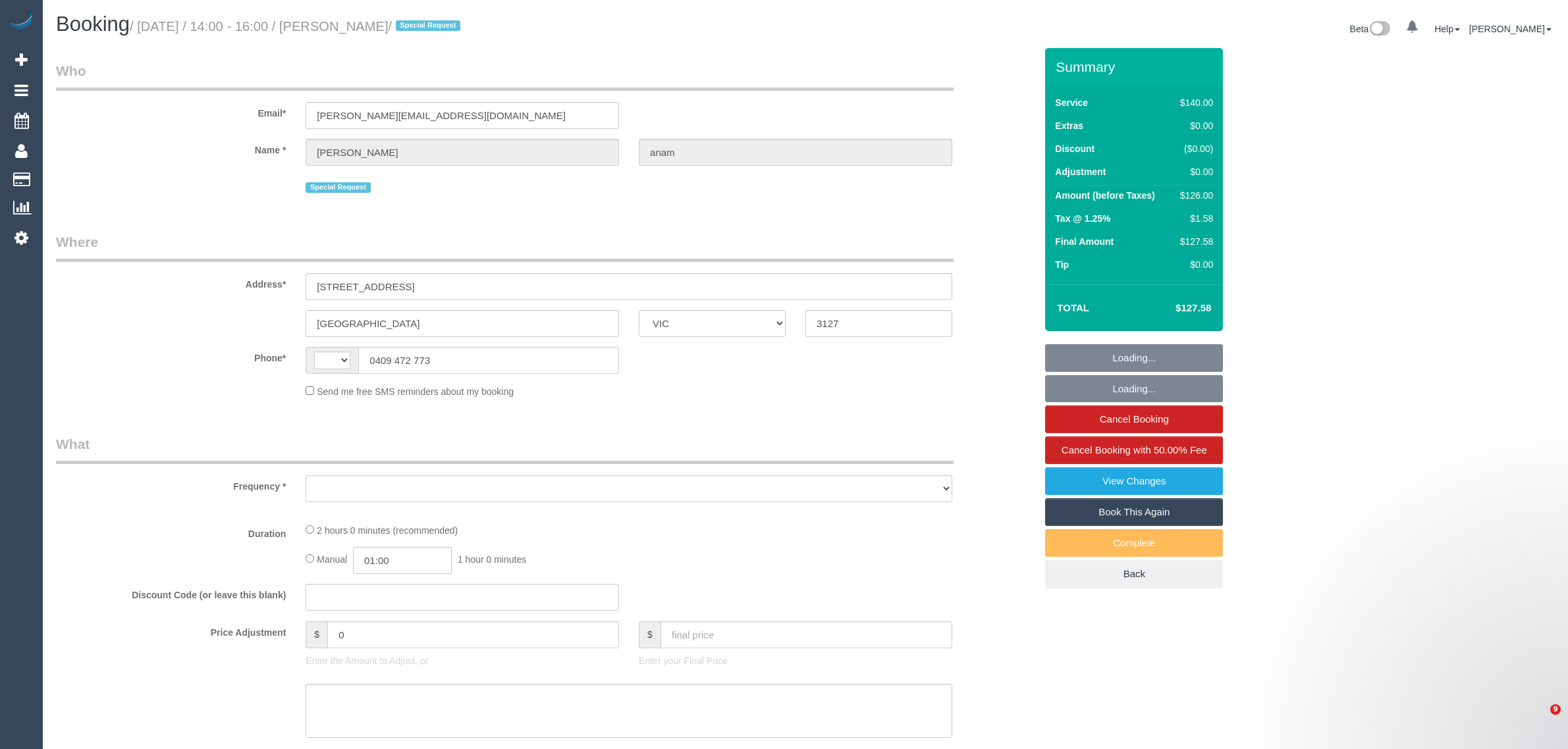
select select "VIC"
select select "string:stripe-pm_1RPExR2GScqysDRVHdGaHHCK"
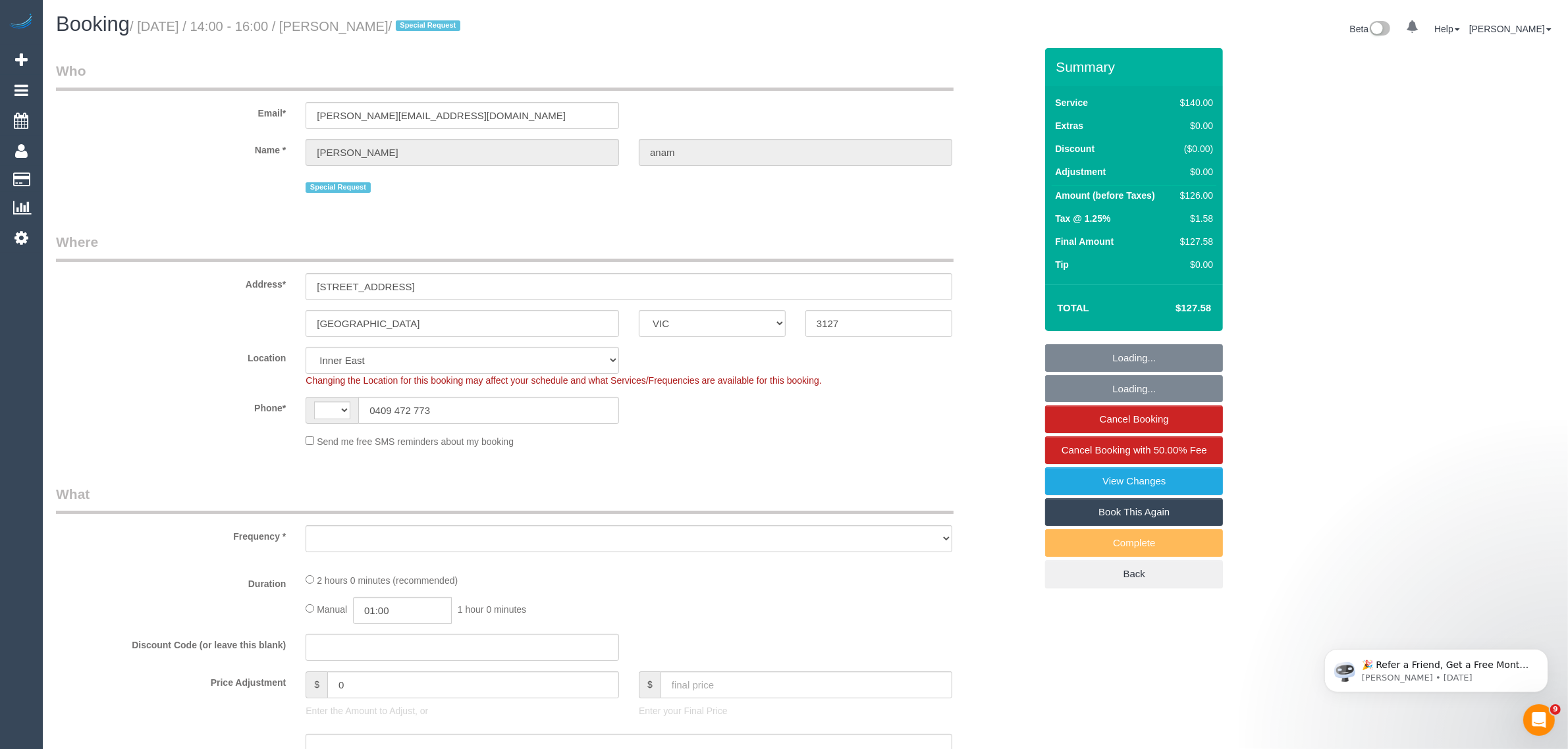
select select "string:AU"
select select "number:28"
select select "number:14"
select select "number:18"
select select "number:25"
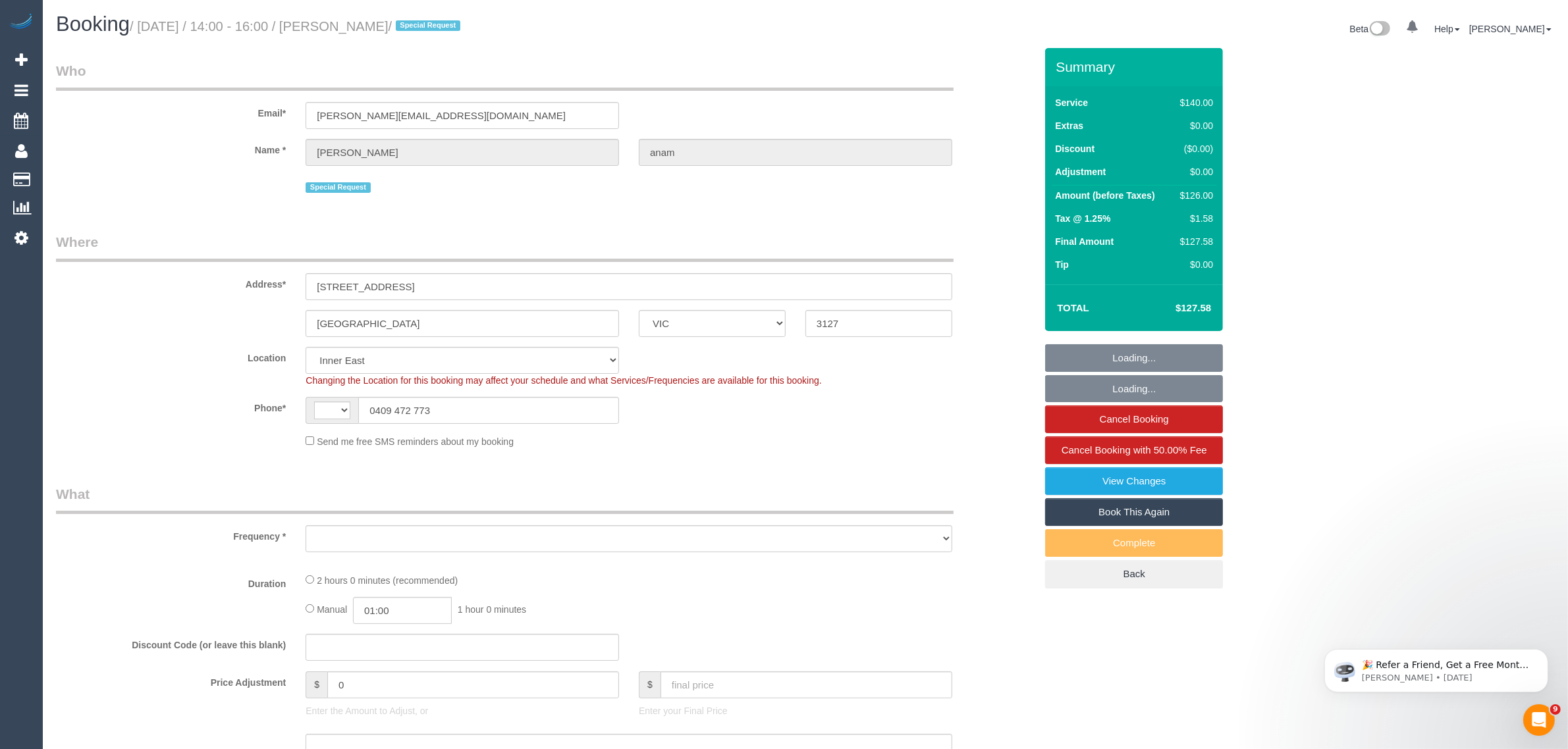
select select "number:35"
select select "number:12"
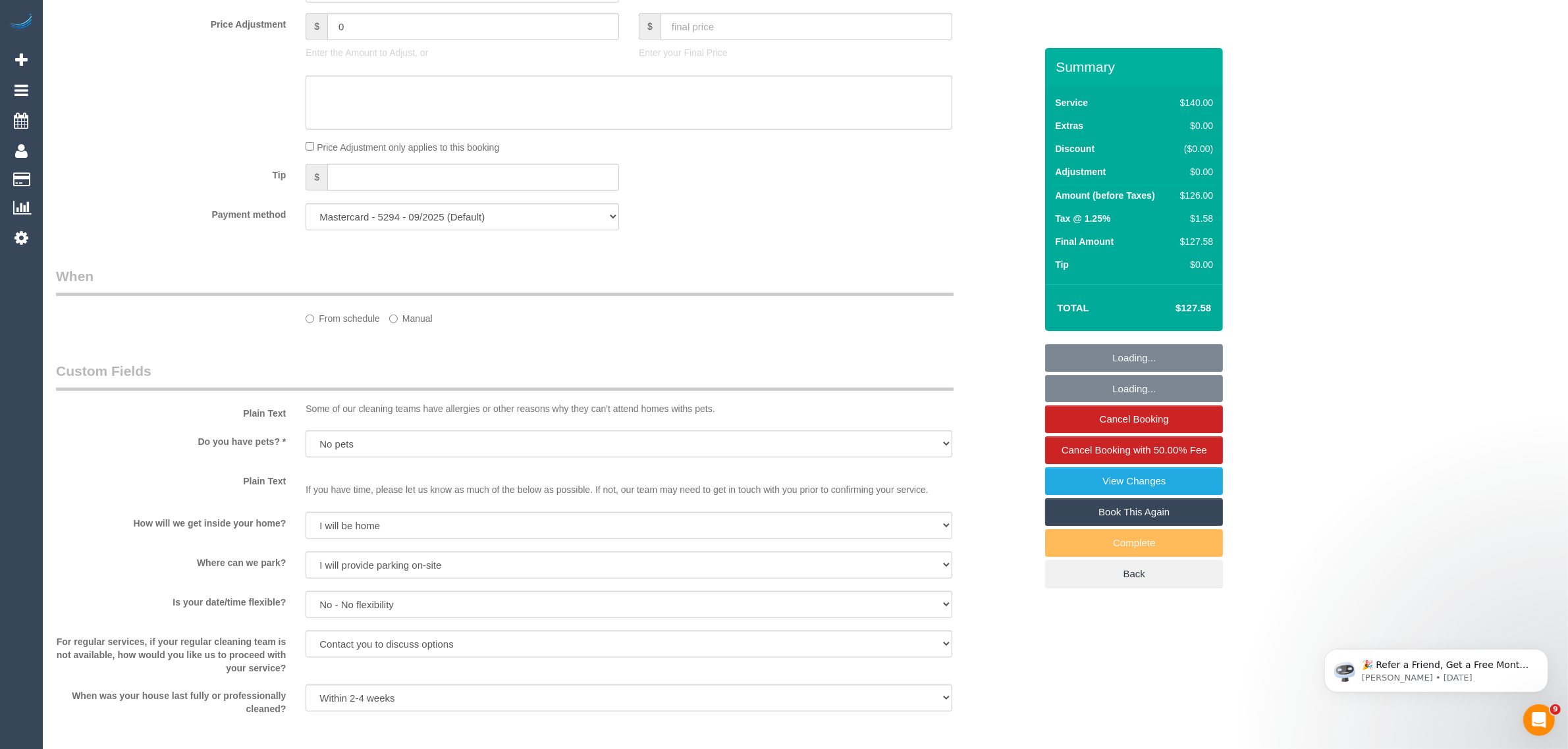
select select "object:947"
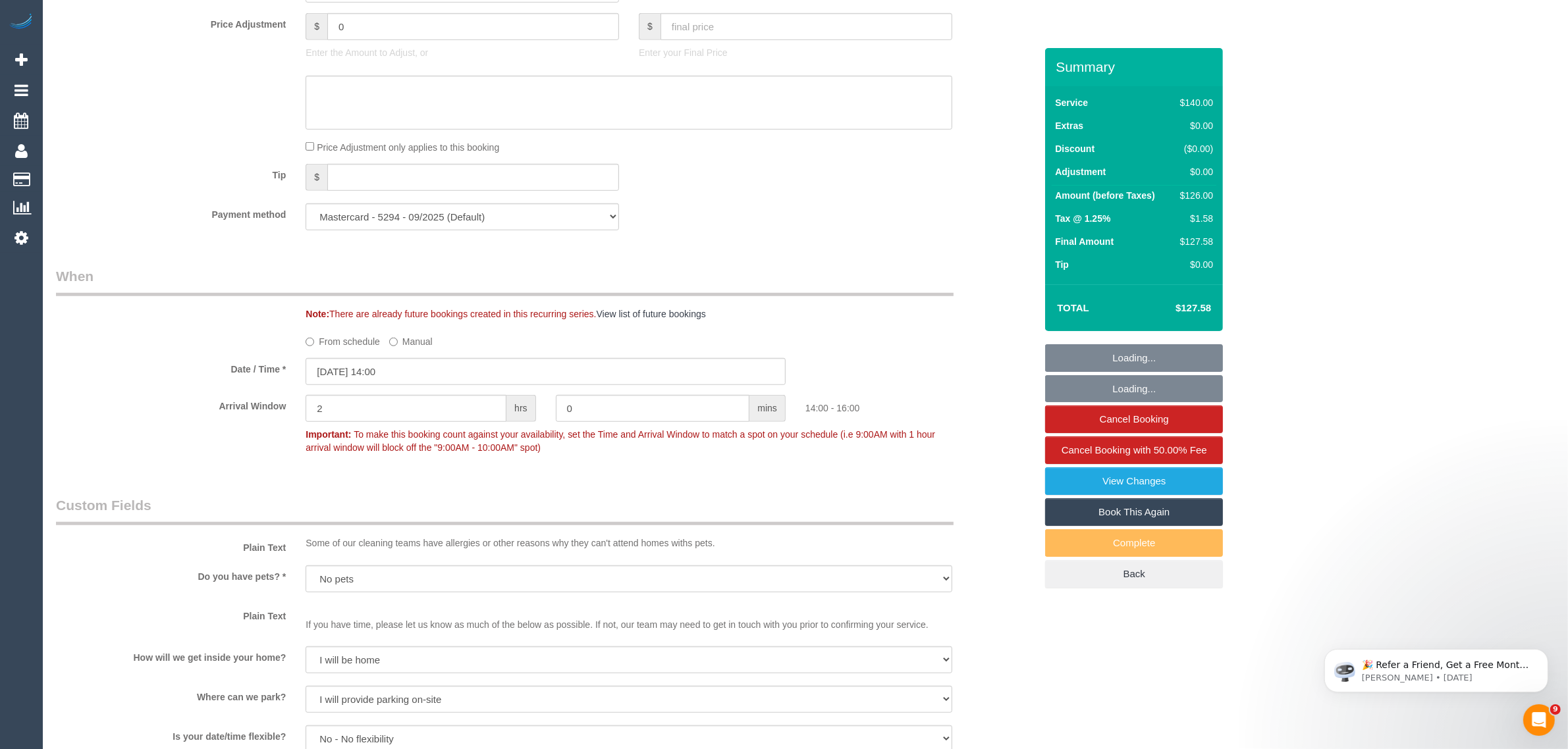
scroll to position [1805, 0]
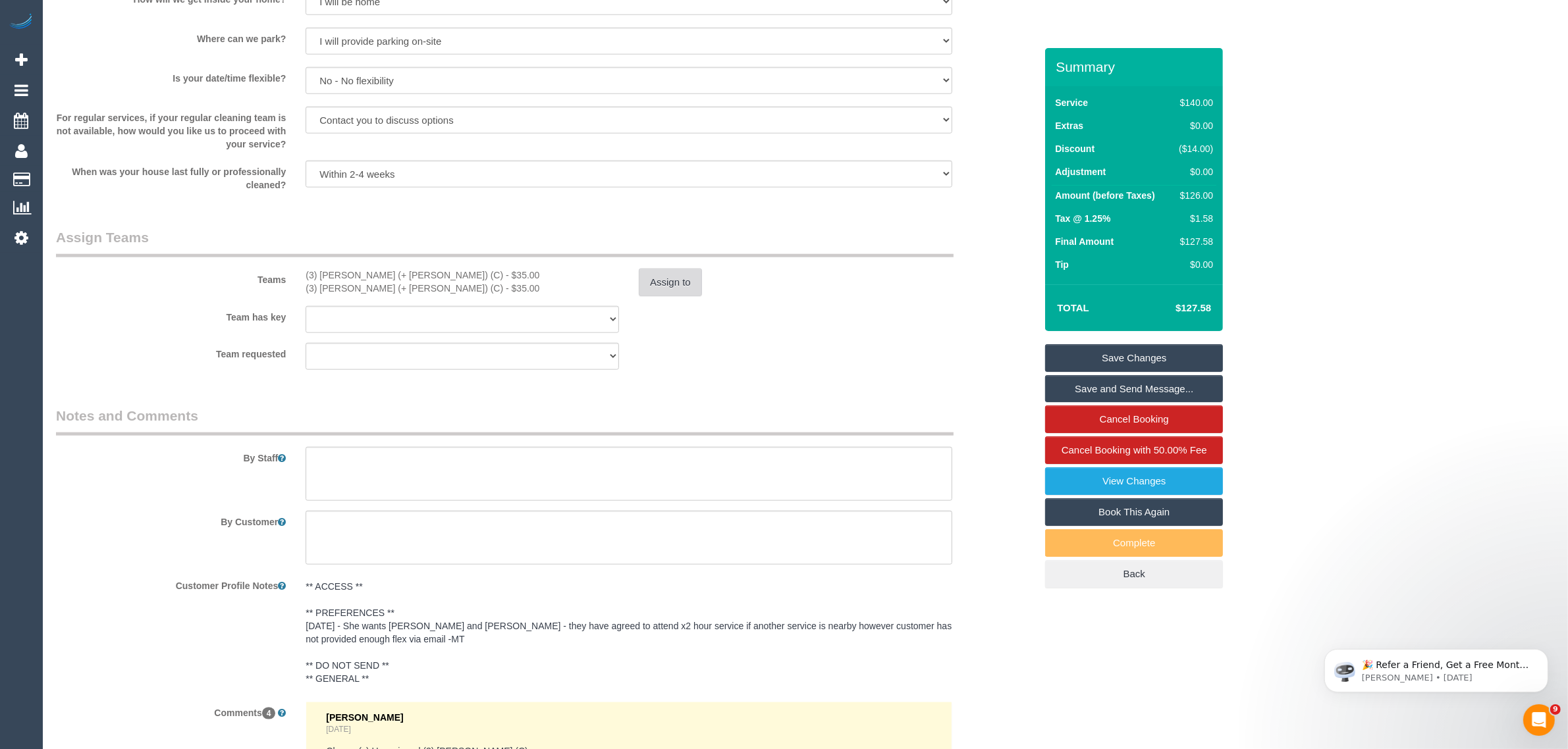
click at [643, 295] on button "Assign to" at bounding box center [670, 282] width 63 height 28
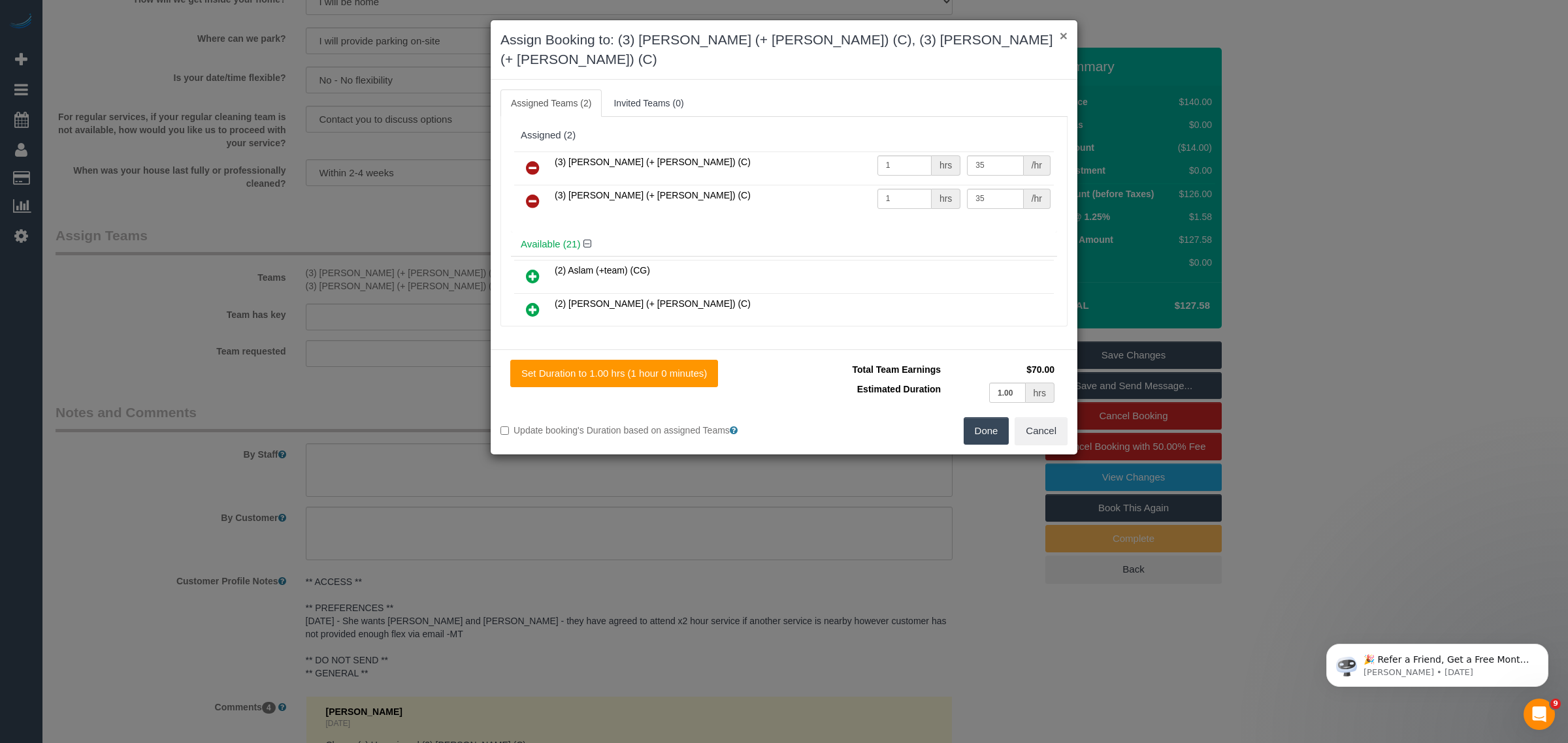
click at [1060, 33] on button "×" at bounding box center [1064, 35] width 8 height 14
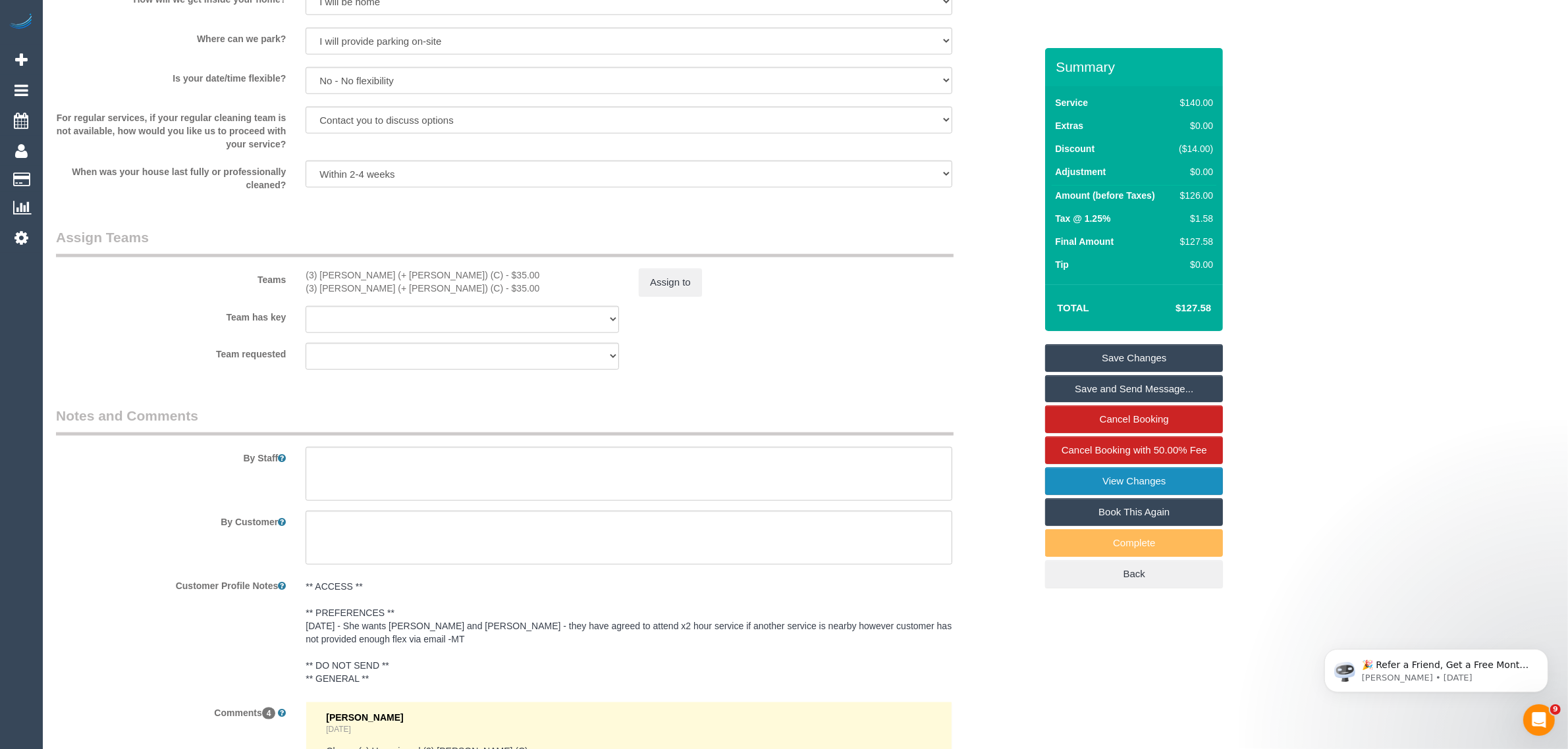
click at [1065, 471] on link "View Changes" at bounding box center [1134, 481] width 178 height 28
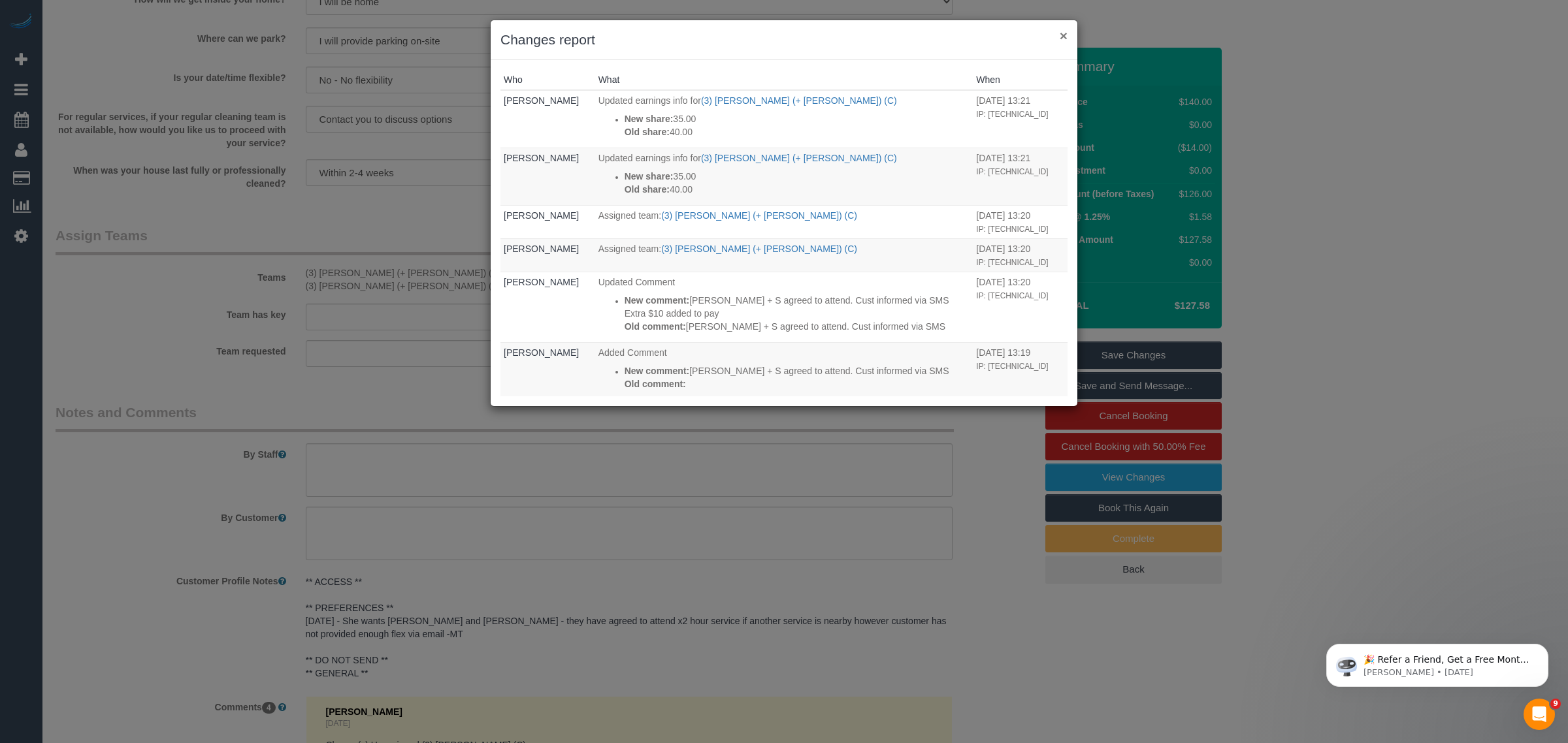
click at [1062, 29] on button "×" at bounding box center [1064, 35] width 8 height 14
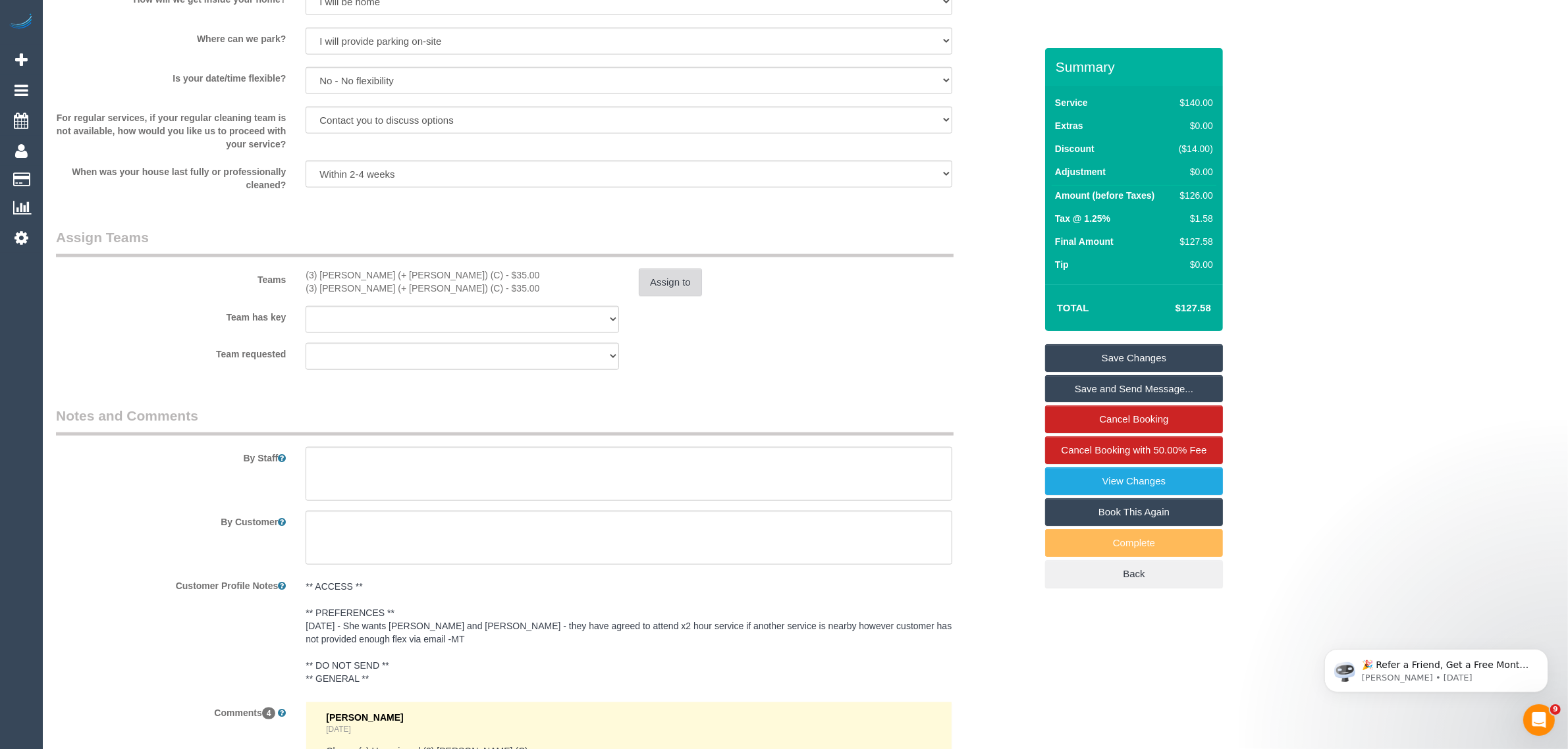
click at [667, 289] on button "Assign to" at bounding box center [670, 282] width 63 height 28
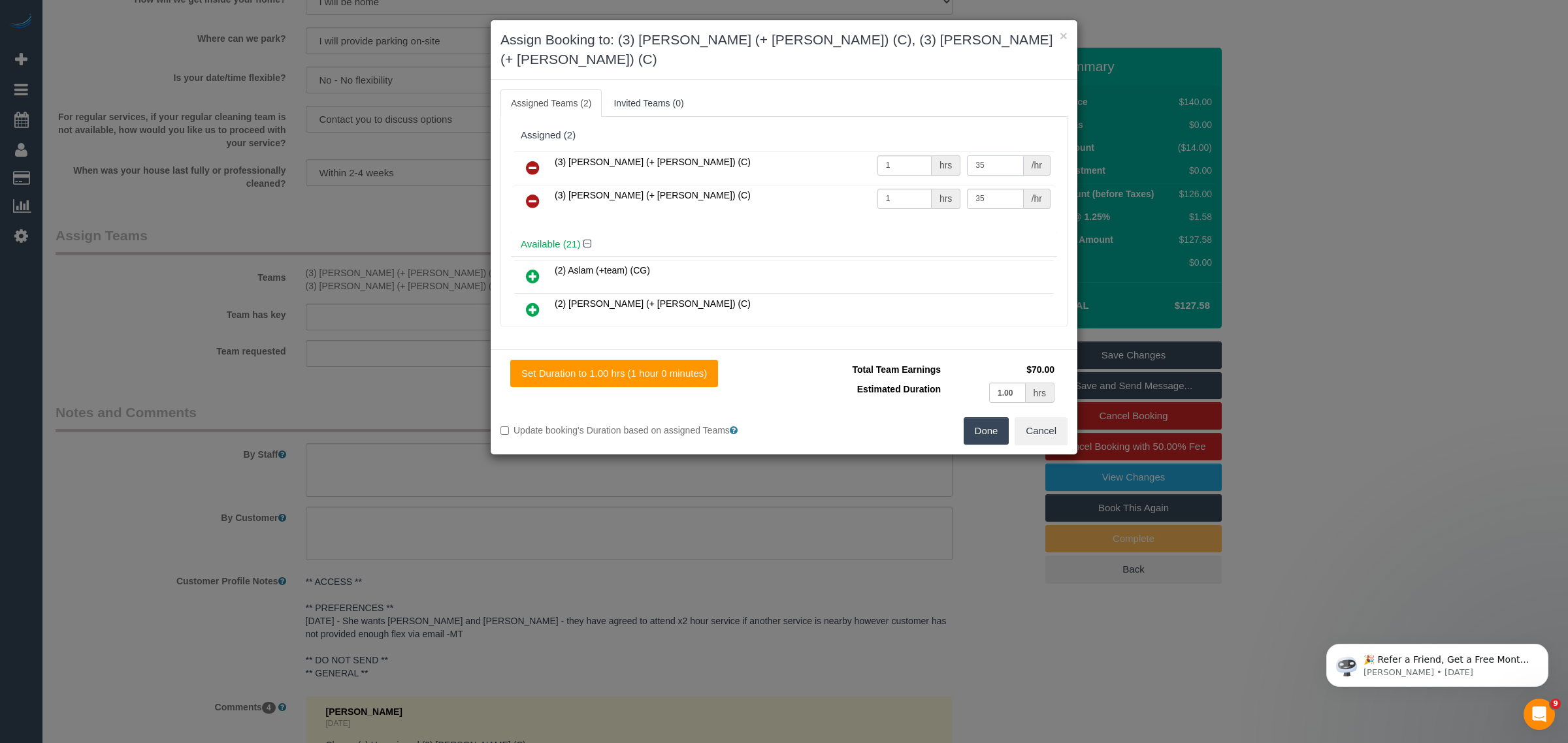
click at [984, 155] on input "35" at bounding box center [995, 165] width 56 height 20
type input "3"
type input "40"
click at [1002, 188] on input "35" at bounding box center [995, 198] width 56 height 20
type input "3"
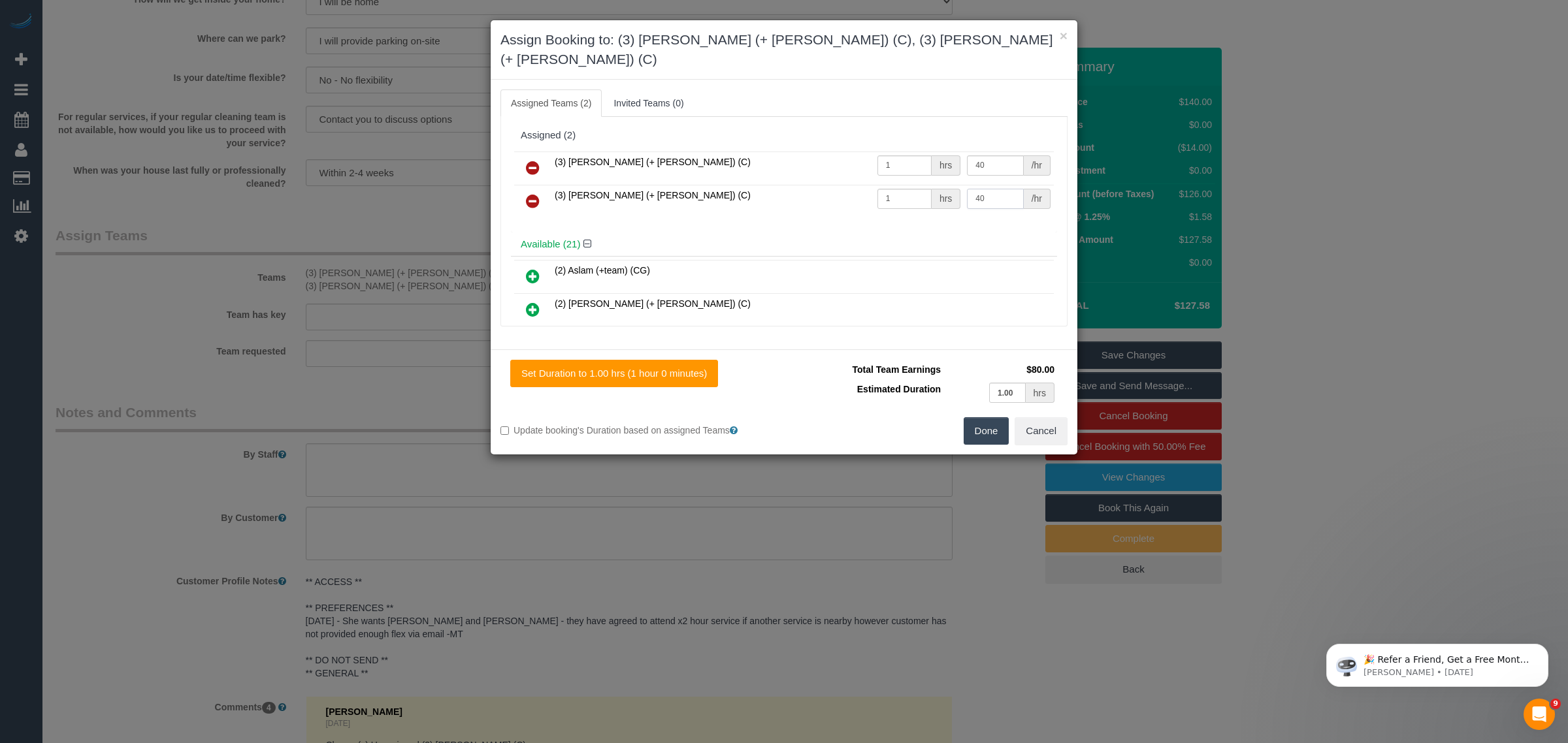
type input "40"
click at [986, 421] on button "Done" at bounding box center [986, 431] width 46 height 27
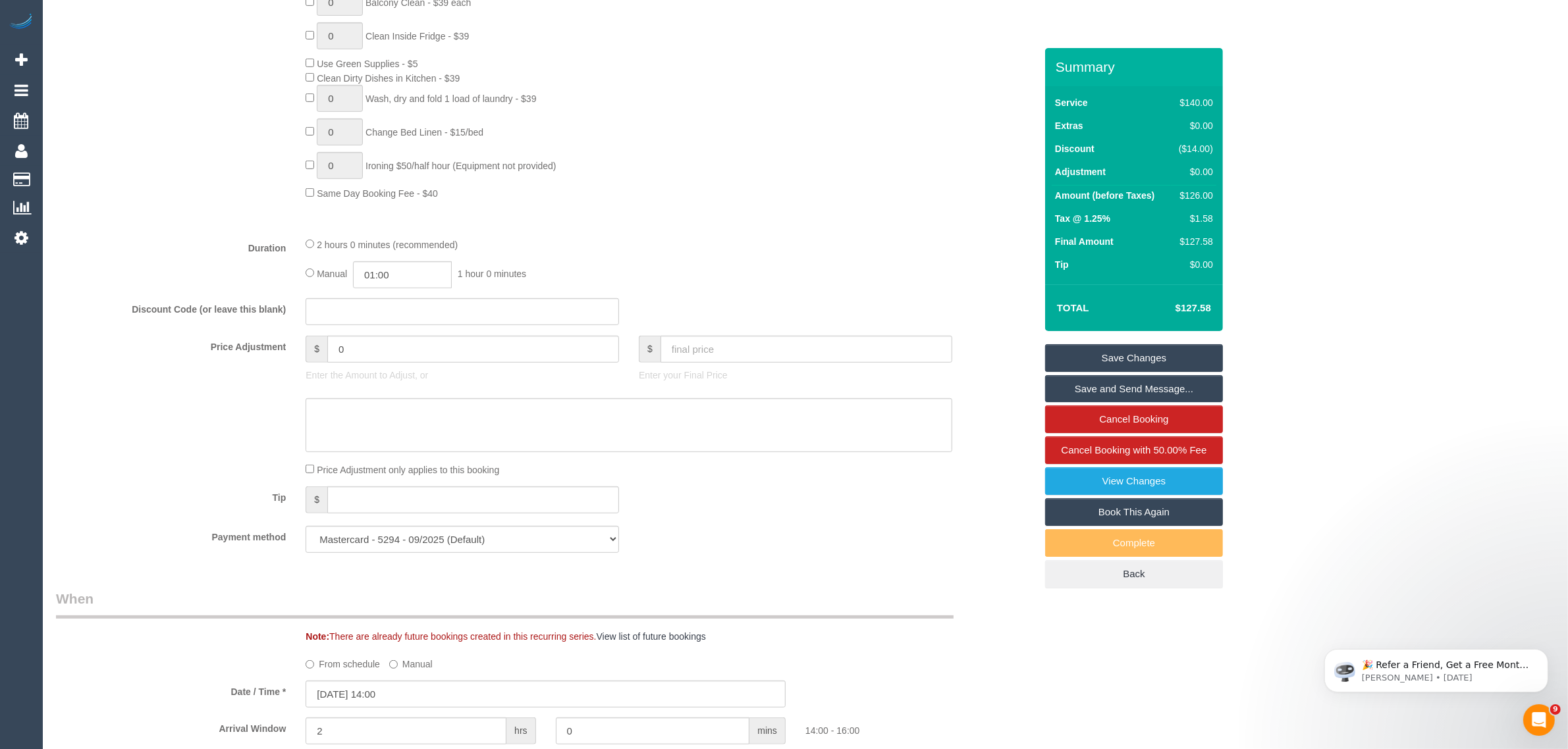
scroll to position [818, 0]
click at [1094, 360] on link "Save Changes" at bounding box center [1134, 358] width 178 height 28
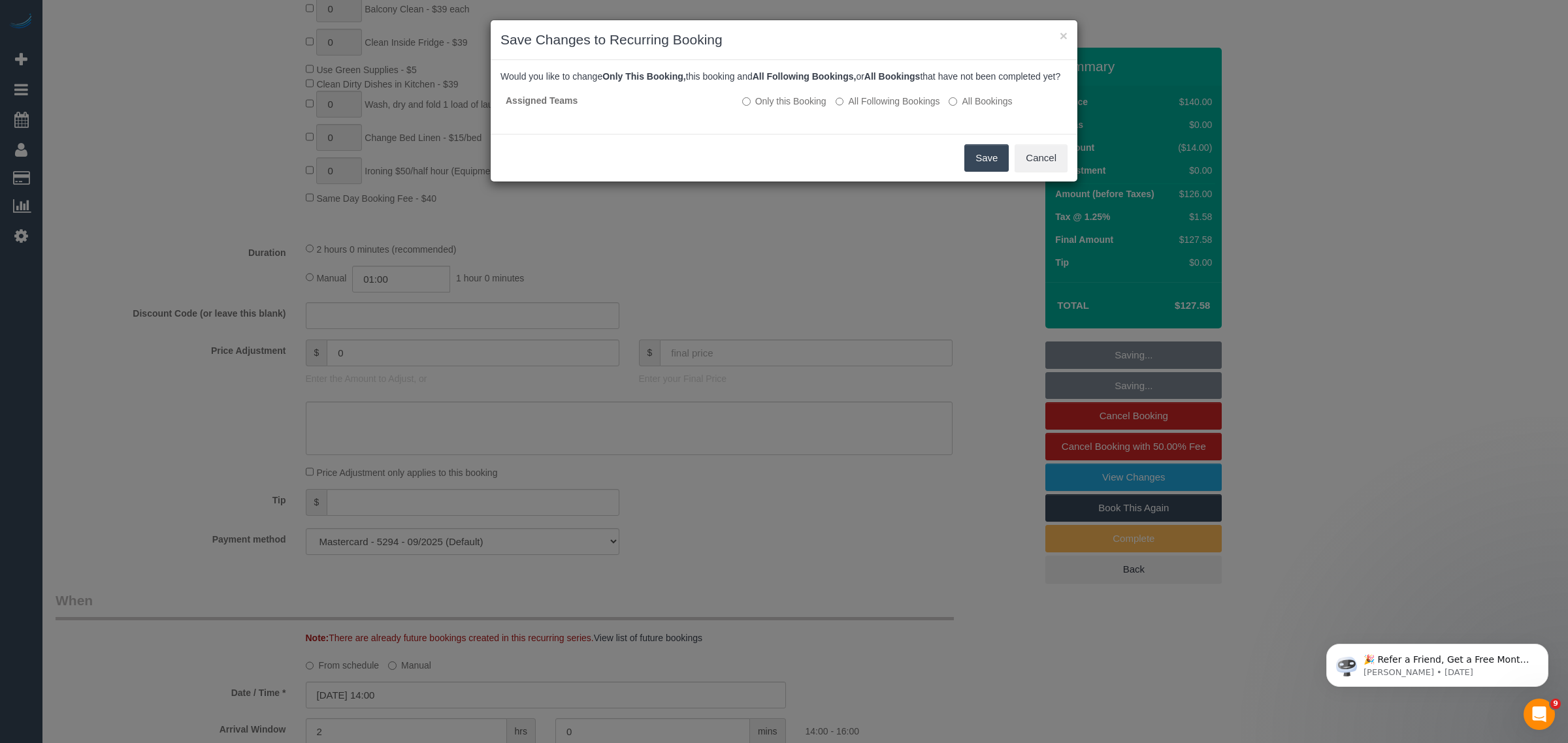
click at [981, 158] on button "Save" at bounding box center [986, 158] width 45 height 27
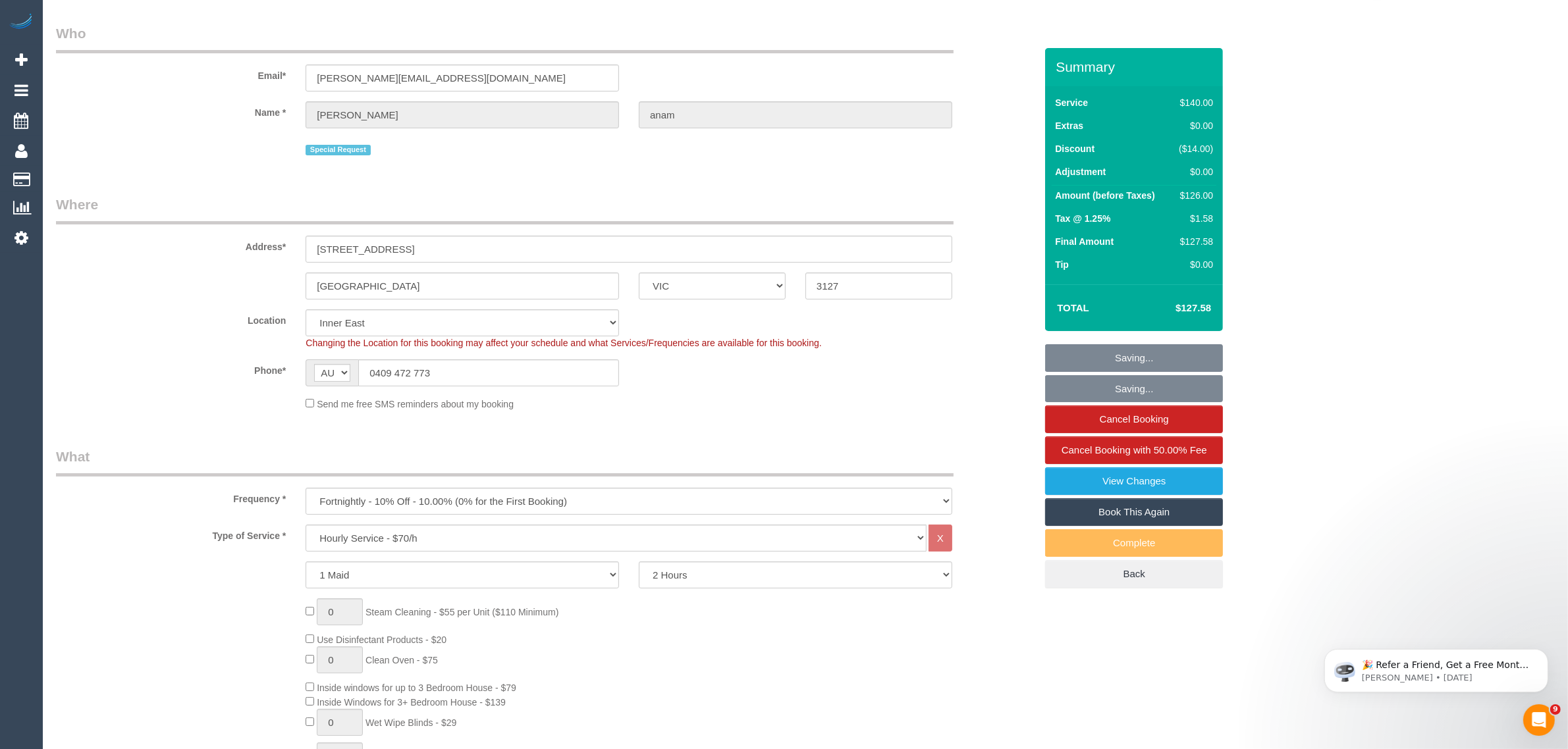
scroll to position [0, 0]
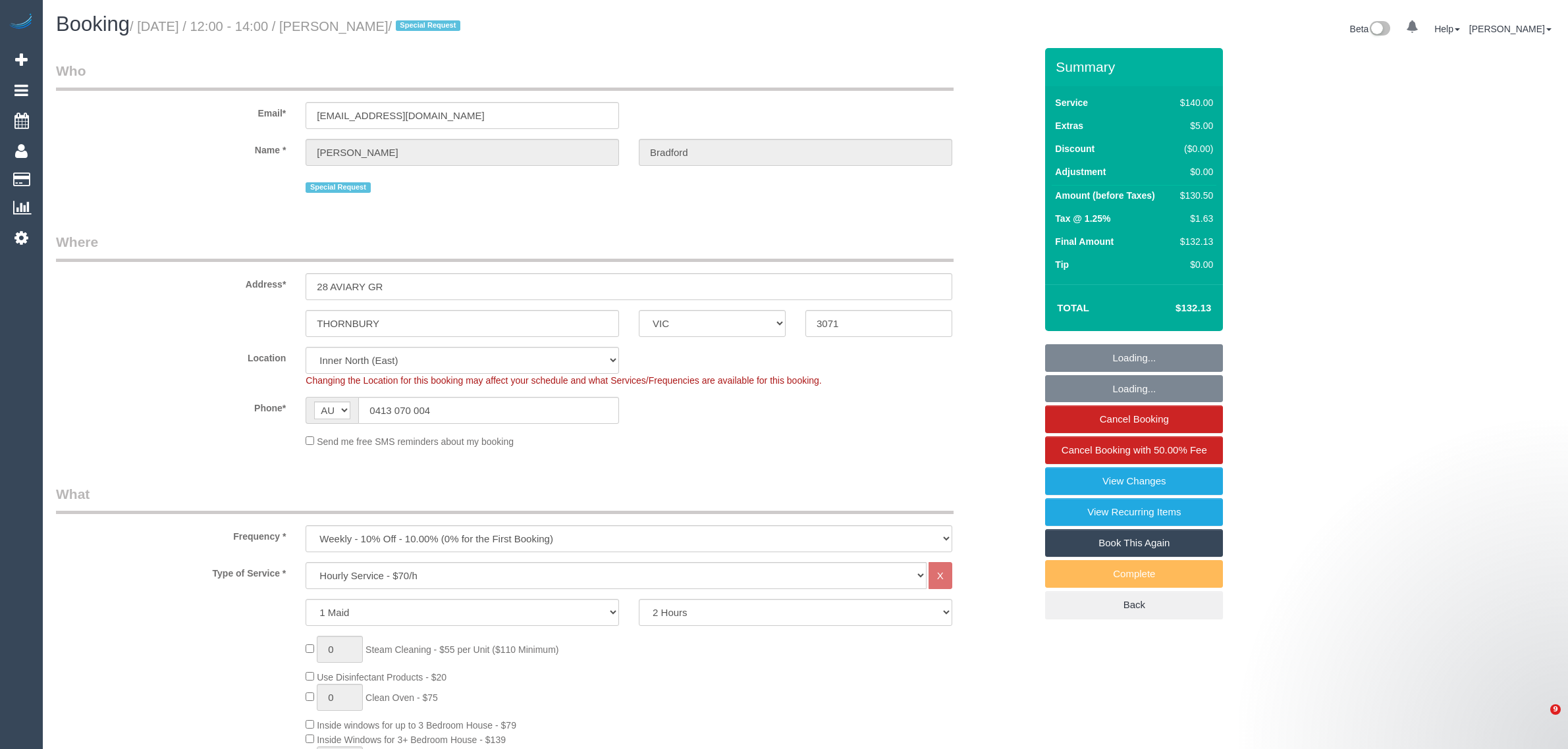
select select "VIC"
select select "number:30"
select select "number:14"
select select "number:19"
select select "number:36"
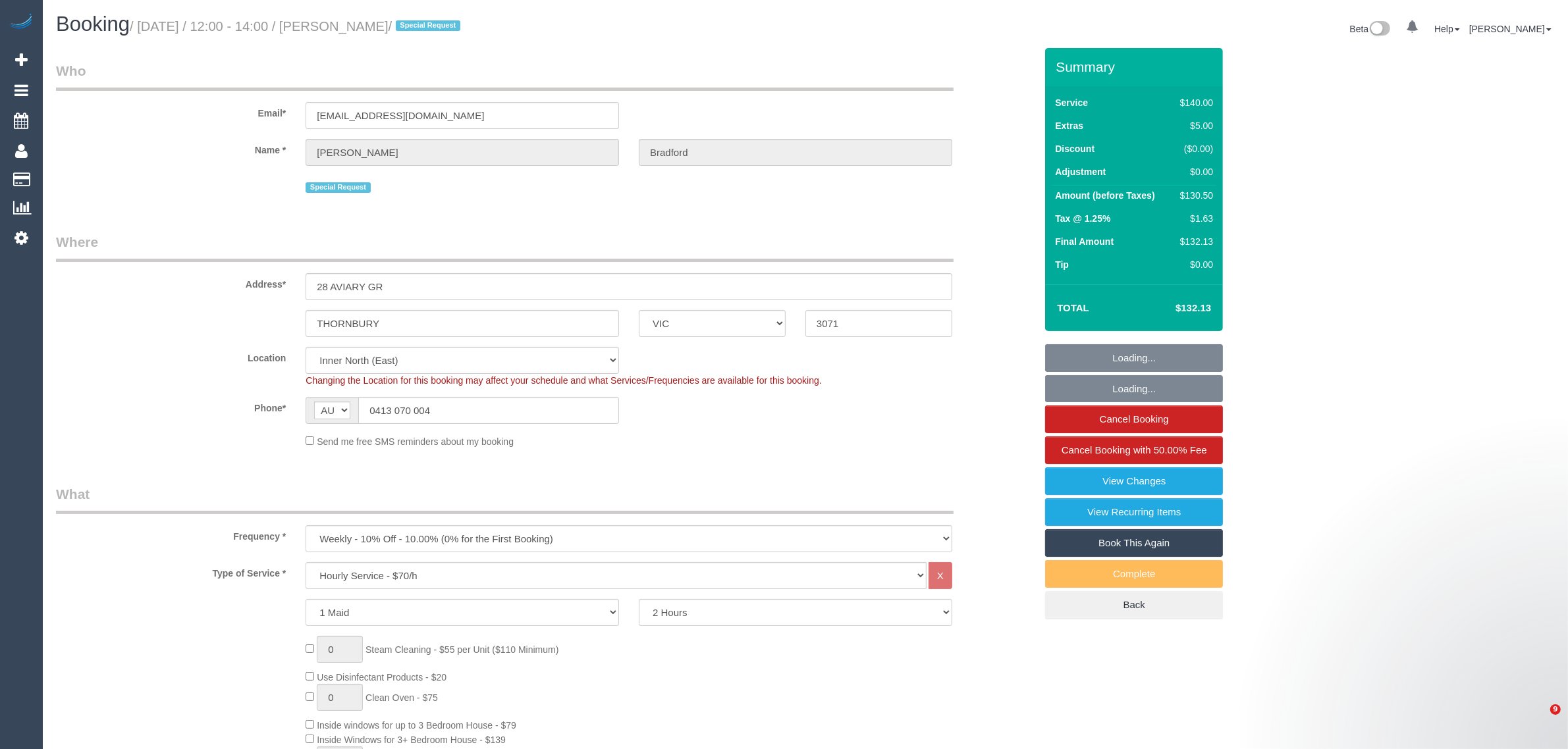
select select "number:34"
select select "number:13"
click at [485, 412] on input "0413 070 004" at bounding box center [489, 410] width 261 height 27
select select "spot1"
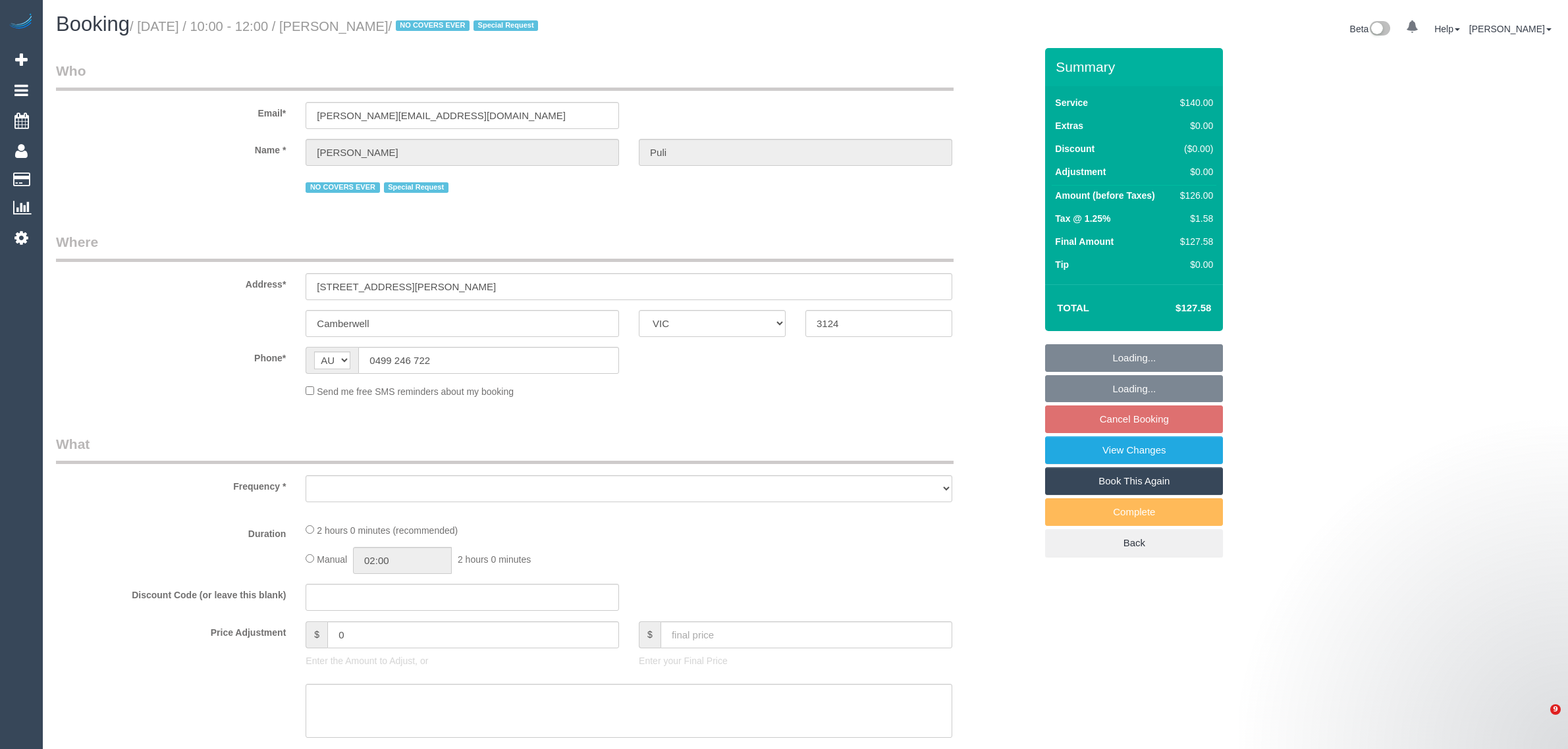
select select "VIC"
select select "number:27"
select select "number:14"
select select "number:18"
select select "number:22"
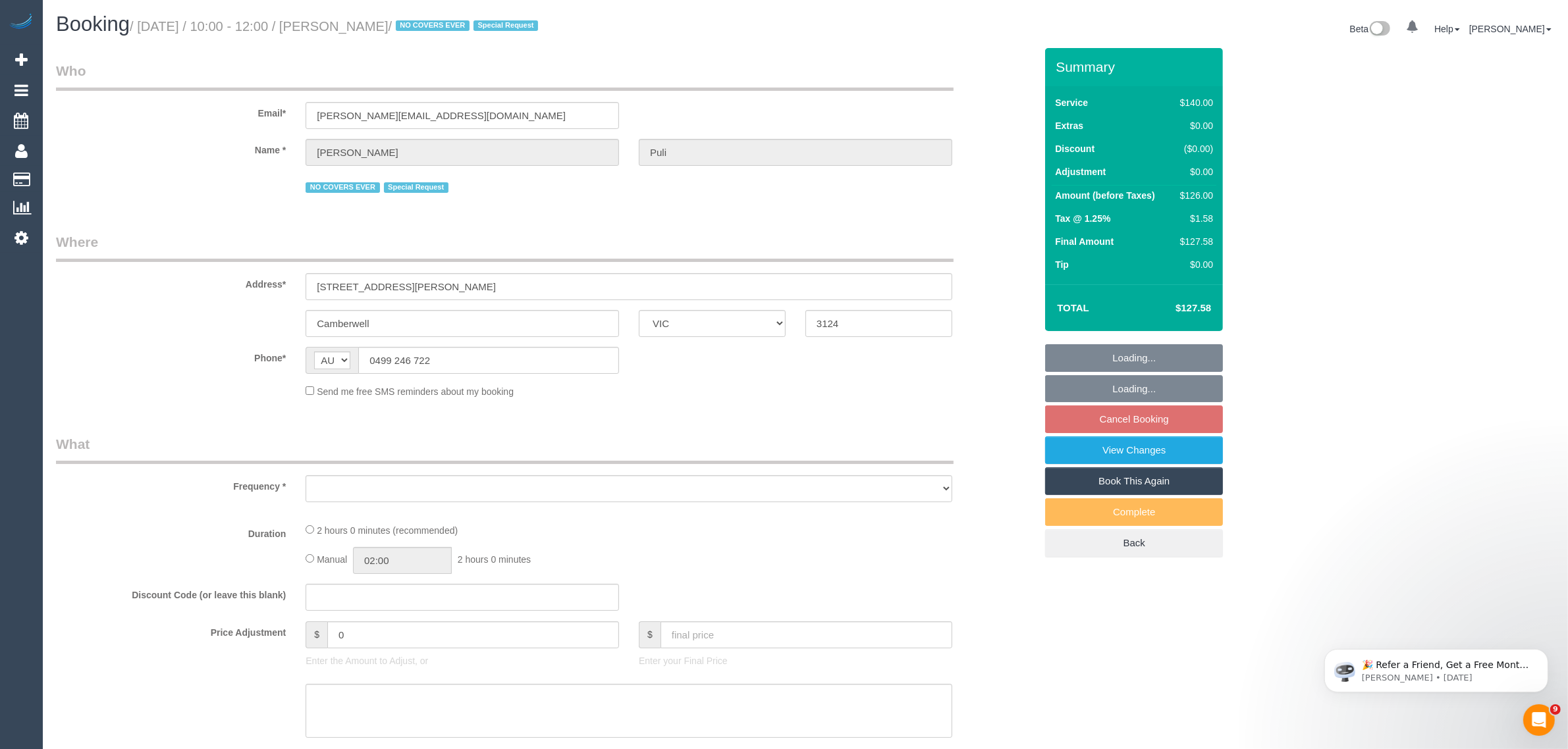
select select "number:35"
select select "number:13"
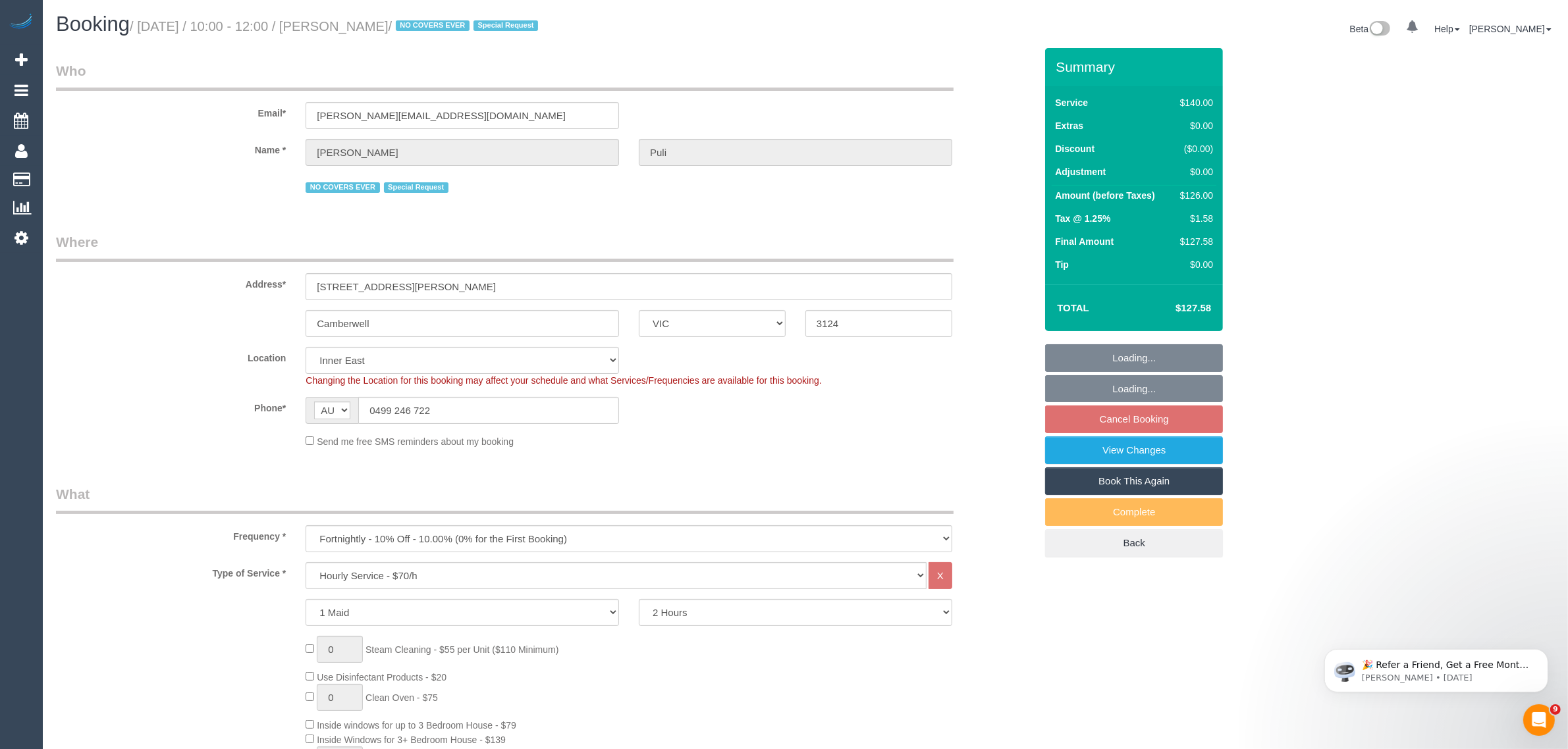
select select "object:883"
select select "string:stripe-pm_1Oz9OZ2GScqysDRVIPqxEaCB"
select select "spot1"
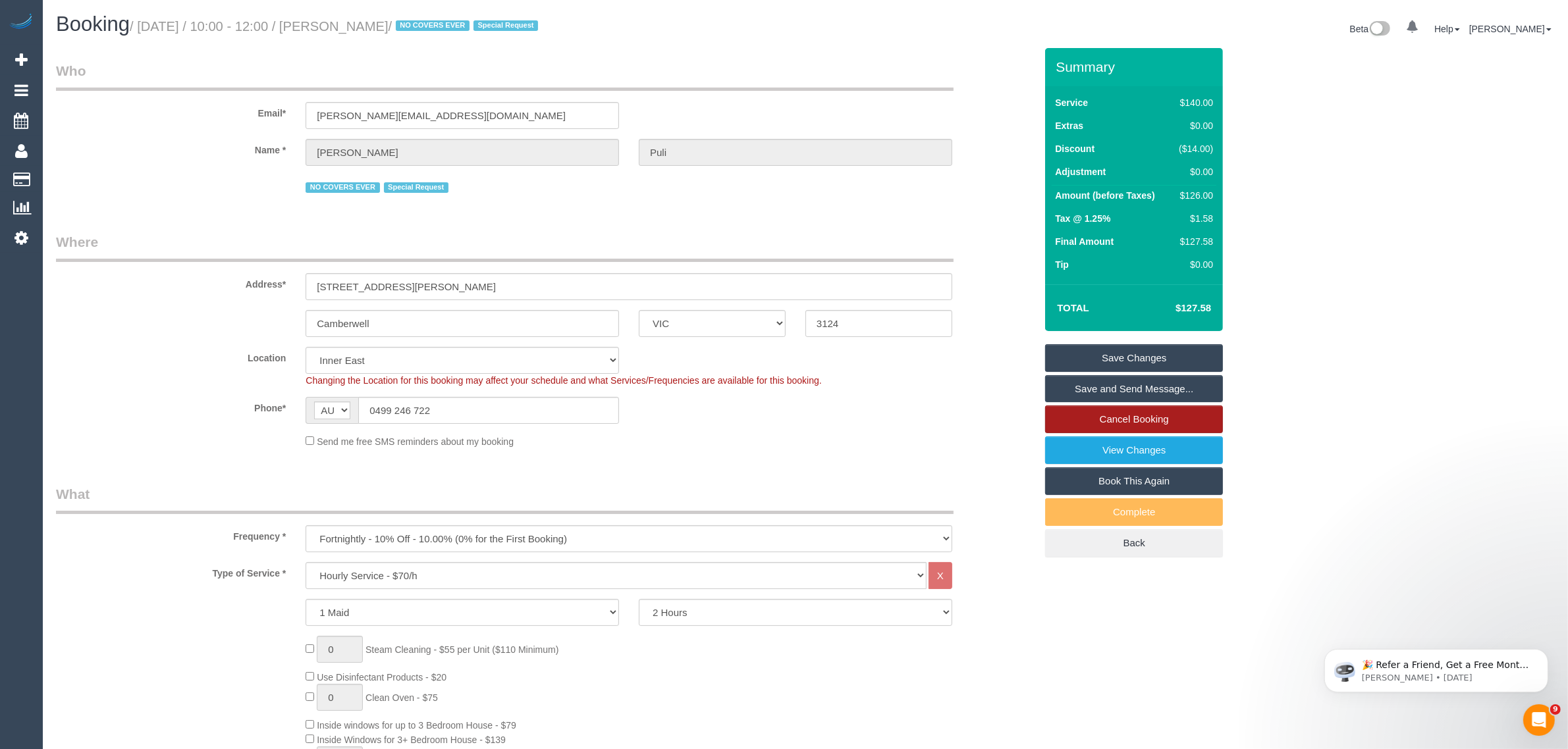
click at [1164, 419] on link "Cancel Booking" at bounding box center [1134, 419] width 178 height 28
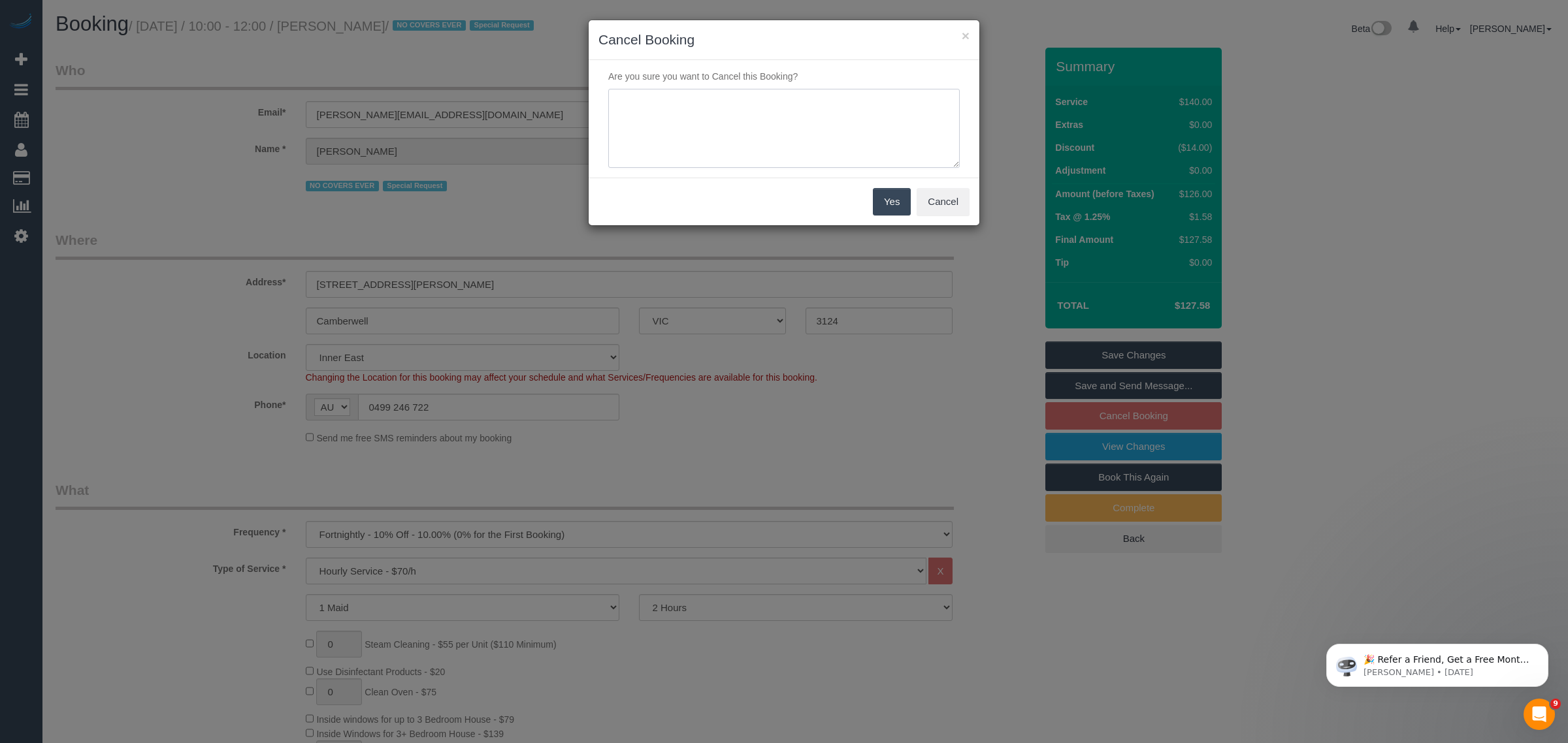
click at [820, 124] on textarea at bounding box center [784, 128] width 352 height 80
type textarea "customer wants to skip via txt - KA"
click at [884, 198] on button "Yes" at bounding box center [891, 201] width 38 height 27
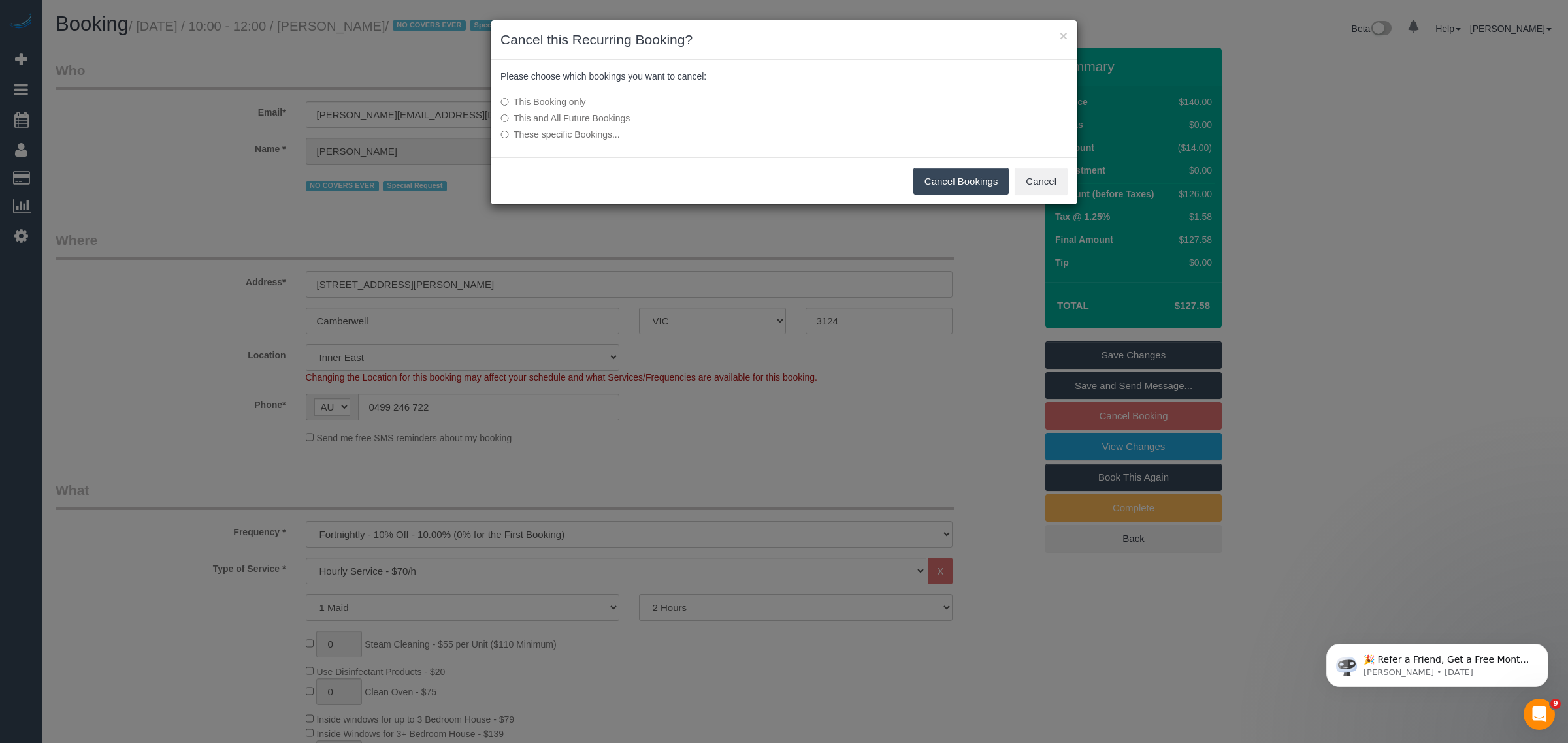
click at [935, 176] on button "Cancel Bookings" at bounding box center [961, 181] width 96 height 27
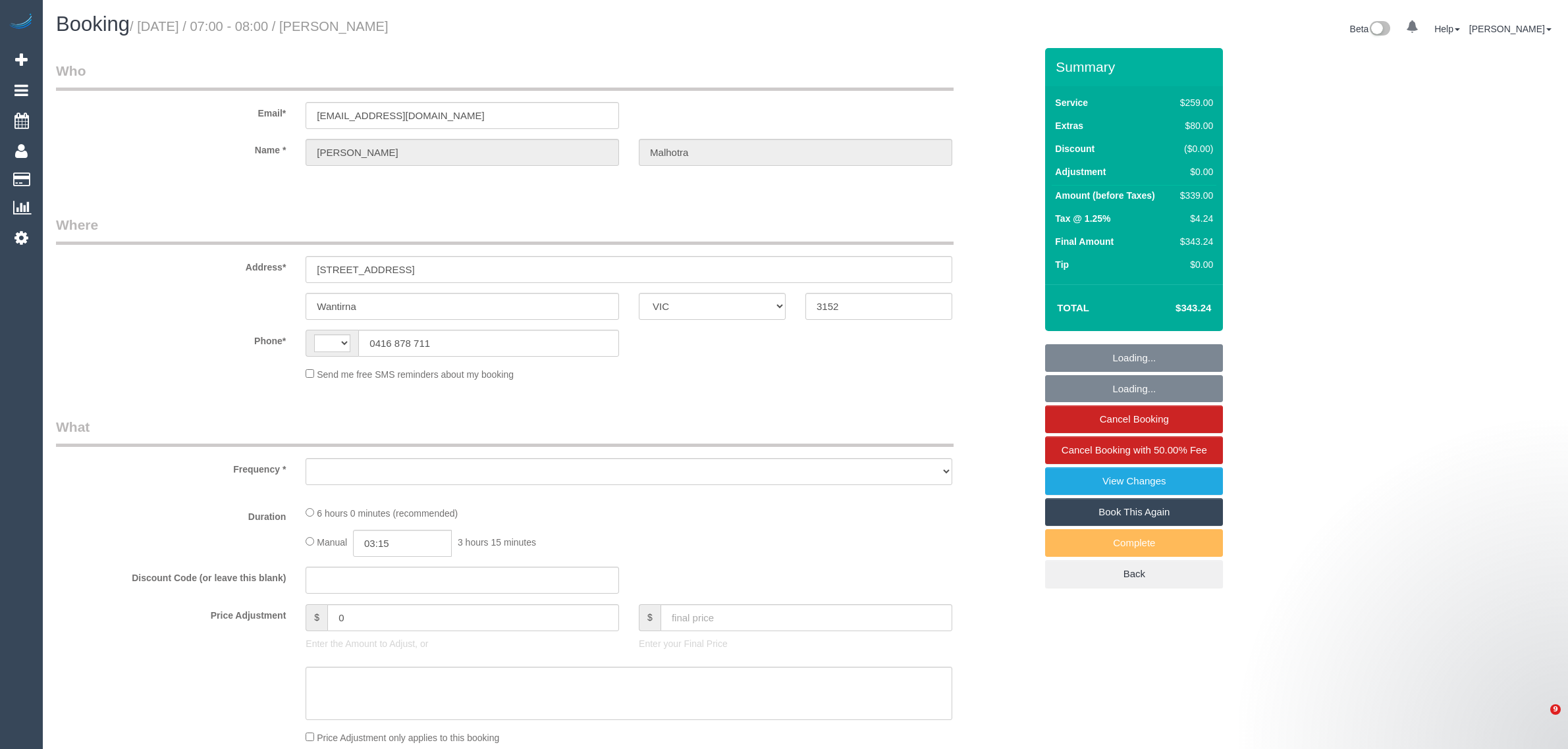
select select "VIC"
select select "object:289"
select select "string:stripe-pm_1QeROi2GScqysDRVSZNb9zIM"
select select "number:28"
select select "number:14"
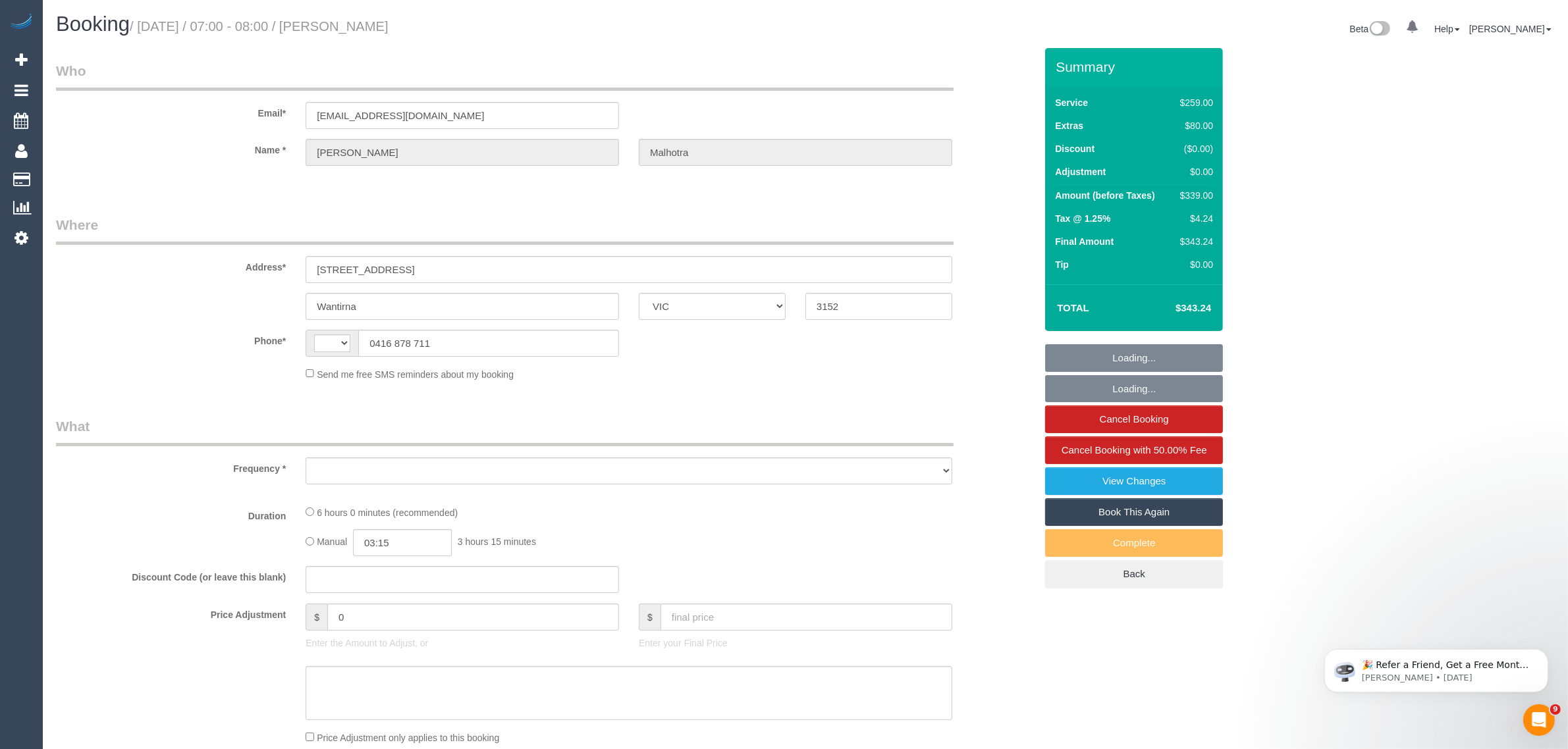
select select "number:19"
select select "number:24"
select select "string:AU"
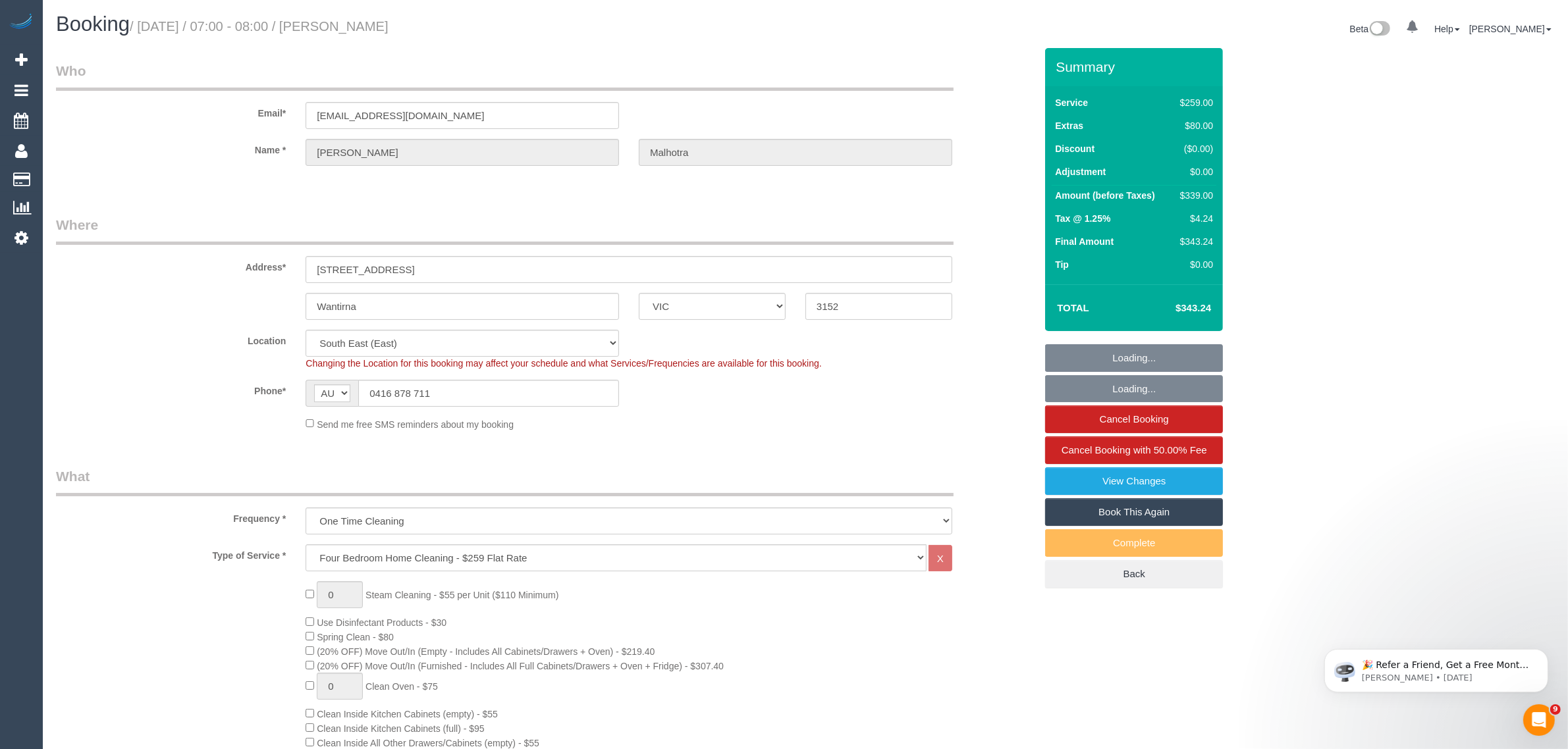
select select "object:1359"
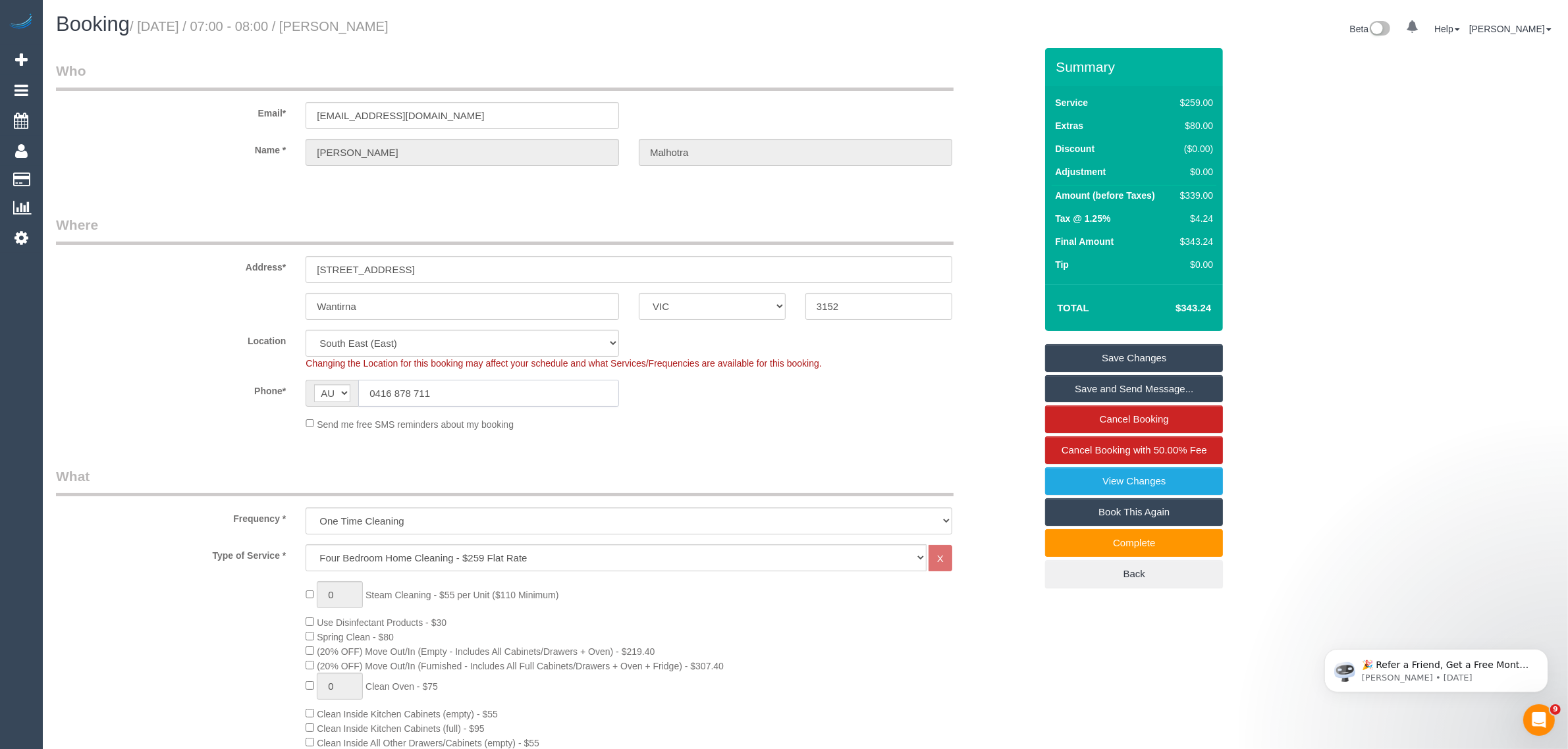
click at [531, 387] on input "0416 878 711" at bounding box center [489, 393] width 261 height 27
click at [531, 389] on input "0416 878 711" at bounding box center [489, 393] width 261 height 27
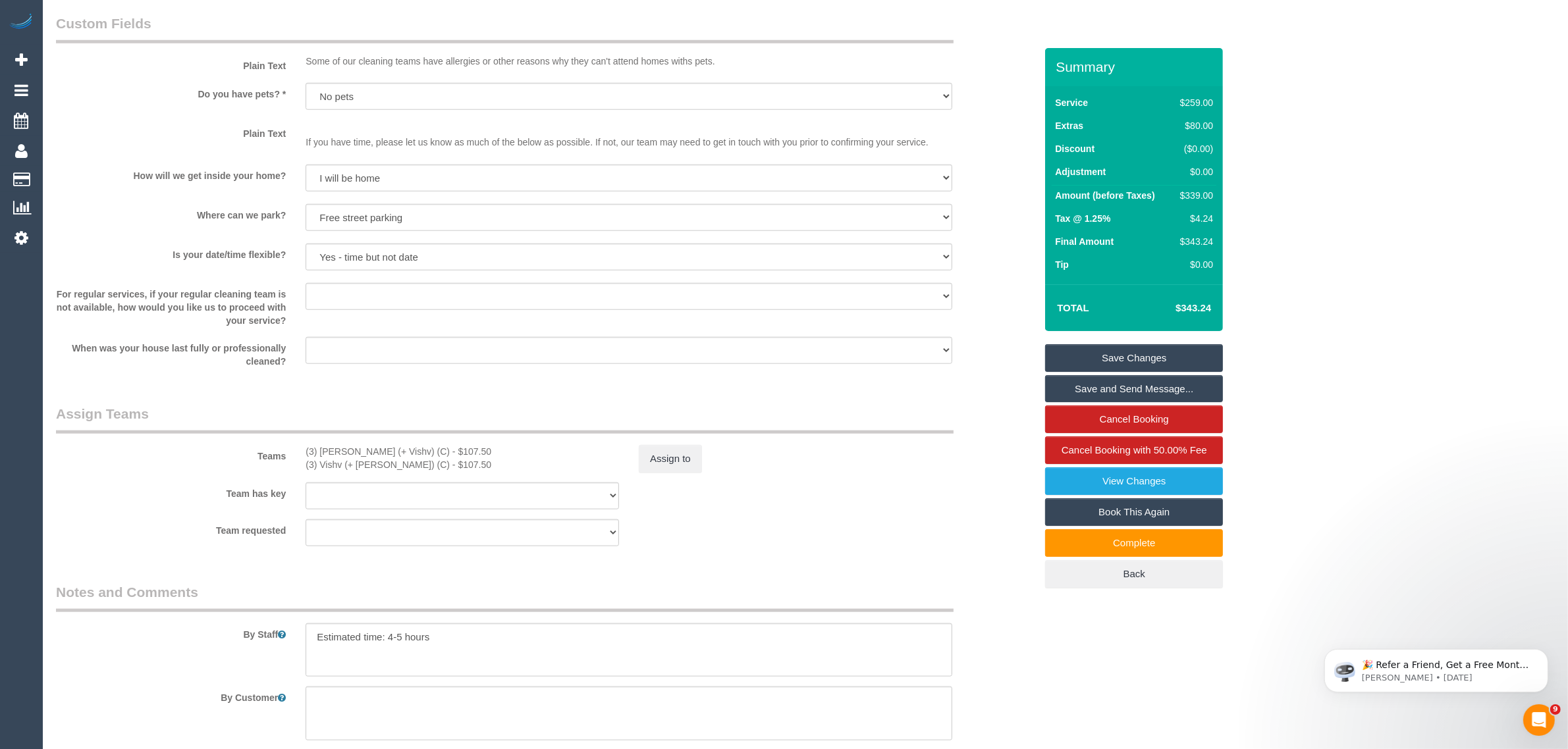
scroll to position [1646, 0]
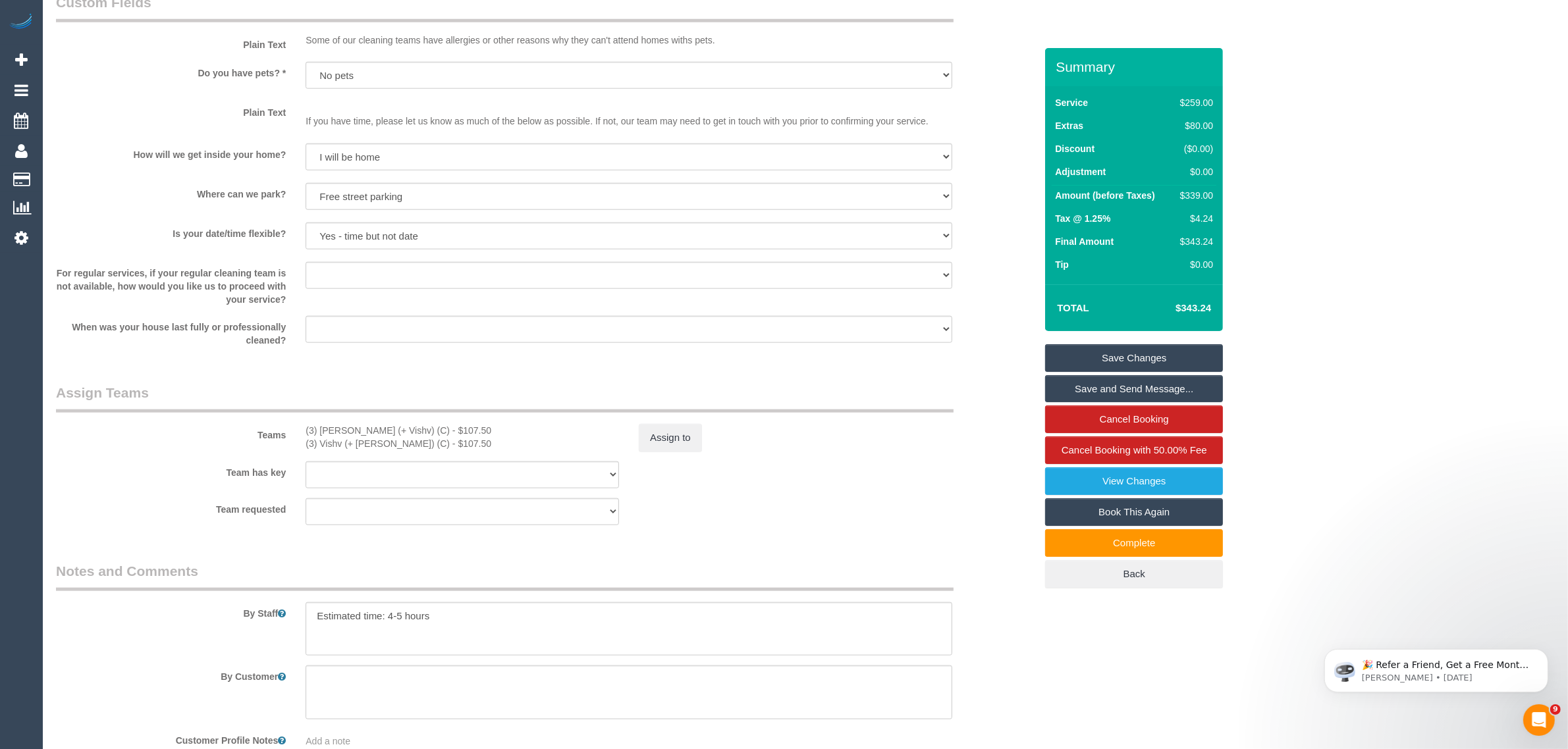
click at [868, 494] on sui-booking-teams "Teams (3) [PERSON_NAME] (+ Vishv) (C) - $107.50 (3) Vishv (+ [PERSON_NAME]) (C)…" at bounding box center [545, 454] width 979 height 142
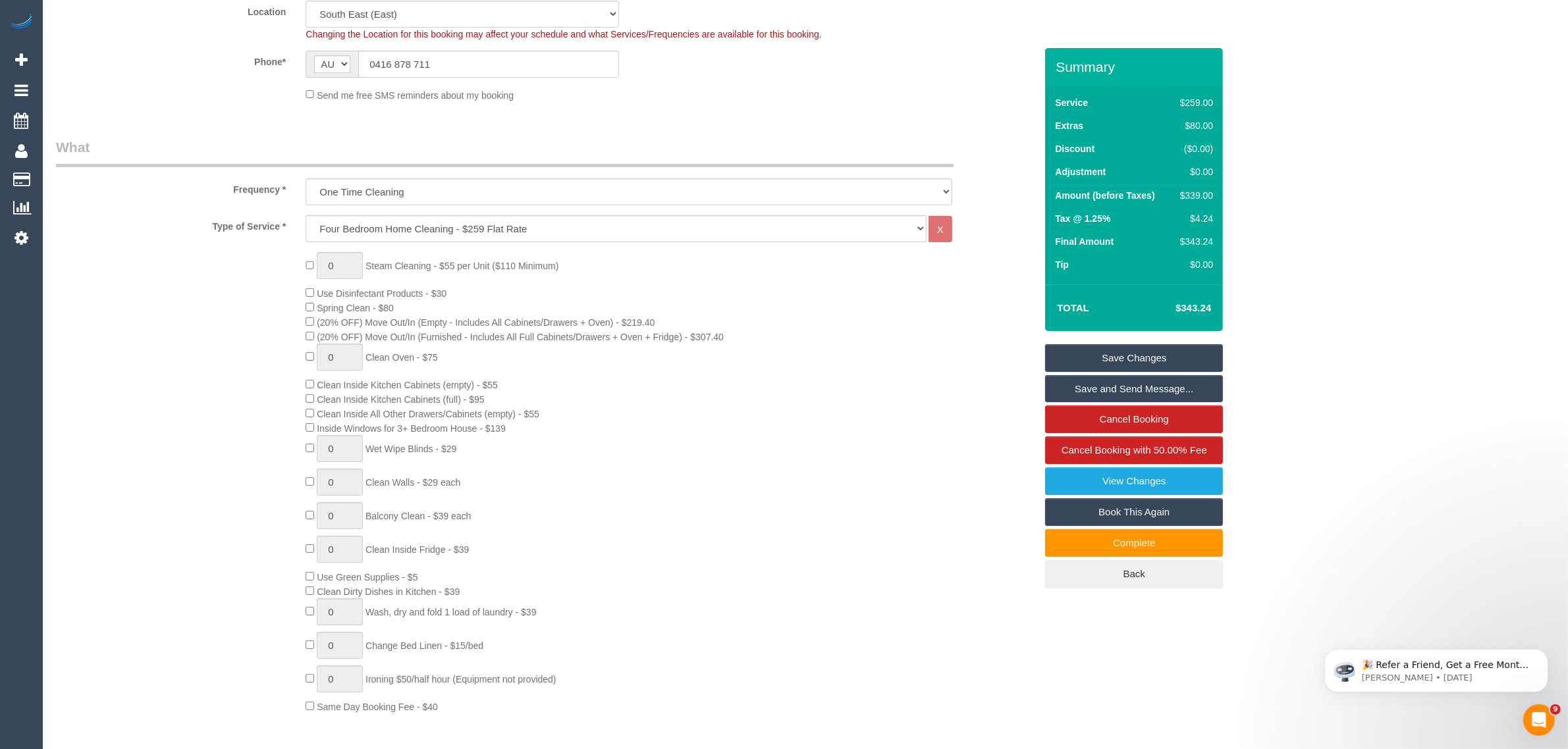
scroll to position [0, 0]
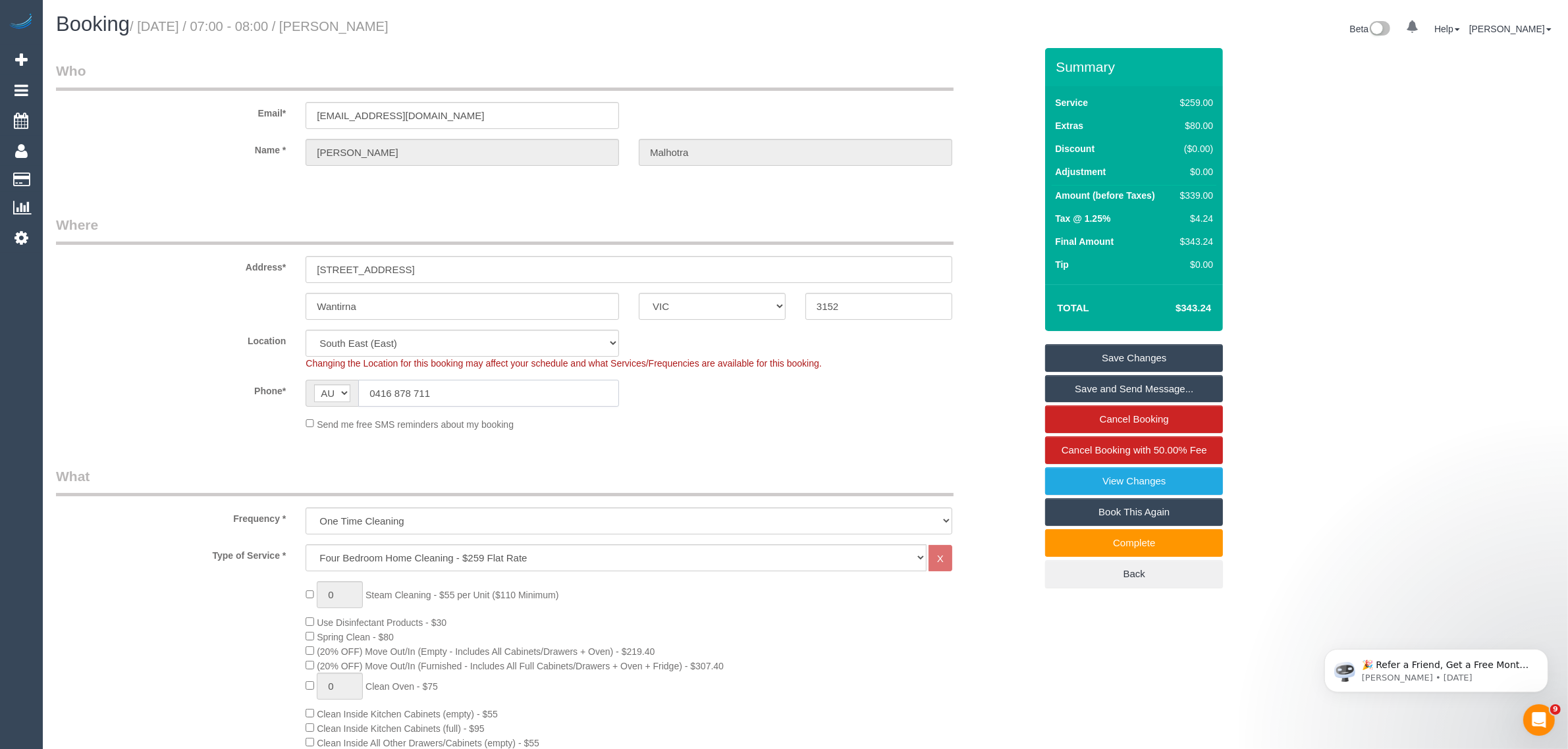
click at [511, 390] on input "0416 878 711" at bounding box center [489, 393] width 261 height 27
click at [512, 390] on input "0416 878 711" at bounding box center [489, 393] width 261 height 27
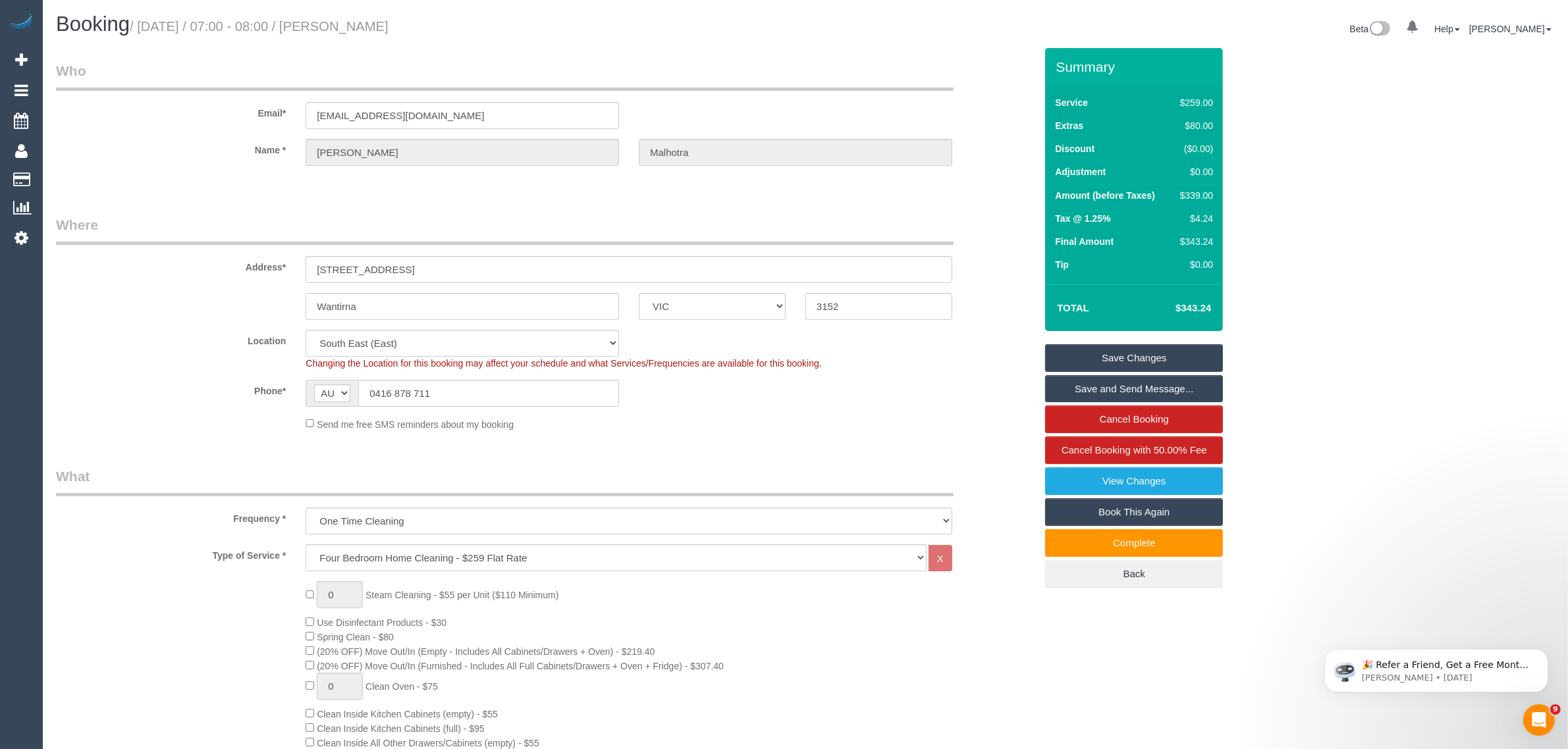
click at [789, 402] on div "Phone* AF AL DZ AD AO AI AQ AG AR AM AW AU AT AZ BS BH BD BB BY BE BZ BJ BM BT …" at bounding box center [546, 393] width 999 height 27
click at [851, 387] on div "Phone* AF AL DZ AD AO AI AQ AG AR AM AW AU AT AZ BS BH BD BB BY BE BZ BJ BM BT …" at bounding box center [546, 393] width 999 height 27
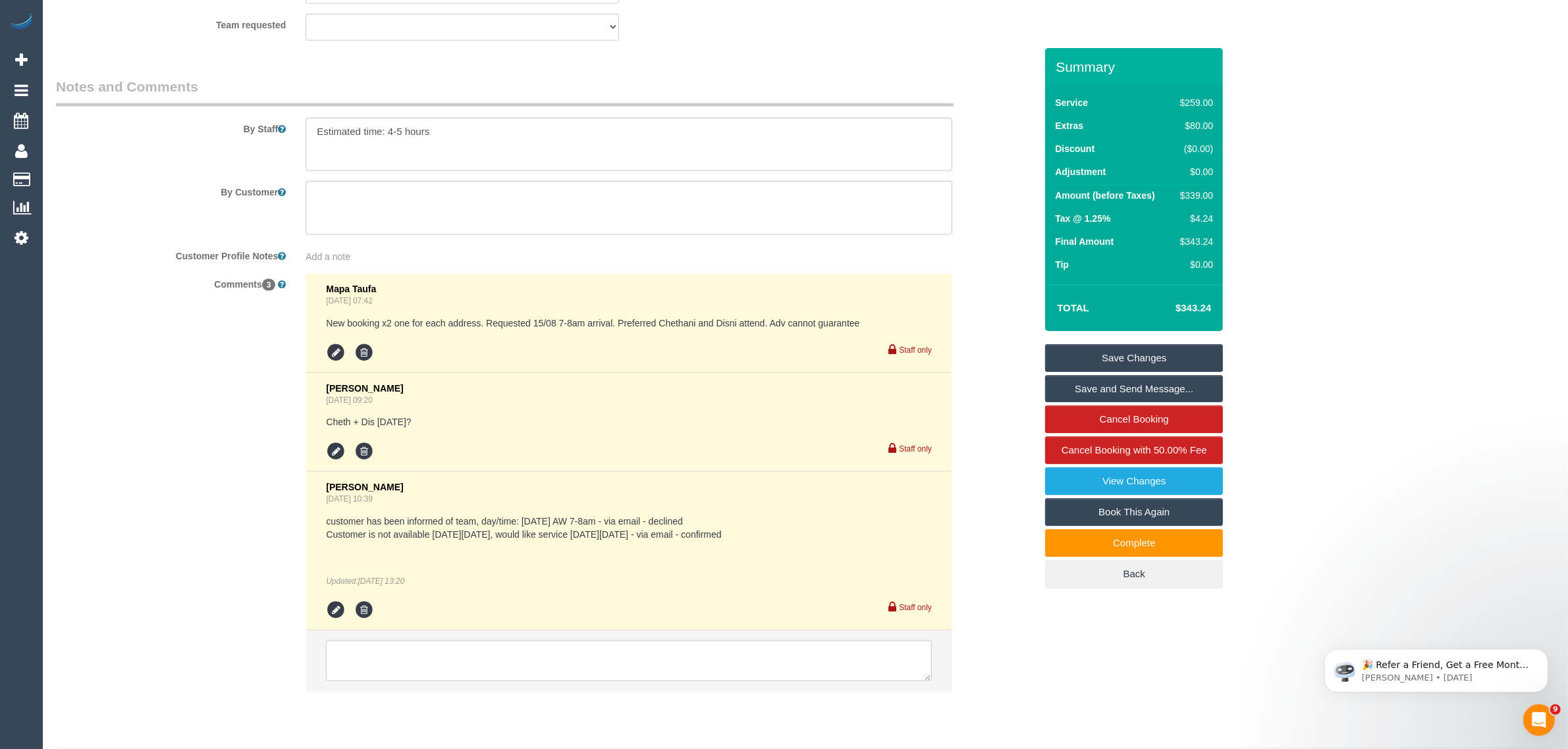
scroll to position [2167, 0]
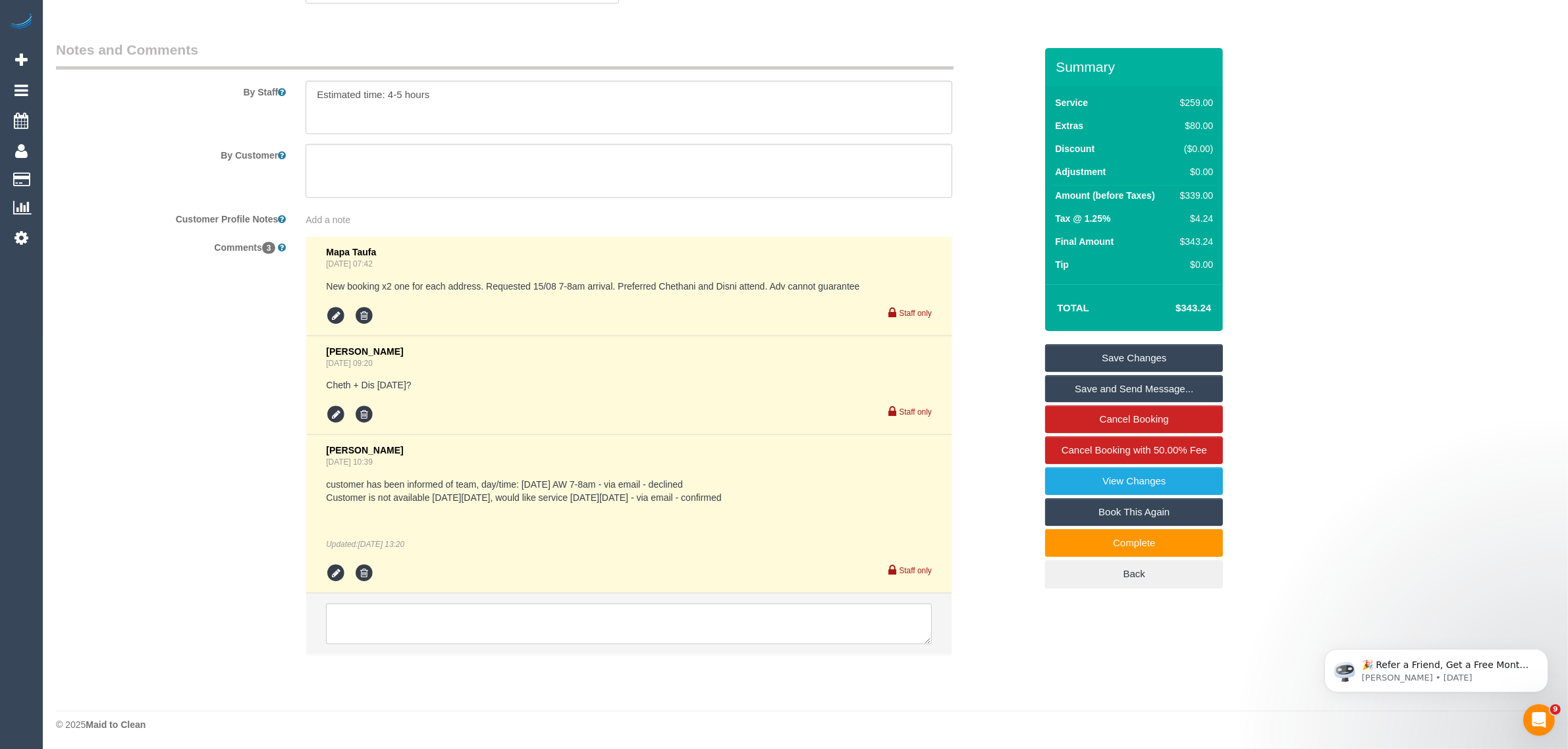
click at [216, 507] on div "Comments 3 Mapa Taufa [DATE] 07:42 New booking x2 one for each address. Request…" at bounding box center [546, 452] width 999 height 432
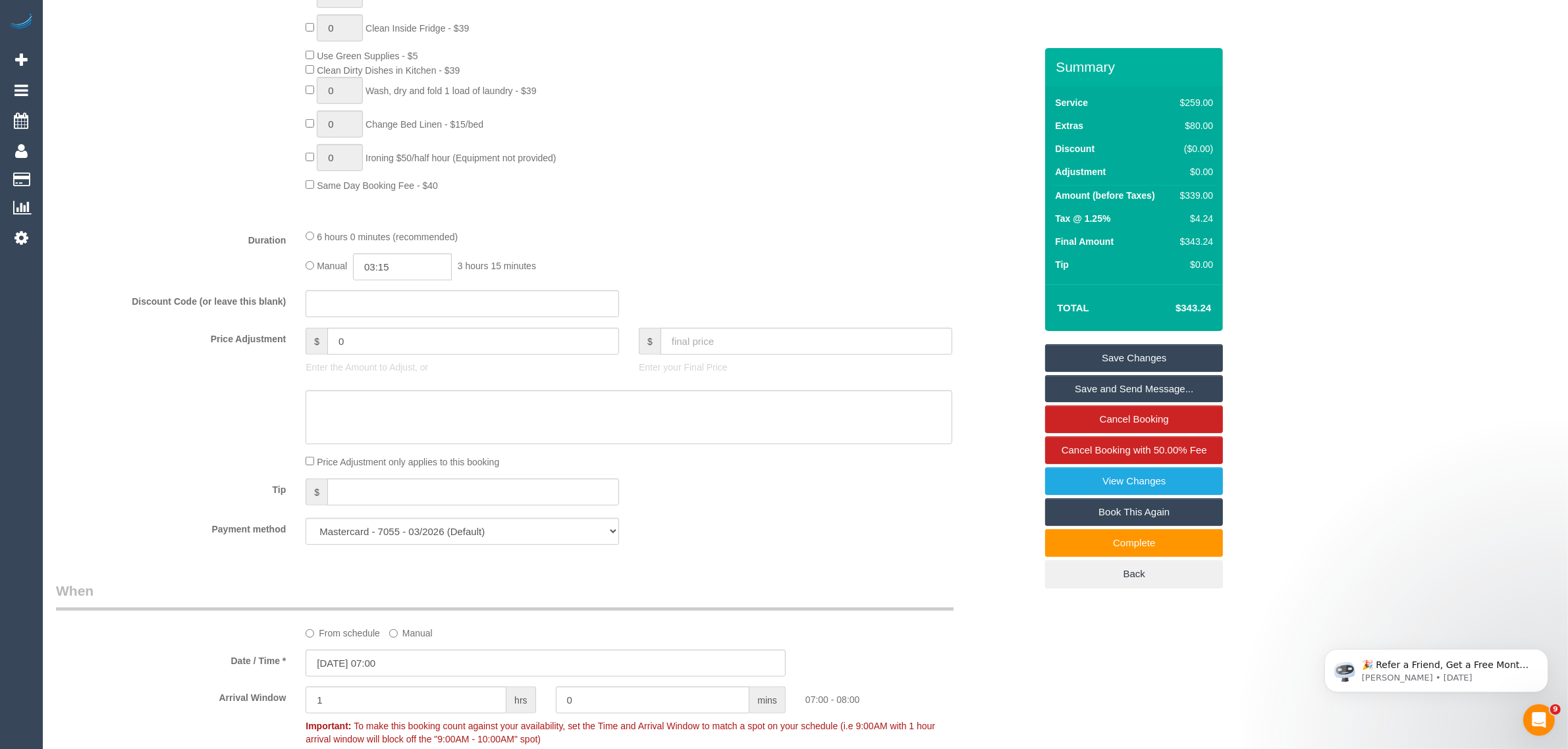
scroll to position [521, 0]
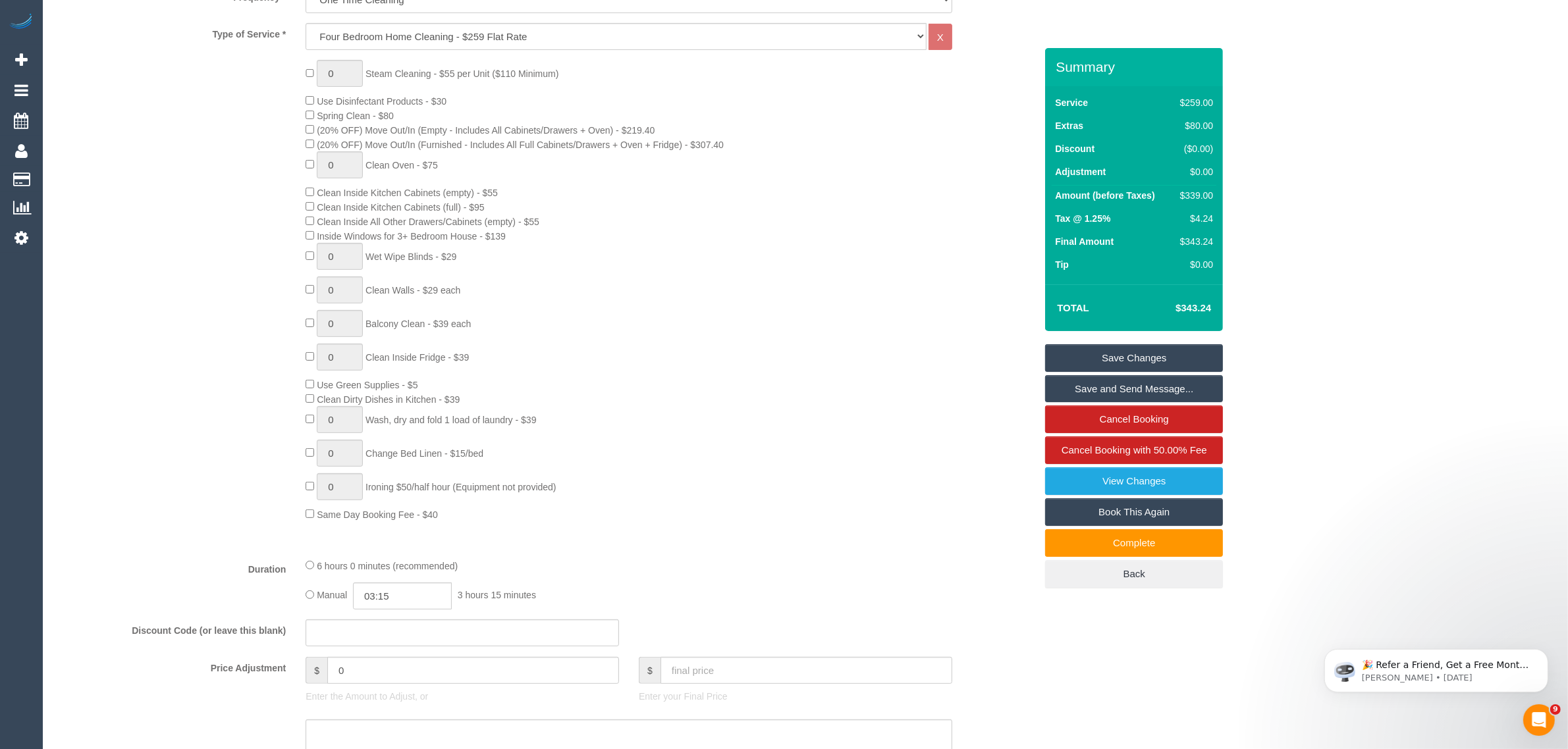
click at [163, 405] on div "0 Steam Cleaning - $55 per Unit ($110 Minimum) Use Disinfectant Products - $30 …" at bounding box center [546, 291] width 999 height 462
click at [107, 423] on div "0 Steam Cleaning - $55 per Unit ($110 Minimum) Use Disinfectant Products - $30 …" at bounding box center [546, 291] width 999 height 462
click at [158, 434] on div "0 Steam Cleaning - $55 per Unit ($110 Minimum) Use Disinfectant Products - $30 …" at bounding box center [546, 291] width 999 height 462
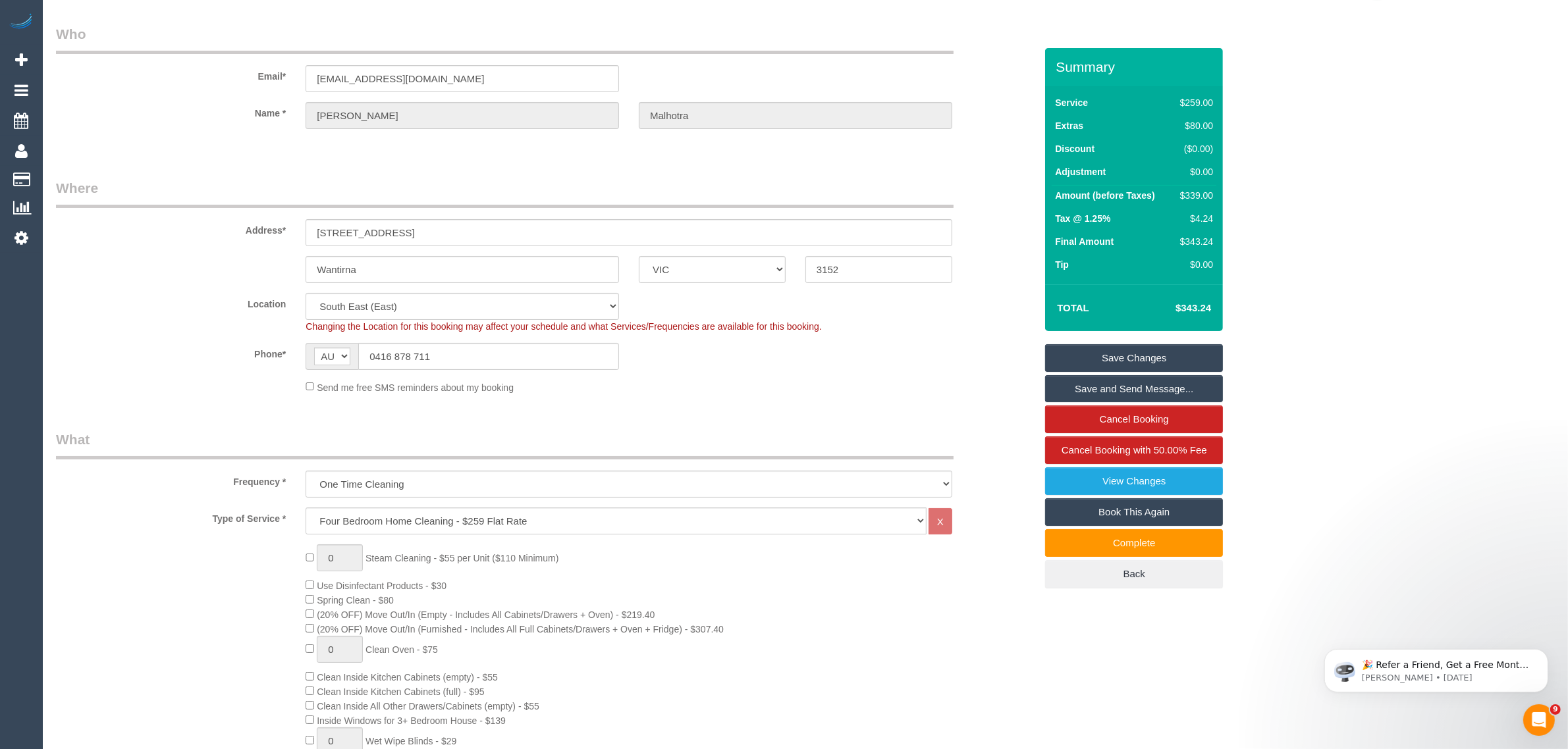
scroll to position [0, 0]
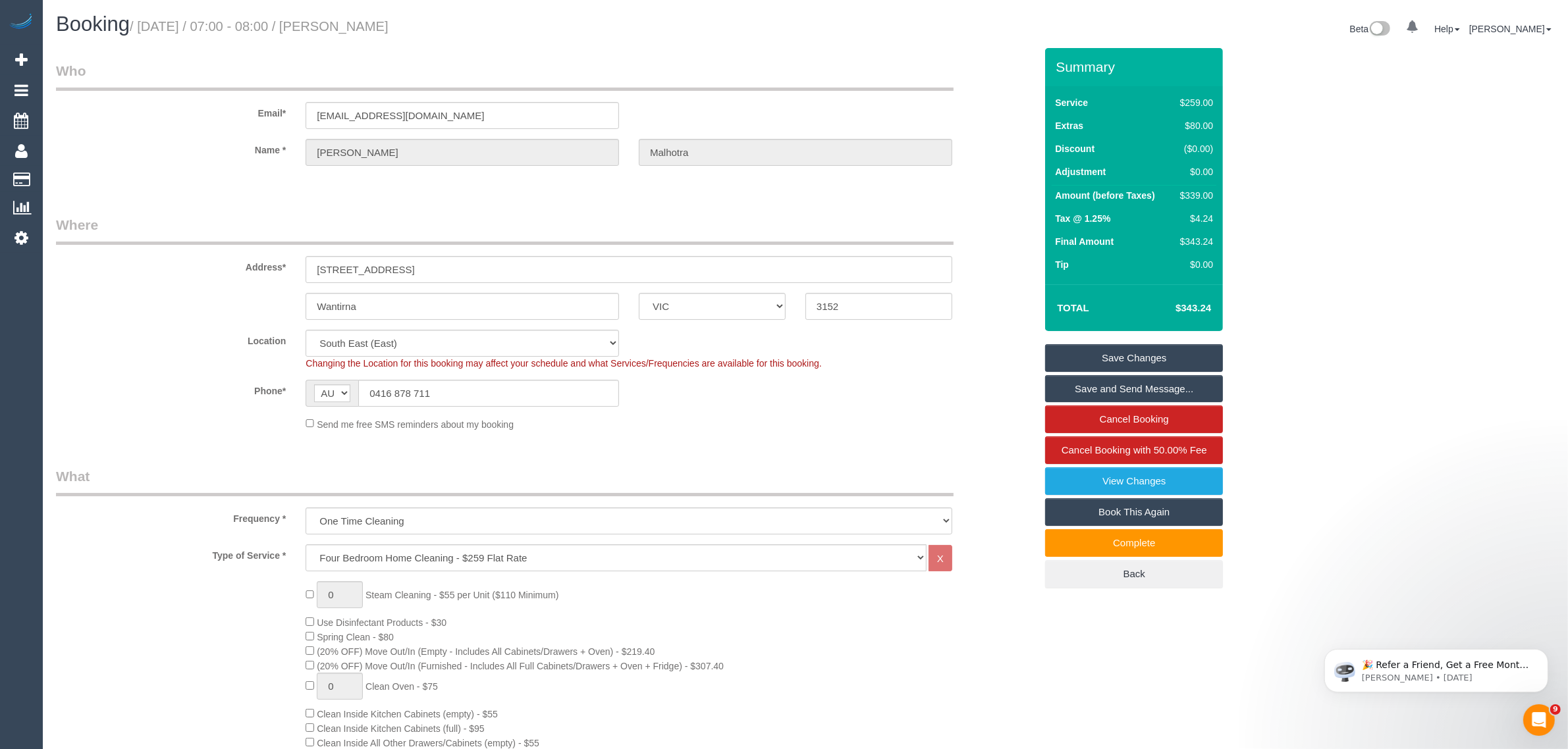
drag, startPoint x: 600, startPoint y: 462, endPoint x: 611, endPoint y: 461, distance: 11.0
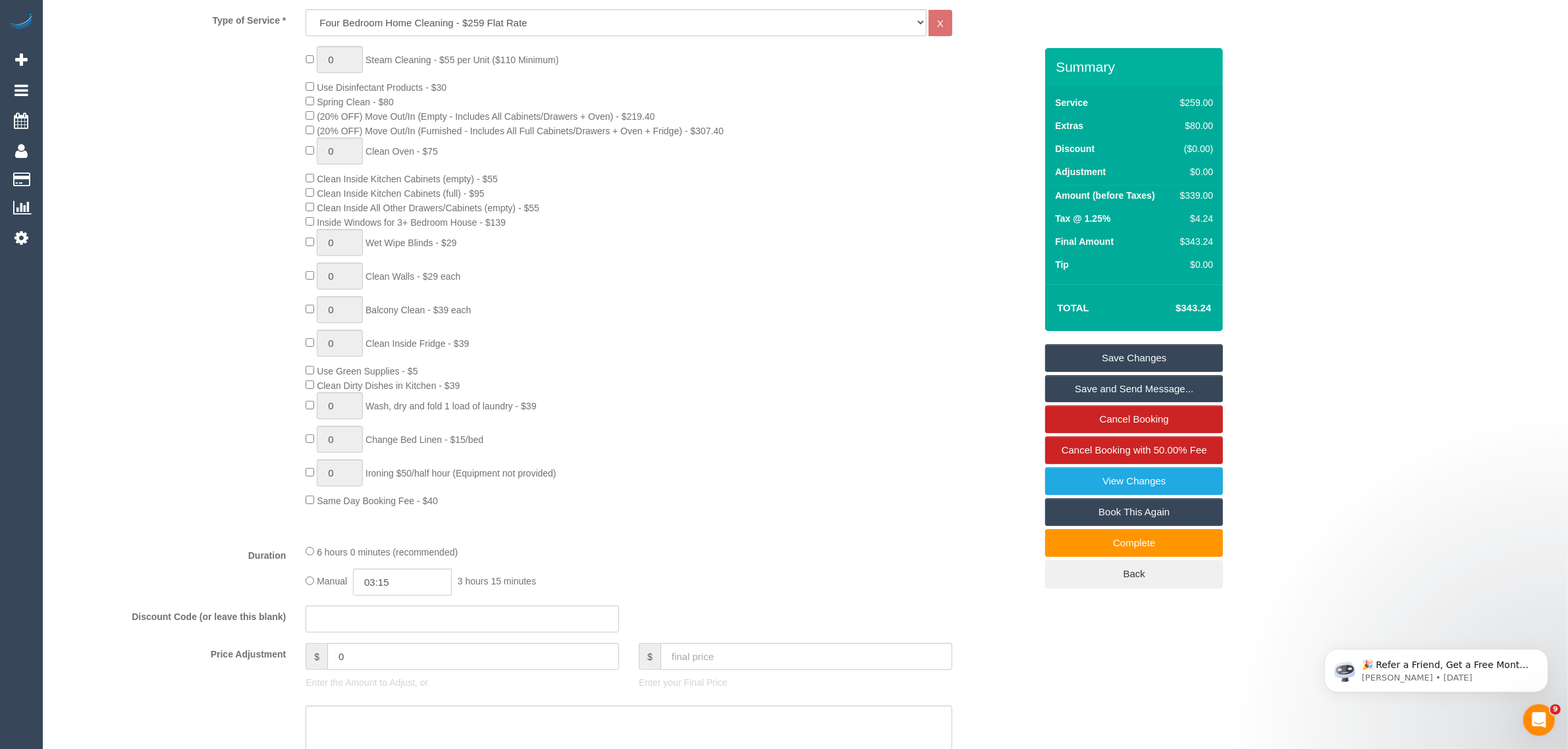
scroll to position [987, 0]
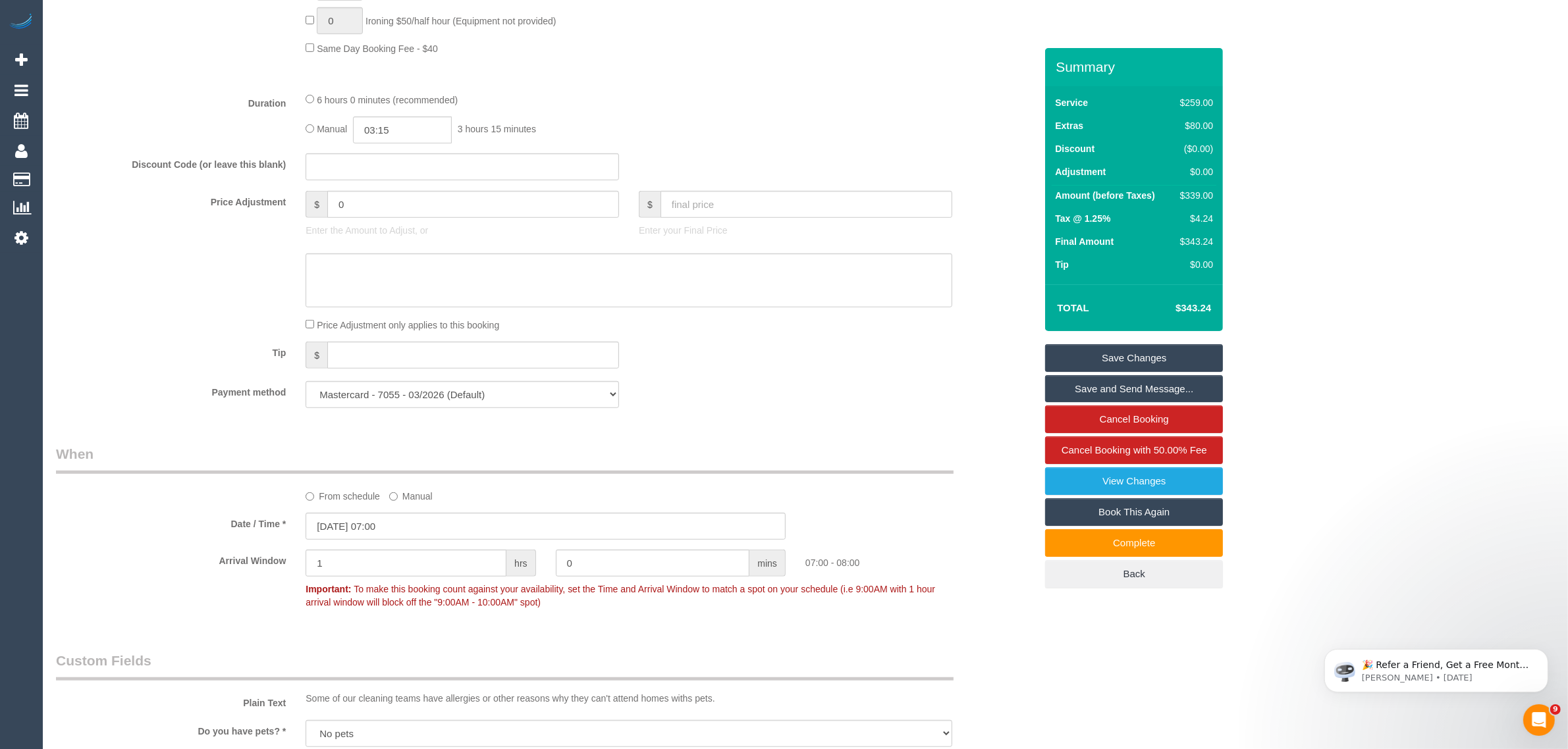
click at [191, 244] on sui-booking-price-adjustment "Price Adjustment $ 0 Enter the Amount to Adjust, or $ Enter your Final Price Pr…" at bounding box center [545, 261] width 979 height 141
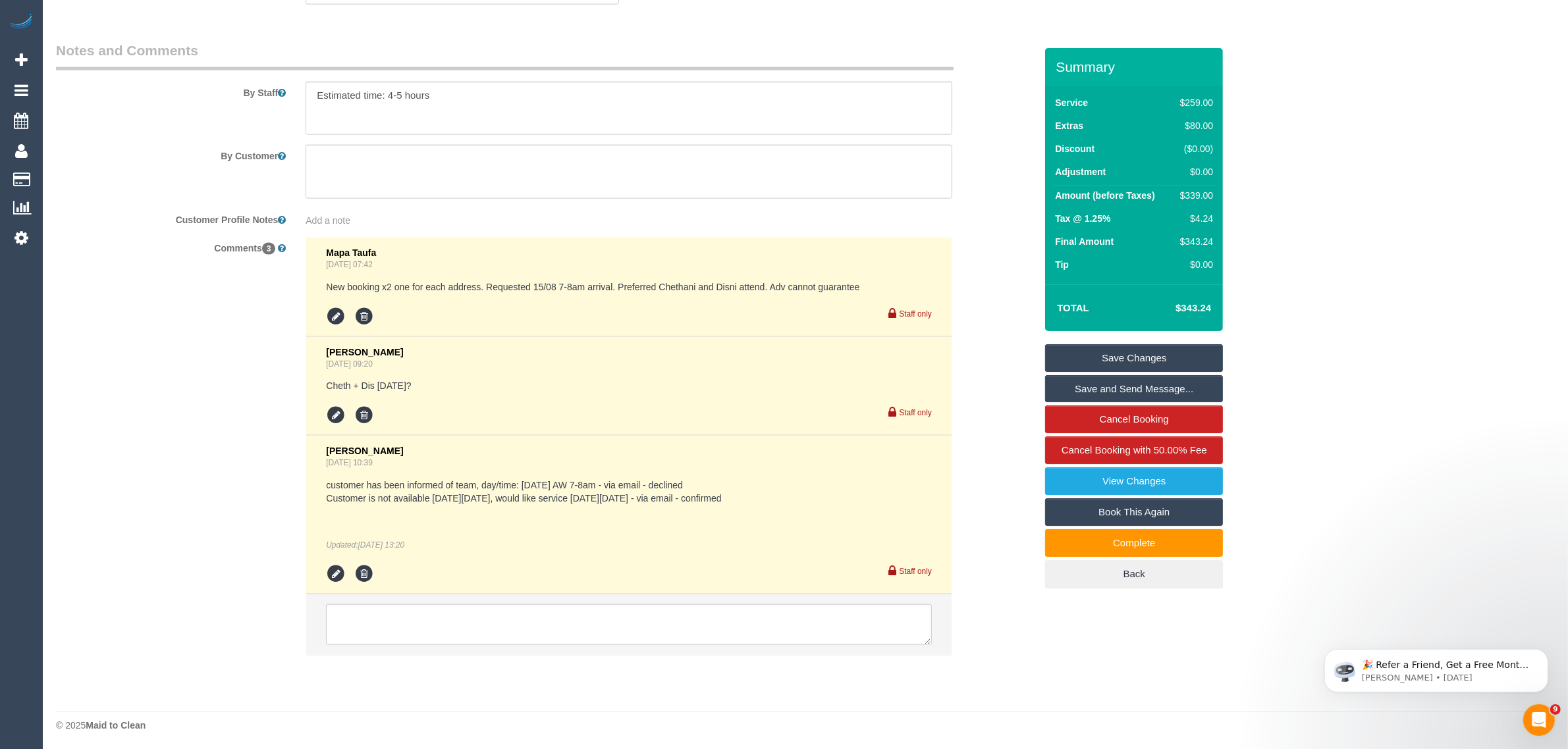
scroll to position [2167, 0]
click at [1031, 566] on div "Comments 3 Mapa Taufa [DATE] 07:42 New booking x2 one for each address. Request…" at bounding box center [546, 452] width 999 height 432
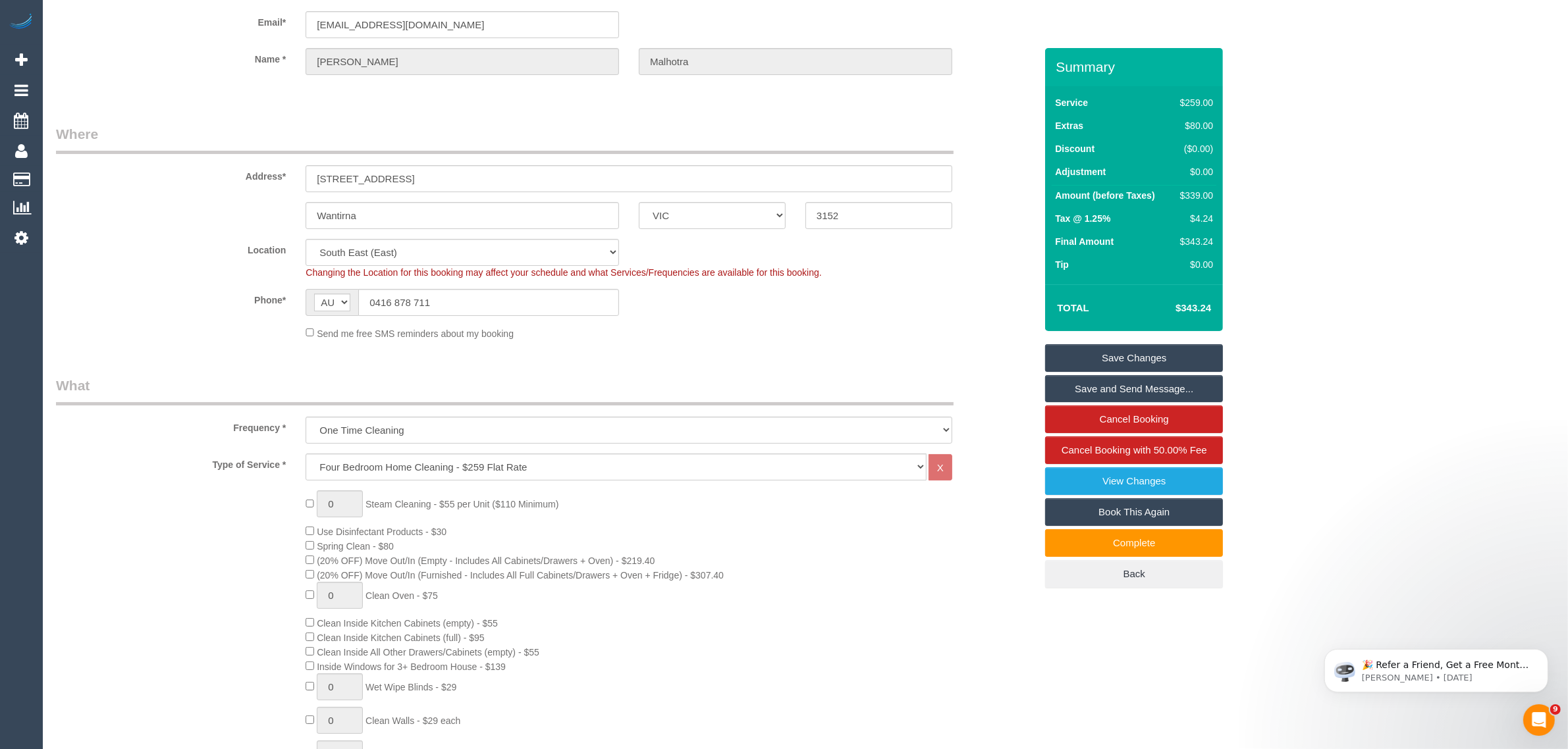
scroll to position [0, 0]
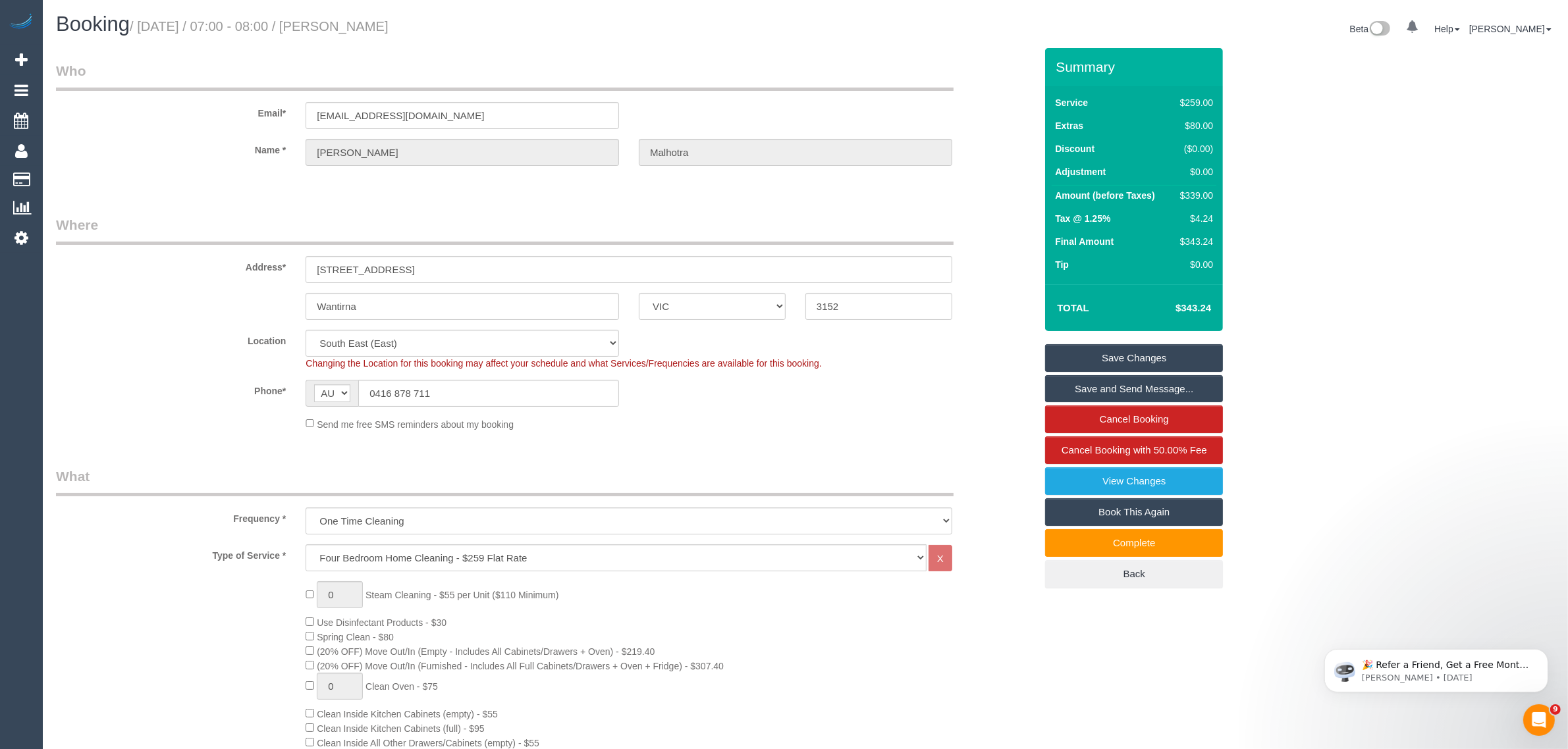
click at [956, 384] on div "Phone* AF AL DZ AD AO AI AQ AG AR AM AW AU AT AZ BS BH BD BB BY BE BZ BJ BM BT …" at bounding box center [546, 393] width 999 height 27
drag, startPoint x: 984, startPoint y: 384, endPoint x: 988, endPoint y: 393, distance: 9.8
click at [985, 385] on div "Phone* AF AL DZ AD AO AI AQ AG AR AM AW AU AT AZ BS BH BD BB BY BE BZ BJ BM BT …" at bounding box center [546, 393] width 999 height 27
click at [1005, 401] on div "Phone* AF AL DZ AD AO AI AQ AG AR AM AW AU AT AZ BS BH BD BB BY BE BZ BJ BM BT …" at bounding box center [546, 393] width 999 height 27
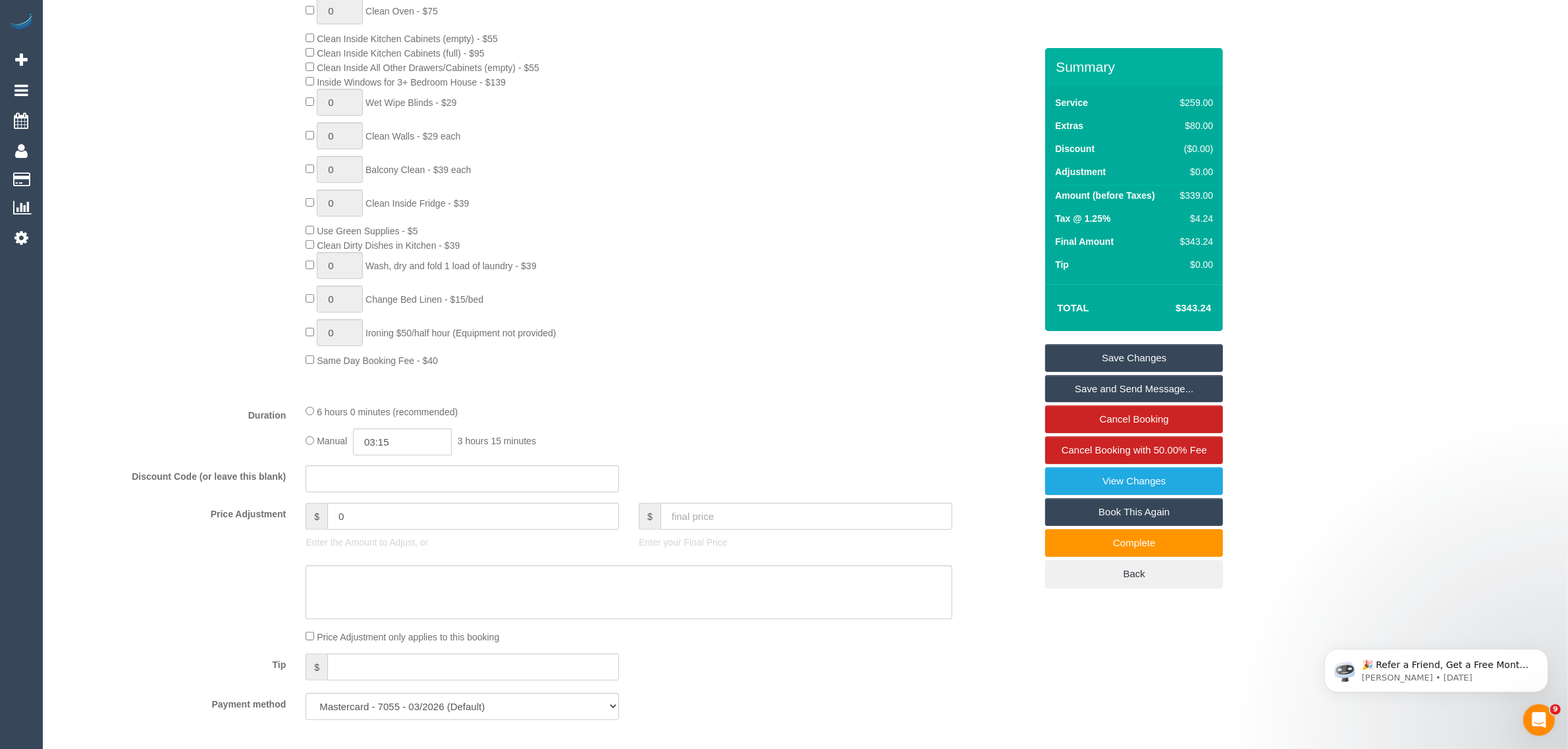
scroll to position [329, 0]
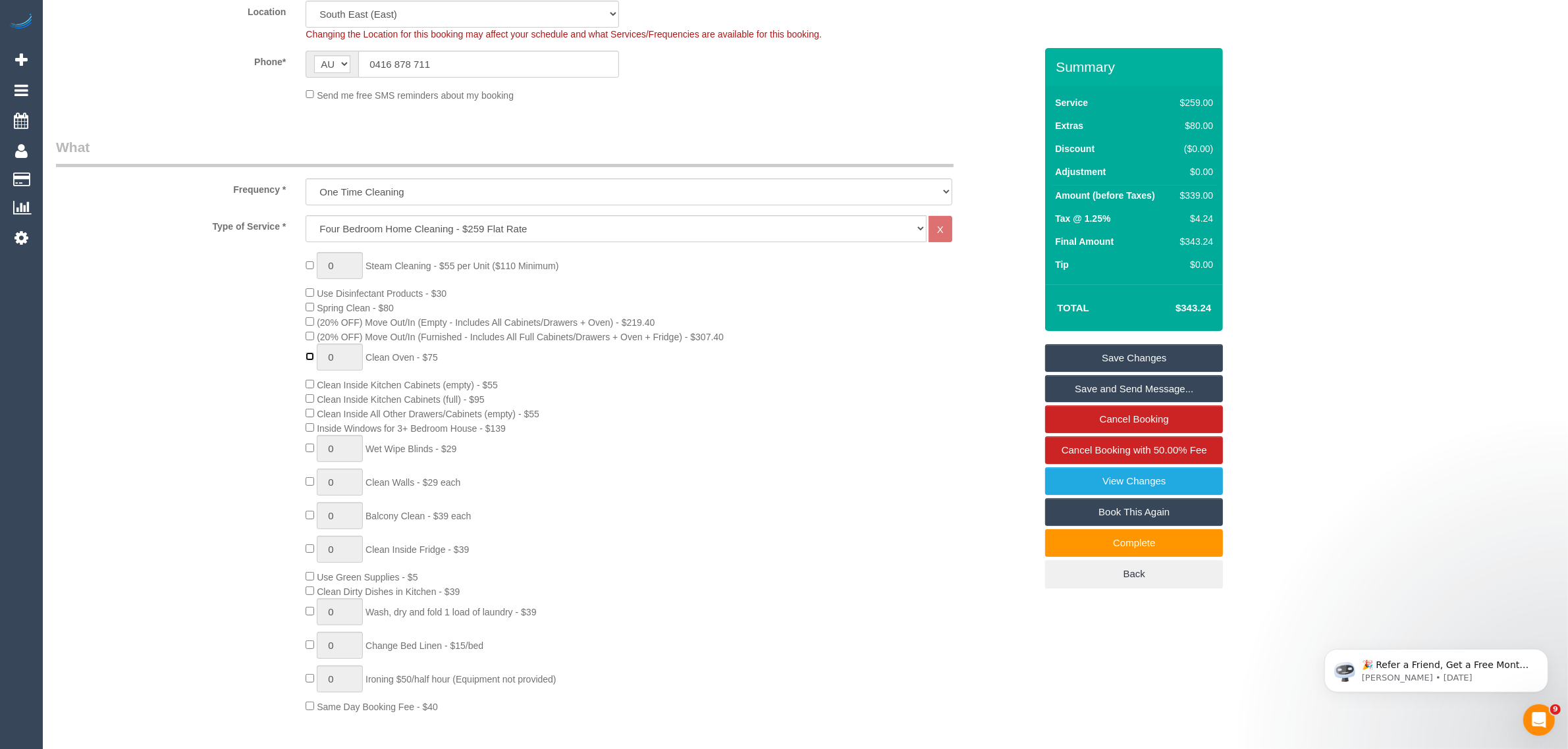
type input "1"
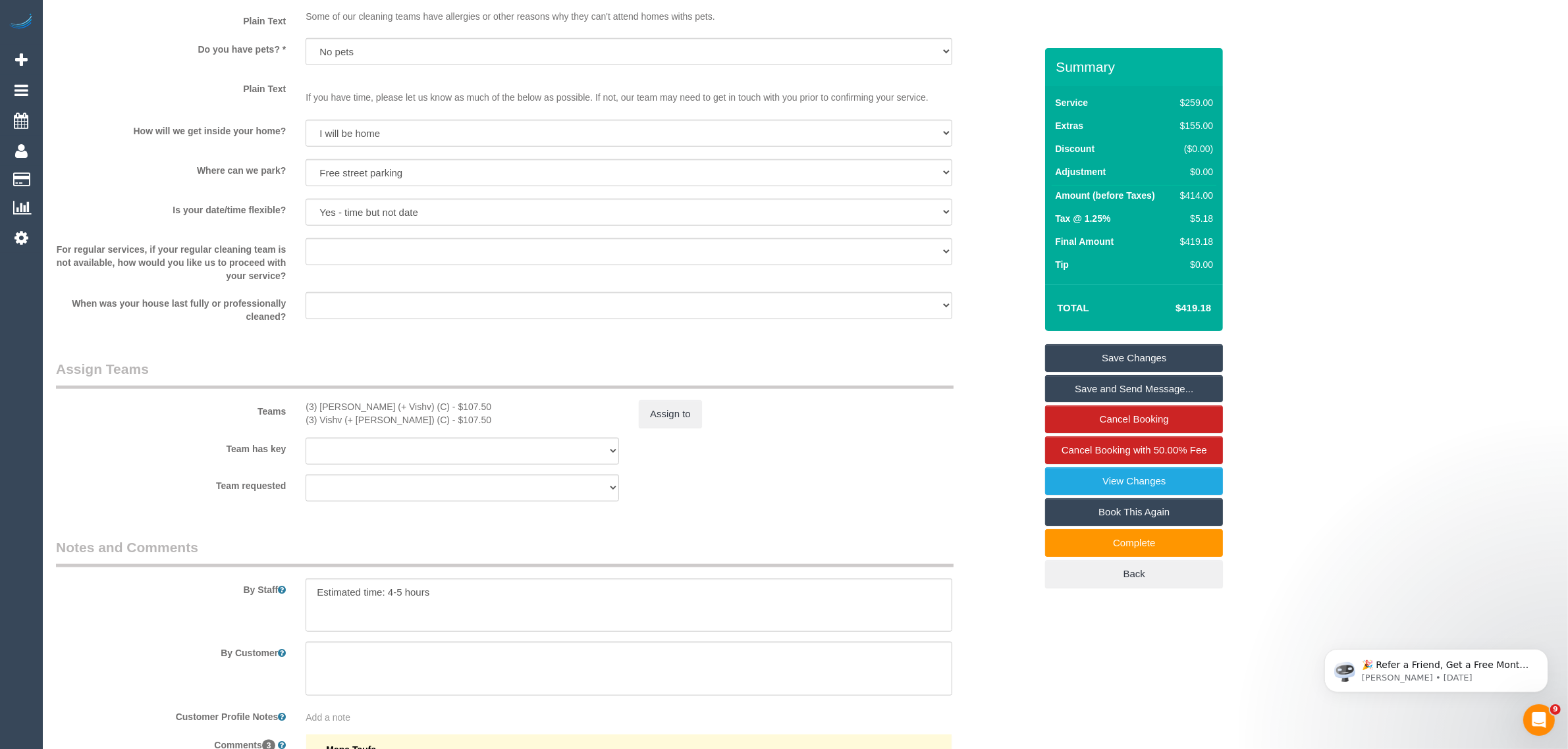
scroll to position [2167, 0]
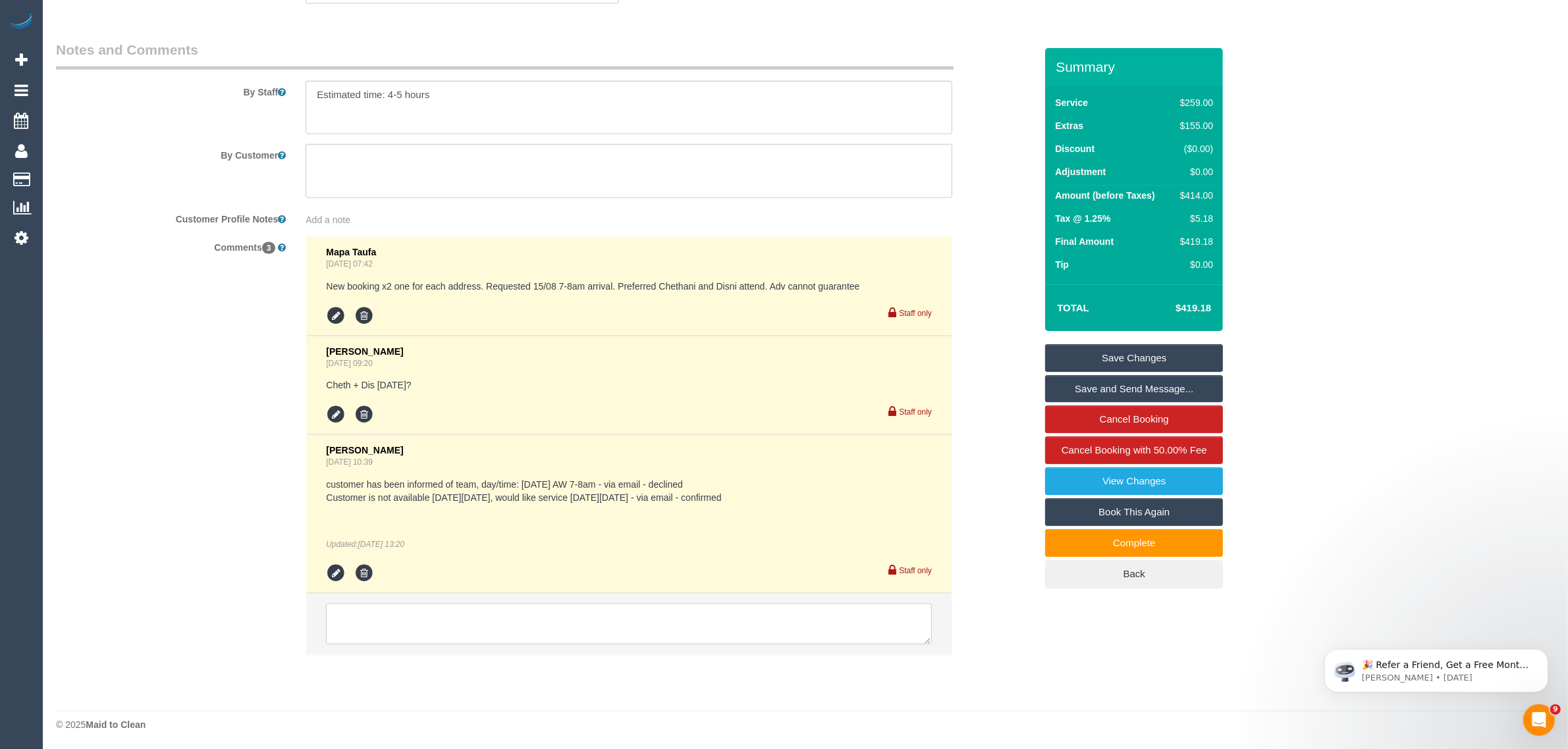
click at [462, 614] on textarea at bounding box center [629, 623] width 606 height 41
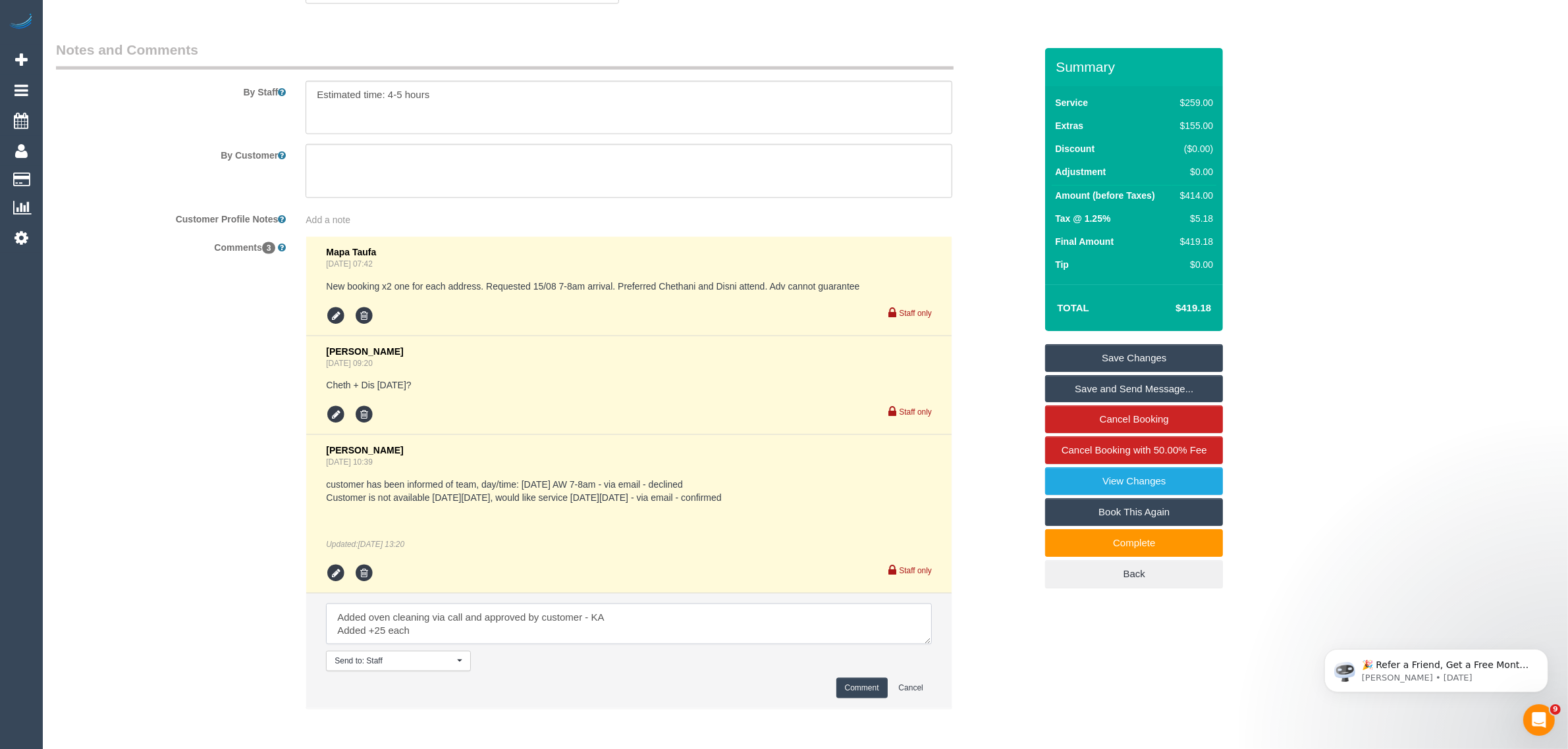
type textarea "Added oven cleaning via call and approved by customer - KA Added +25 each"
click at [843, 695] on button "Comment" at bounding box center [862, 688] width 52 height 20
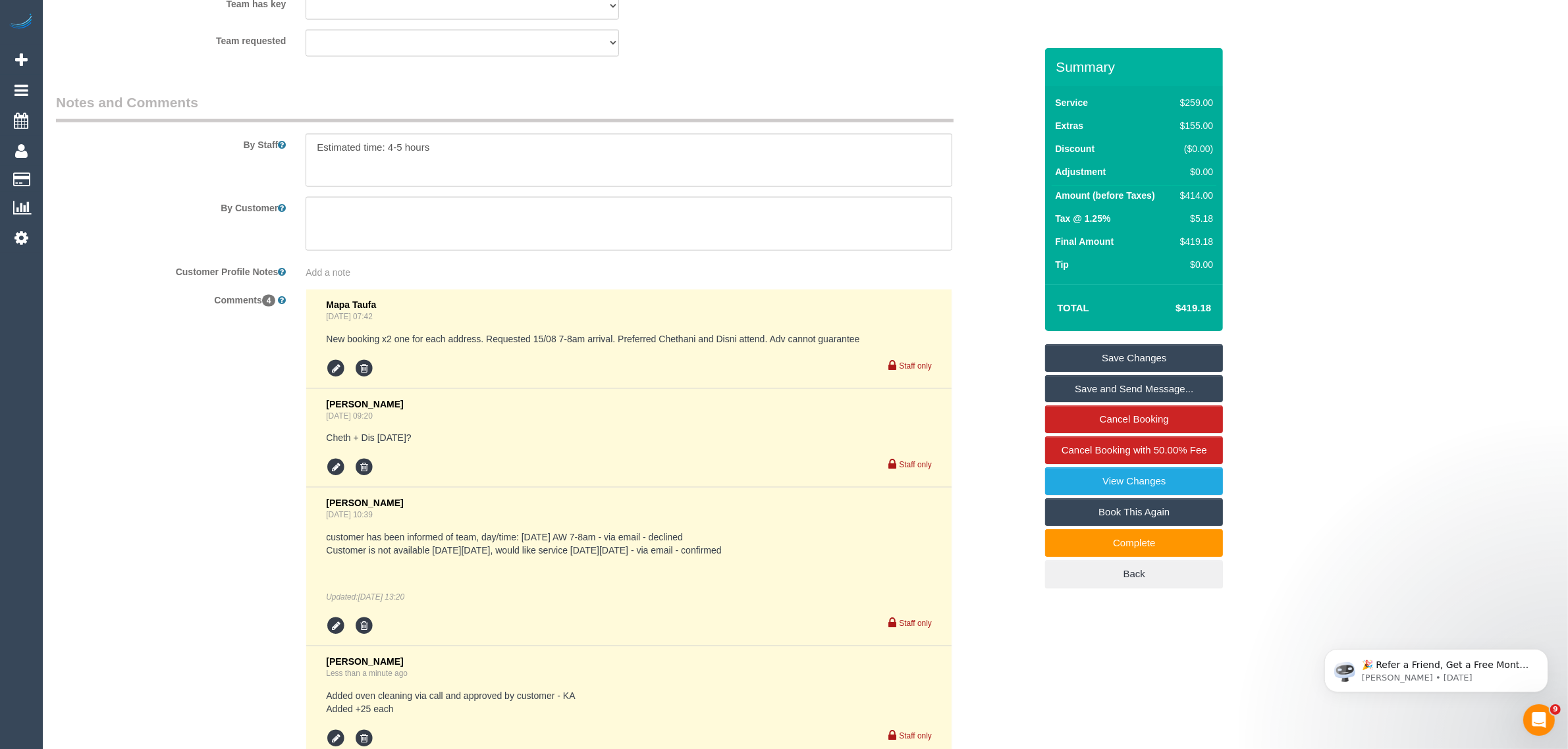
scroll to position [1838, 0]
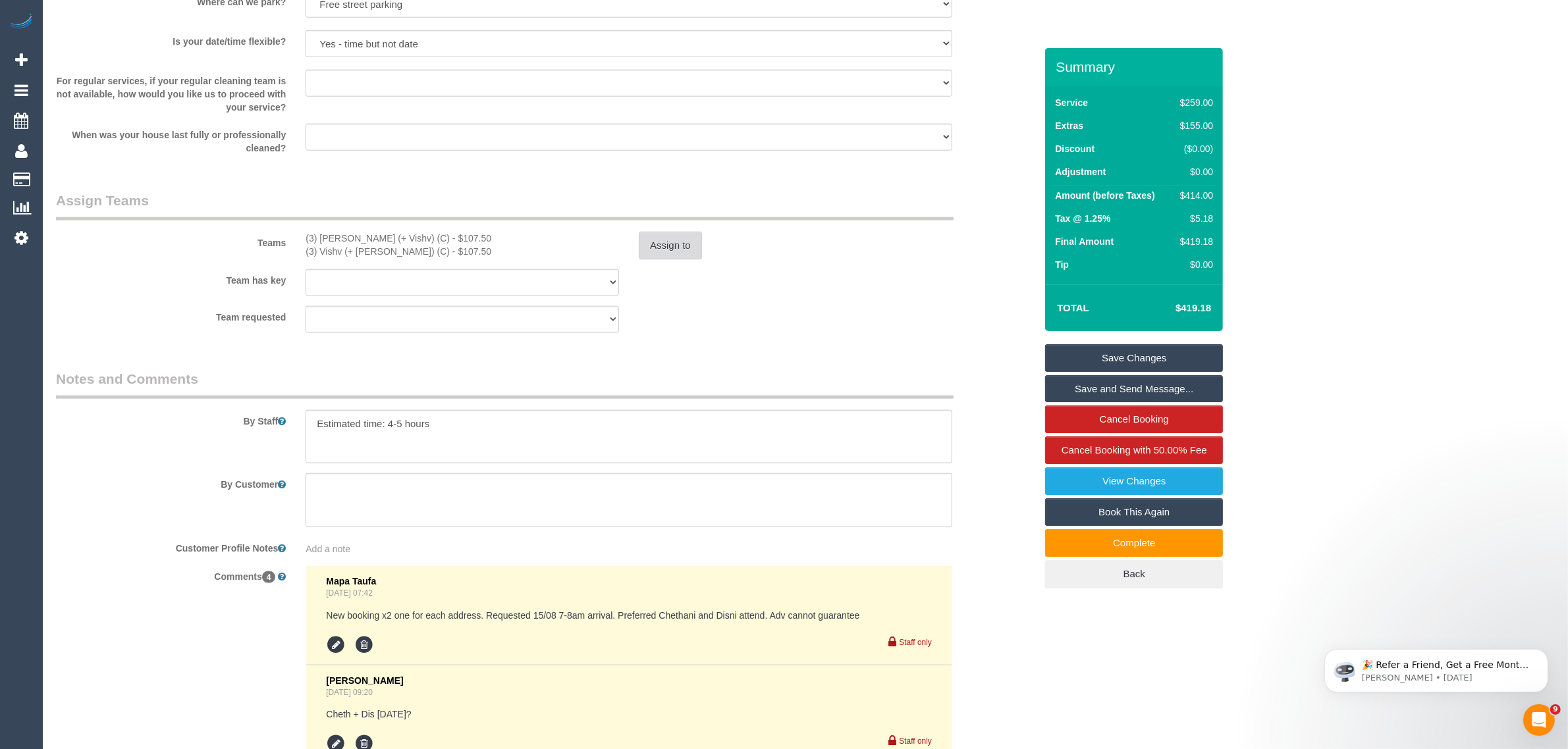
click at [665, 249] on button "Assign to" at bounding box center [670, 245] width 63 height 28
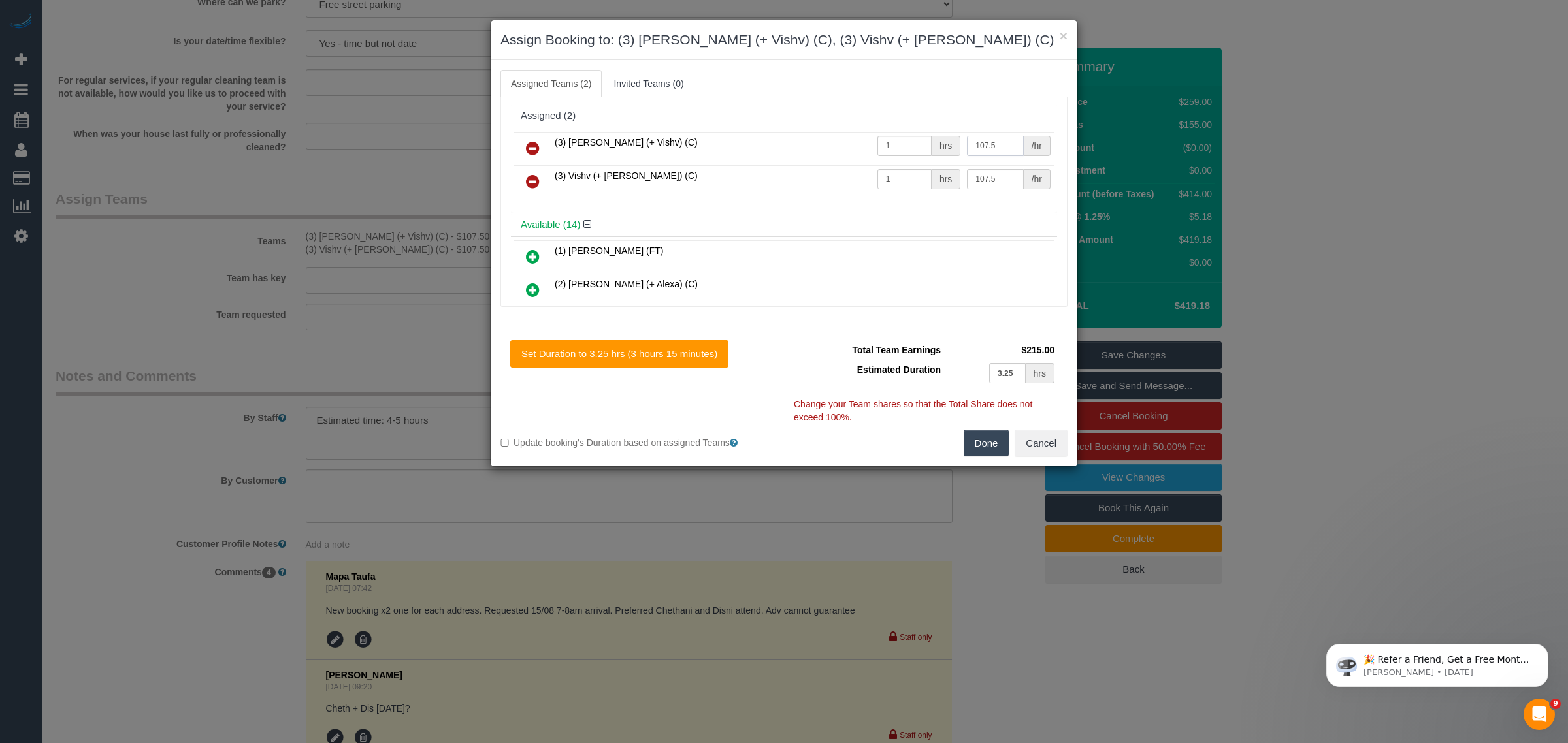
click at [1002, 152] on input "107.5" at bounding box center [995, 146] width 56 height 20
paste input "32"
type input "132.5"
click at [1002, 174] on input "107.5" at bounding box center [995, 179] width 56 height 20
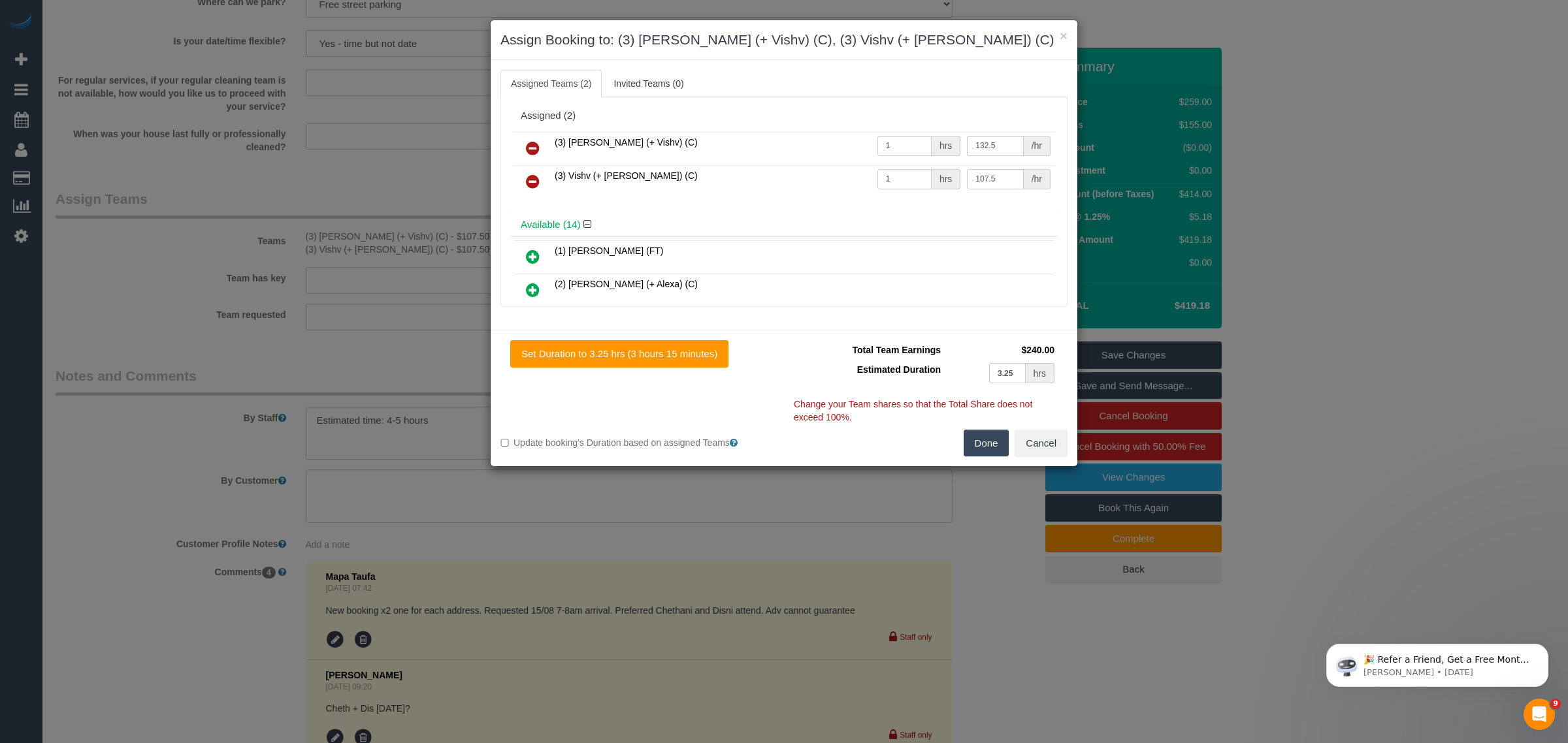
click at [1002, 174] on input "107.5" at bounding box center [995, 179] width 56 height 20
paste input "32"
type input "132.5"
click at [980, 214] on div "Available (14)" at bounding box center [784, 225] width 546 height 24
click at [994, 435] on button "Done" at bounding box center [986, 443] width 46 height 27
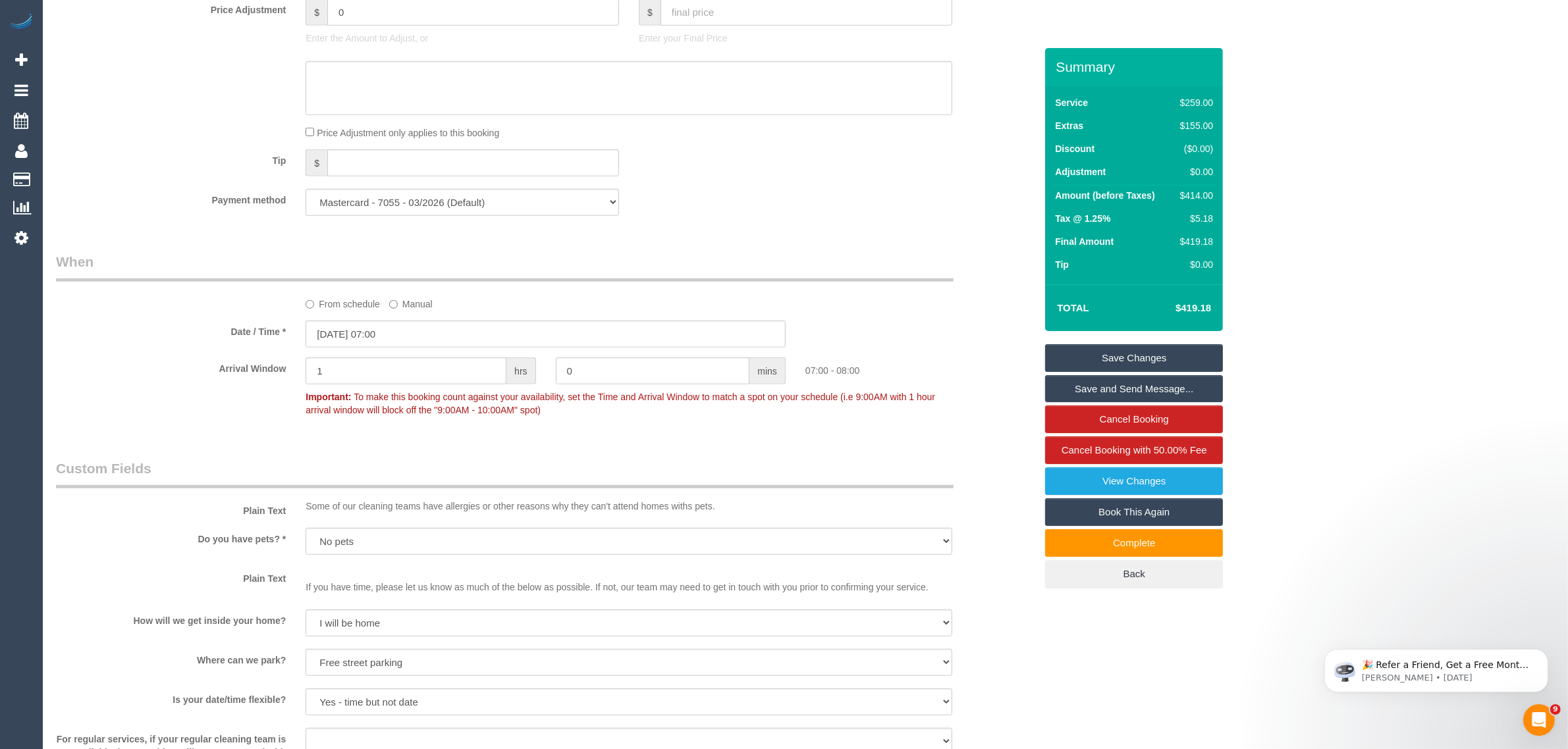
scroll to position [850, 0]
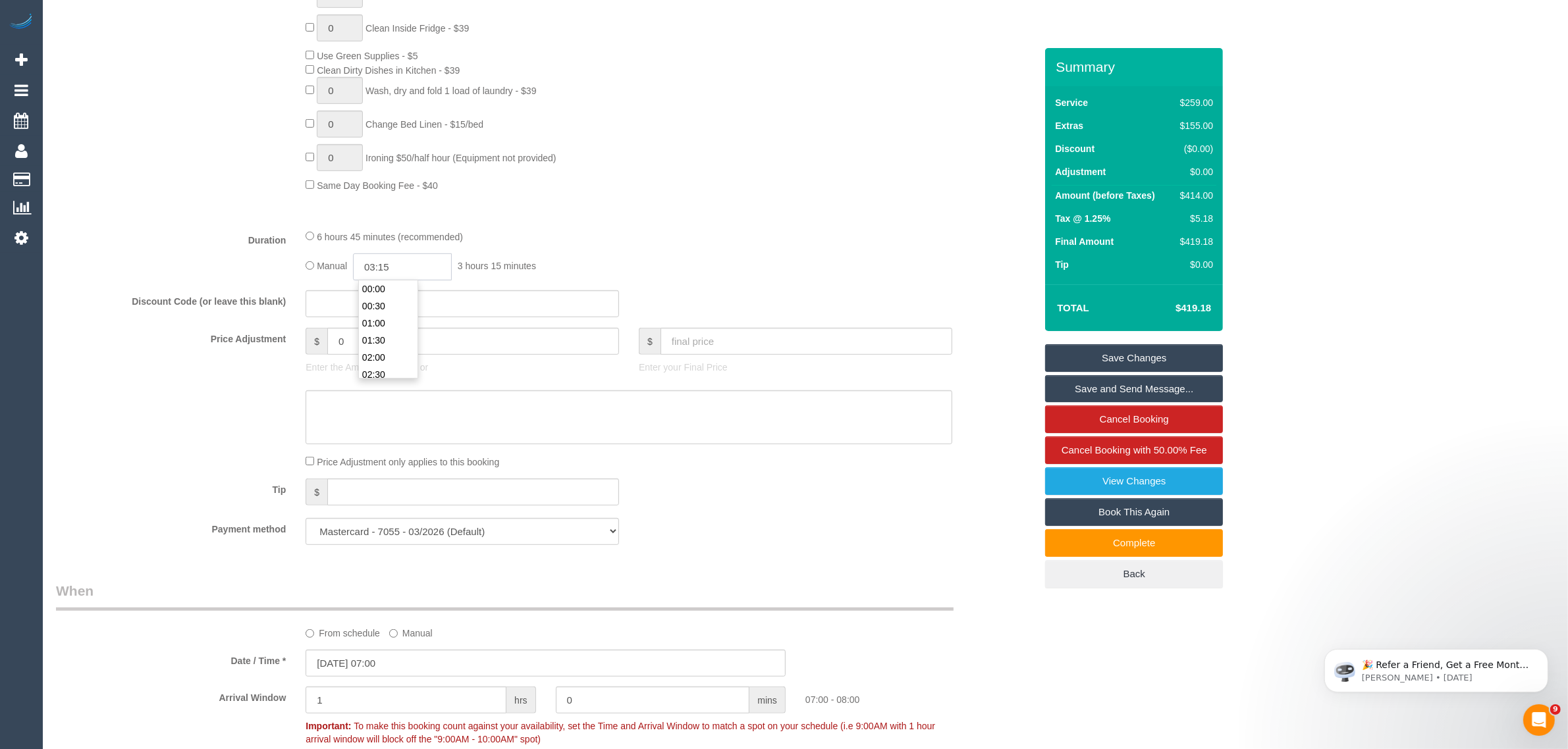
click at [376, 264] on input "03:15" at bounding box center [402, 267] width 99 height 27
click at [693, 260] on div "Manual 03:15 3 hours 15 minutes" at bounding box center [629, 267] width 647 height 27
click at [428, 268] on input "03:15" at bounding box center [402, 267] width 99 height 27
type input "03:45"
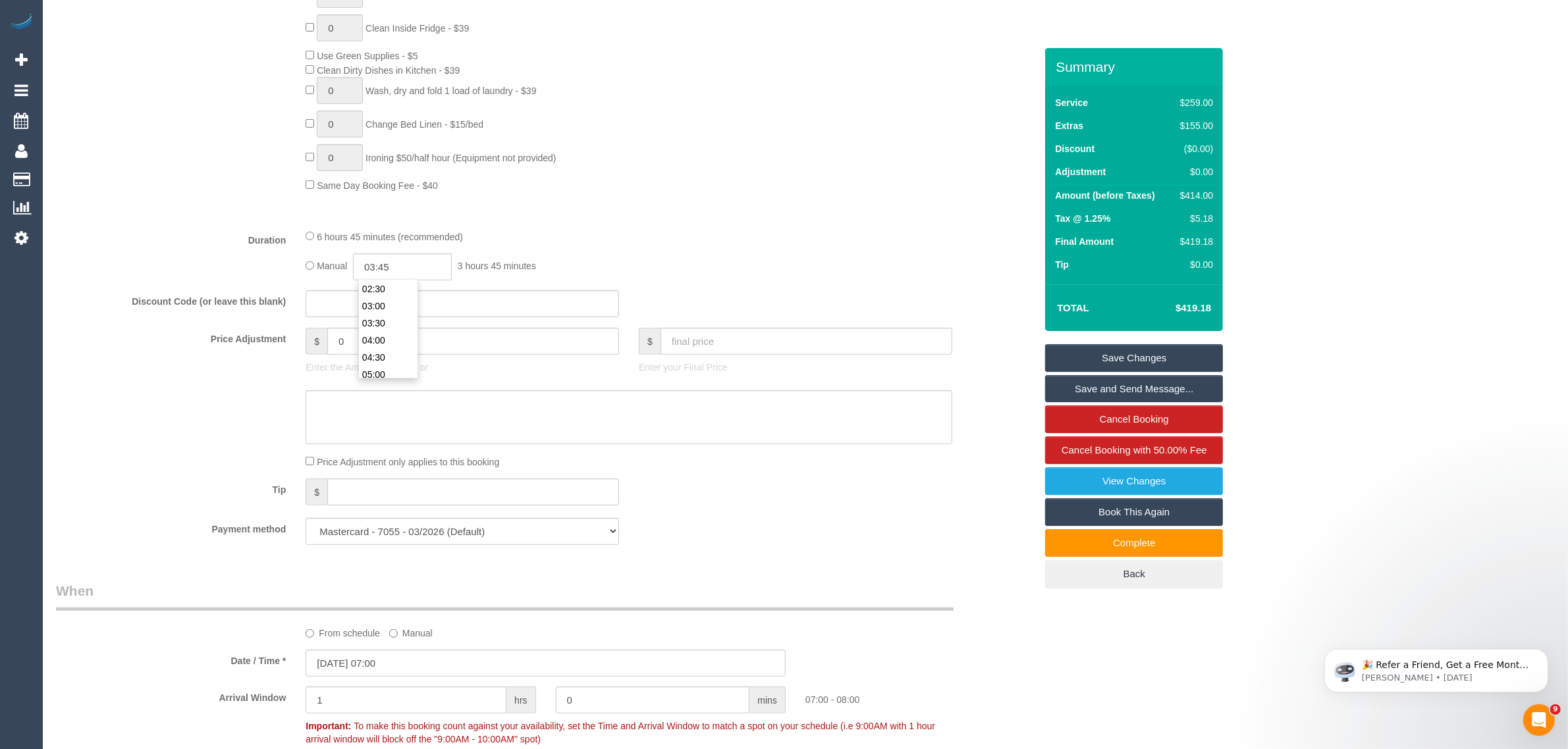
click at [755, 261] on div "Manual 03:45 3 hours 45 minutes" at bounding box center [629, 267] width 647 height 27
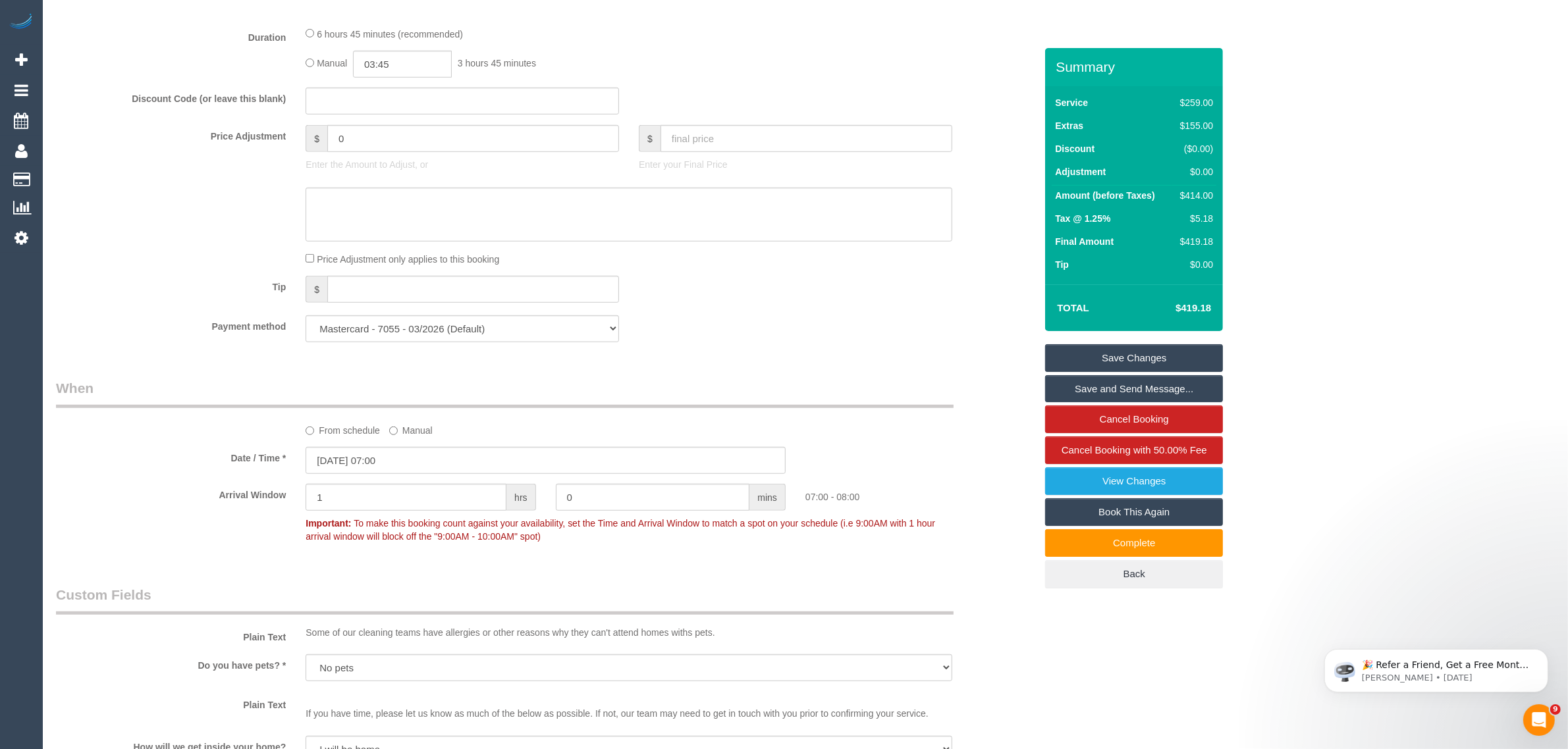
scroll to position [2279, 0]
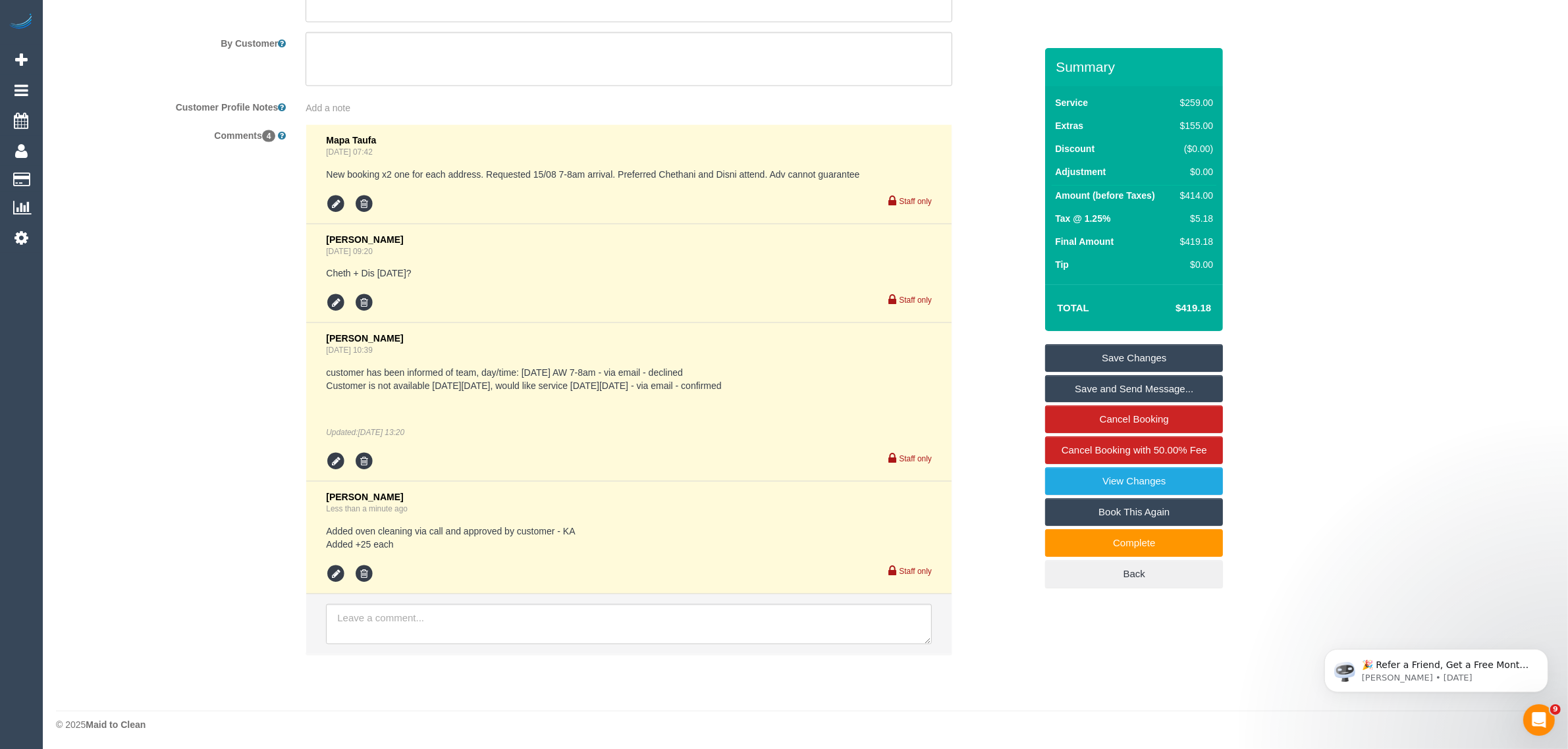
click at [1123, 353] on link "Save Changes" at bounding box center [1134, 358] width 178 height 28
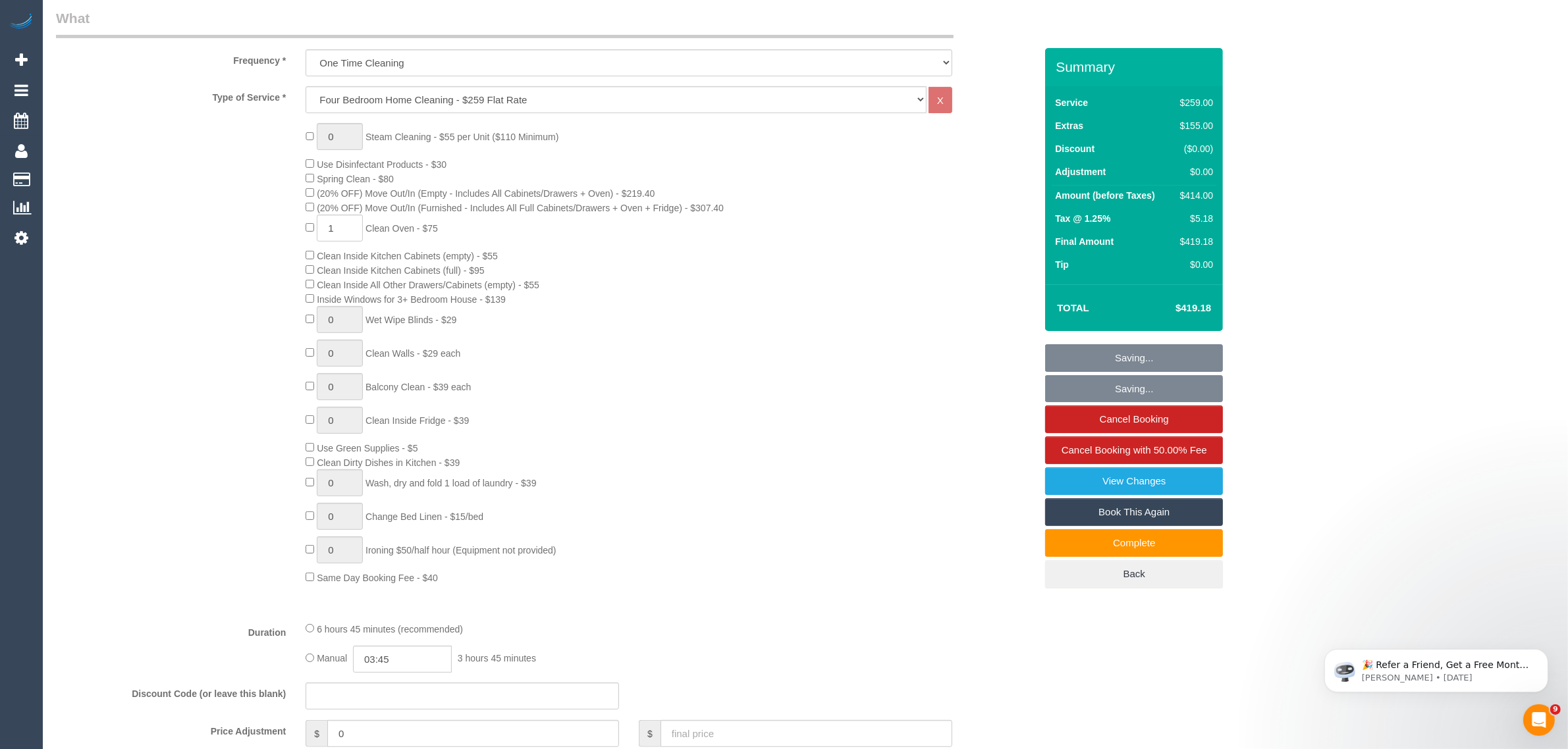
scroll to position [304, 0]
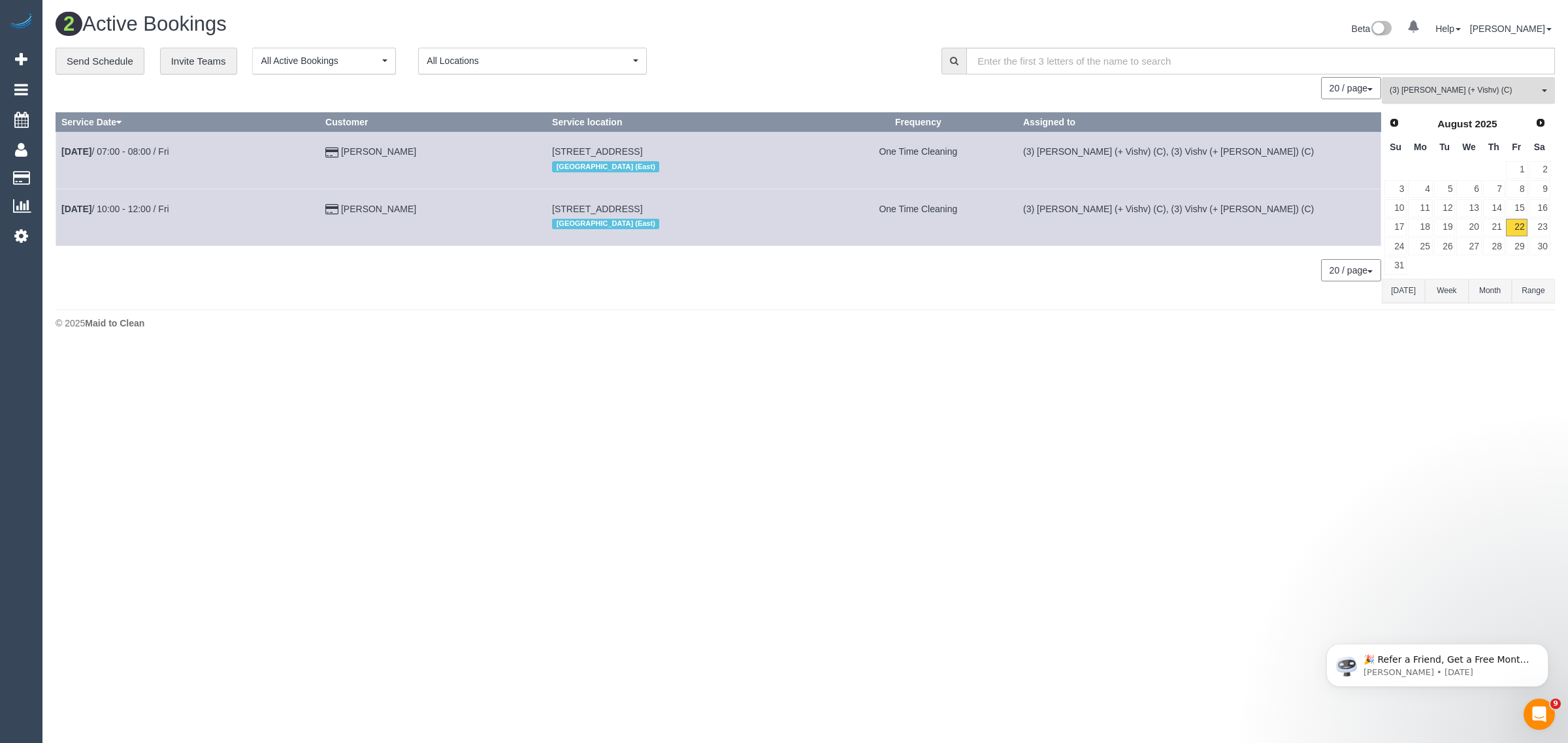
click at [1424, 86] on span "(3) [PERSON_NAME] (+ Vishv) (C)" at bounding box center [1464, 91] width 149 height 11
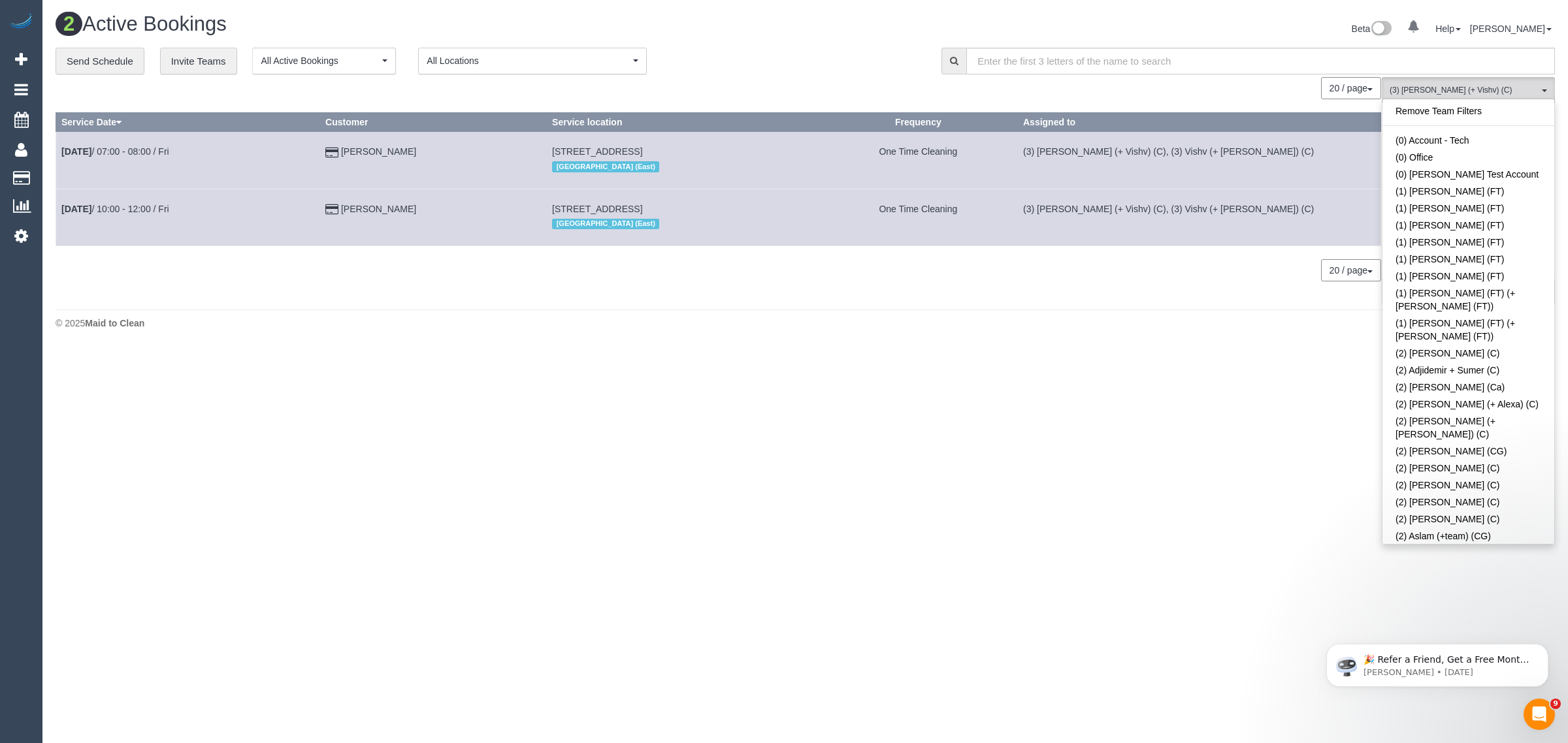
click at [1458, 99] on div "Remove Team Filters (0) Account - Tech (0) Office (0) [PERSON_NAME] Test Accoun…" at bounding box center [1468, 322] width 173 height 446
click at [1454, 107] on link "Remove Team Filters" at bounding box center [1468, 111] width 172 height 17
click at [854, 103] on div "0 Bookings found. We couldn't find any bookings that matched your search. Creat…" at bounding box center [718, 190] width 1326 height 226
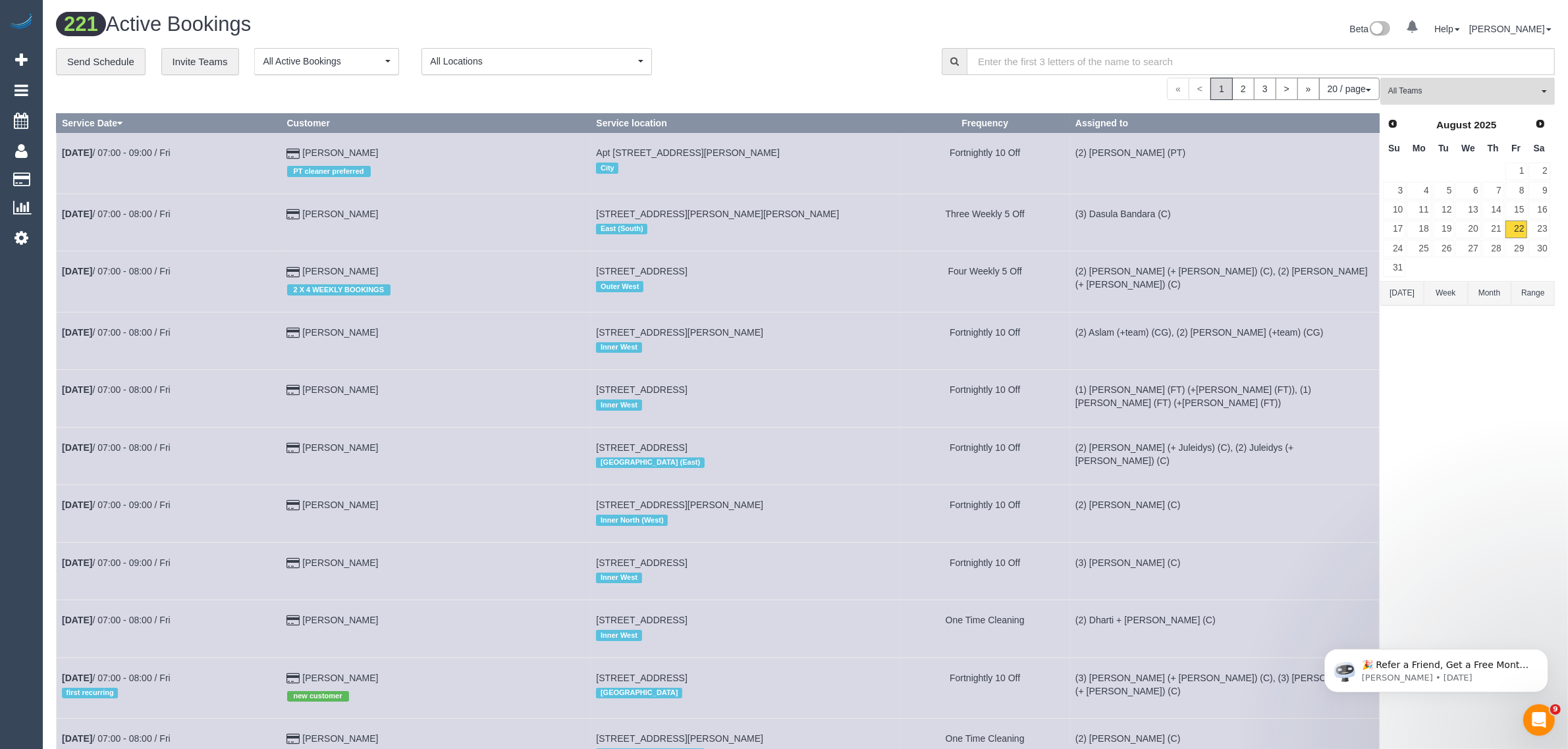
click at [1417, 86] on span "All Teams" at bounding box center [1464, 91] width 150 height 11
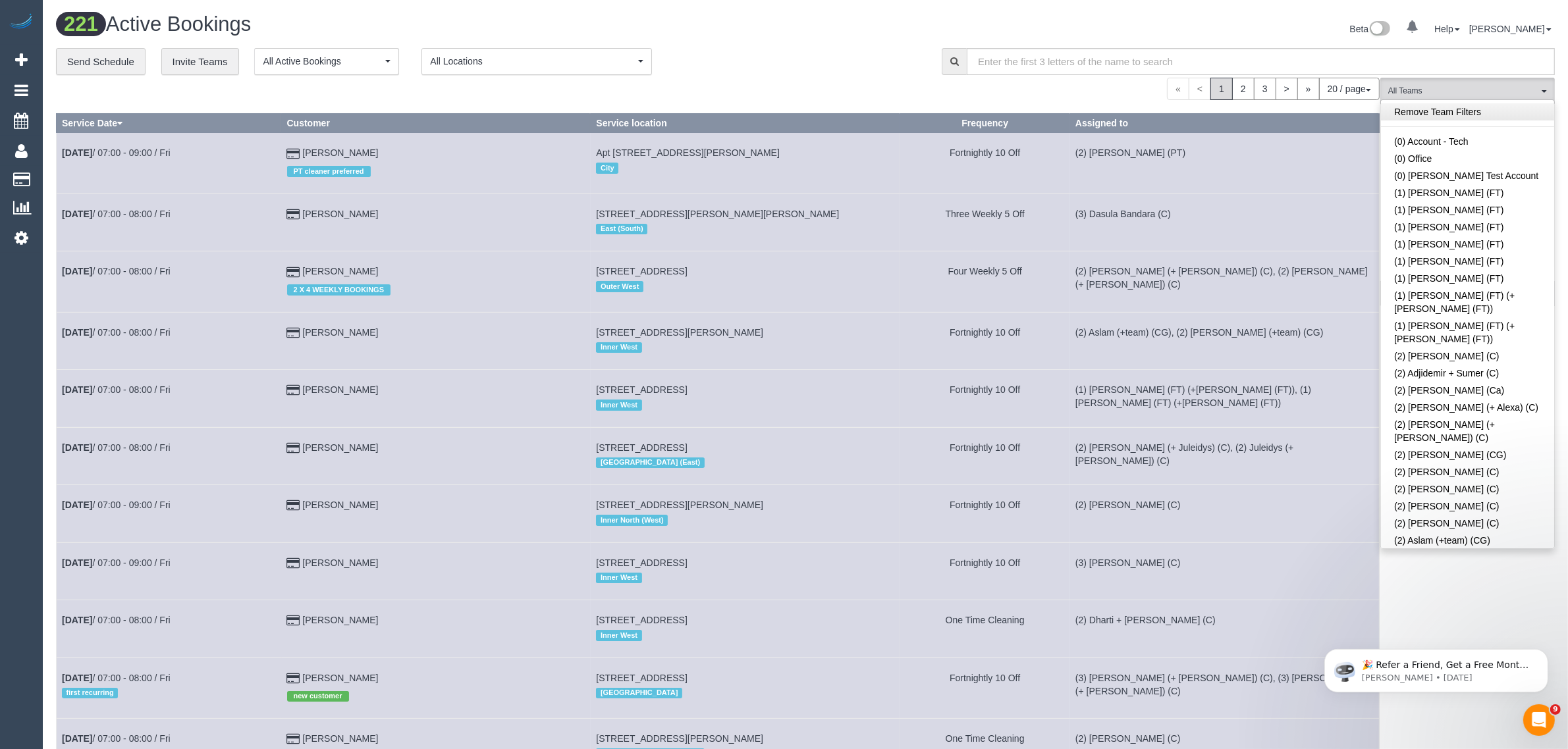
click at [1440, 112] on link "Remove Team Filters" at bounding box center [1468, 112] width 173 height 17
click at [1451, 89] on span "All Teams" at bounding box center [1464, 91] width 150 height 11
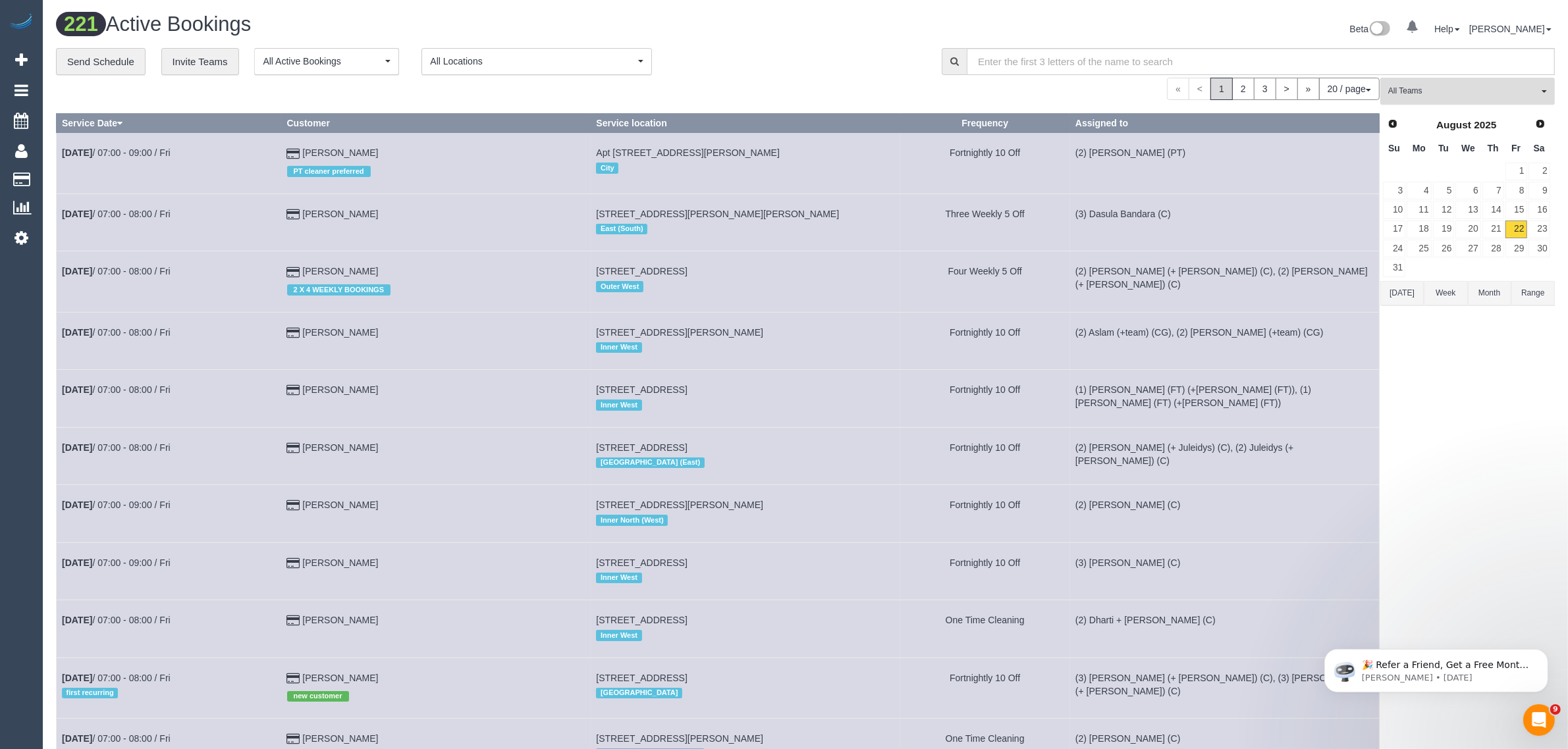
click at [1451, 89] on span "All Teams" at bounding box center [1464, 91] width 150 height 11
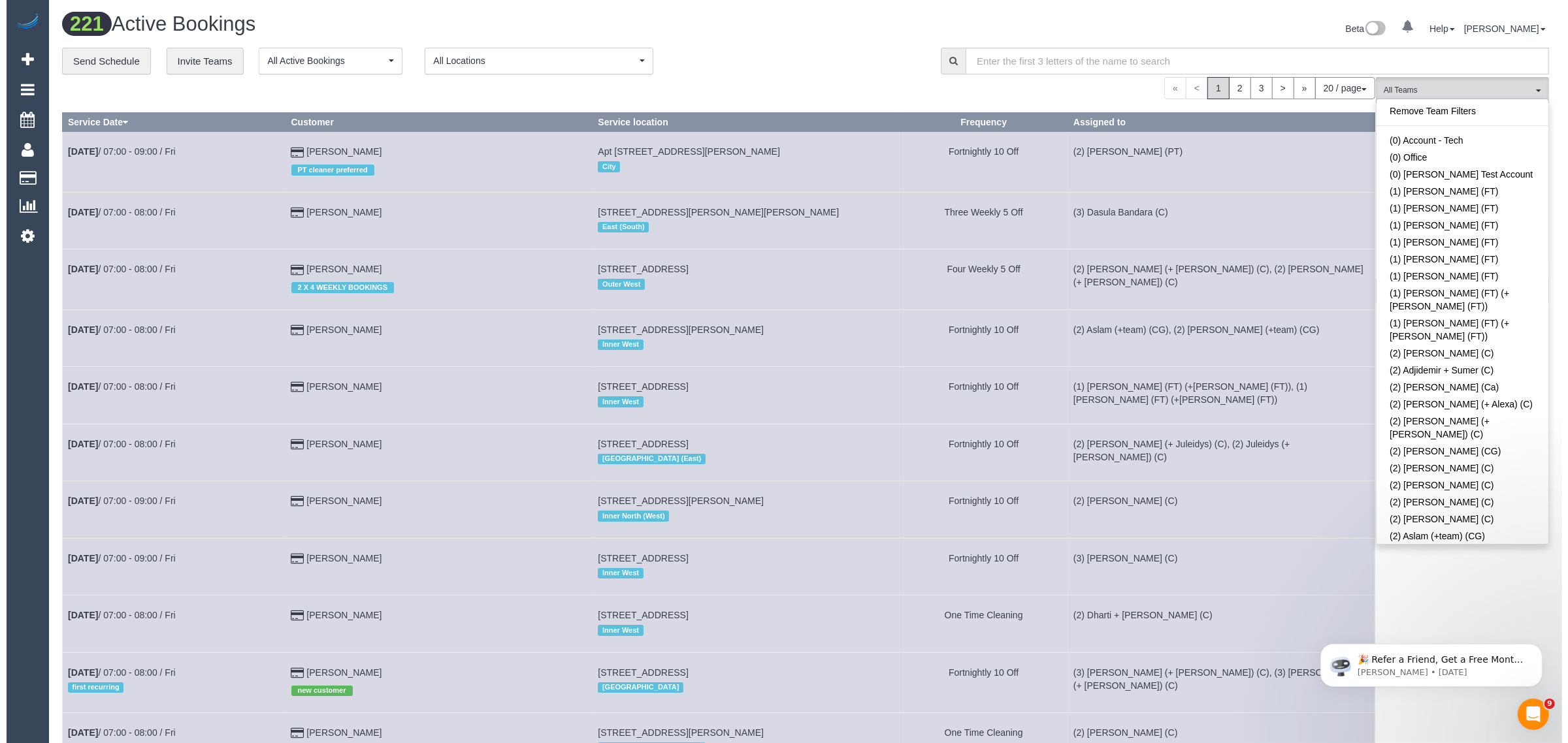
scroll to position [2919, 0]
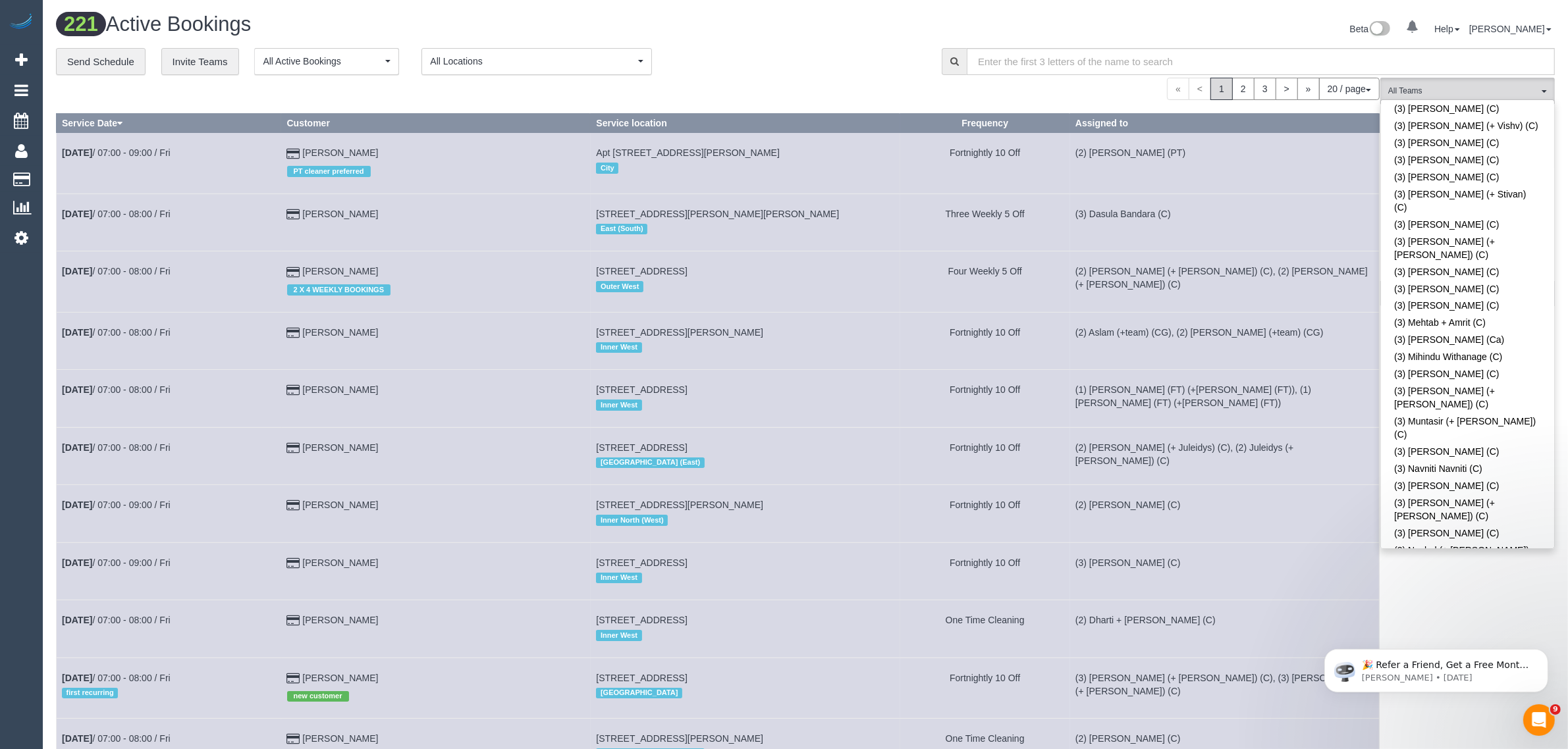
click at [817, 84] on div "« < 1 2 3 > » 20 / page 10 / page 20 / page 30 / page 40 / page 50 / page 100 /…" at bounding box center [717, 89] width 1324 height 22
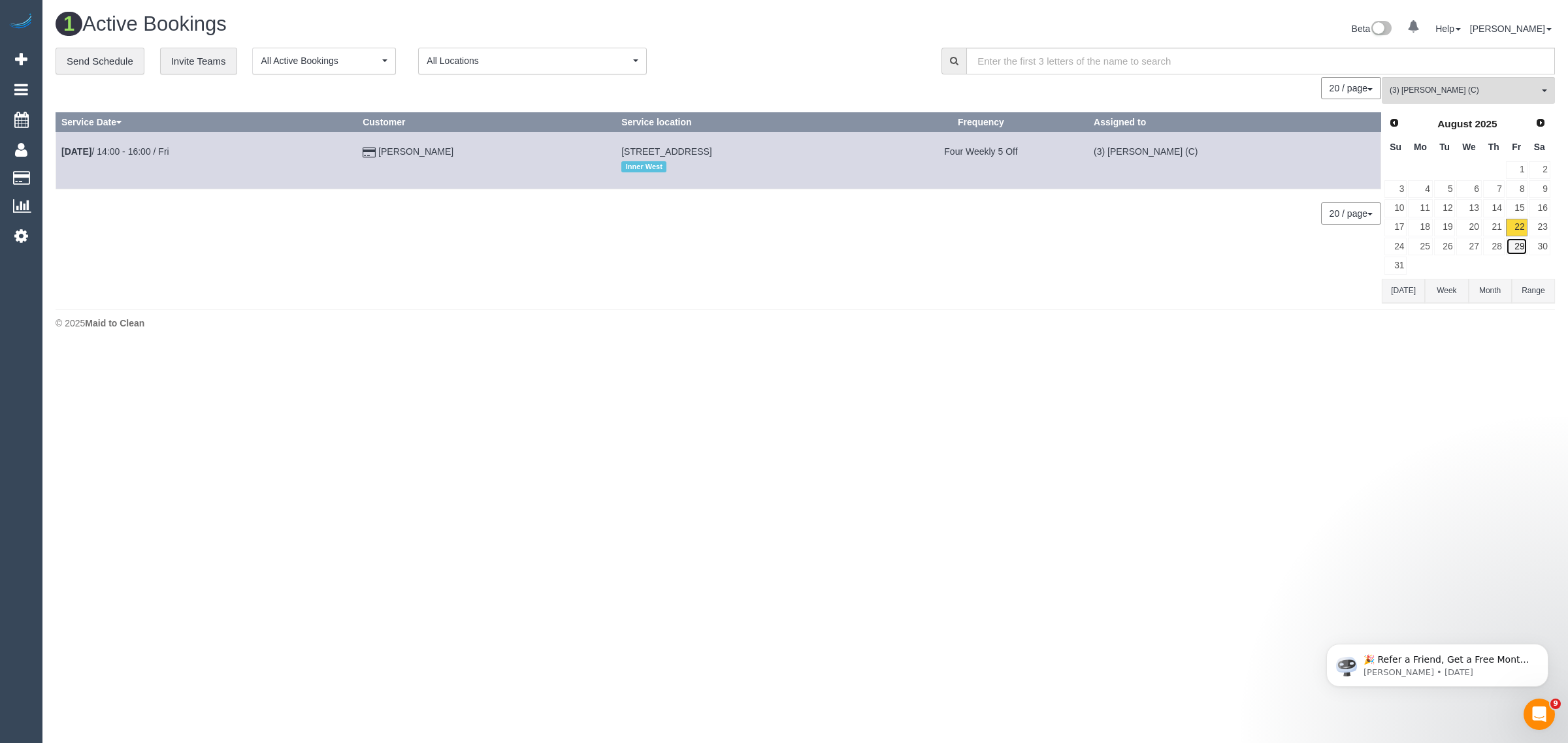
click at [1526, 252] on link "29" at bounding box center [1517, 246] width 21 height 17
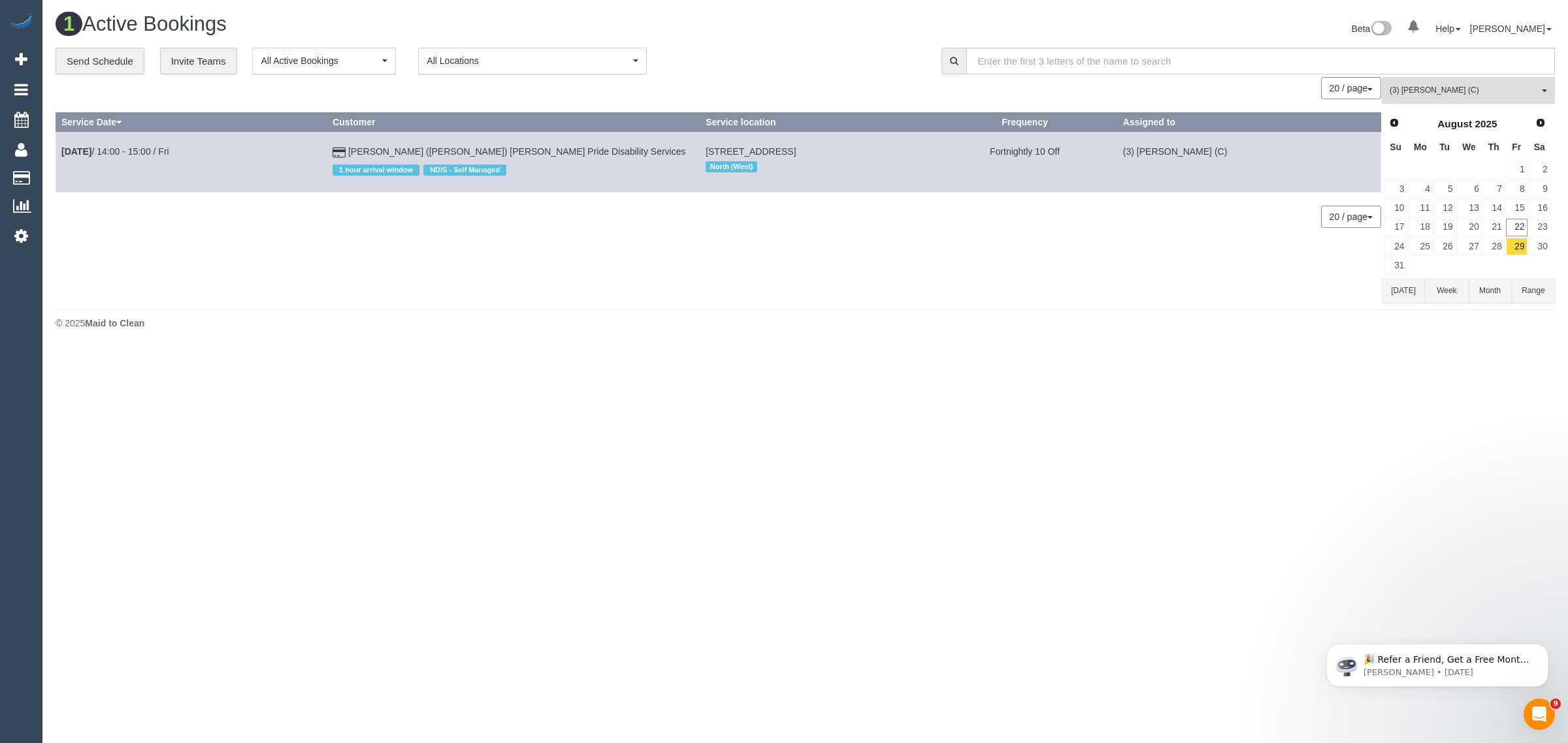
click at [1400, 89] on span "(3) [PERSON_NAME] (C)" at bounding box center [1464, 91] width 149 height 11
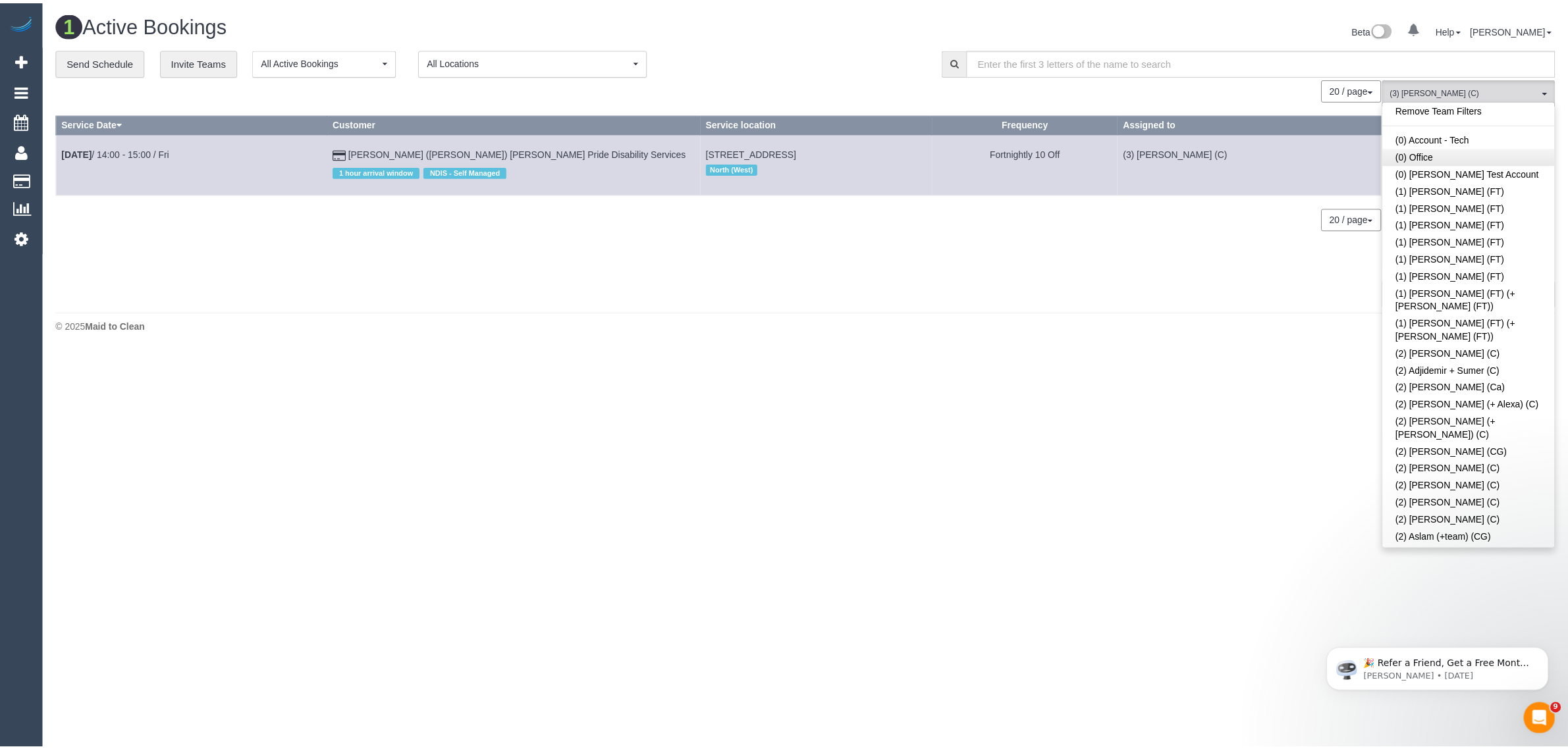
scroll to position [0, 0]
click at [1508, 117] on link "Remove Team Filters" at bounding box center [1480, 112] width 173 height 17
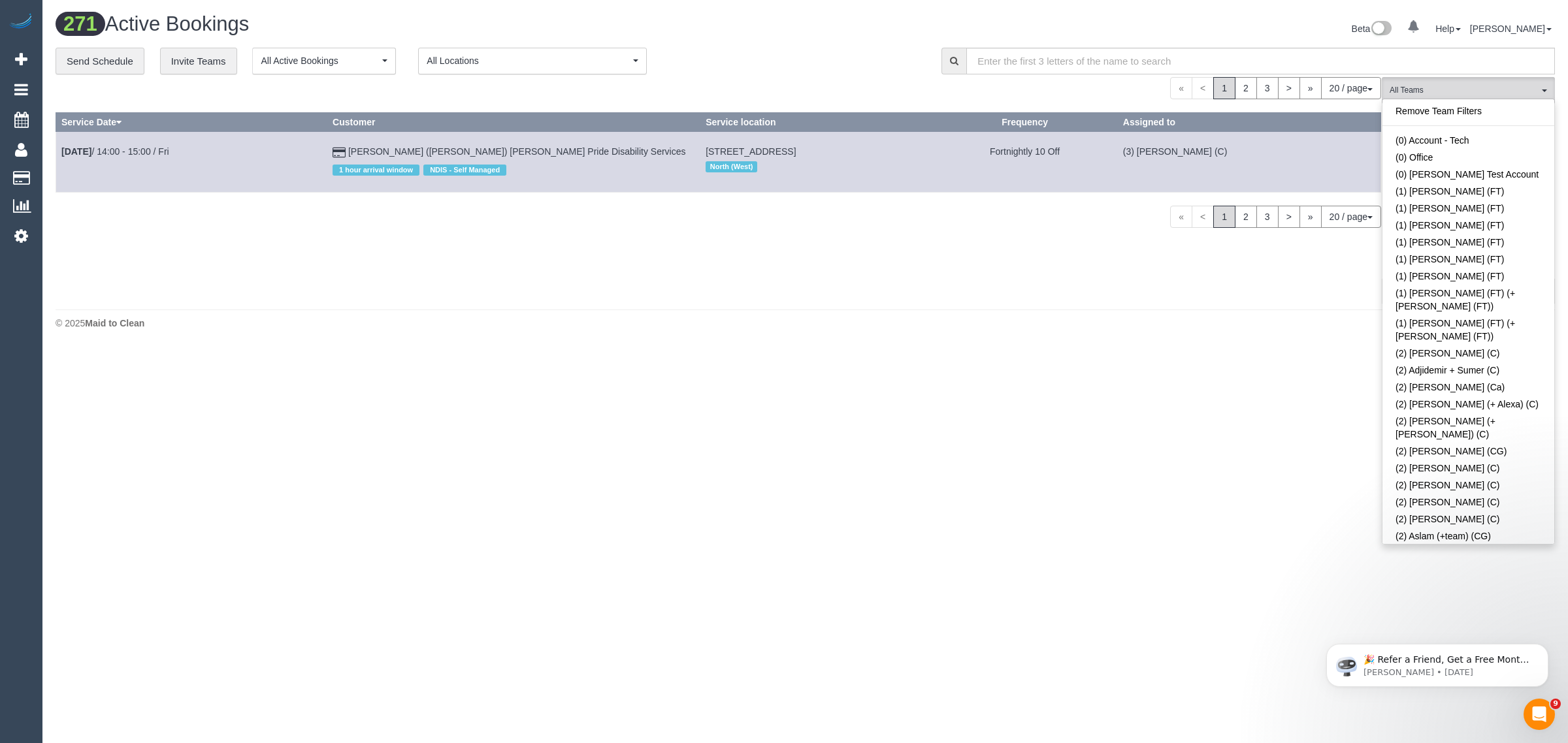
click at [860, 77] on div "« < 1 2 3 > » 20 / page 10 / page 20 / page 30 / page 40 / page 50 / page 100 /…" at bounding box center [718, 88] width 1326 height 22
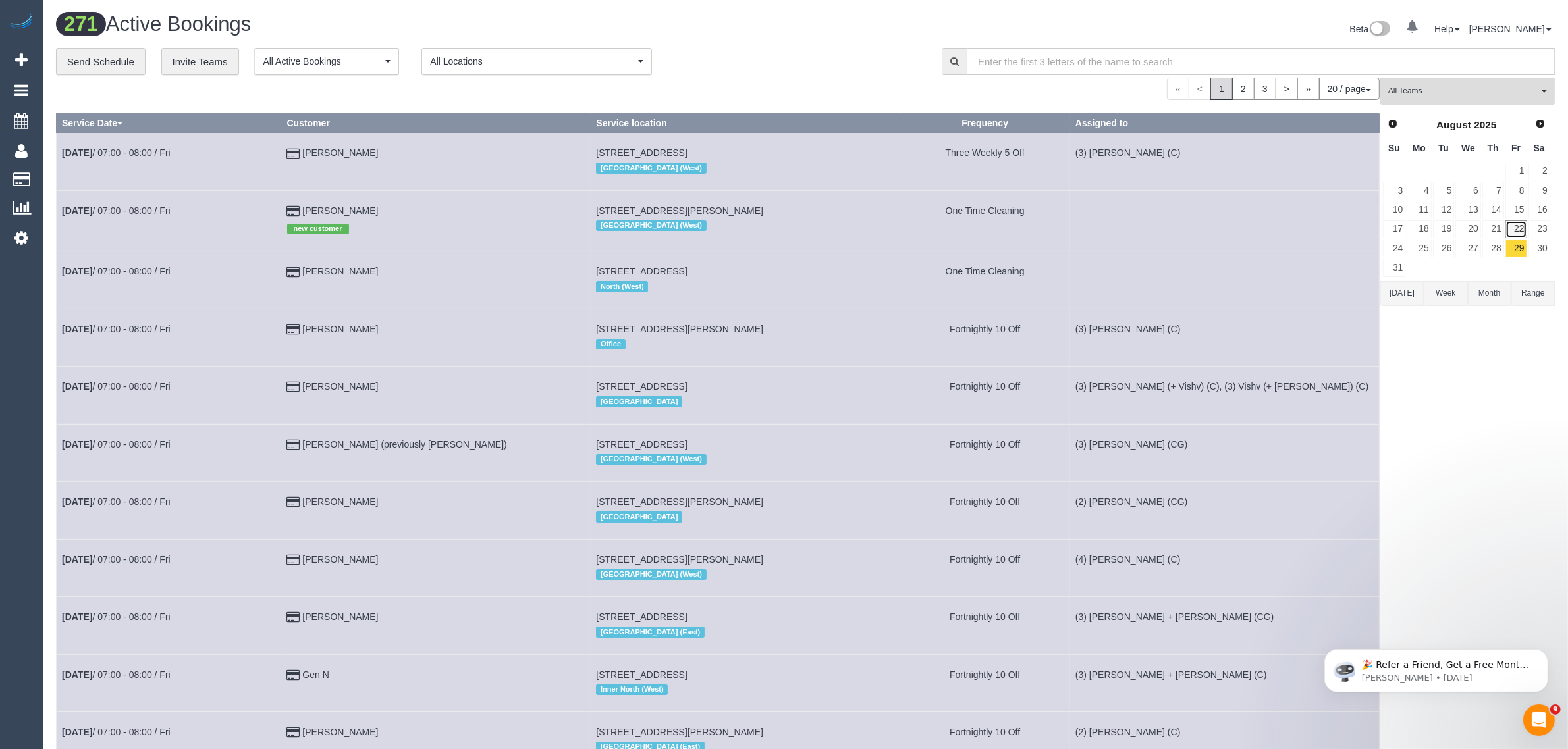
click at [1525, 222] on link "22" at bounding box center [1516, 230] width 21 height 17
